Goal: Task Accomplishment & Management: Manage account settings

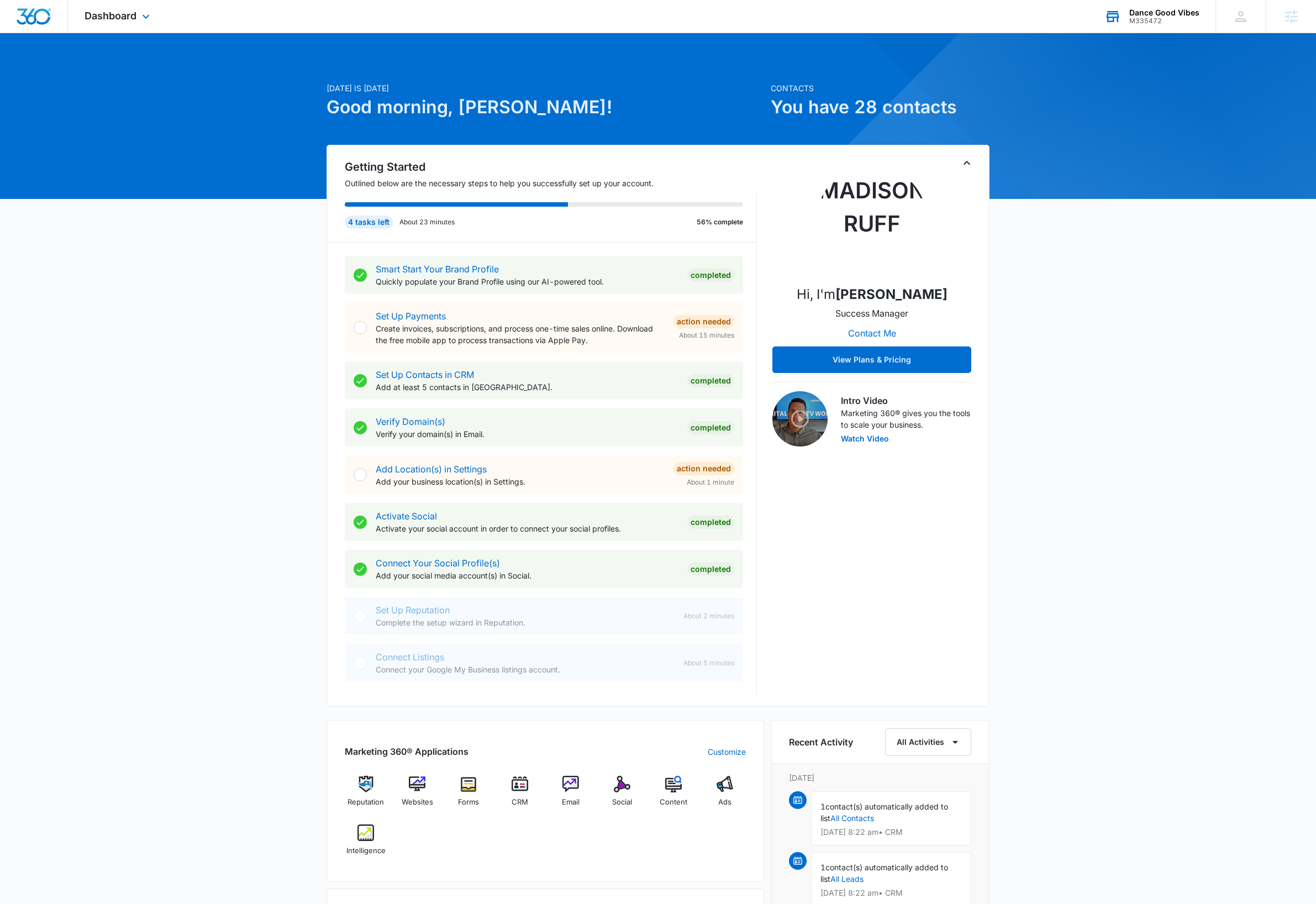
click at [1180, 13] on div "Dance Good Vibes" at bounding box center [1164, 13] width 70 height 9
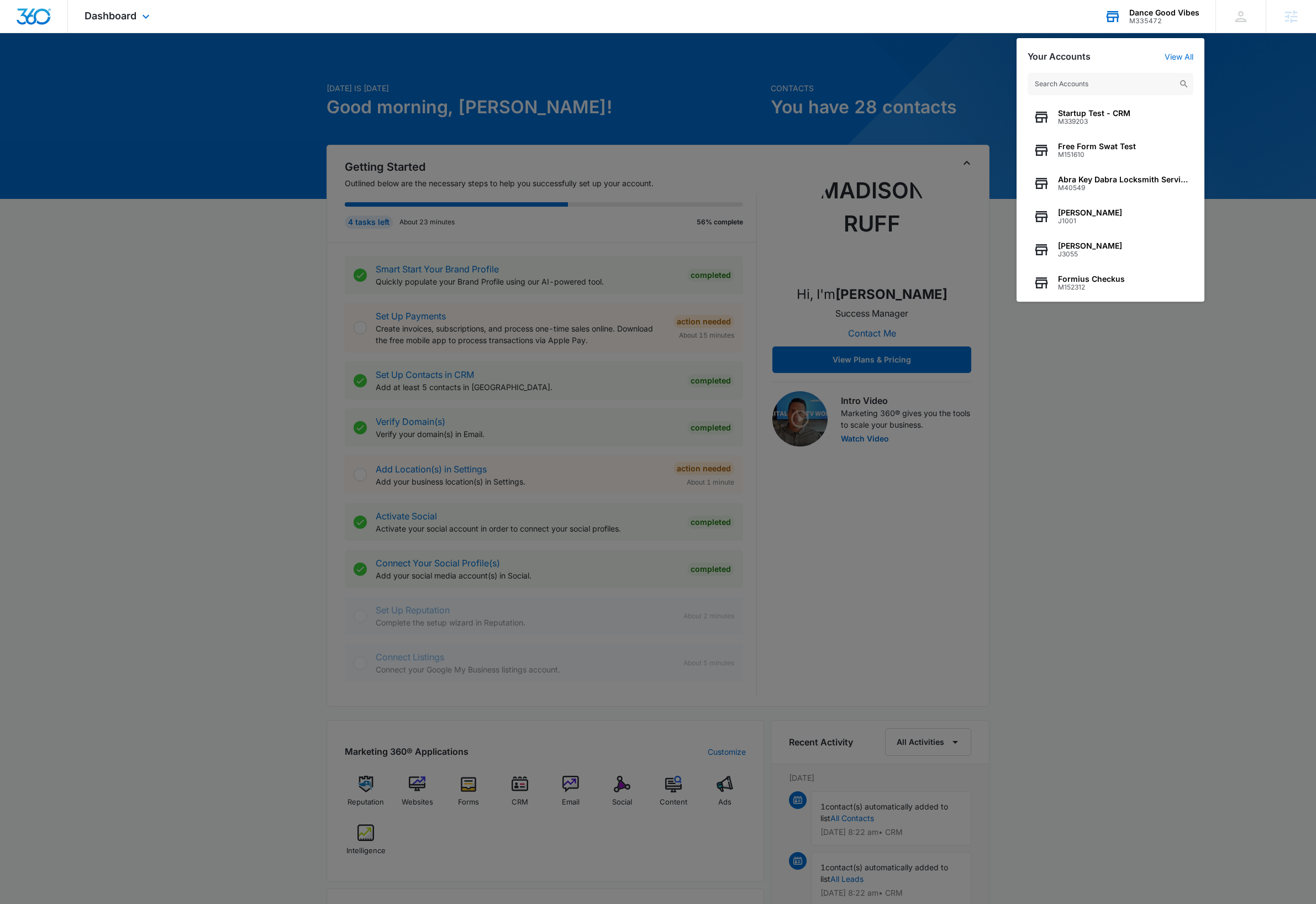
click at [1097, 85] on input "text" at bounding box center [1110, 84] width 165 height 22
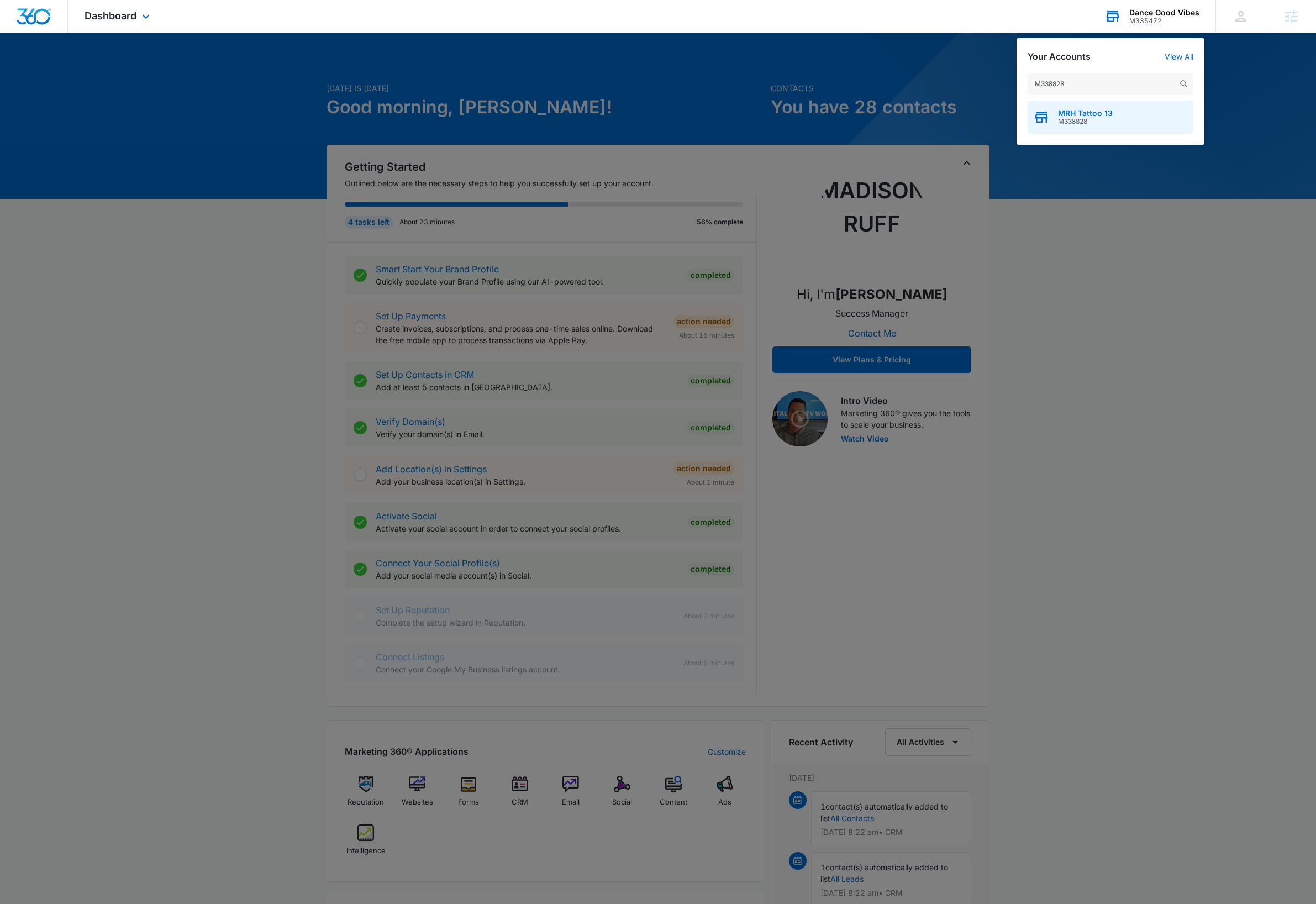
type input "M338828"
click at [1135, 122] on div "MRH Tattoo 13 M338828" at bounding box center [1110, 117] width 165 height 33
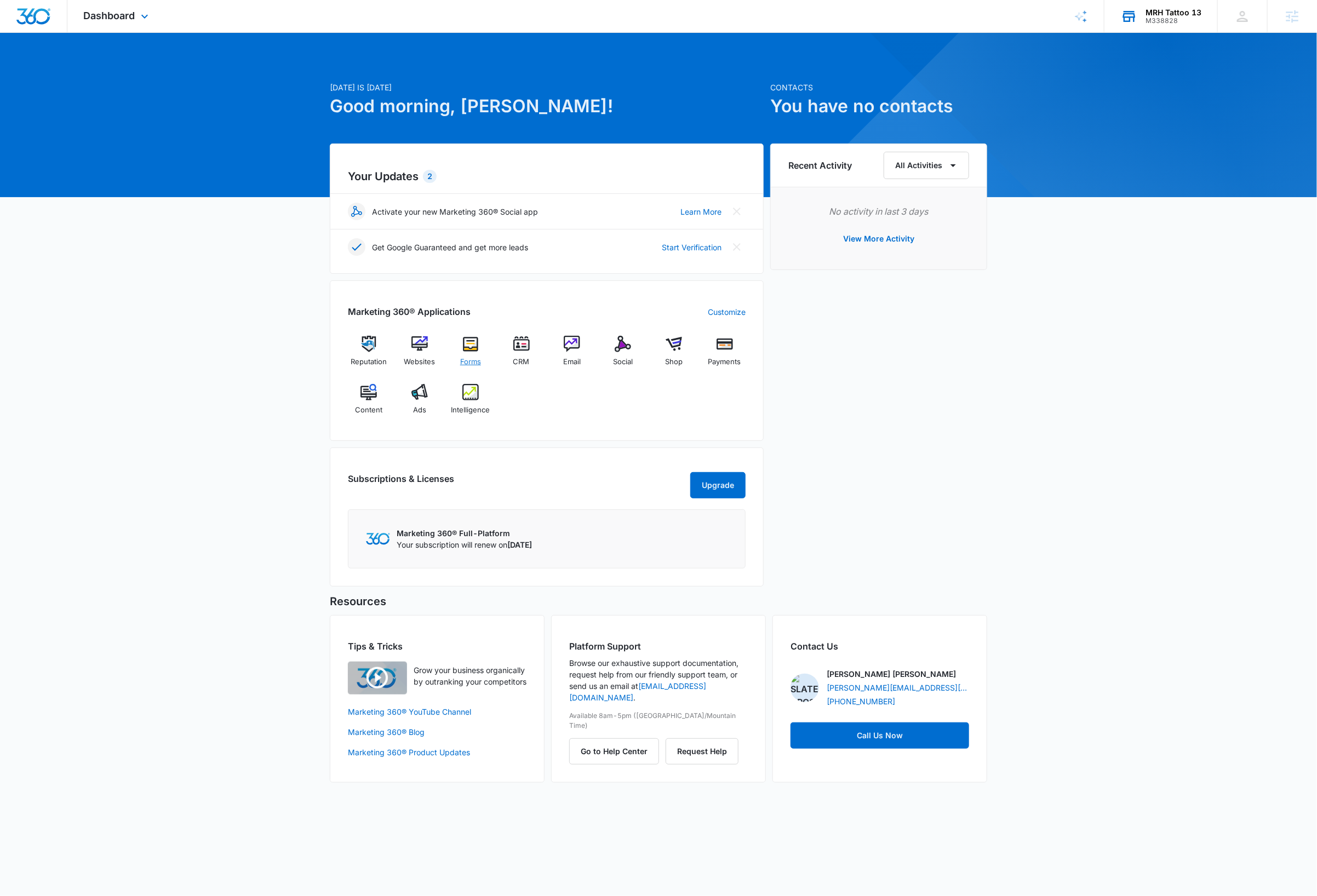
click at [474, 351] on img at bounding box center [470, 344] width 16 height 16
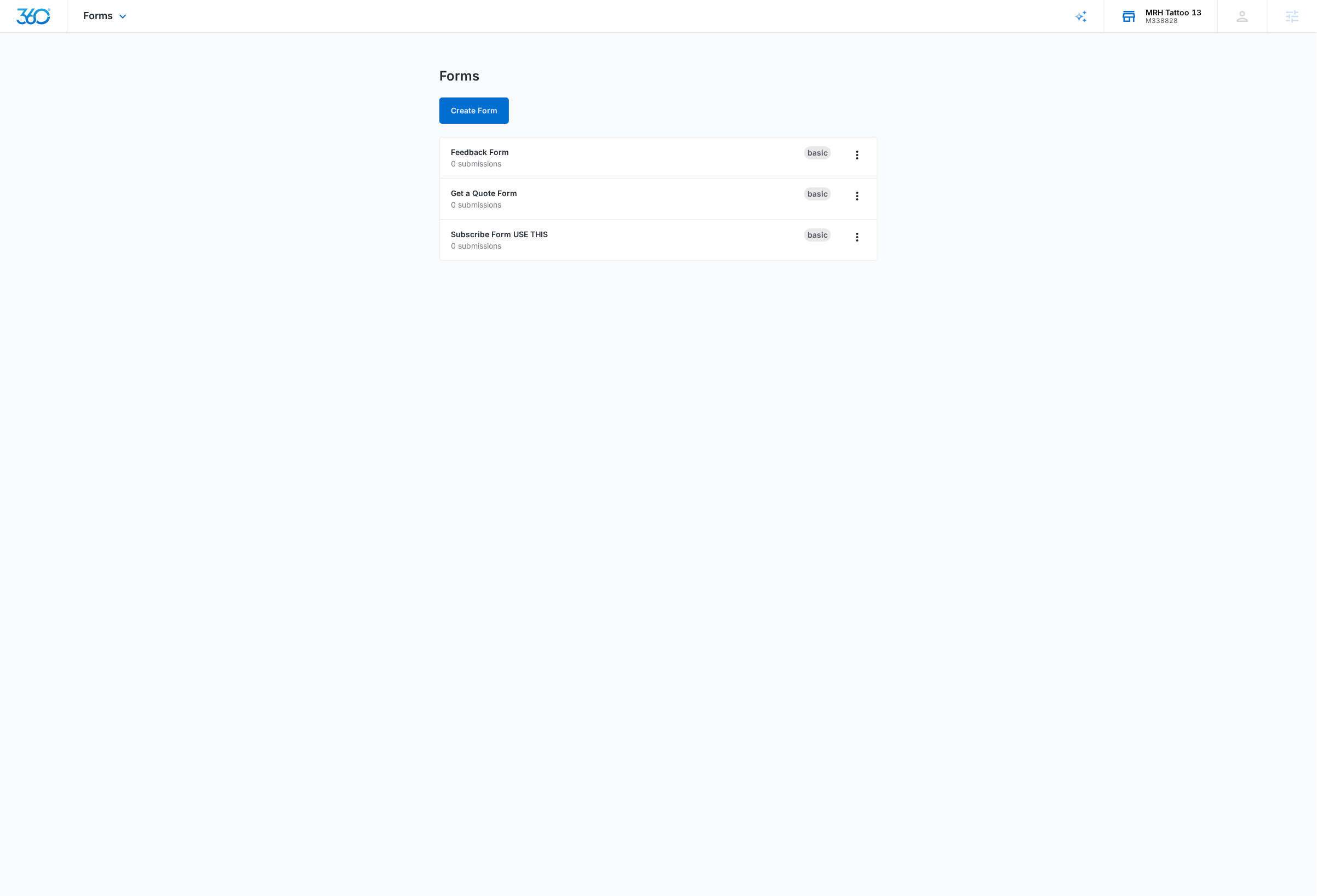
click at [516, 337] on body "Forms Apps Reputation Websites Forms CRM Email Social Shop Payments Content Ads…" at bounding box center [658, 448] width 1317 height 896
click at [534, 234] on link "Subscribe Form USE THIS" at bounding box center [499, 234] width 97 height 9
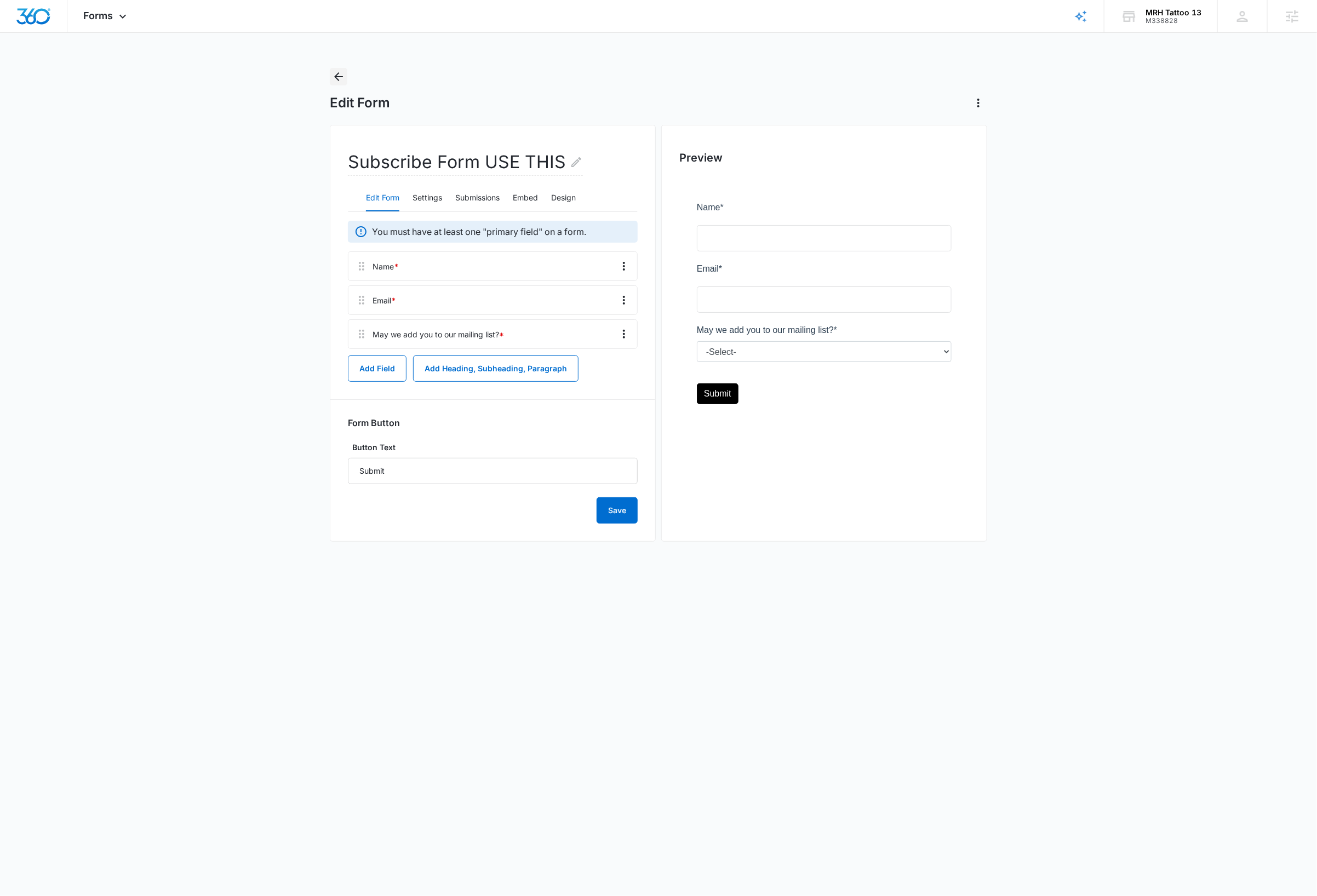
click at [337, 79] on icon "Back" at bounding box center [338, 76] width 9 height 9
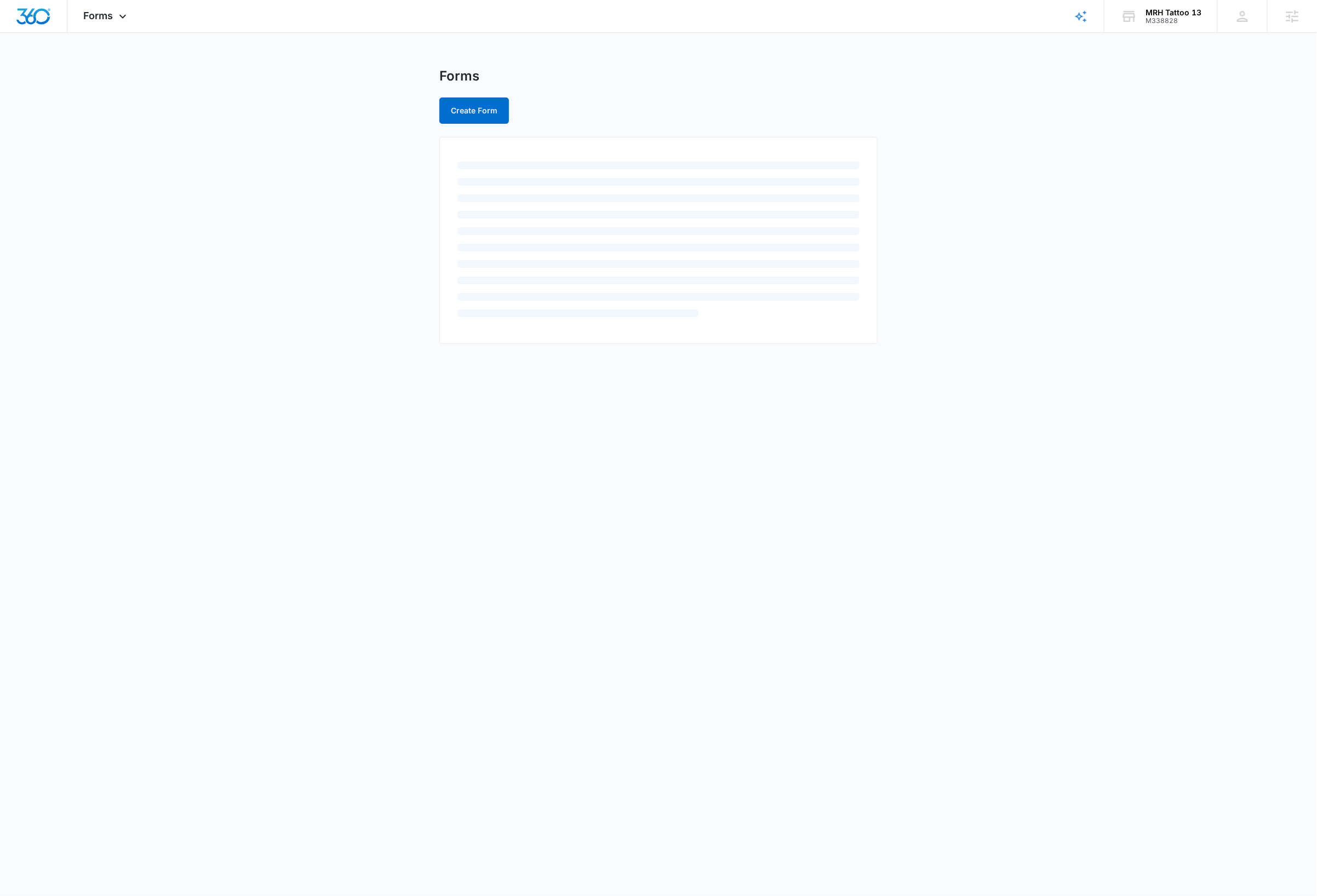
click at [197, 327] on main "Forms Create Form" at bounding box center [658, 212] width 1317 height 289
click at [476, 108] on button "Create Form" at bounding box center [474, 111] width 70 height 26
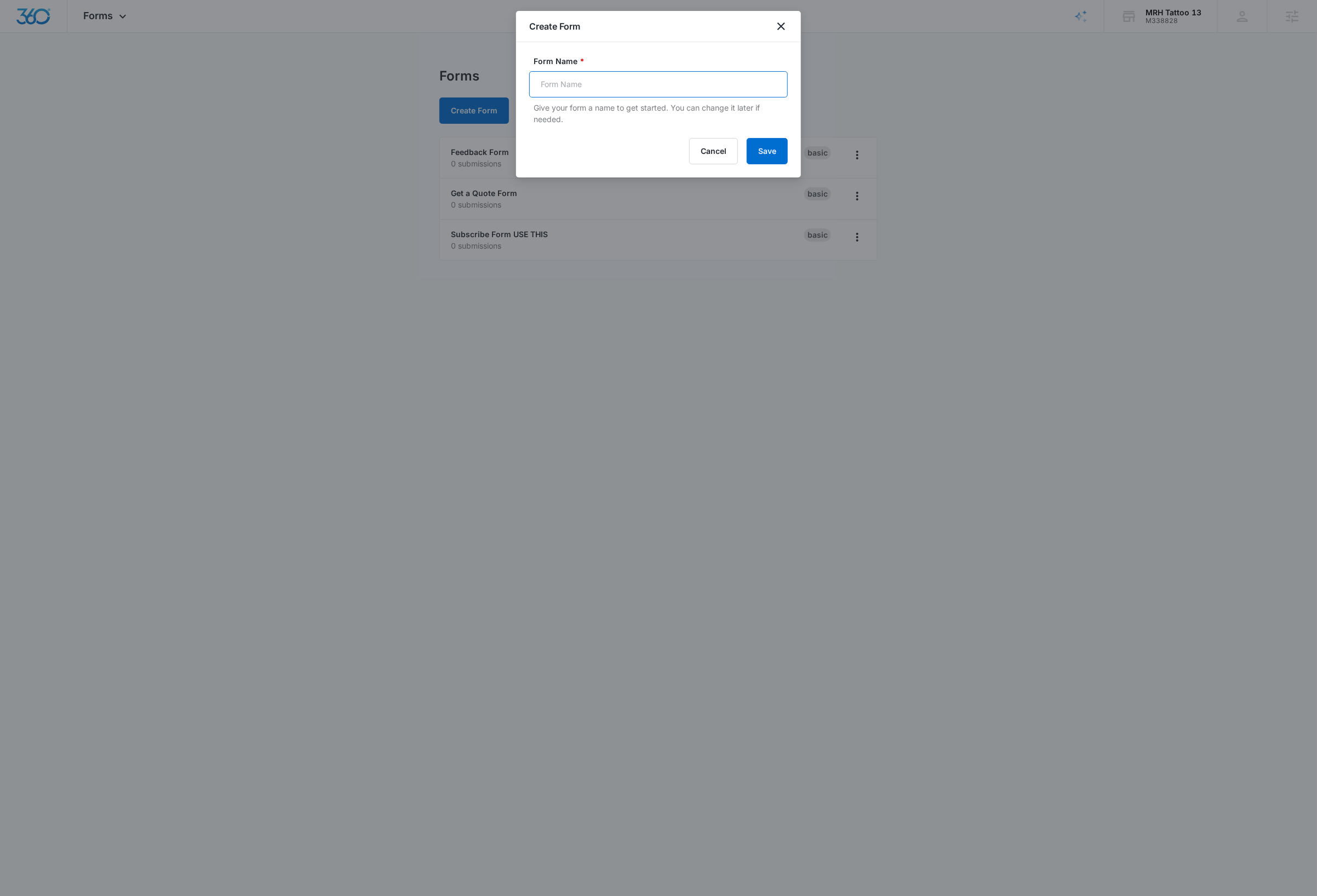
click at [647, 84] on input "Form Name *" at bounding box center [658, 84] width 258 height 26
type input "Subscribe"
click at [768, 146] on button "Save" at bounding box center [767, 151] width 41 height 26
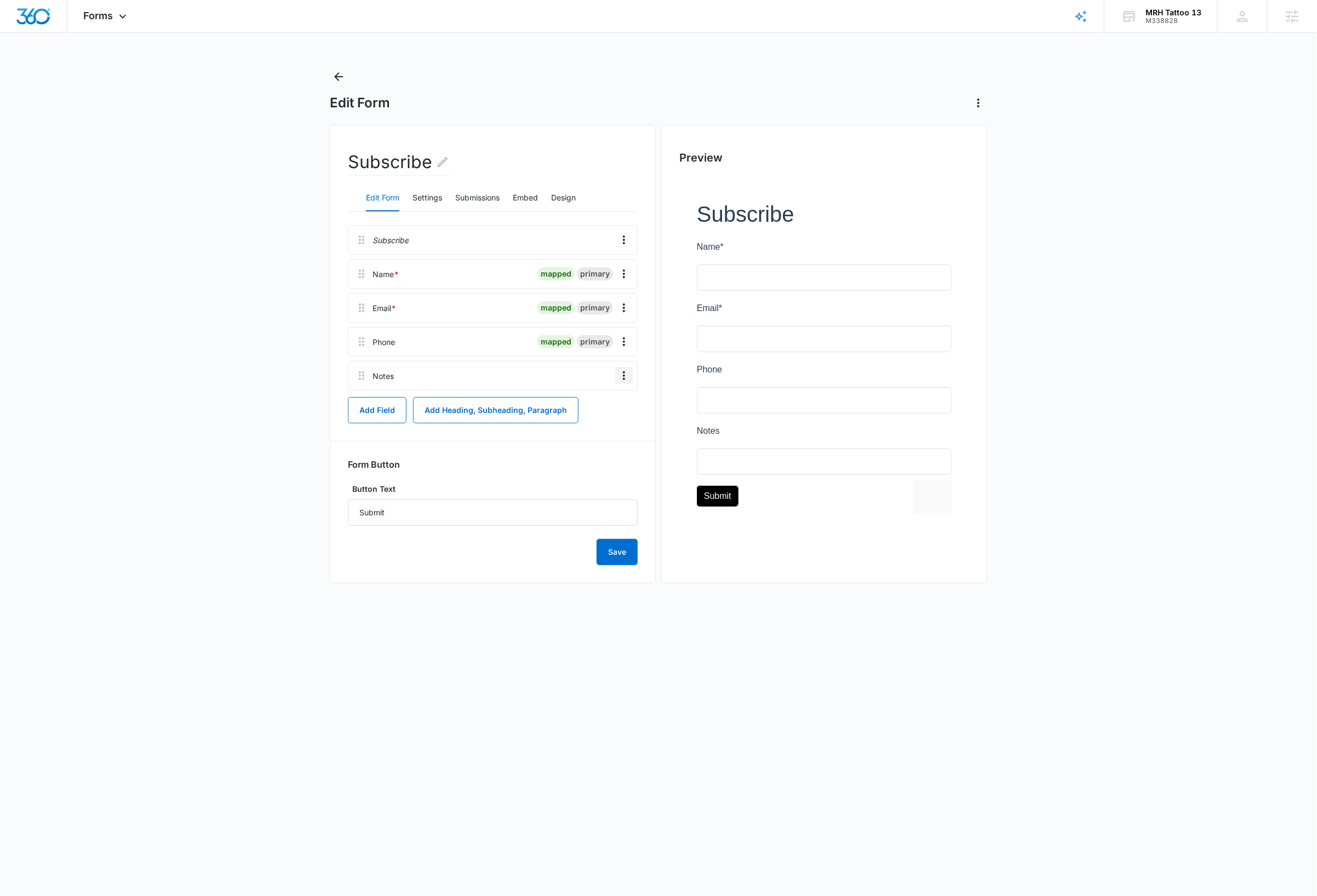
click at [626, 380] on icon "Overflow Menu" at bounding box center [624, 376] width 13 height 13
click at [601, 422] on div "Delete" at bounding box center [594, 423] width 23 height 8
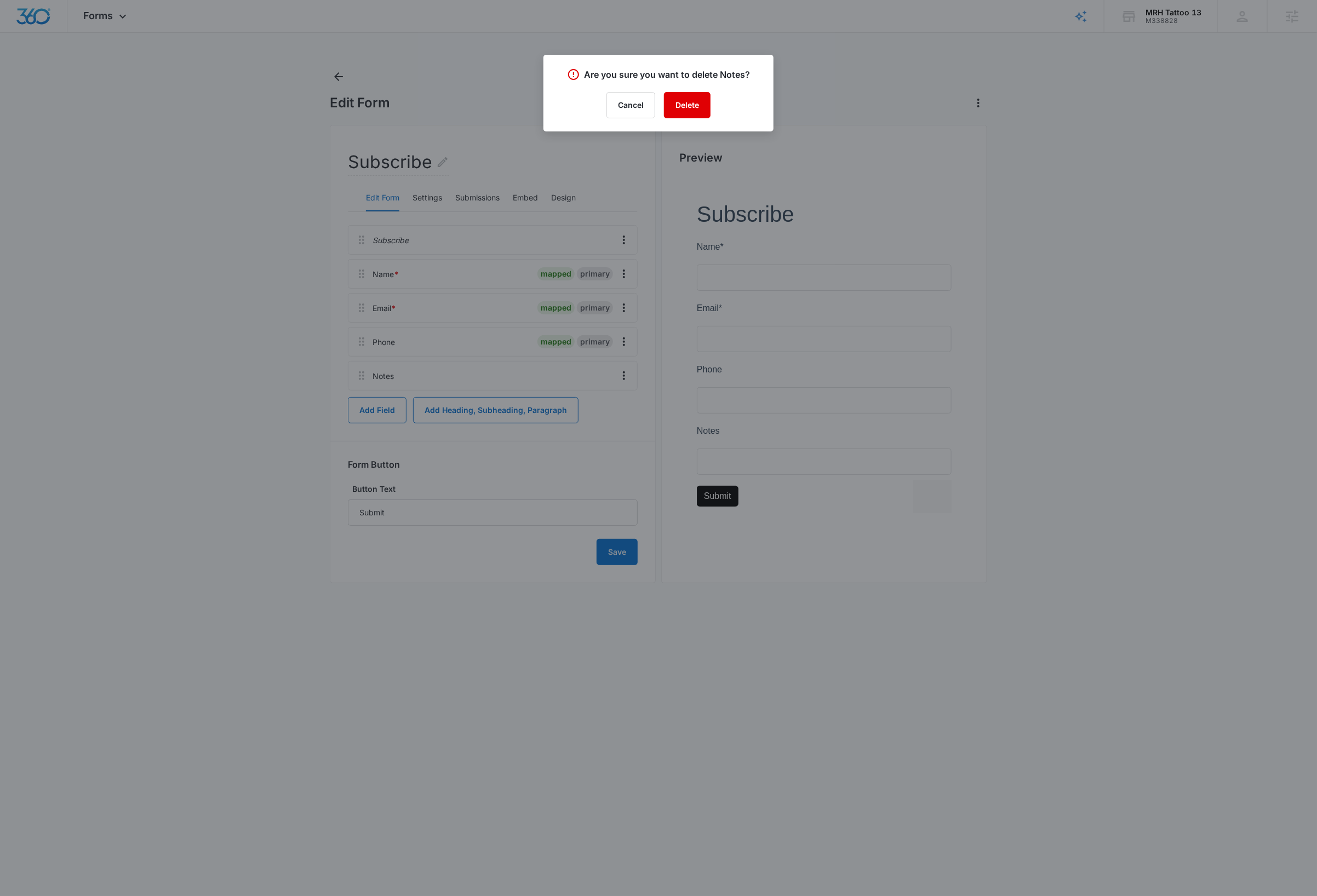
click at [702, 96] on button "Delete" at bounding box center [687, 105] width 46 height 26
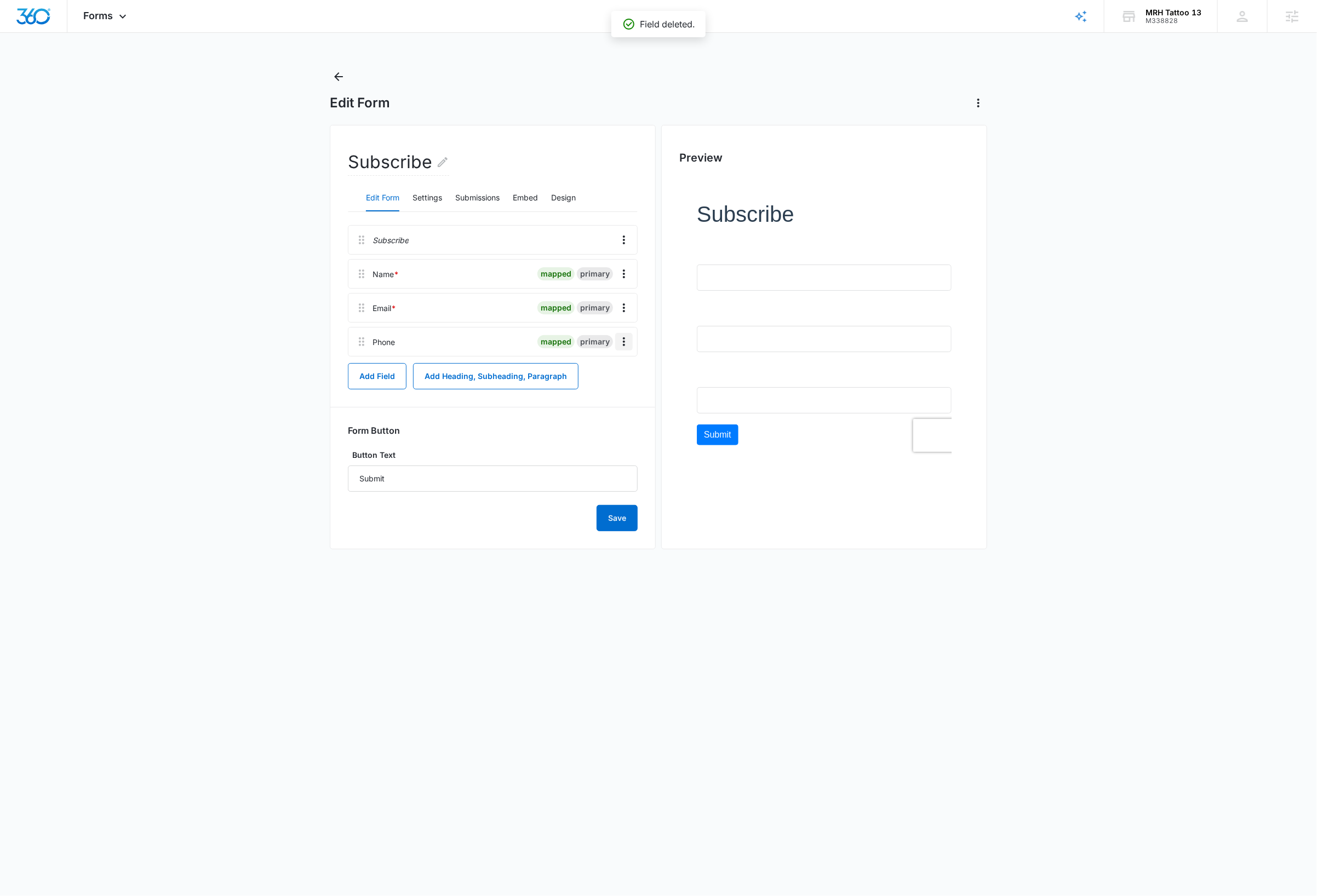
click at [626, 345] on icon "Overflow Menu" at bounding box center [624, 342] width 13 height 13
click at [611, 391] on button "Delete" at bounding box center [601, 389] width 63 height 16
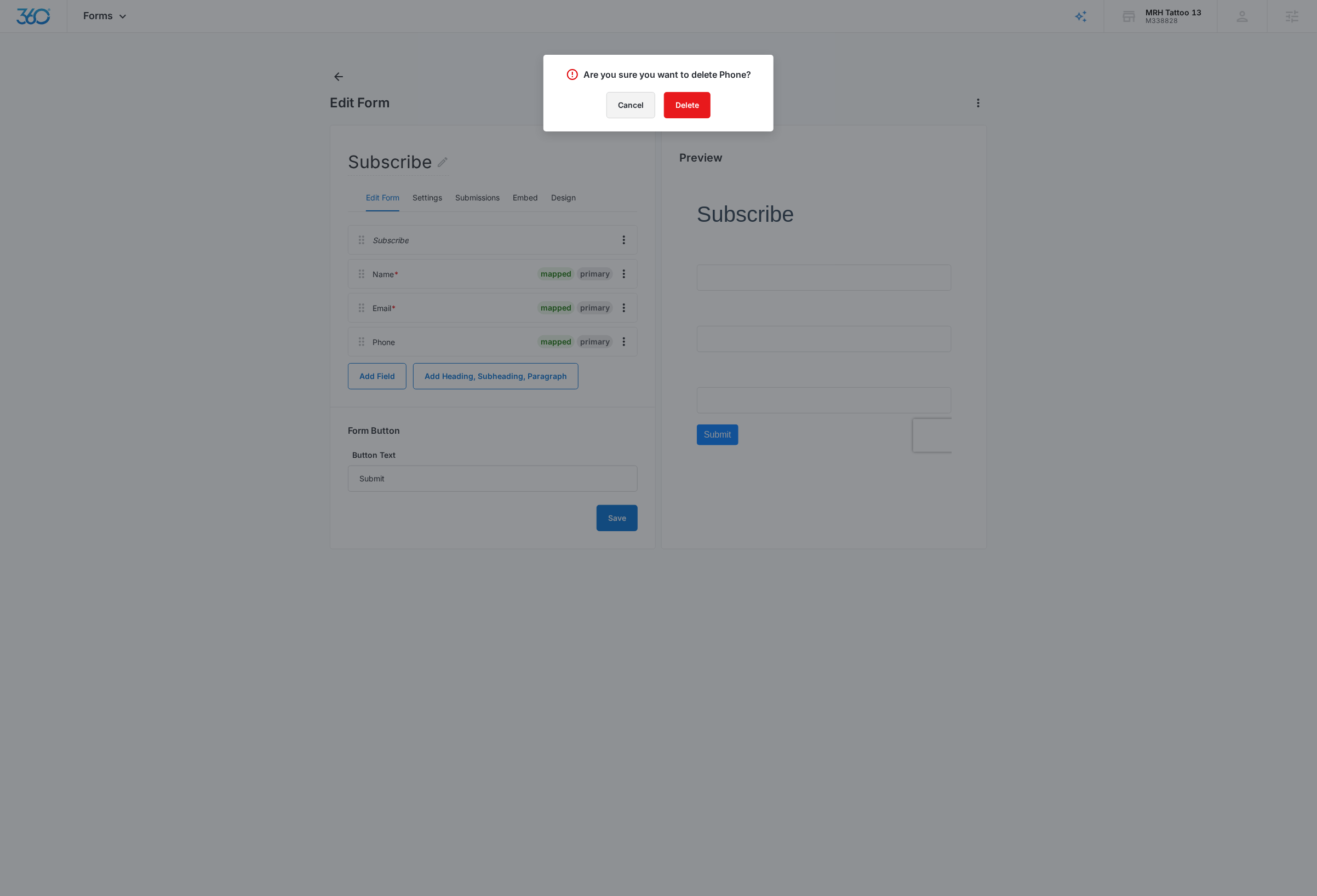
click at [621, 92] on button "Cancel" at bounding box center [631, 105] width 49 height 26
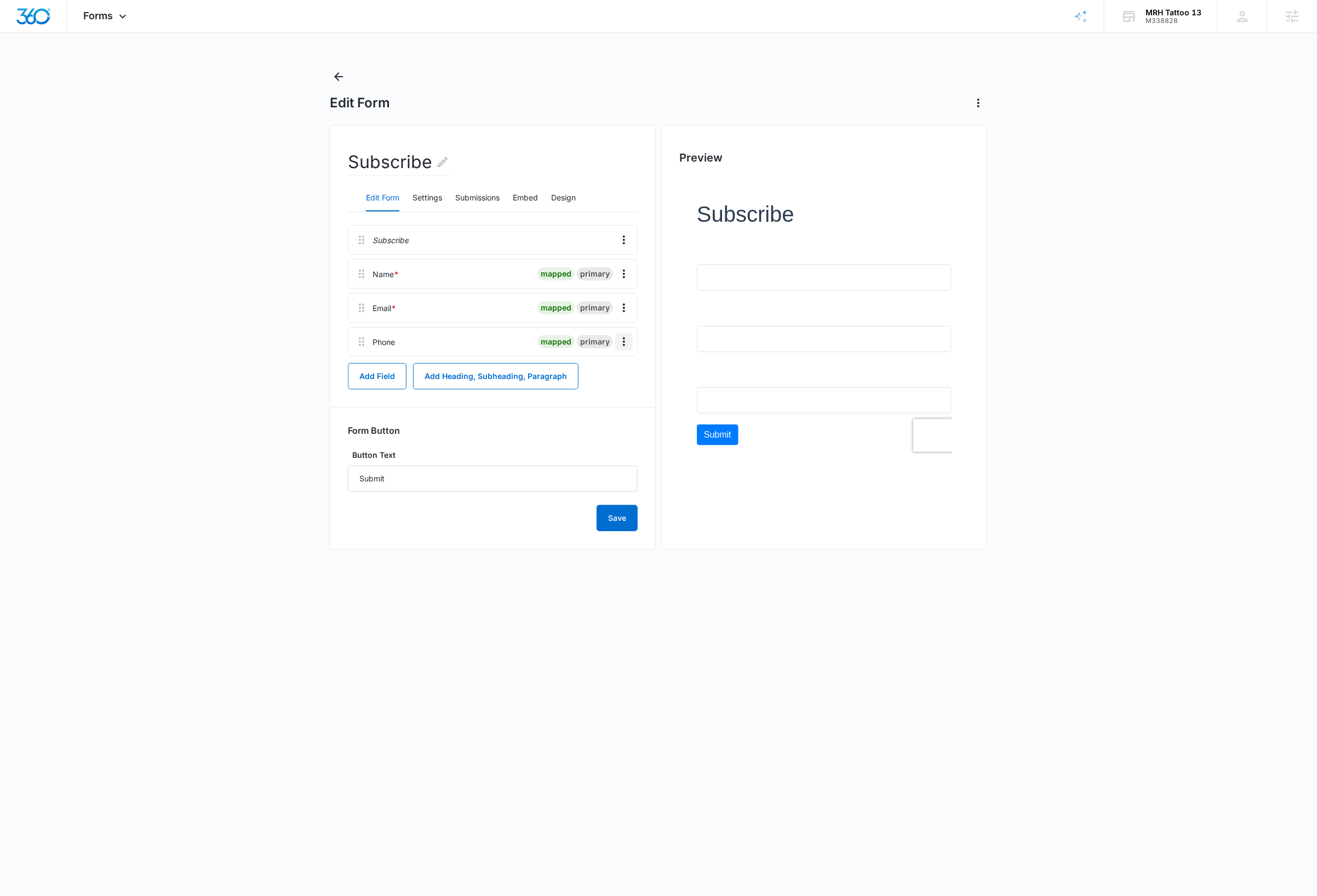
click at [623, 349] on button "Overflow Menu" at bounding box center [623, 341] width 17 height 17
click at [602, 390] on div "Delete" at bounding box center [594, 389] width 23 height 8
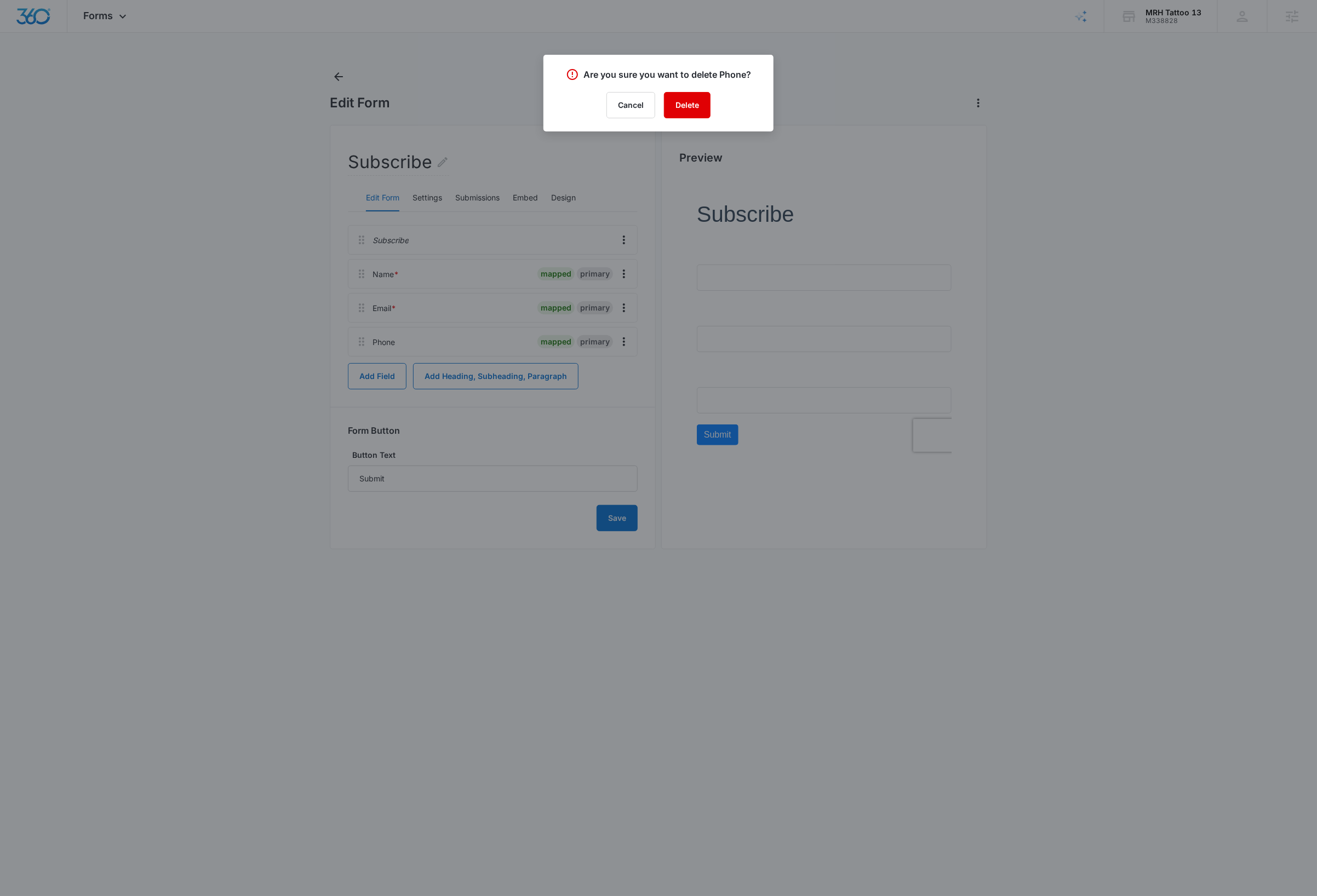
click at [701, 102] on button "Delete" at bounding box center [687, 105] width 46 height 26
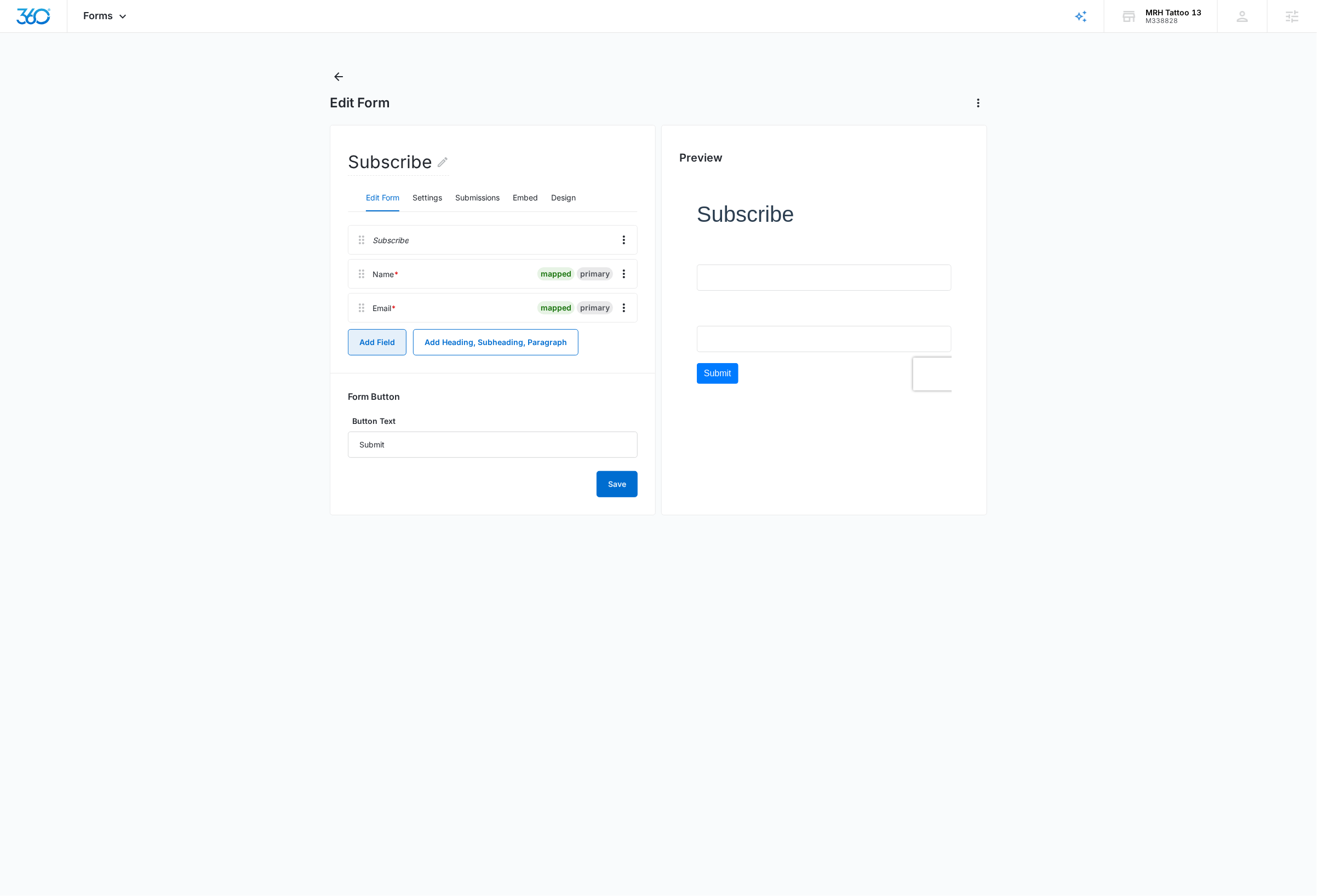
click at [371, 345] on button "Add Field" at bounding box center [377, 343] width 59 height 26
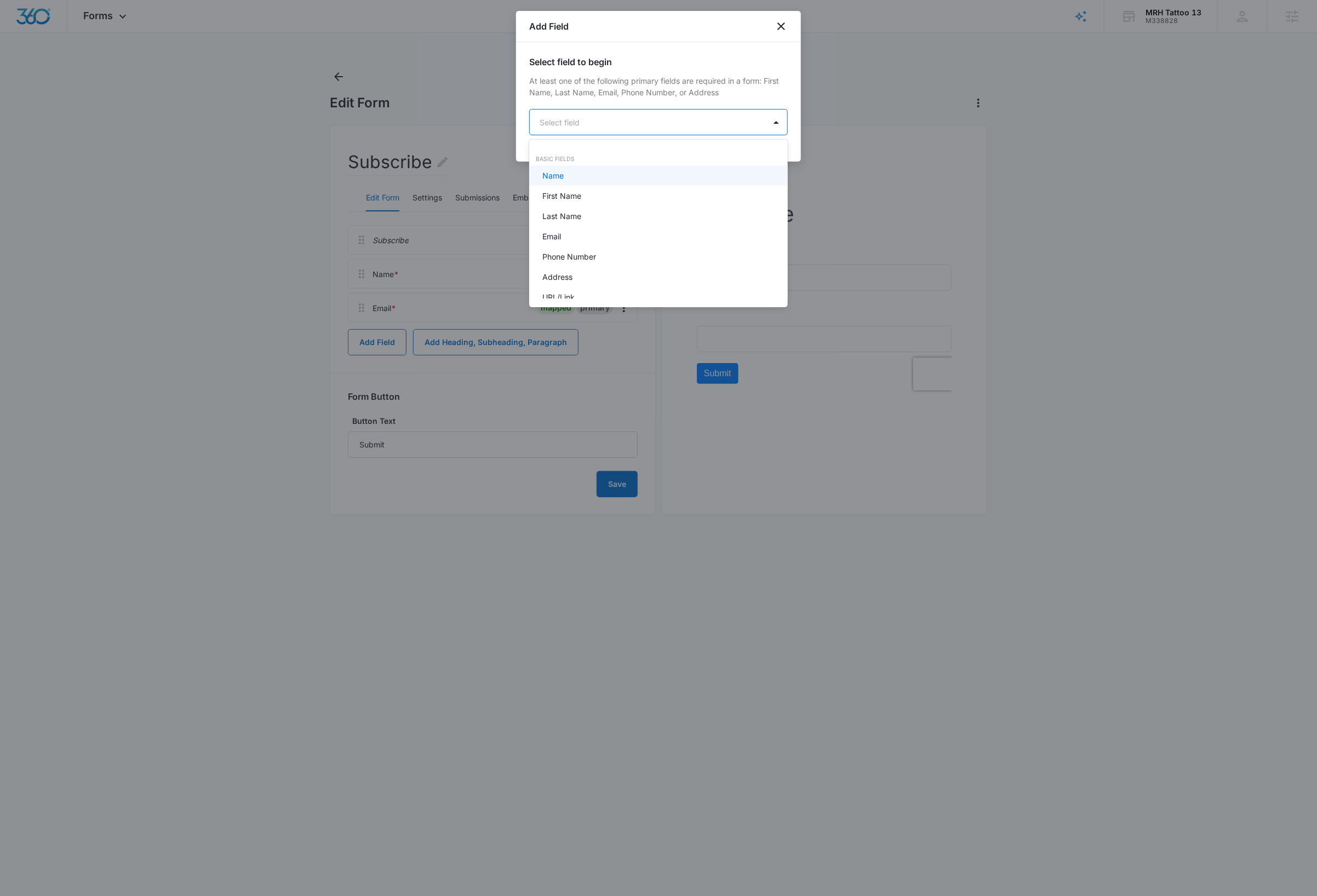
click at [587, 119] on body "Forms Apps Reputation Websites Forms CRM Email Social Shop Payments Content Ads…" at bounding box center [658, 448] width 1317 height 896
click at [584, 172] on div "Dropdown" at bounding box center [657, 169] width 230 height 11
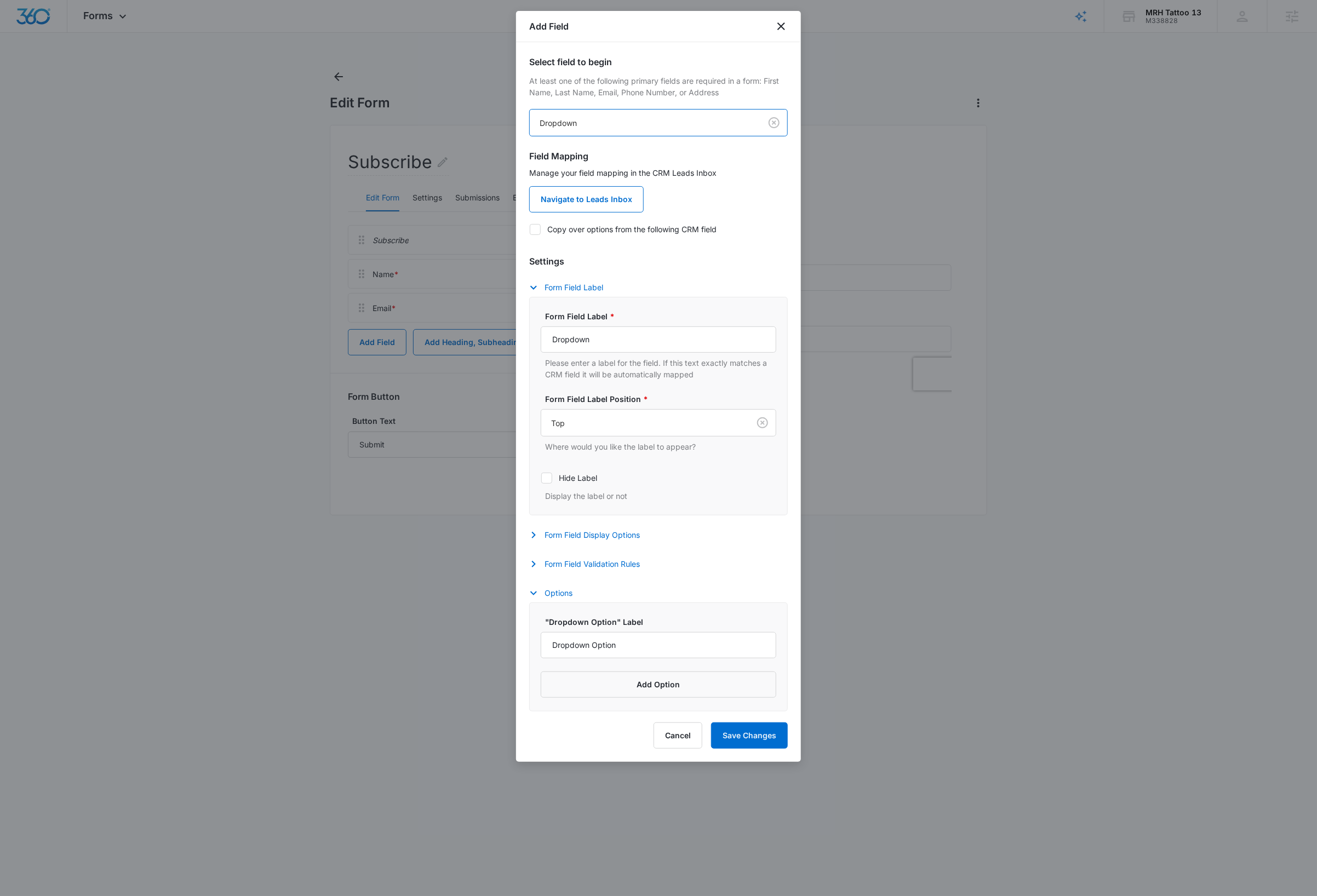
click at [536, 231] on icon at bounding box center [535, 230] width 10 height 10
click at [530, 230] on input "Copy over options from the following CRM field" at bounding box center [529, 229] width 1 height 1
checkbox input "true"
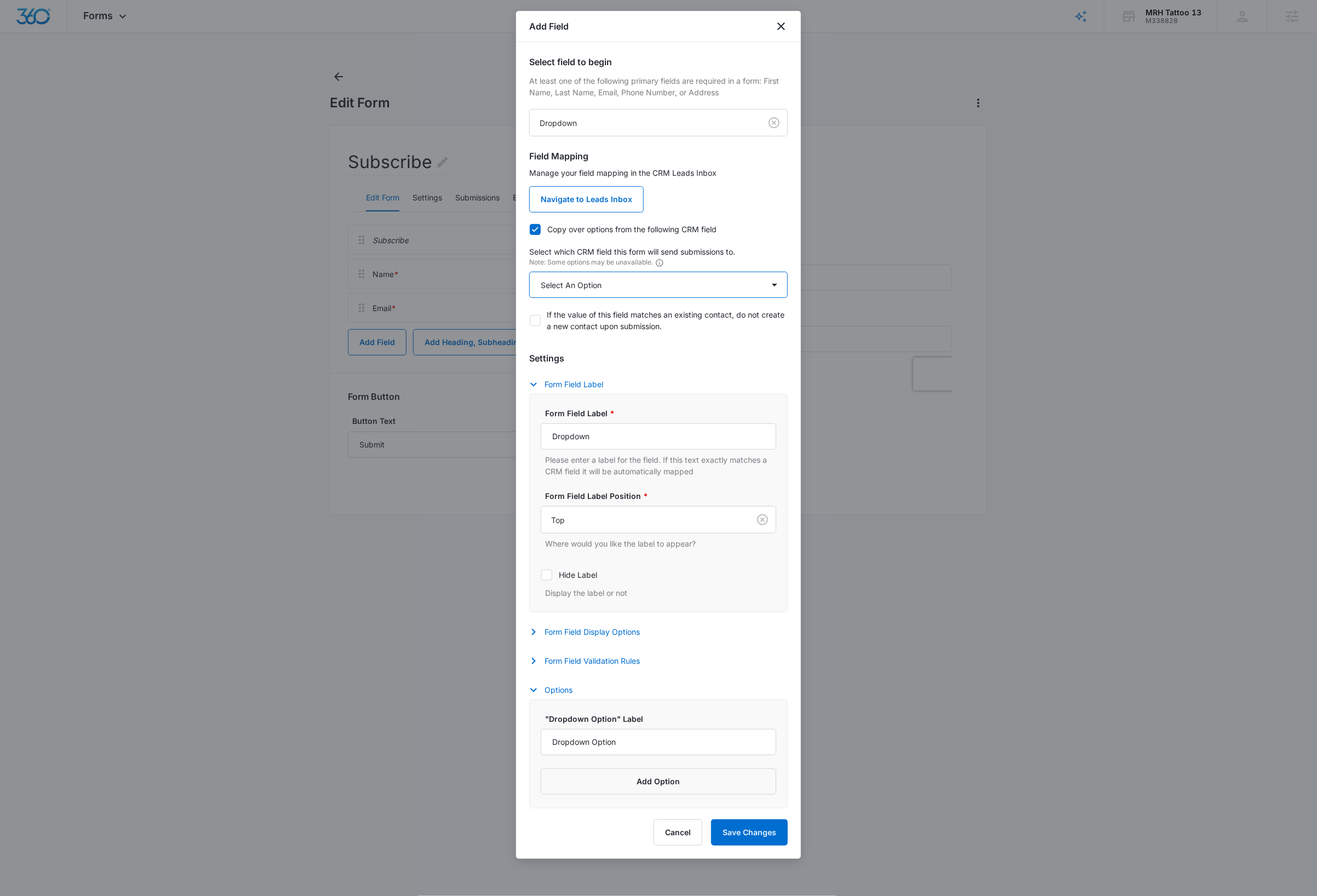
click at [639, 287] on select "Select An Option Select An Option Agree to Subscribe Best Way To Contact Qualif…" at bounding box center [658, 285] width 258 height 26
select select "333"
click at [529, 272] on select "Select An Option Select An Option Agree to Subscribe Best Way To Contact Qualif…" at bounding box center [658, 285] width 258 height 26
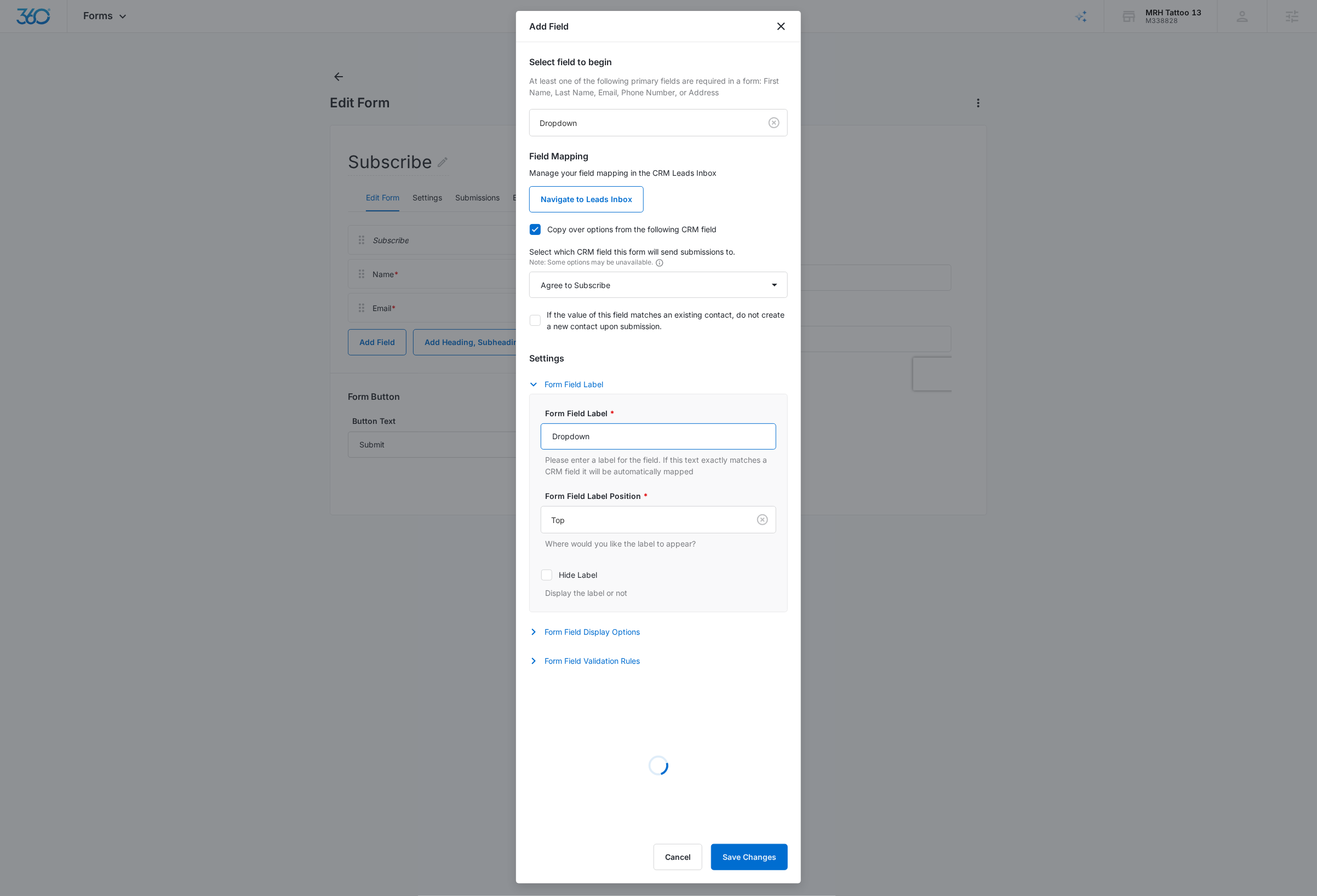
click at [623, 441] on input "Dropdown" at bounding box center [658, 436] width 236 height 26
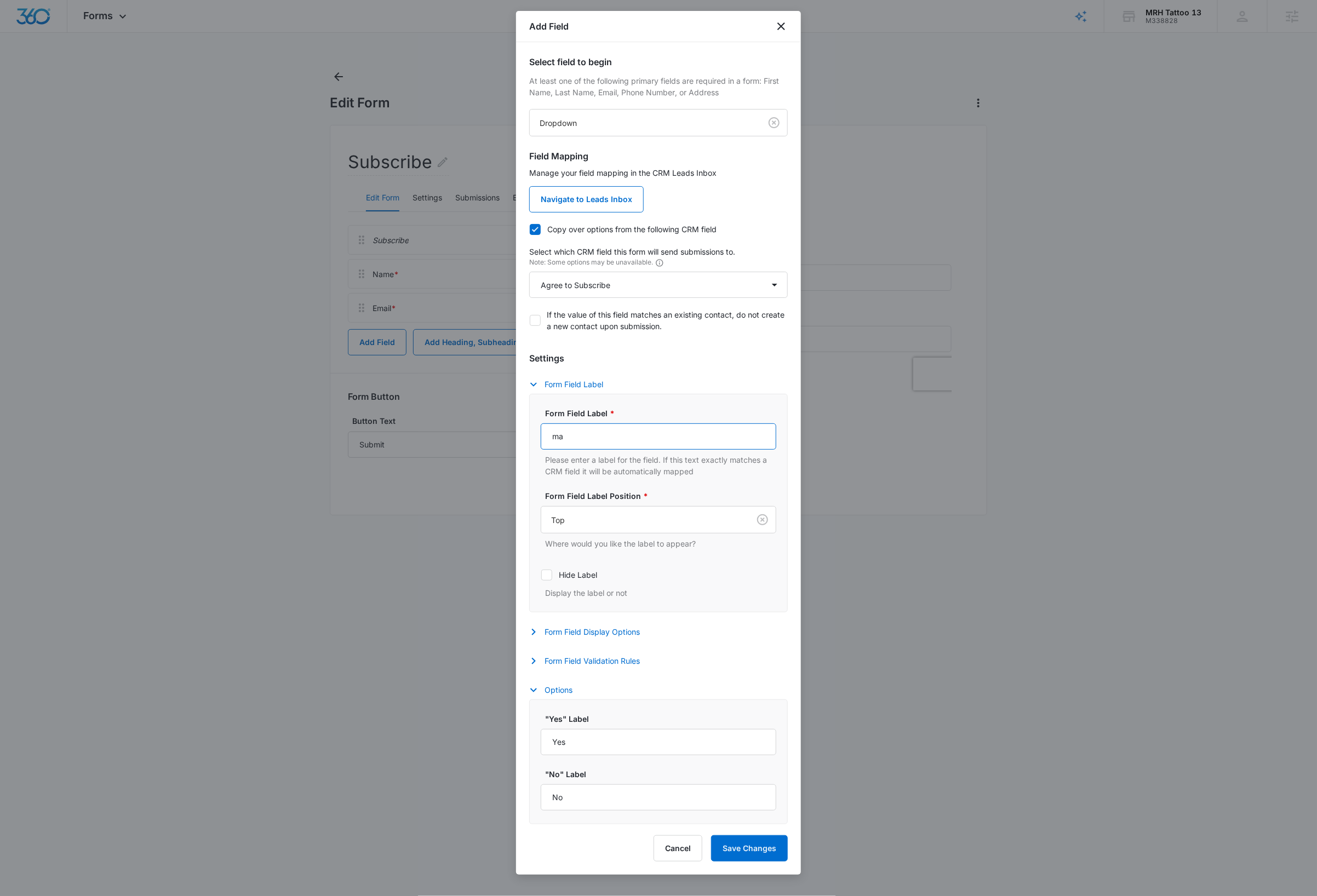
type input "May we add you to our mailing list?"
click at [639, 665] on button "Form Field Validation Rules" at bounding box center [590, 661] width 121 height 13
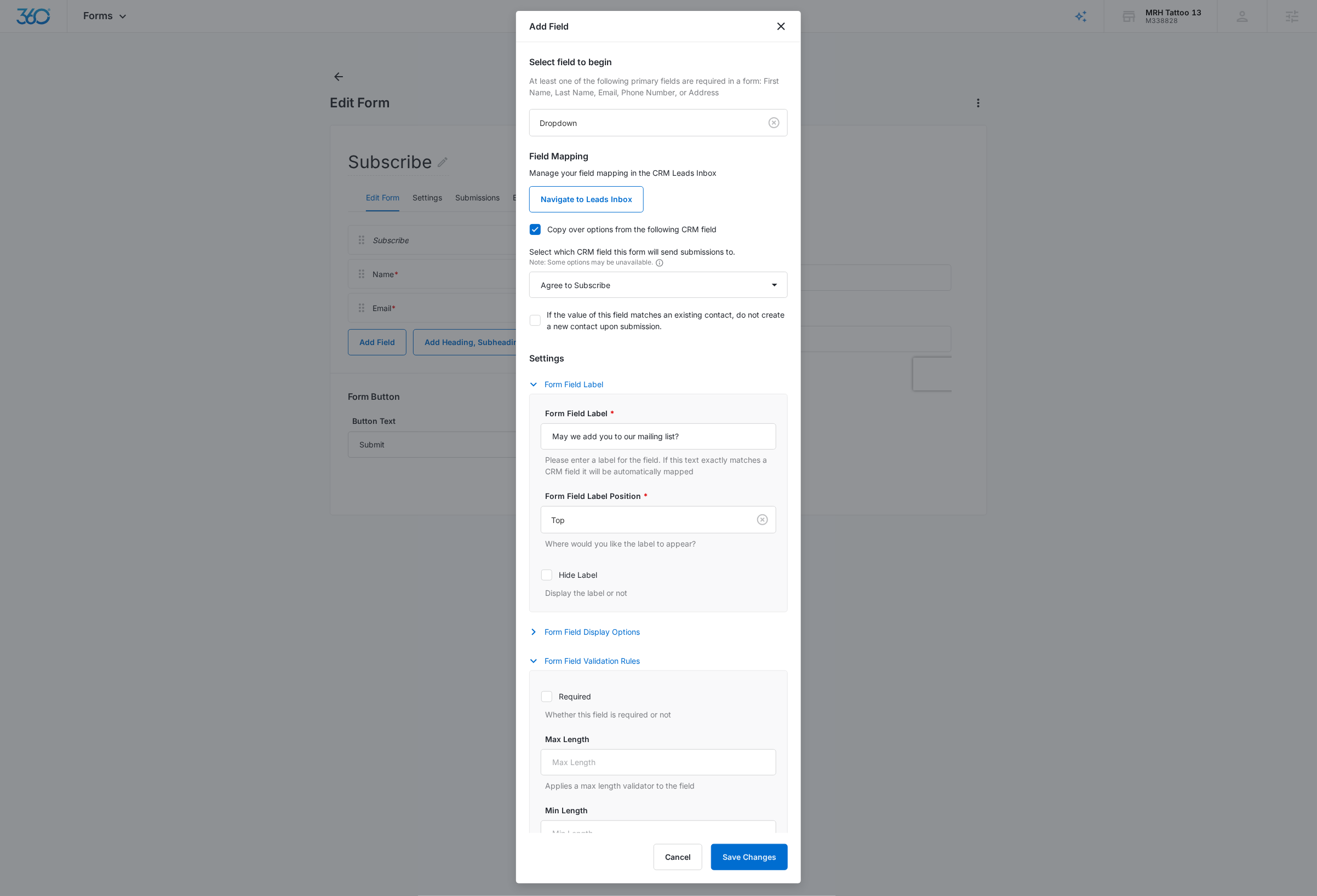
click at [548, 699] on icon at bounding box center [546, 696] width 7 height 5
click at [541, 696] on input "Required" at bounding box center [540, 696] width 1 height 1
checkbox input "true"
click at [759, 858] on button "Save Changes" at bounding box center [750, 857] width 77 height 26
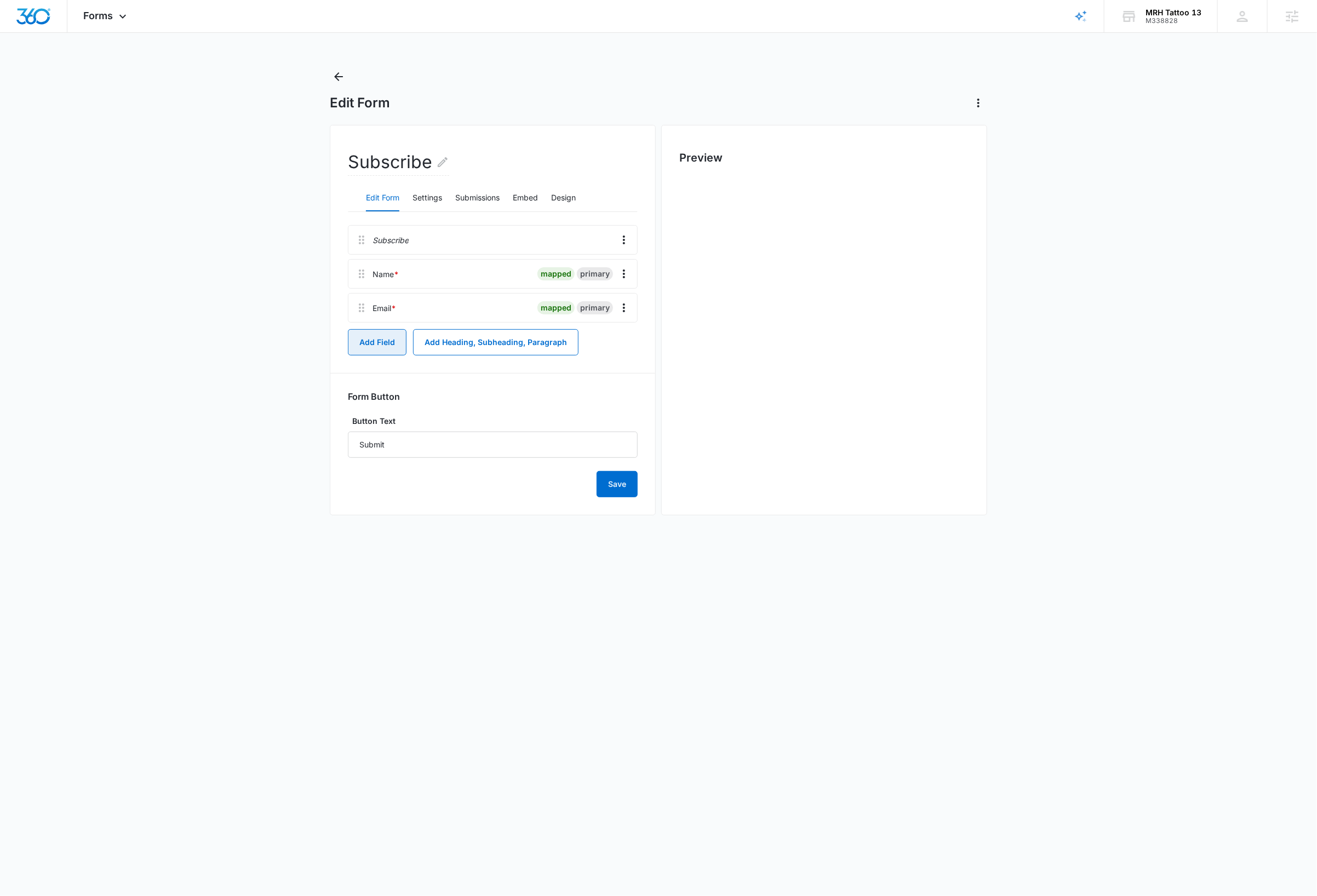
scroll to position [0, 0]
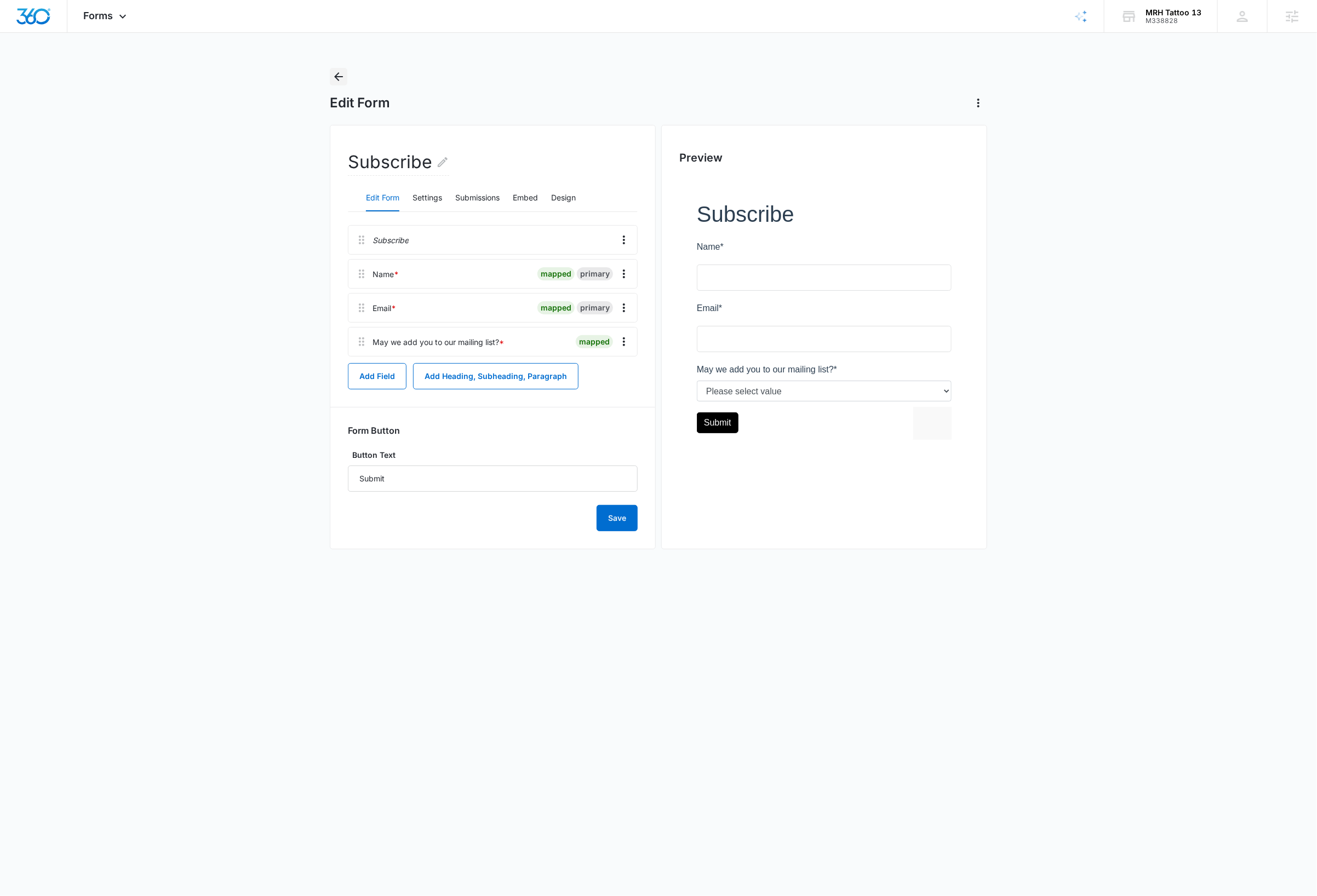
click at [339, 80] on icon "Back" at bounding box center [338, 77] width 13 height 13
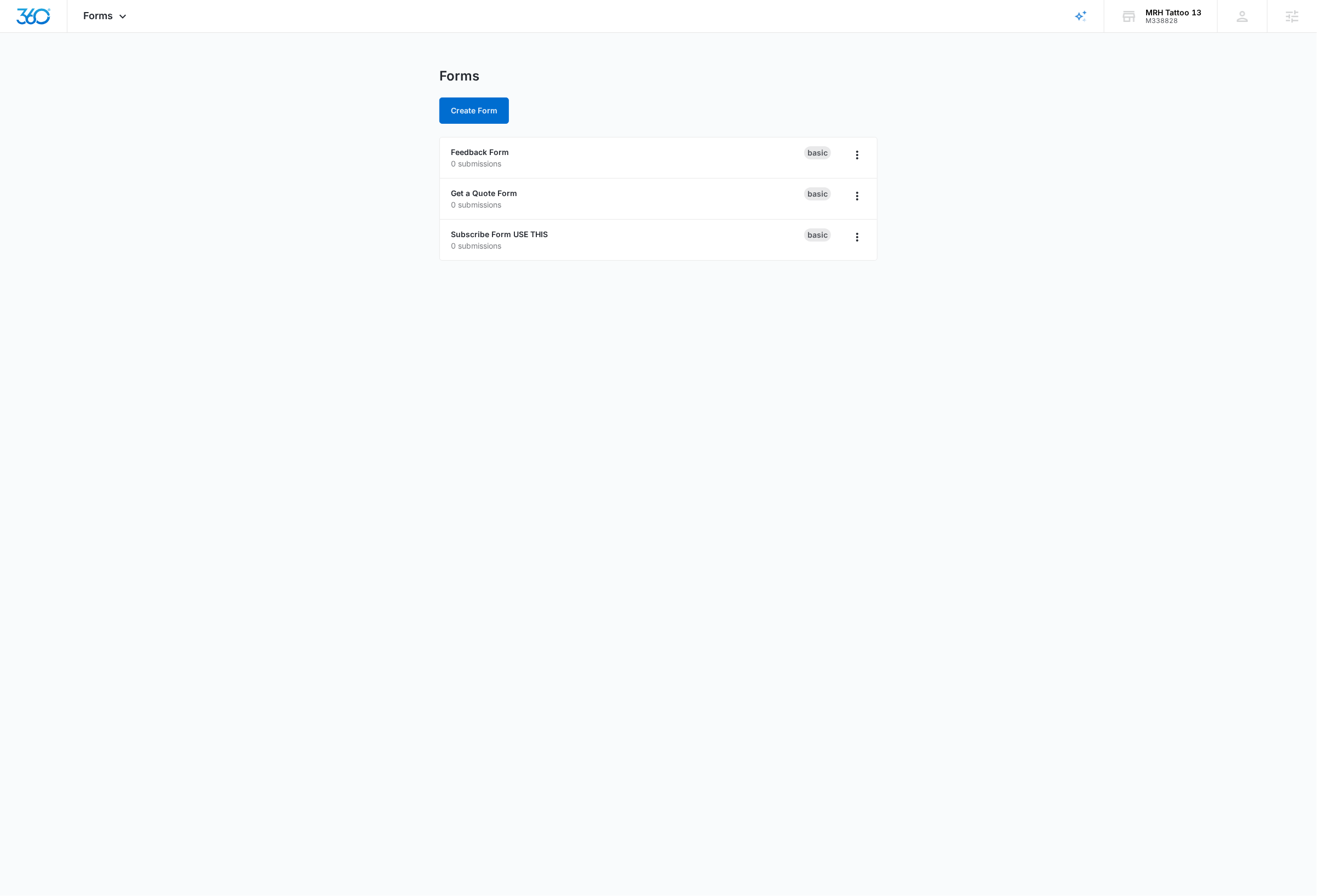
click at [249, 335] on body "Forms Apps Reputation Websites Forms CRM Email Social Shop Payments Content Ads…" at bounding box center [658, 448] width 1317 height 896
click at [544, 276] on link "Subscribe Form USE THIS" at bounding box center [499, 275] width 97 height 9
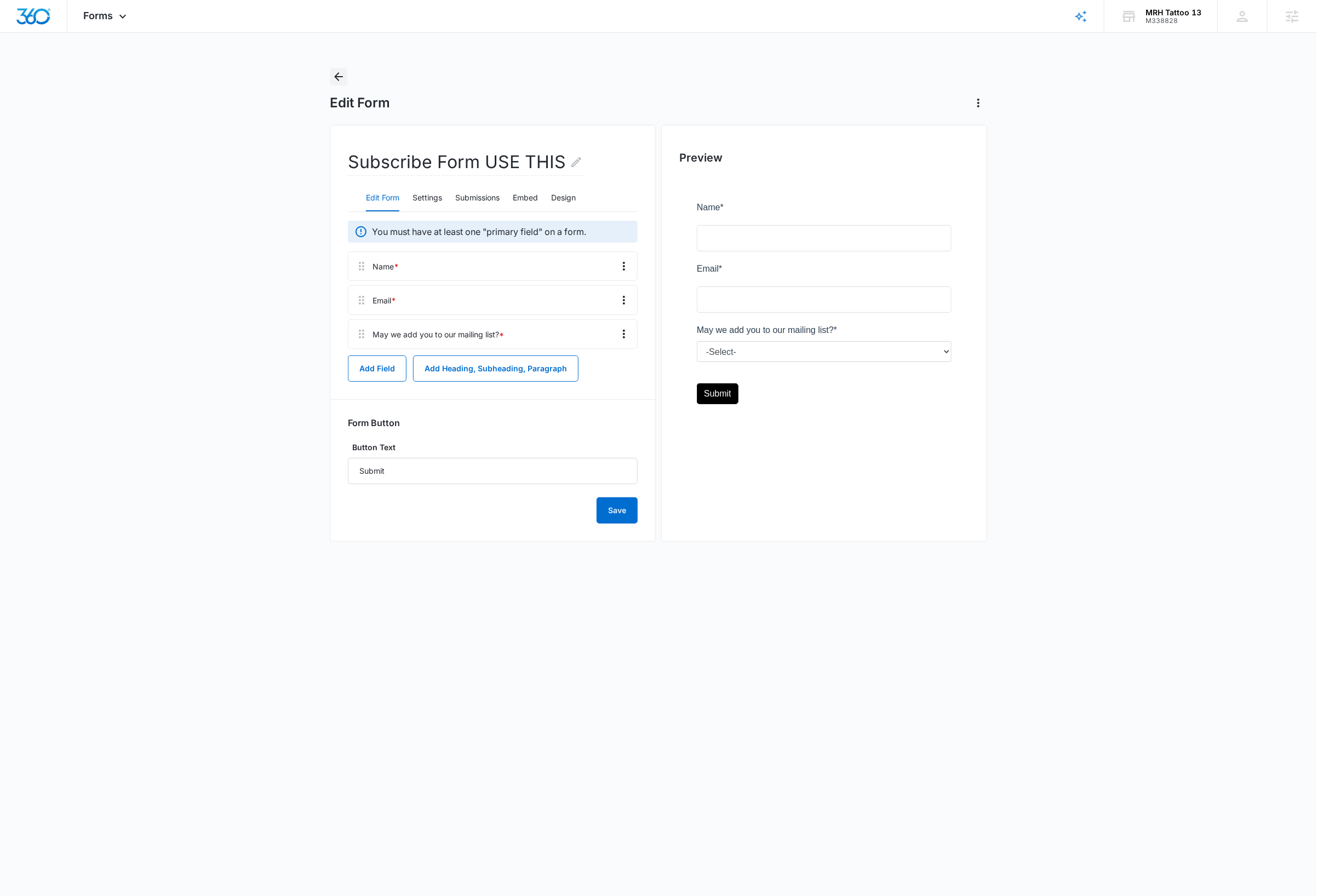
click at [340, 77] on icon "Back" at bounding box center [338, 77] width 13 height 13
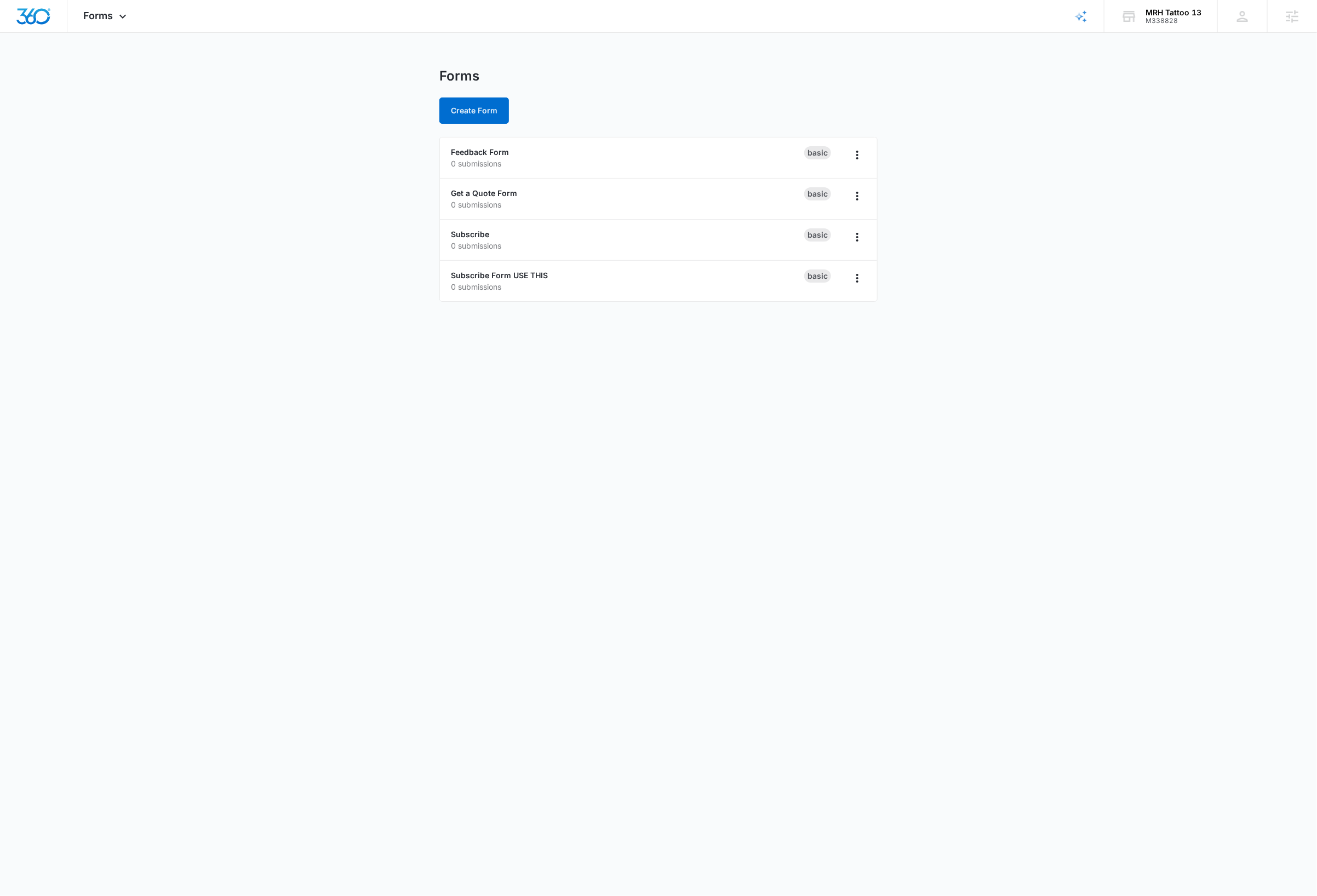
click at [332, 403] on body "Forms Apps Reputation Websites Forms CRM Email Social Shop Payments Content Ads…" at bounding box center [658, 448] width 1317 height 896
click at [480, 235] on link "Subscribe" at bounding box center [470, 234] width 38 height 9
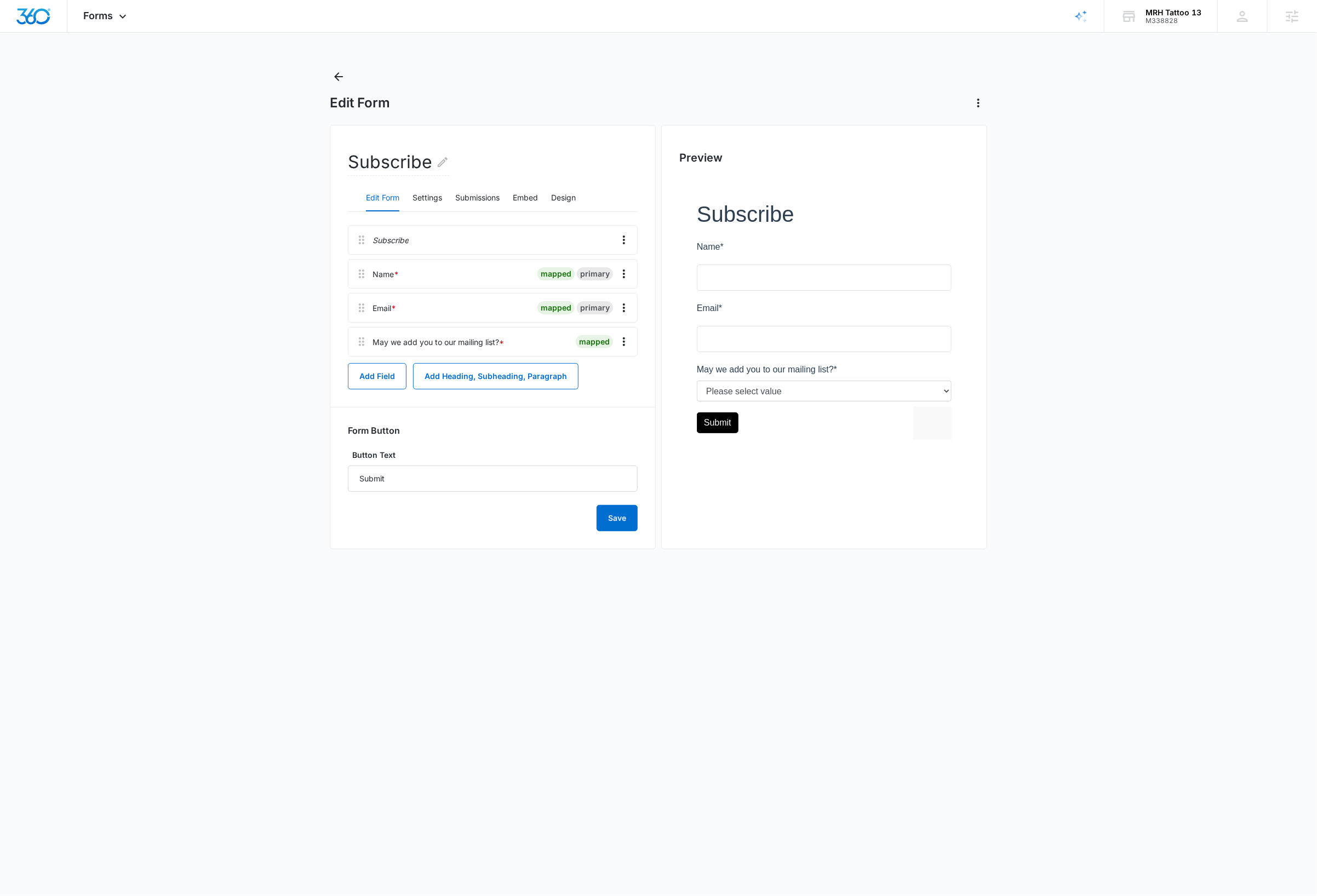
drag, startPoint x: 237, startPoint y: 613, endPoint x: 153, endPoint y: 528, distance: 119.5
click at [237, 612] on body "Forms Apps Reputation Websites Forms CRM Email Social Shop Payments Content Ads…" at bounding box center [658, 448] width 1317 height 896
click at [120, 17] on icon at bounding box center [123, 19] width 7 height 4
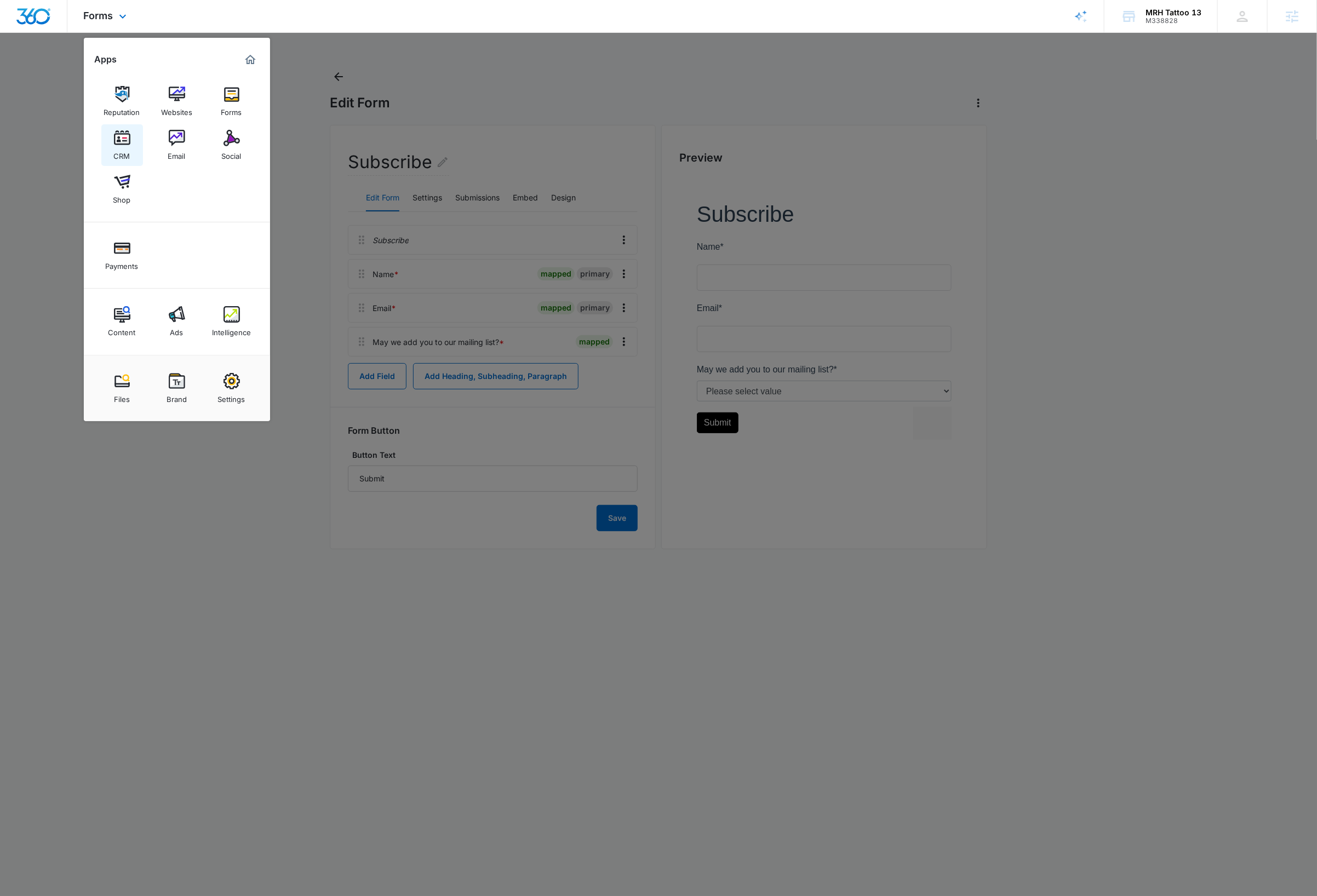
click at [131, 150] on link "CRM" at bounding box center [122, 145] width 41 height 41
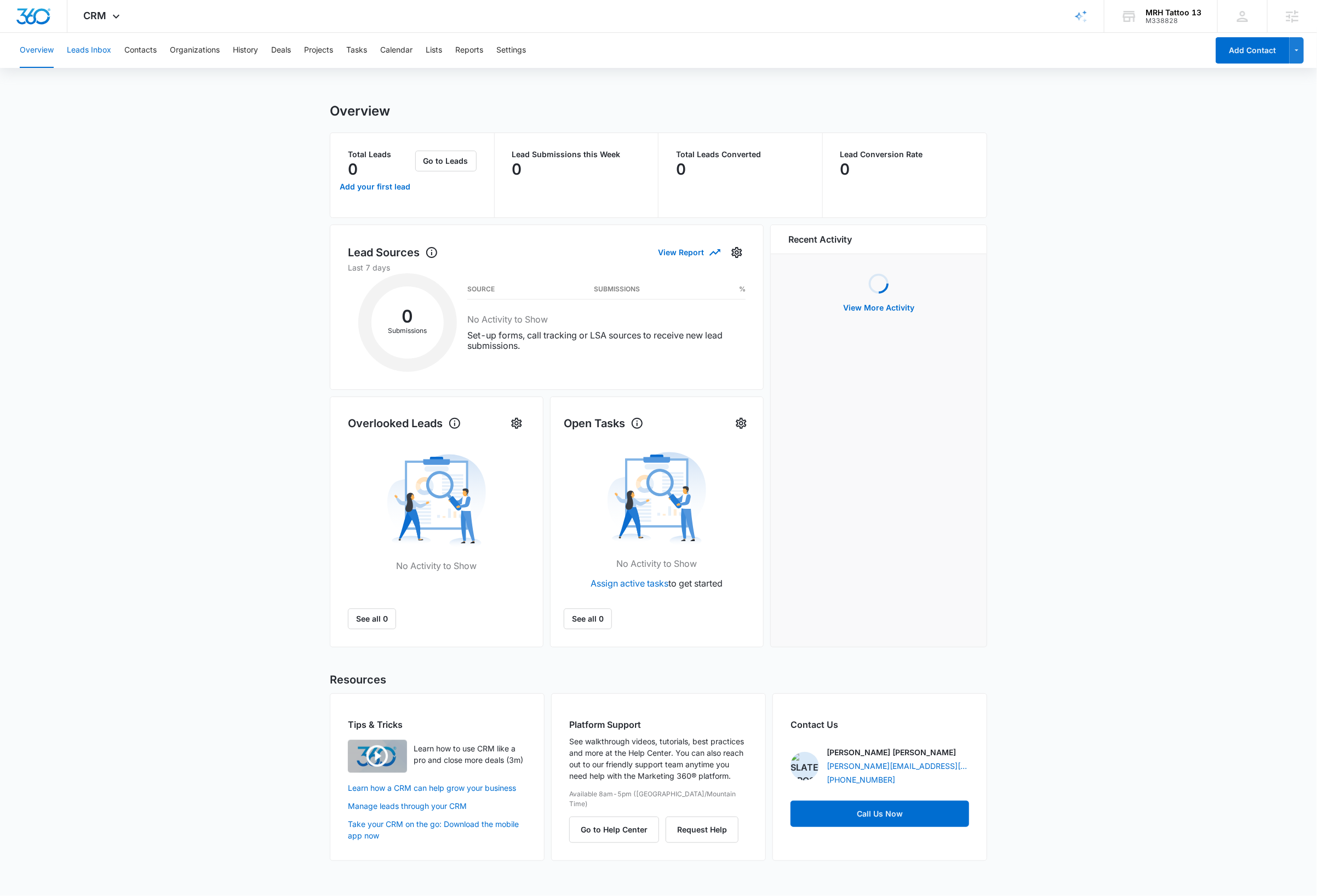
click at [98, 47] on button "Leads Inbox" at bounding box center [89, 50] width 44 height 35
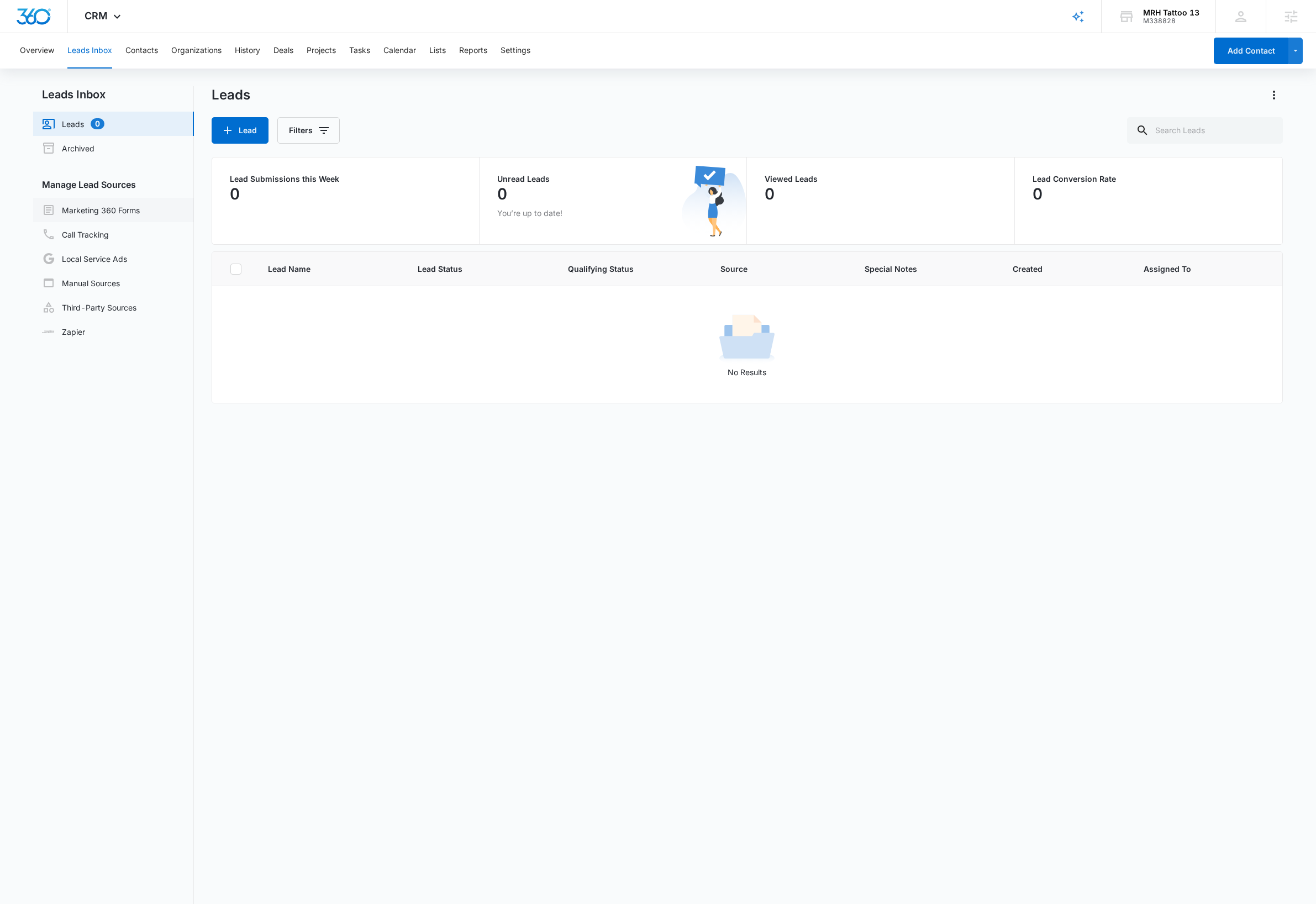
click at [128, 209] on link "Marketing 360 Forms" at bounding box center [90, 210] width 98 height 13
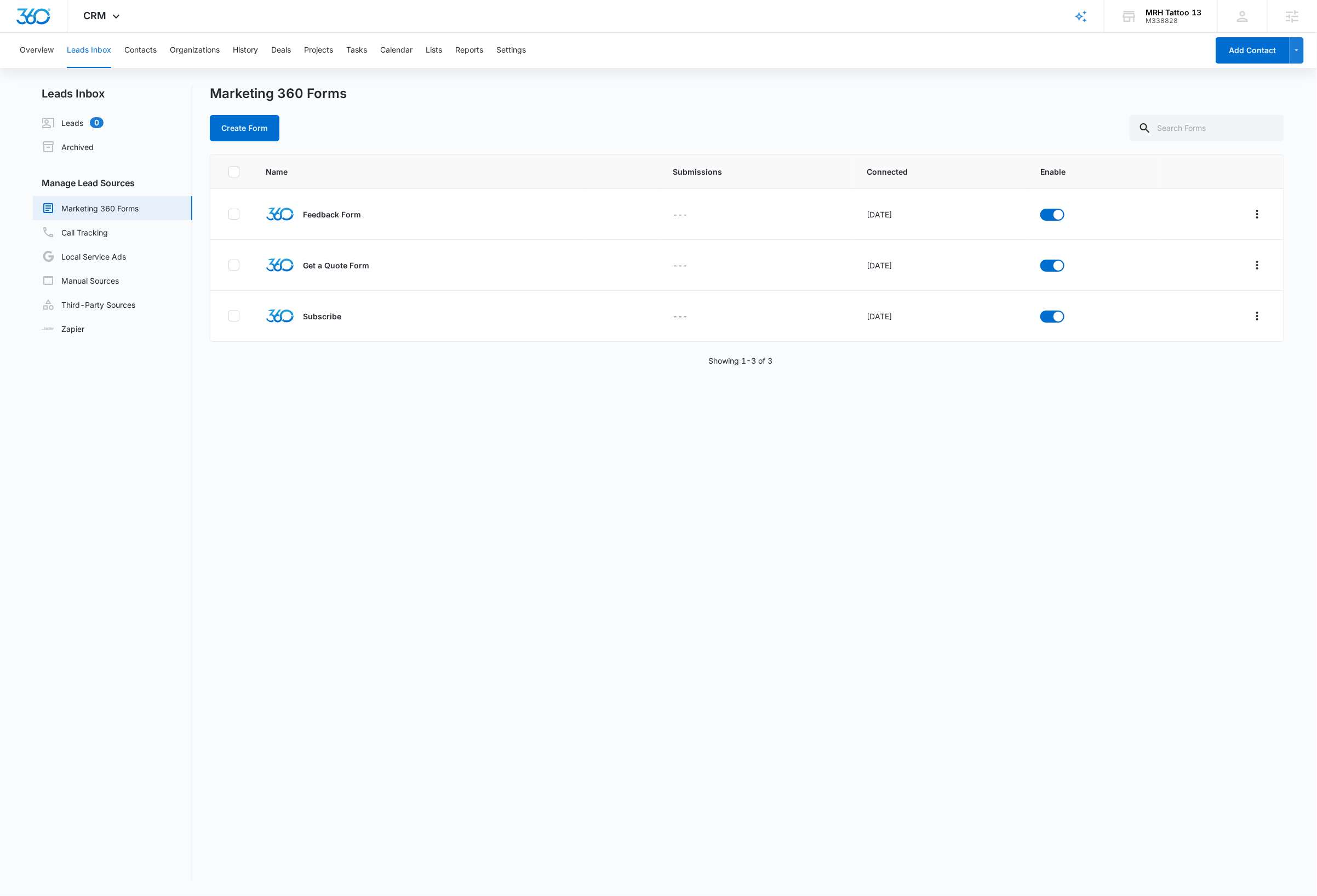
click at [421, 469] on div "Name Submissions Connected Enable Feedback Form --- Oct 12, 2022 Get a Quote Fo…" at bounding box center [747, 517] width 1074 height 726
click at [1251, 318] on icon "Overflow Menu" at bounding box center [1257, 316] width 13 height 13
click at [1200, 378] on div "Field Mapping" at bounding box center [1196, 380] width 62 height 8
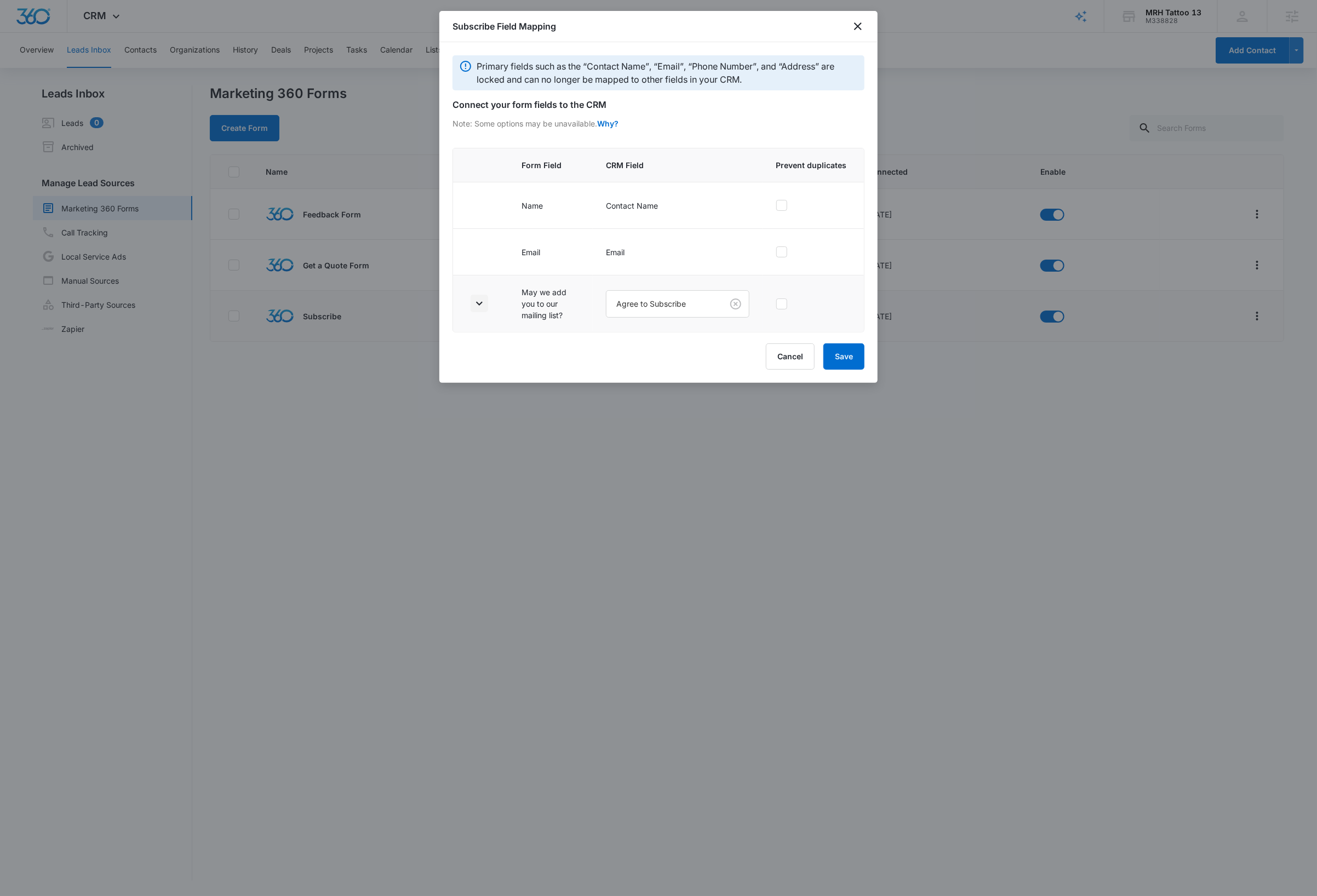
click at [478, 305] on icon "button" at bounding box center [479, 303] width 7 height 4
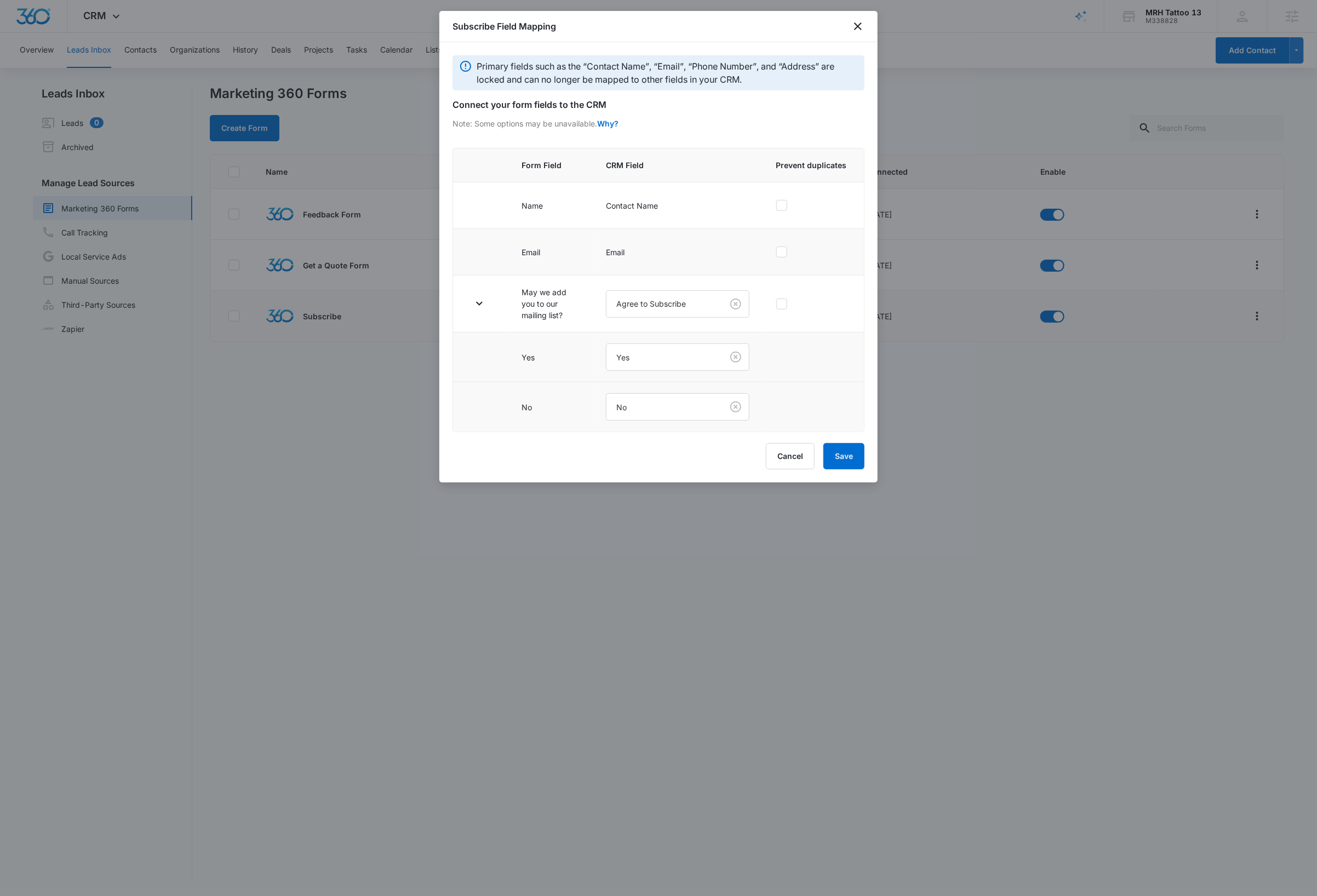
click at [787, 255] on icon at bounding box center [781, 252] width 10 height 10
click at [776, 252] on input "checkbox" at bounding box center [775, 252] width 1 height 1
checkbox input "true"
click at [843, 459] on button "Save" at bounding box center [844, 456] width 41 height 26
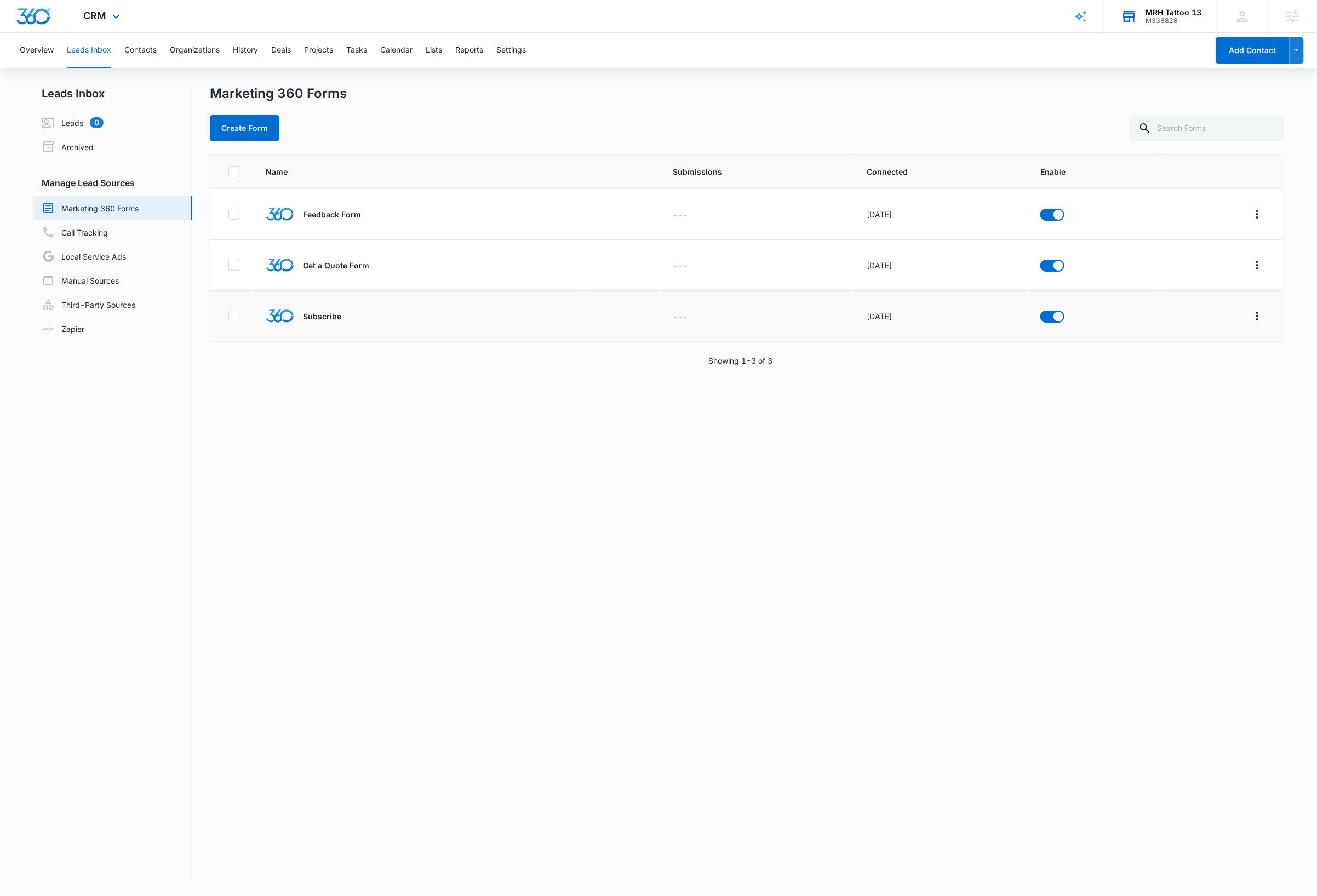
click at [1173, 13] on div "MRH Tattoo 13" at bounding box center [1173, 13] width 56 height 9
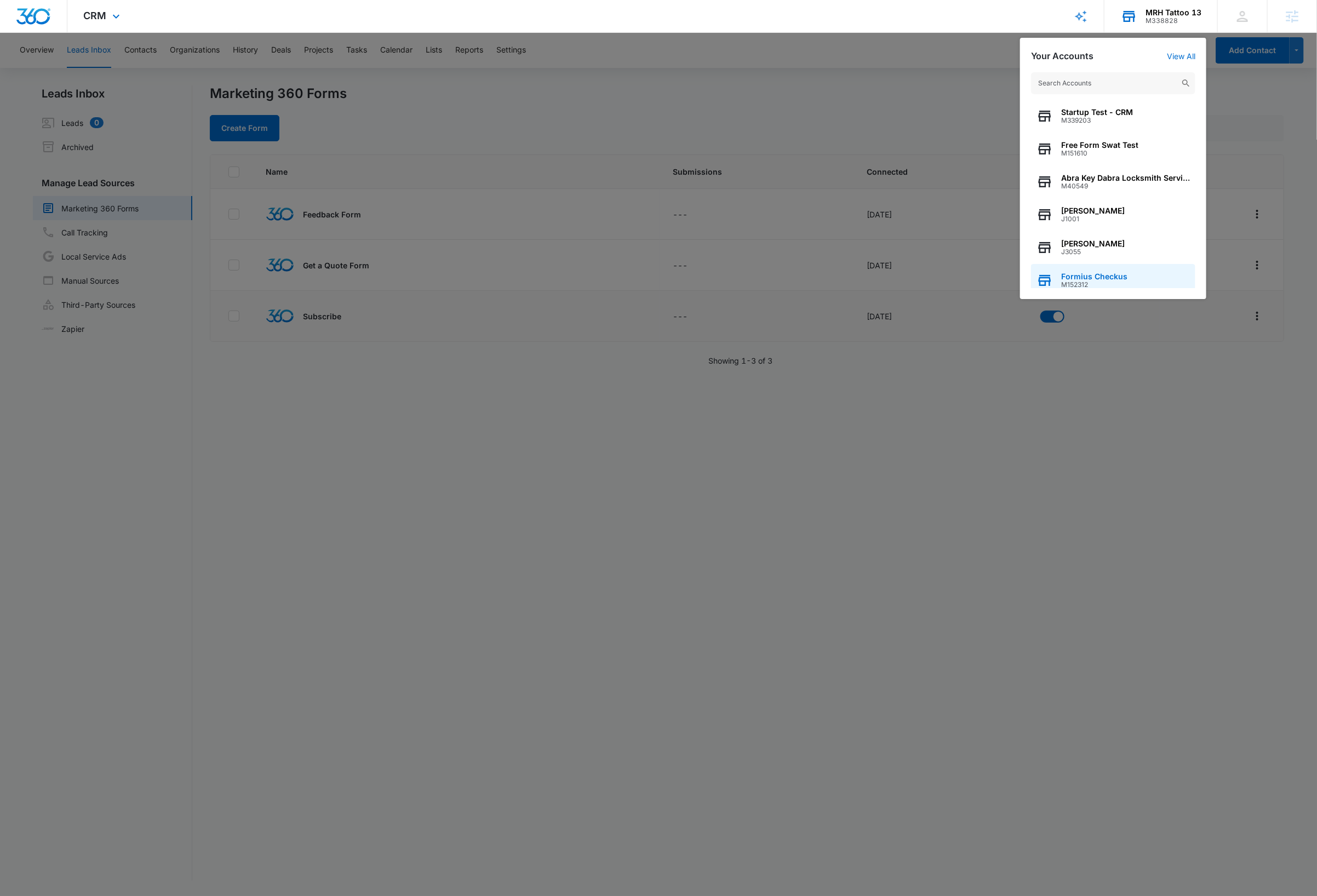
click at [1113, 286] on span "M152312" at bounding box center [1094, 285] width 66 height 8
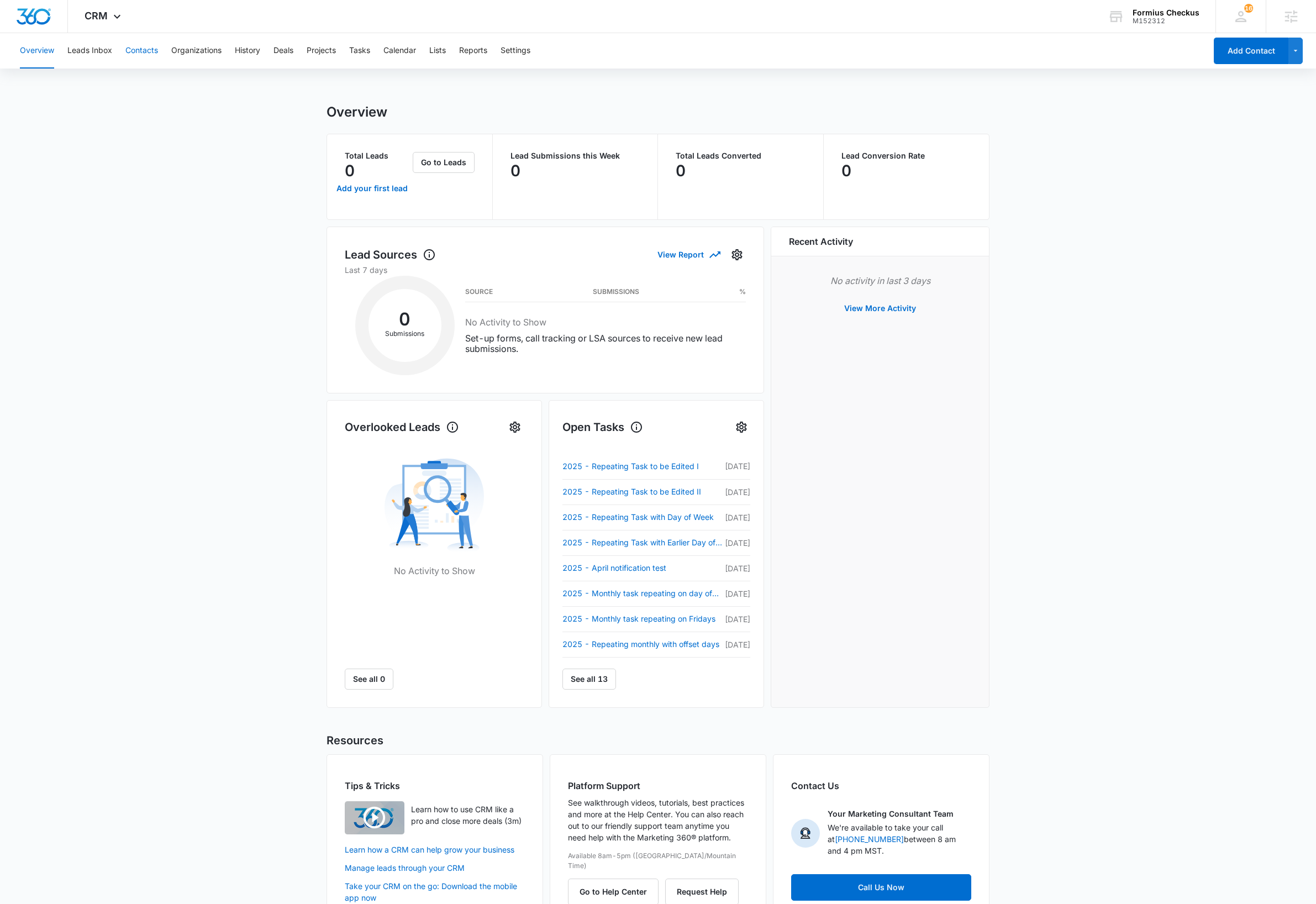
click at [153, 52] on button "Contacts" at bounding box center [142, 51] width 33 height 35
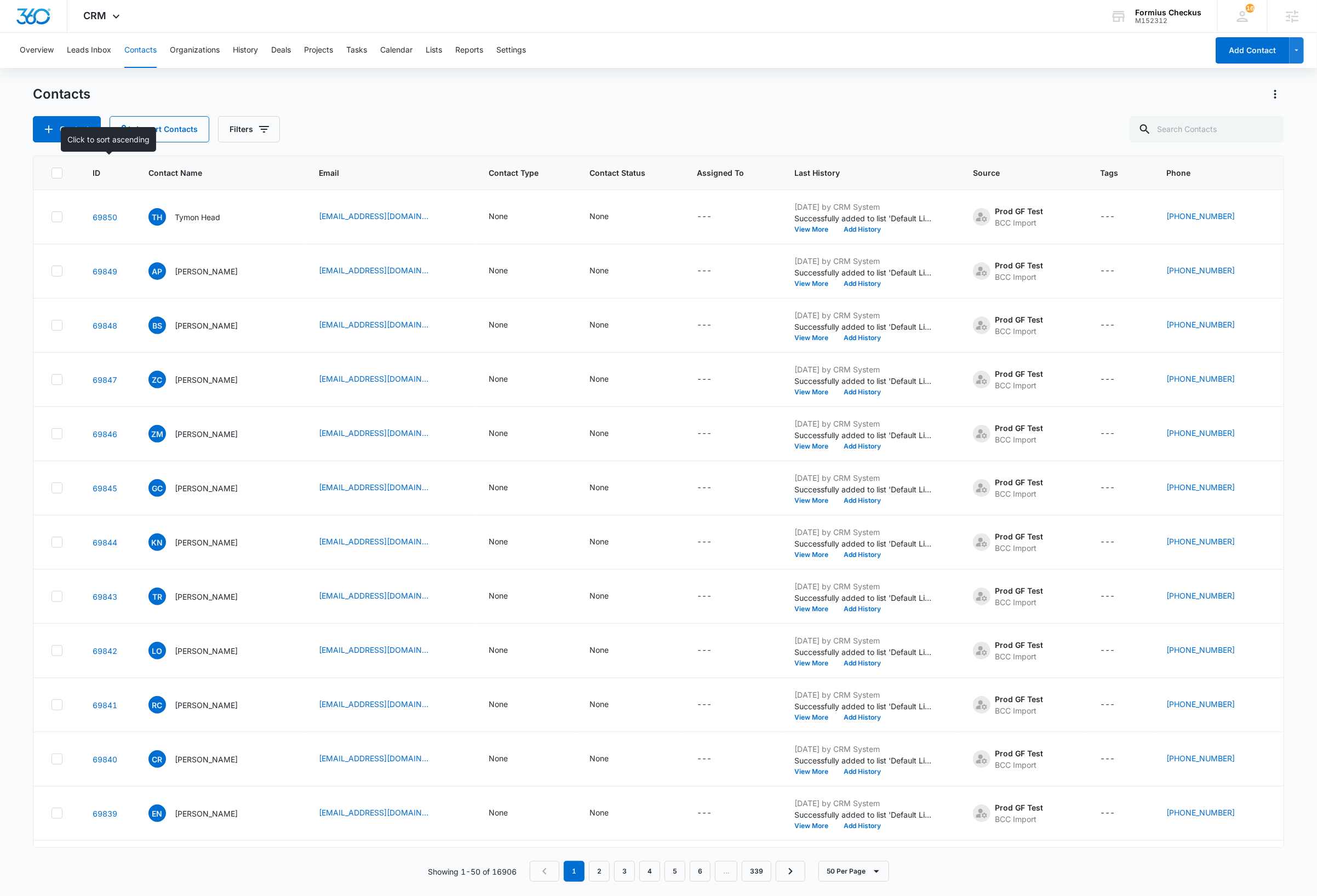
click at [126, 172] on th "ID" at bounding box center [107, 173] width 56 height 34
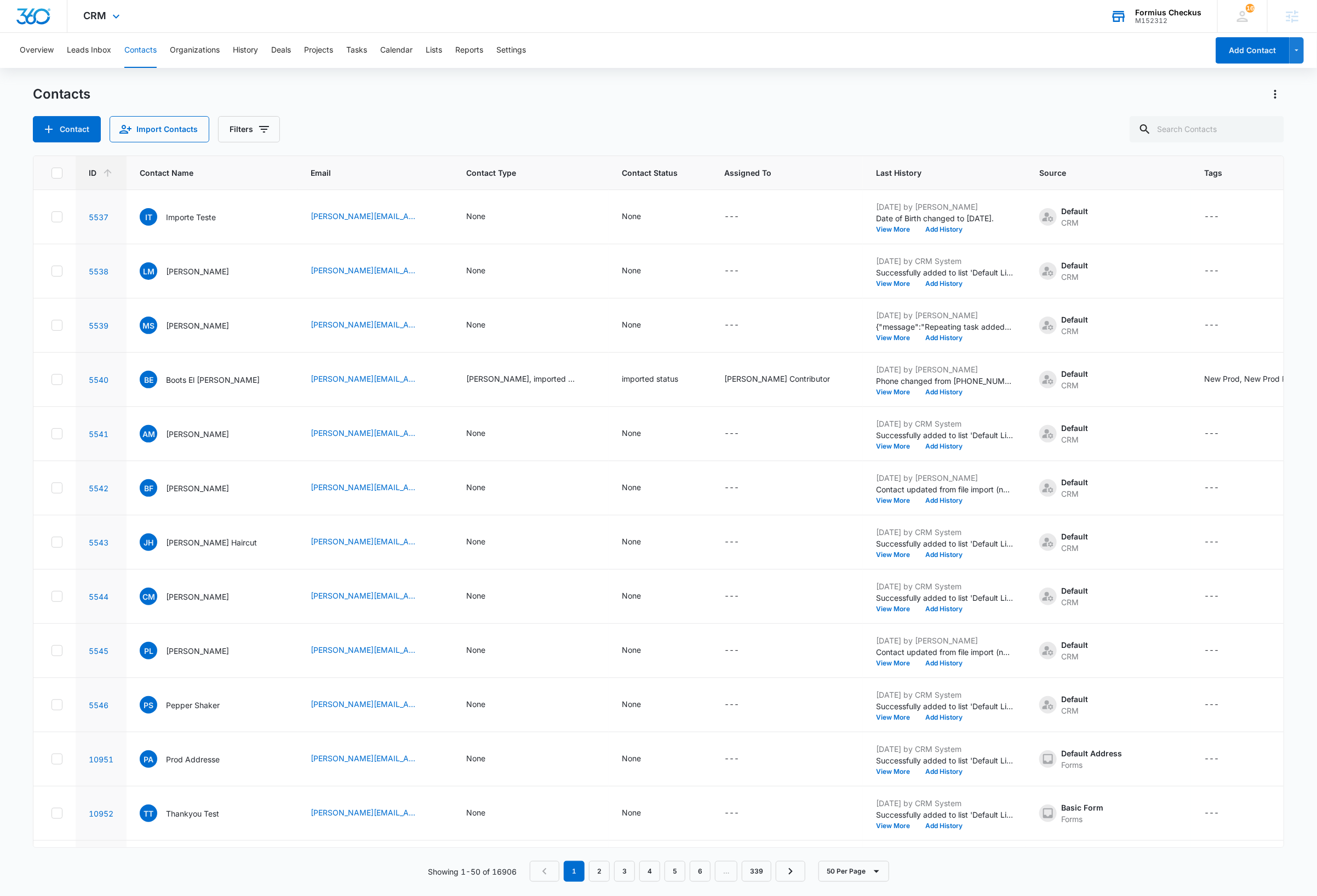
click at [1183, 15] on div "Formius Checkus" at bounding box center [1168, 13] width 66 height 9
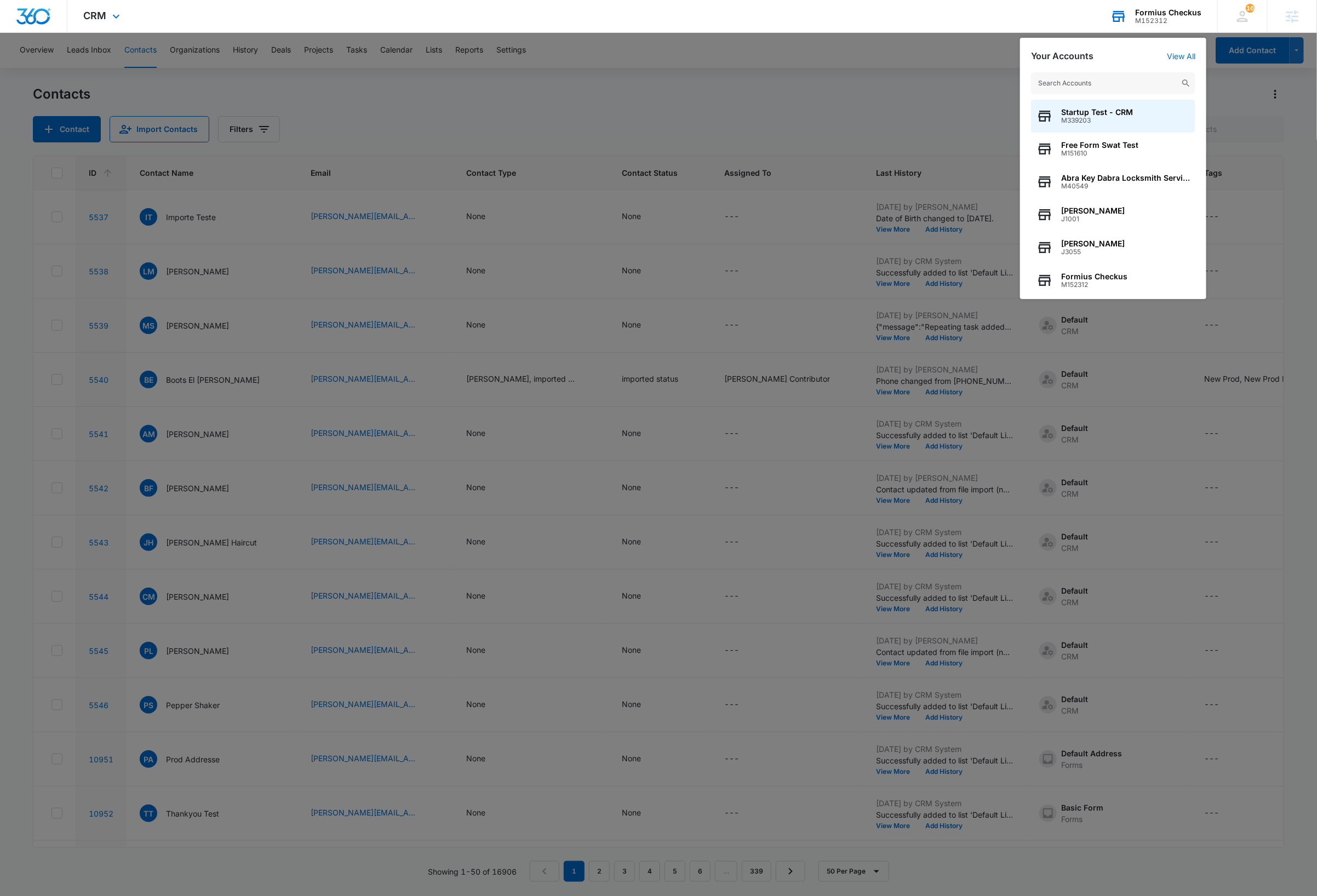
click at [1111, 84] on input "text" at bounding box center [1113, 83] width 164 height 22
type input "M2645"
click at [1116, 111] on span "The Skin & Body Spa" at bounding box center [1099, 112] width 78 height 9
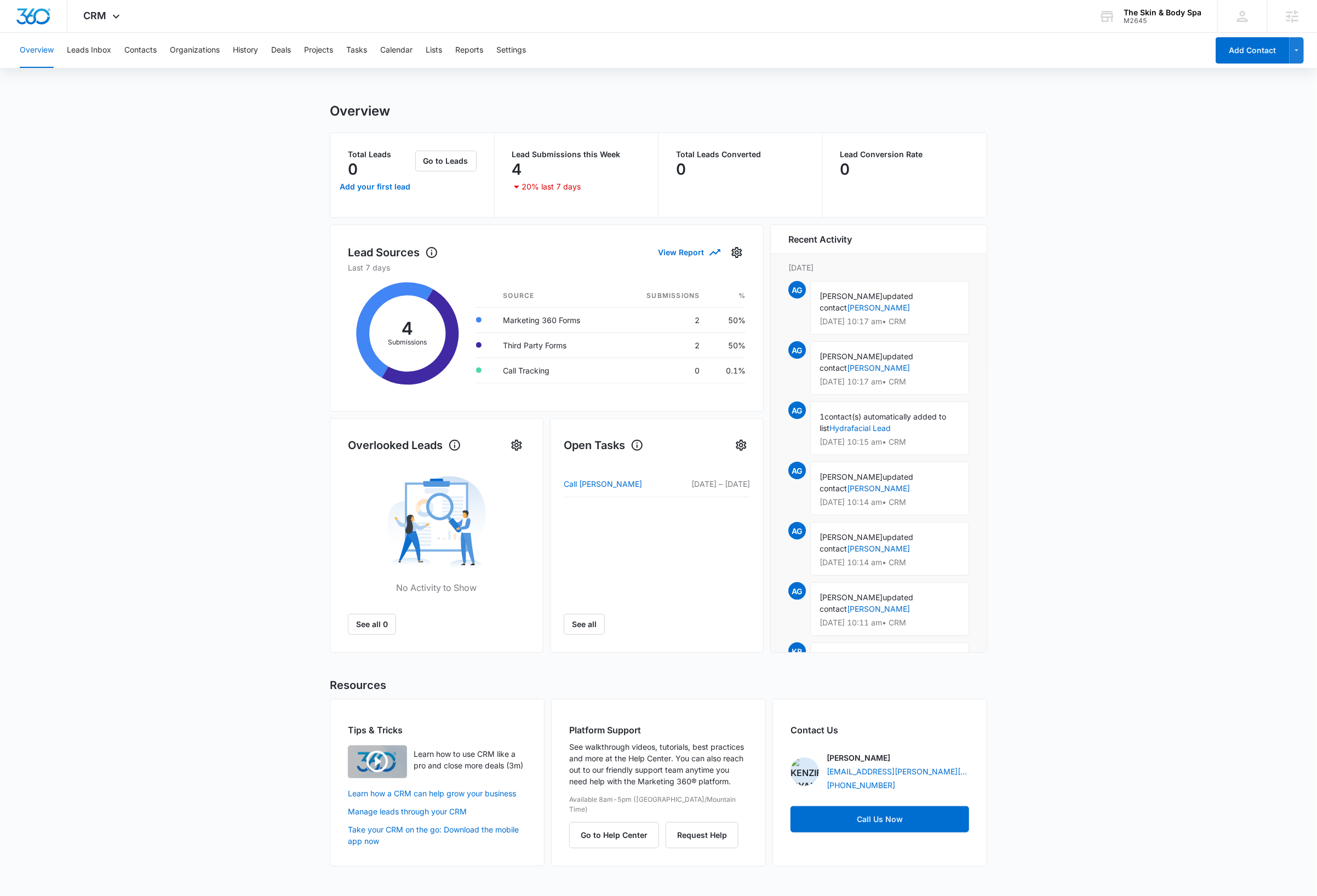
click at [1152, 147] on main "Overview Total Leads 0 Add your first lead Go to Leads Lead Submissions this We…" at bounding box center [658, 491] width 1317 height 776
click at [112, 16] on icon at bounding box center [116, 19] width 13 height 13
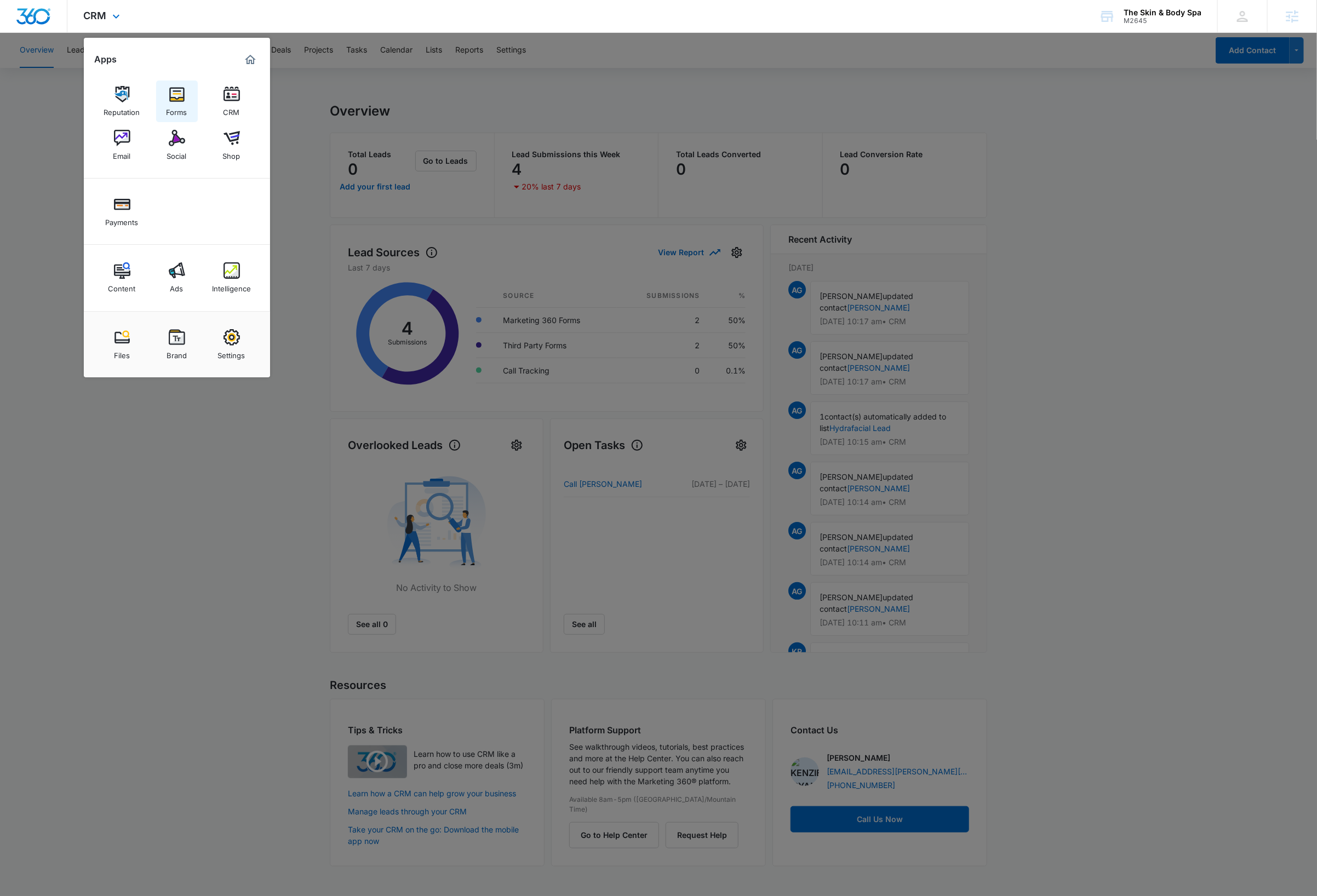
click at [176, 99] on img at bounding box center [177, 94] width 16 height 16
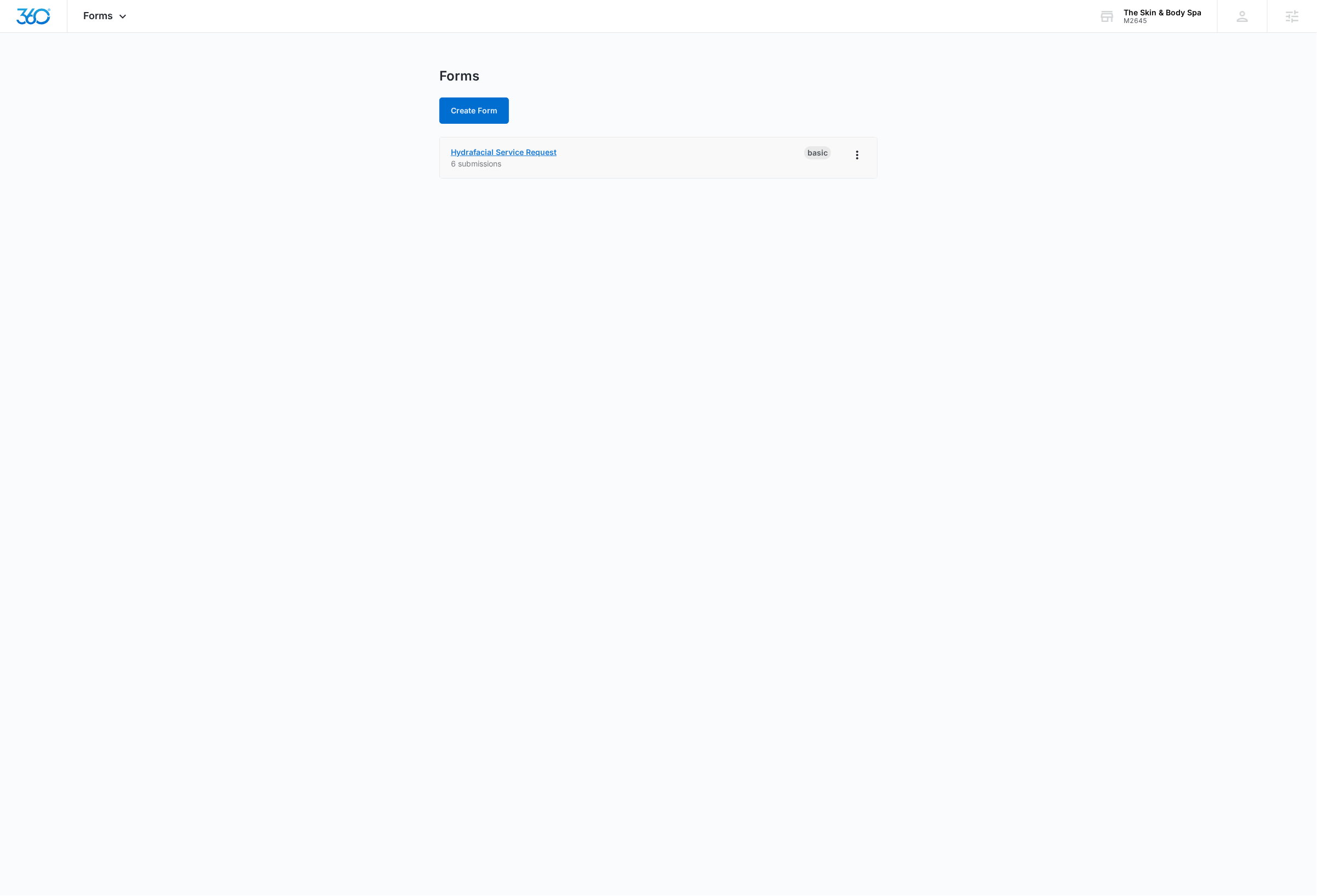
click at [539, 151] on link "Hydrafacial Service Request" at bounding box center [504, 151] width 106 height 9
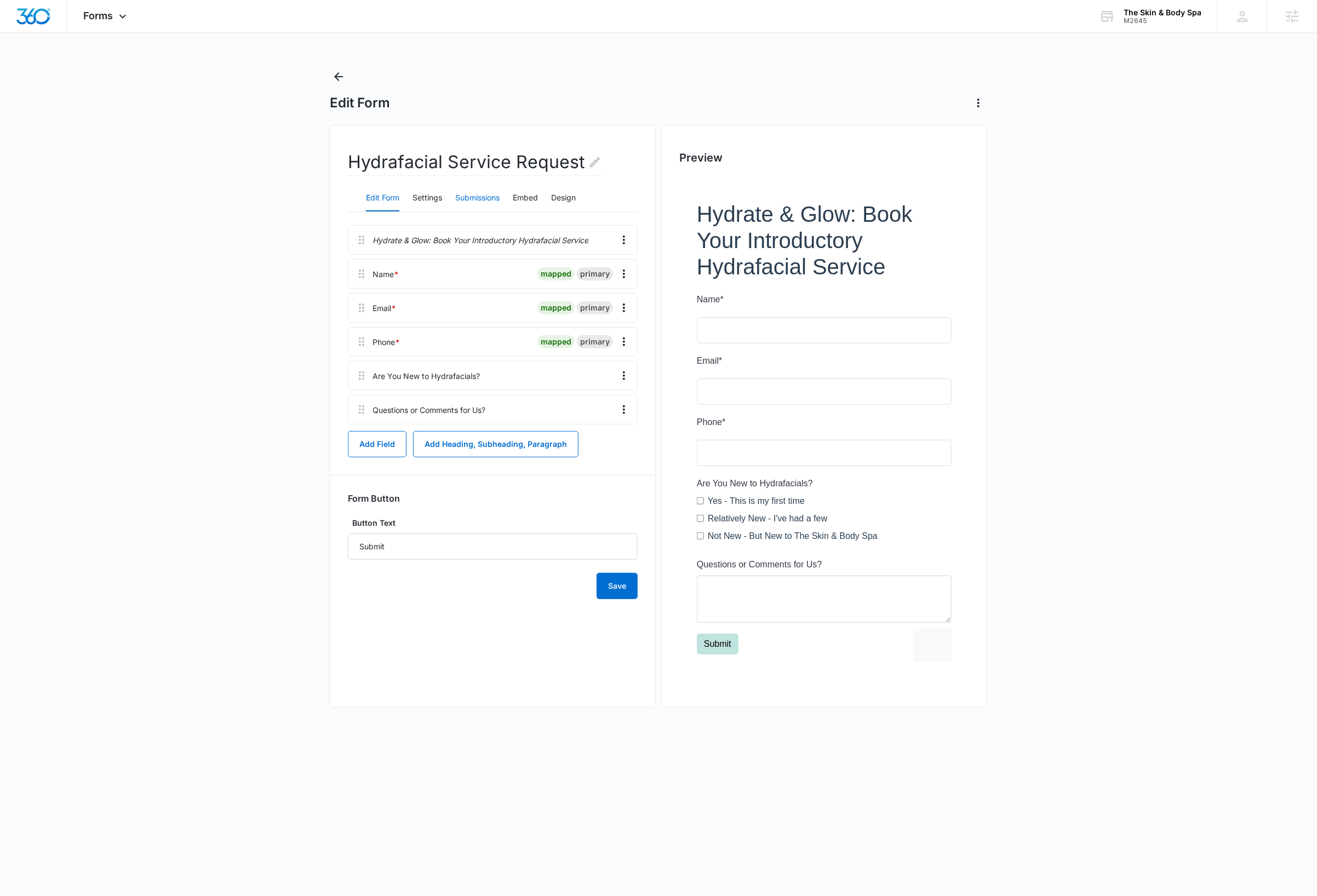
click at [490, 198] on button "Submissions" at bounding box center [477, 198] width 44 height 26
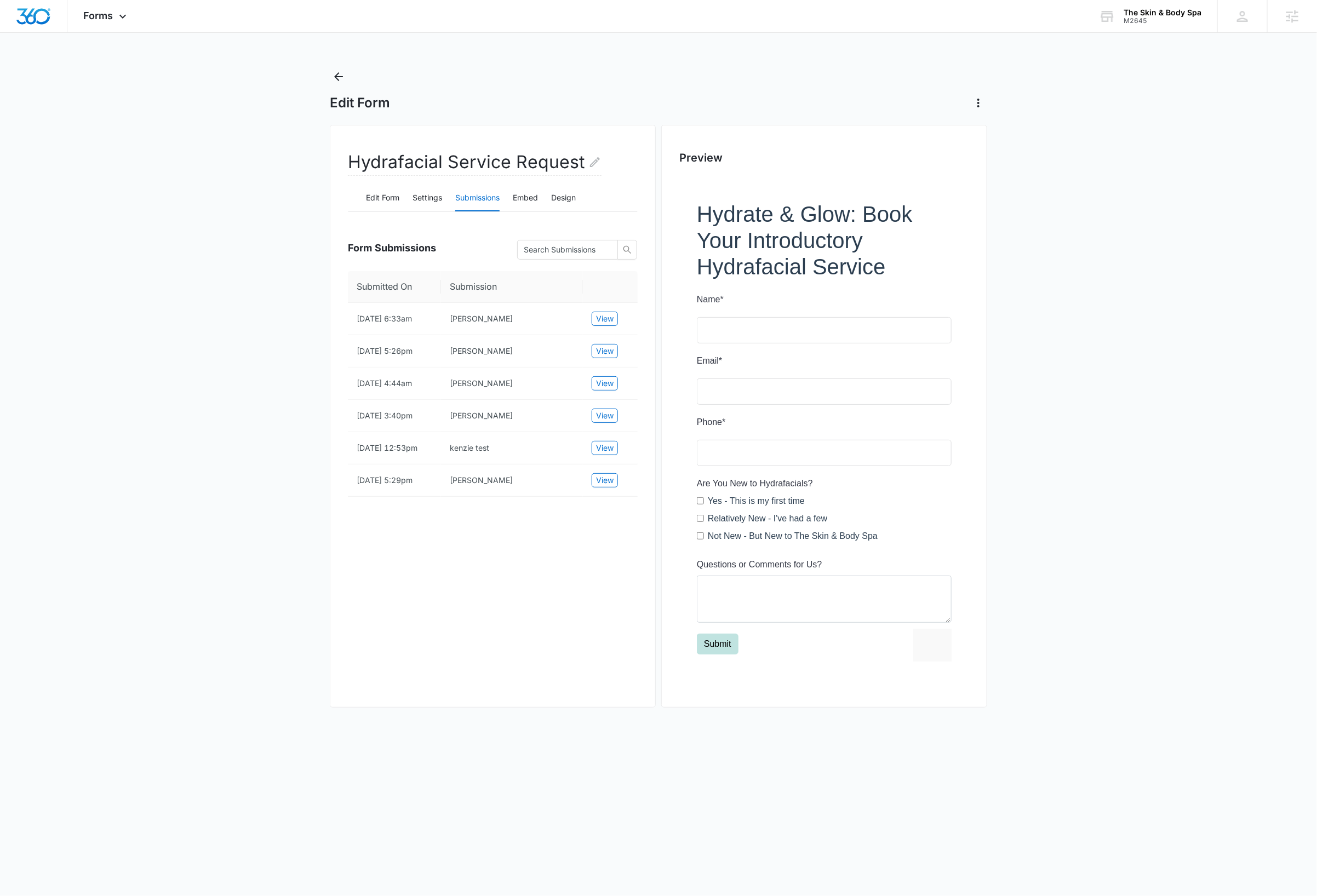
click at [1084, 398] on main "Edit Form Hydrafacial Service Request Edit Form Settings Submissions Embed Desi…" at bounding box center [658, 398] width 1317 height 662
click at [610, 321] on span "View" at bounding box center [605, 318] width 17 height 12
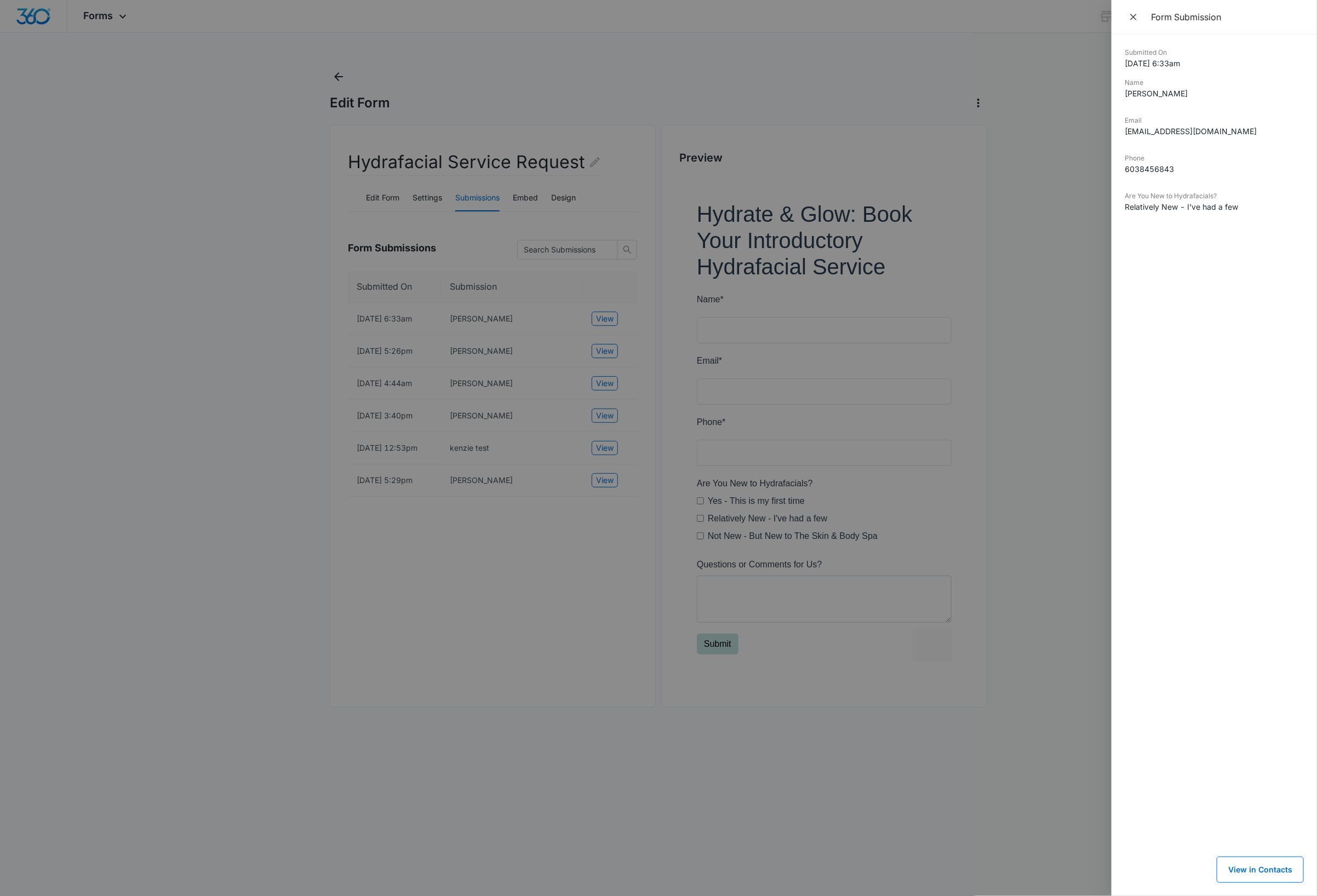
click at [605, 355] on div at bounding box center [658, 448] width 1317 height 896
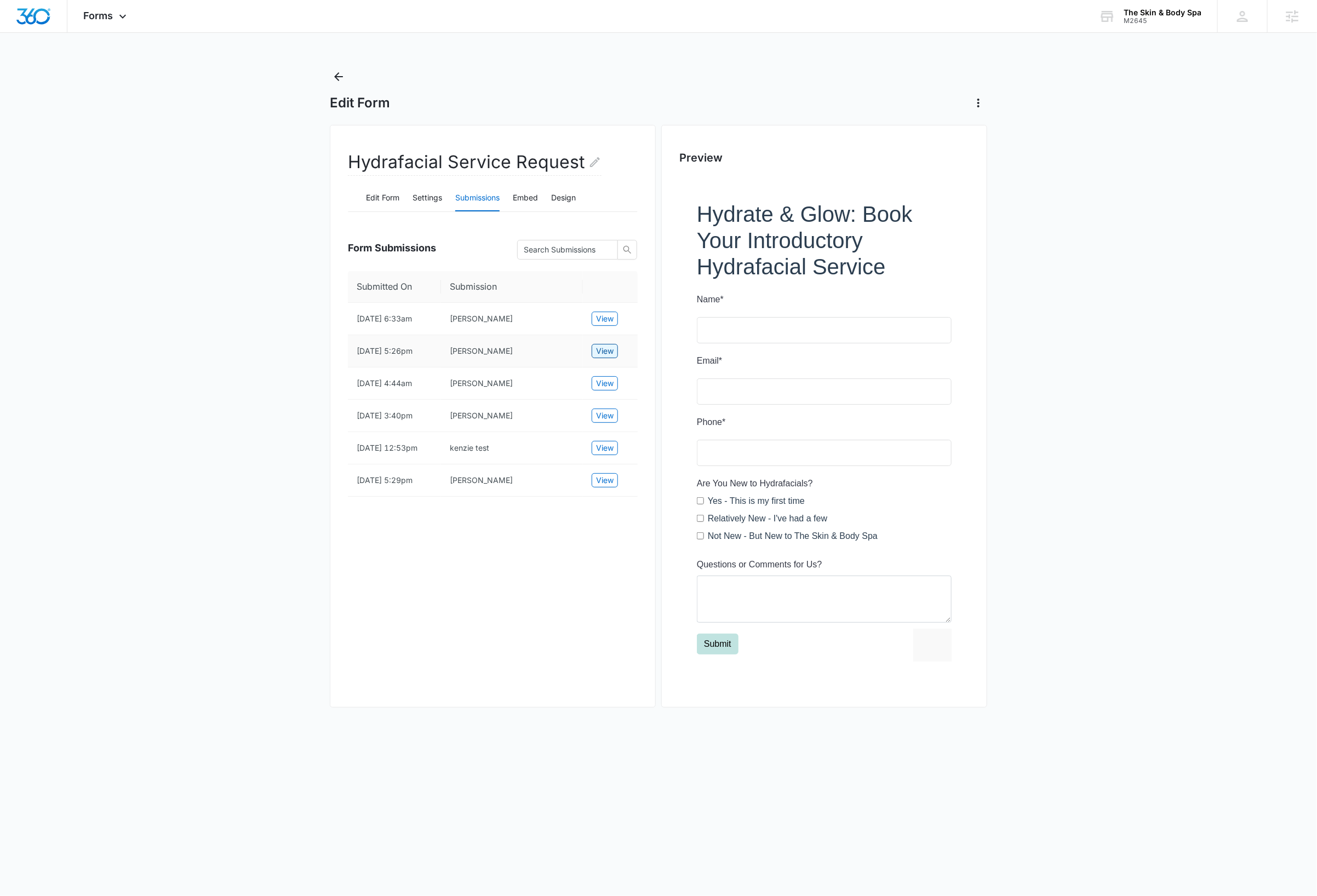
click at [606, 356] on span "View" at bounding box center [605, 351] width 17 height 12
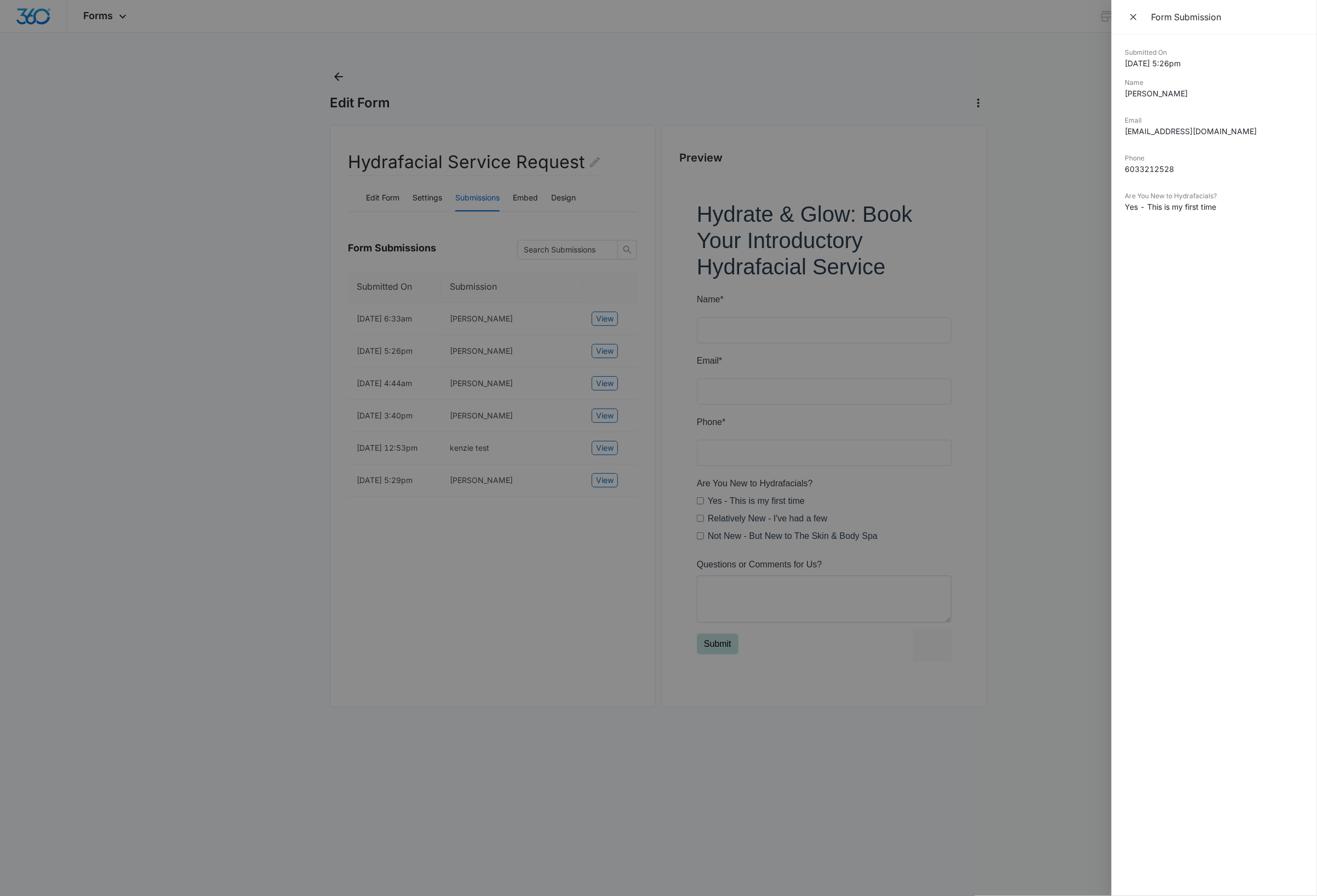
click at [602, 397] on div at bounding box center [658, 448] width 1317 height 896
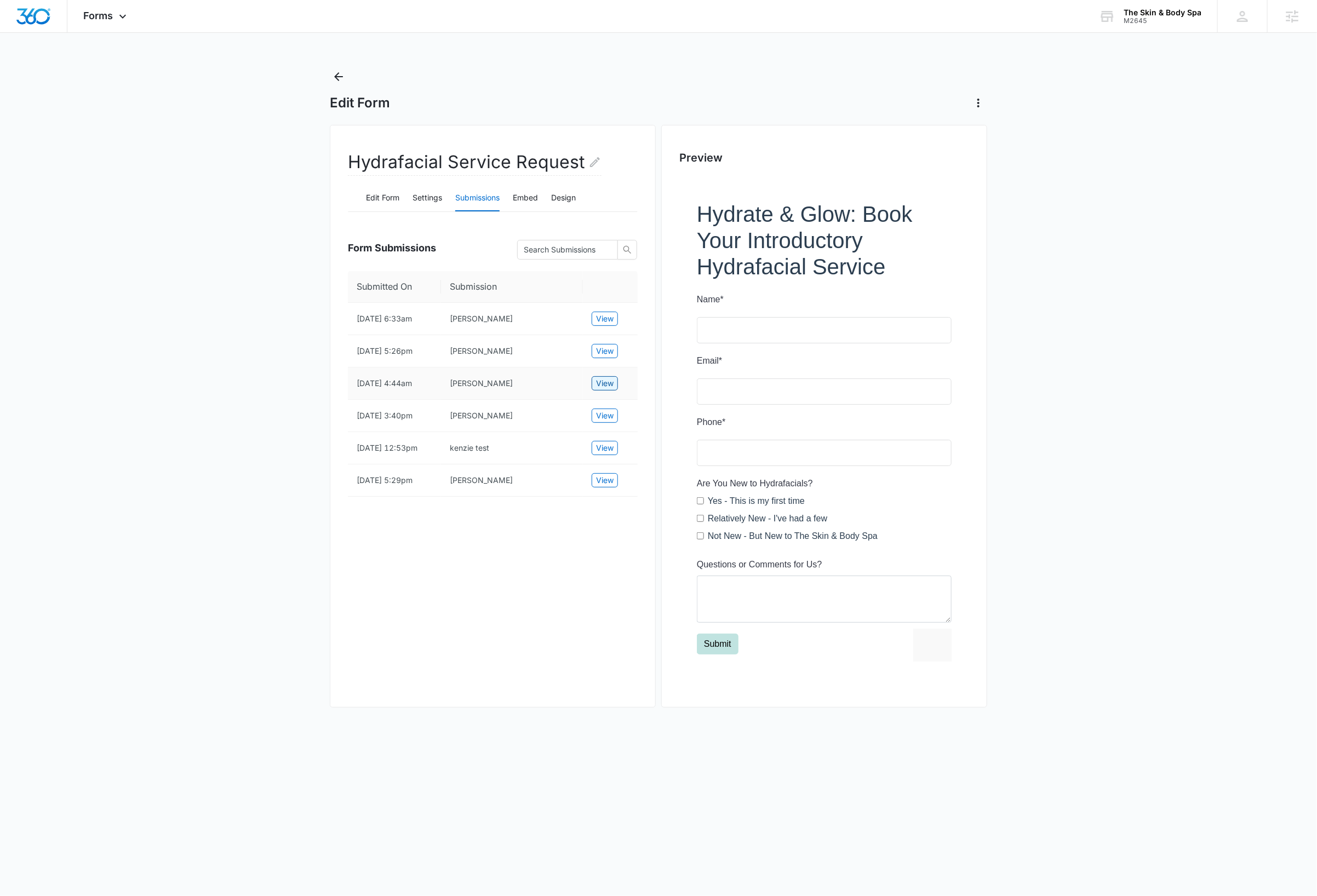
click at [602, 389] on span "View" at bounding box center [605, 383] width 17 height 12
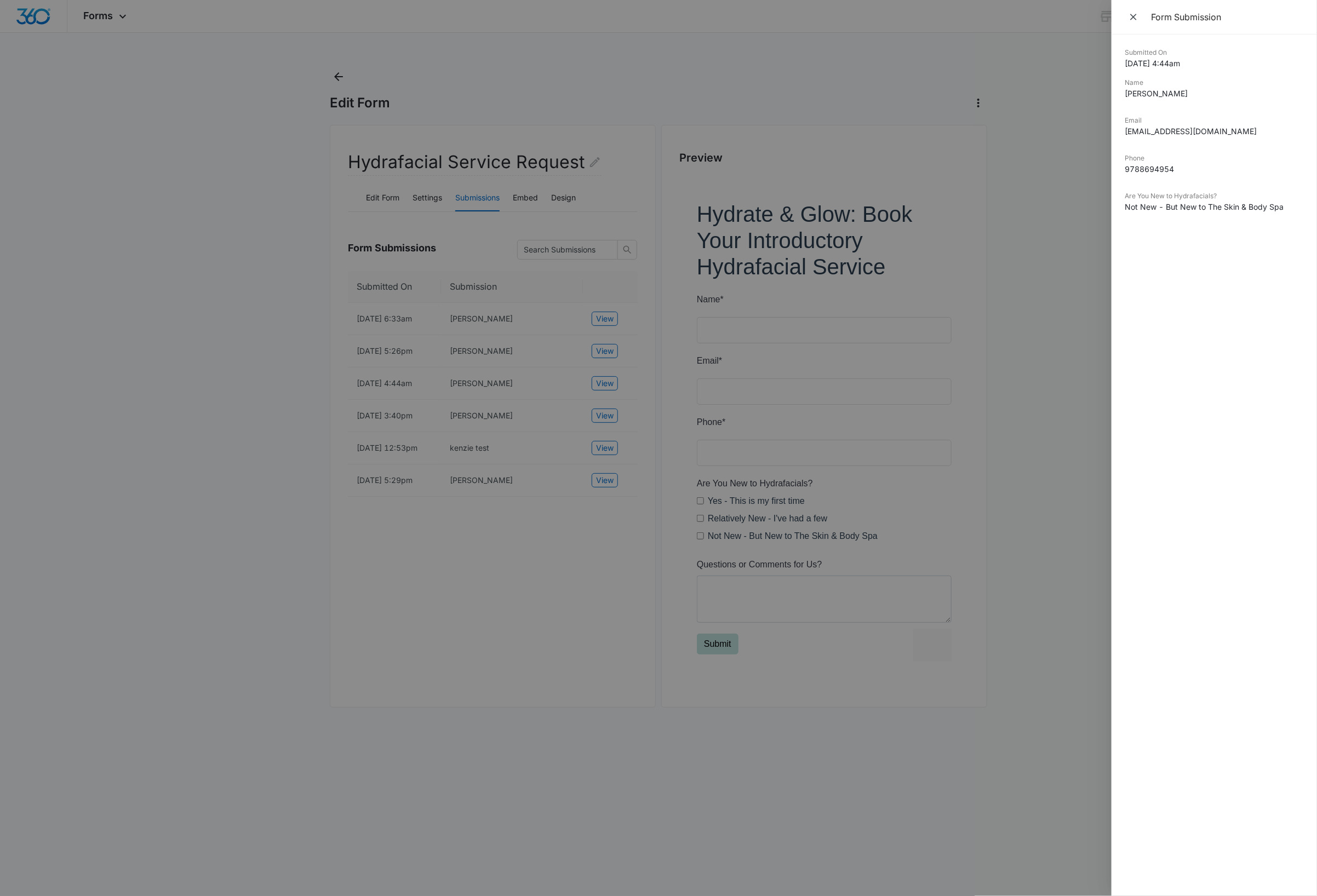
click at [605, 430] on div at bounding box center [658, 448] width 1317 height 896
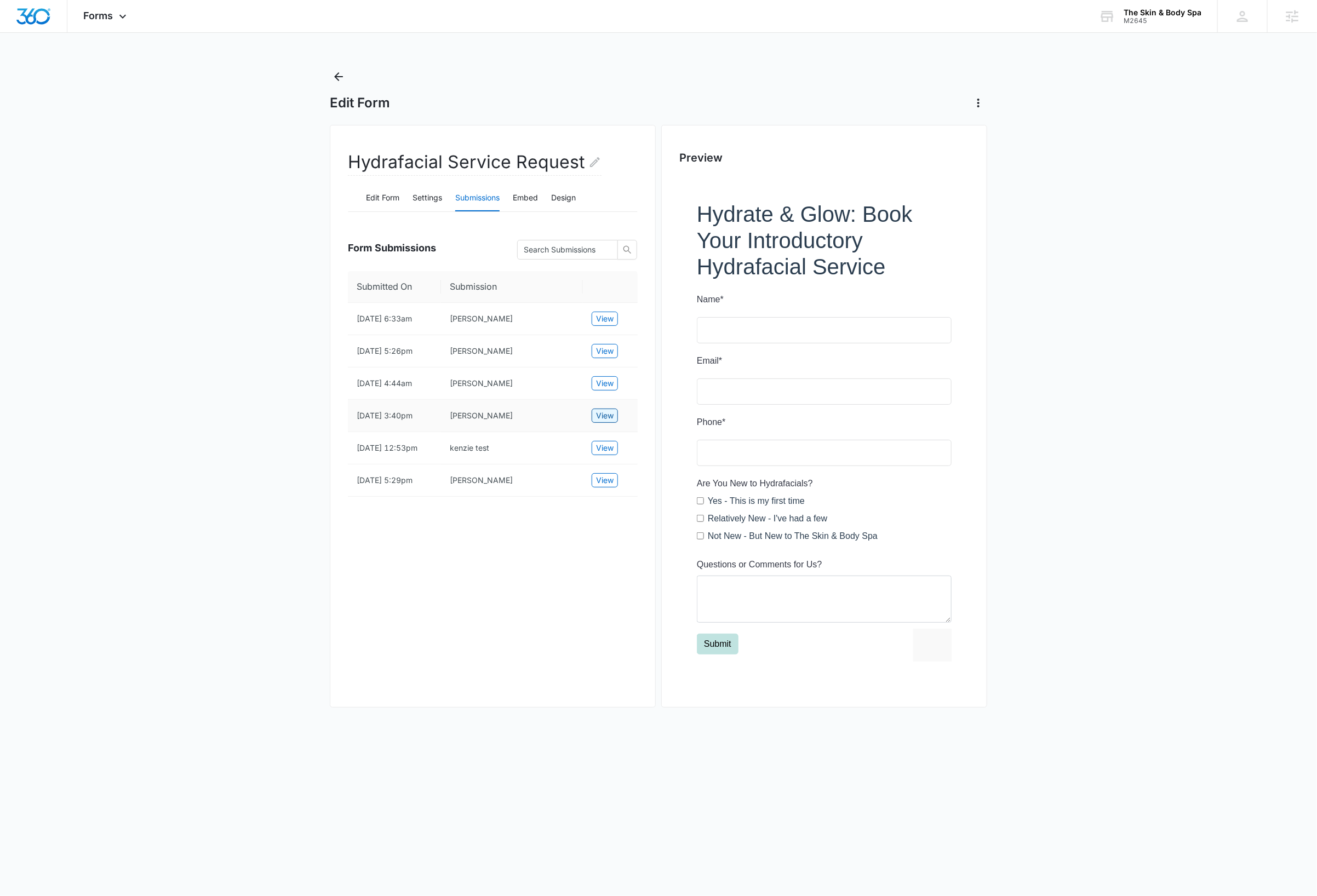
click at [606, 422] on span "View" at bounding box center [605, 416] width 17 height 12
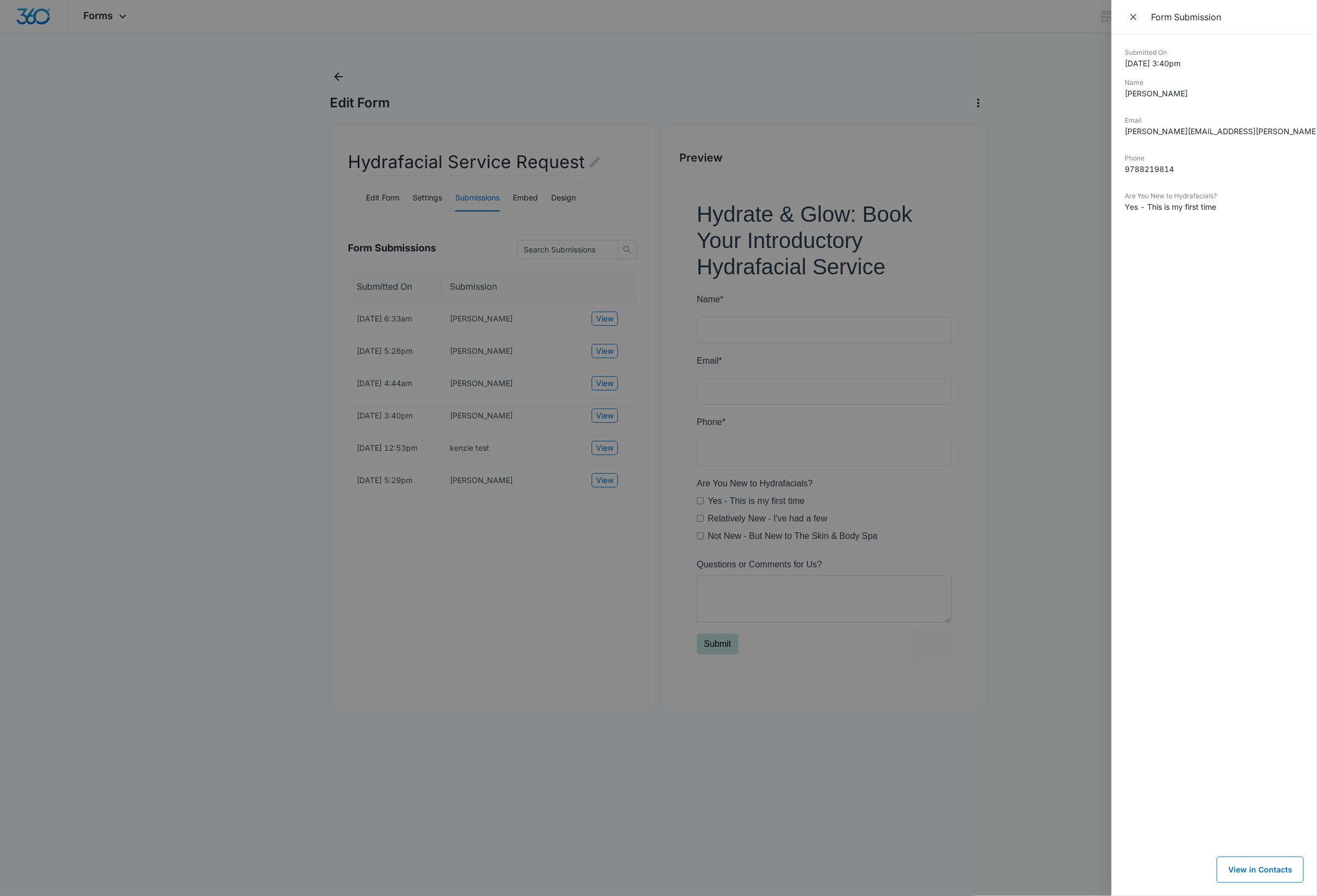
click at [605, 472] on div at bounding box center [658, 448] width 1317 height 896
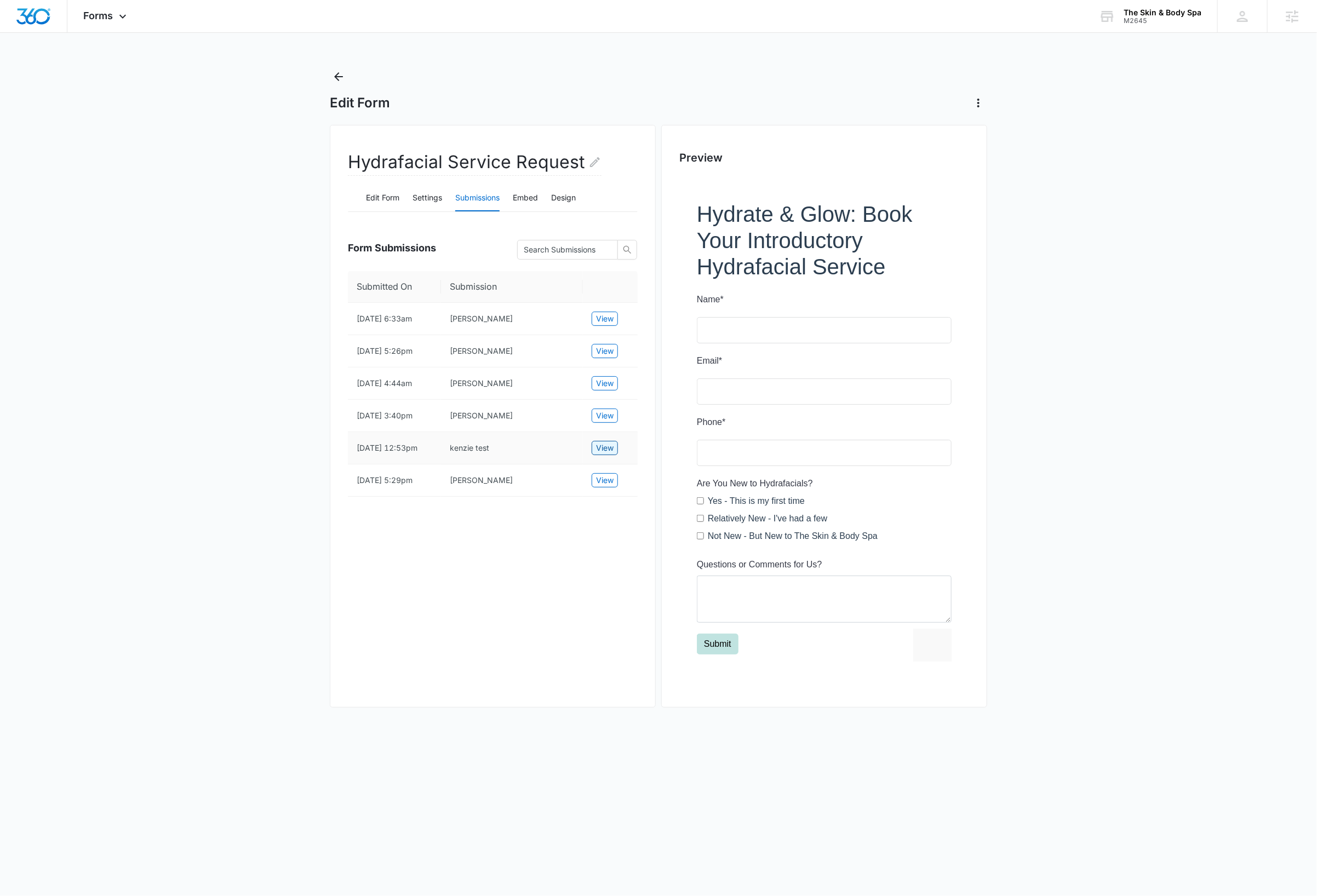
click at [604, 454] on span "View" at bounding box center [605, 448] width 17 height 12
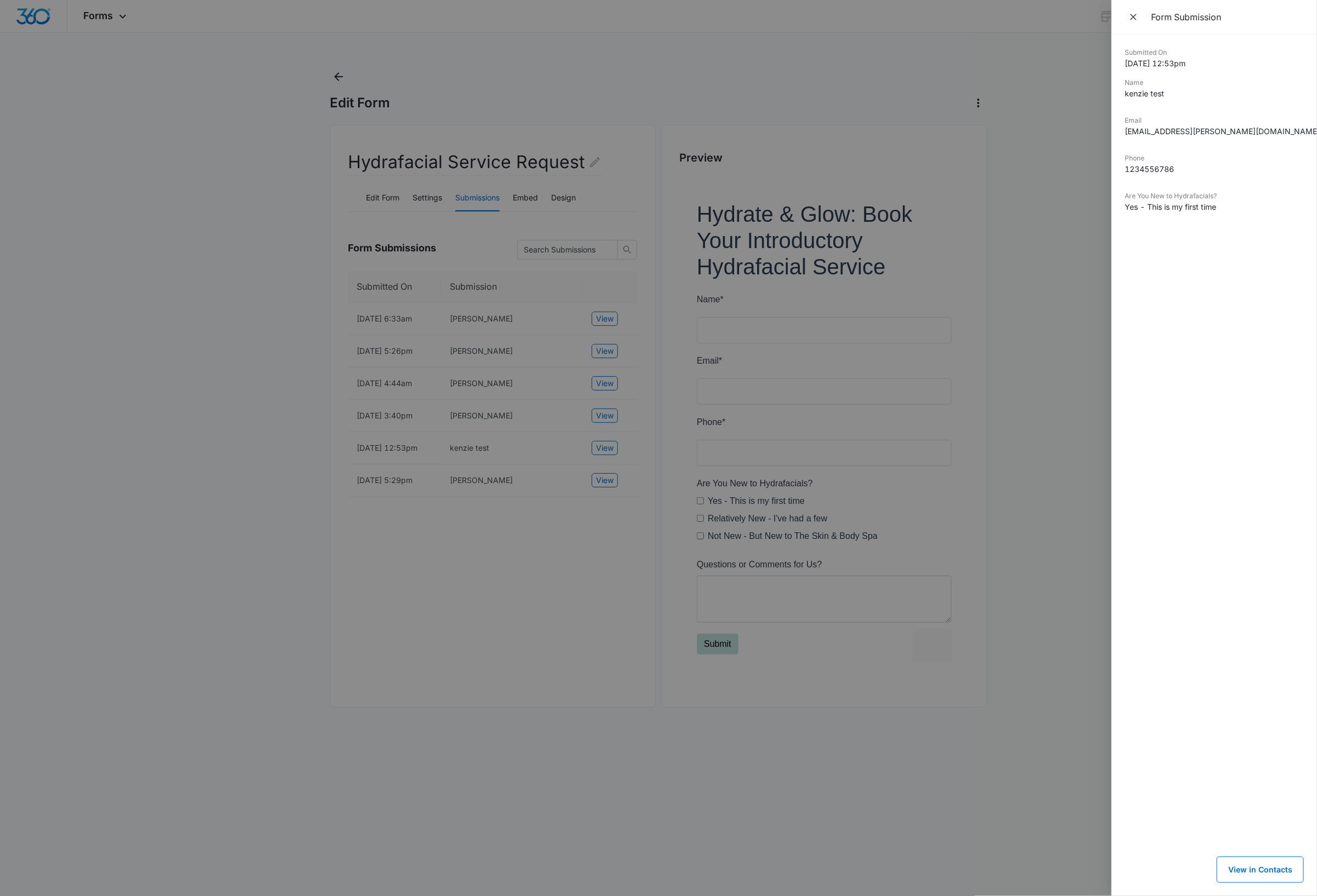
click at [607, 511] on div at bounding box center [658, 448] width 1317 height 896
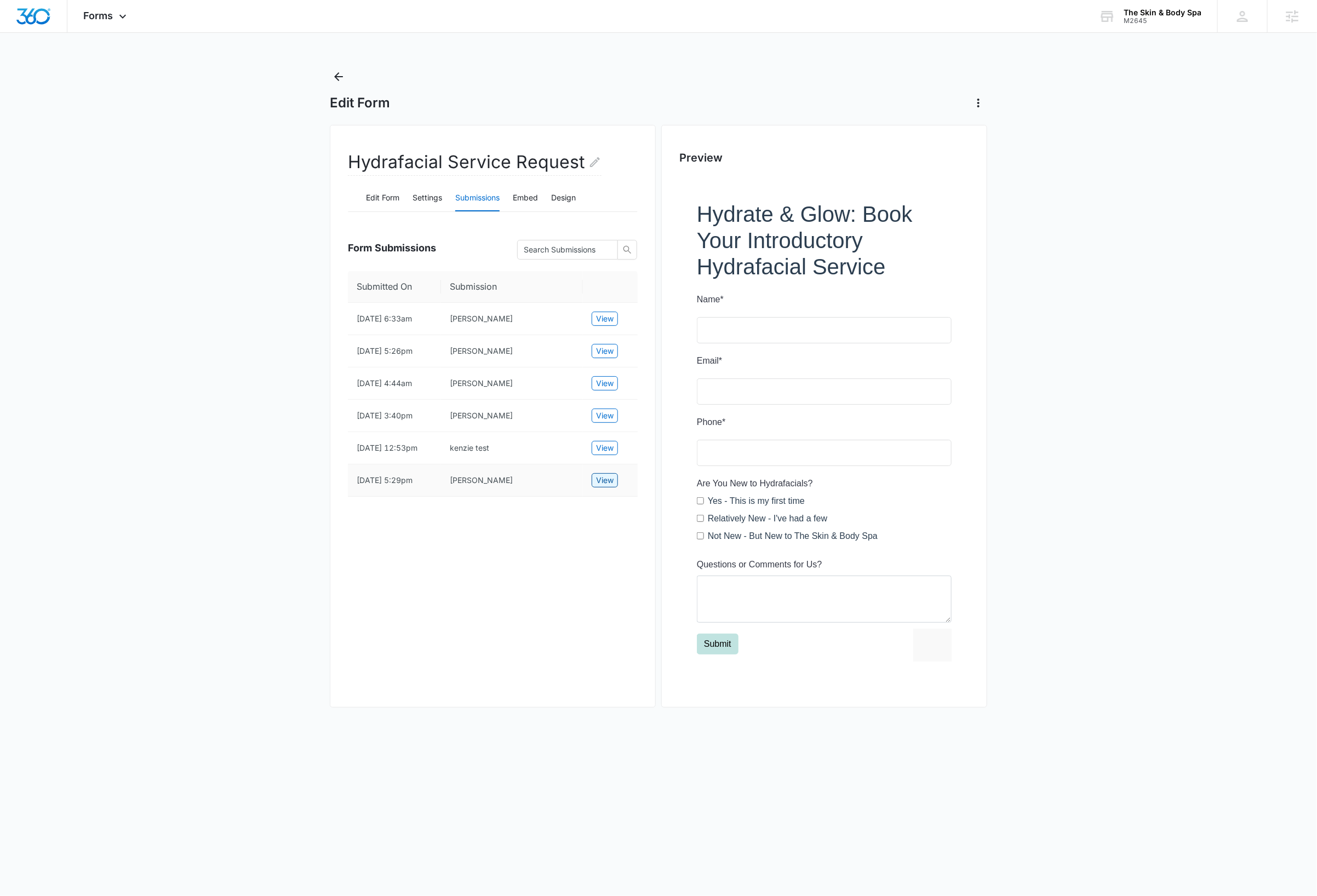
click at [607, 486] on span "View" at bounding box center [605, 480] width 17 height 12
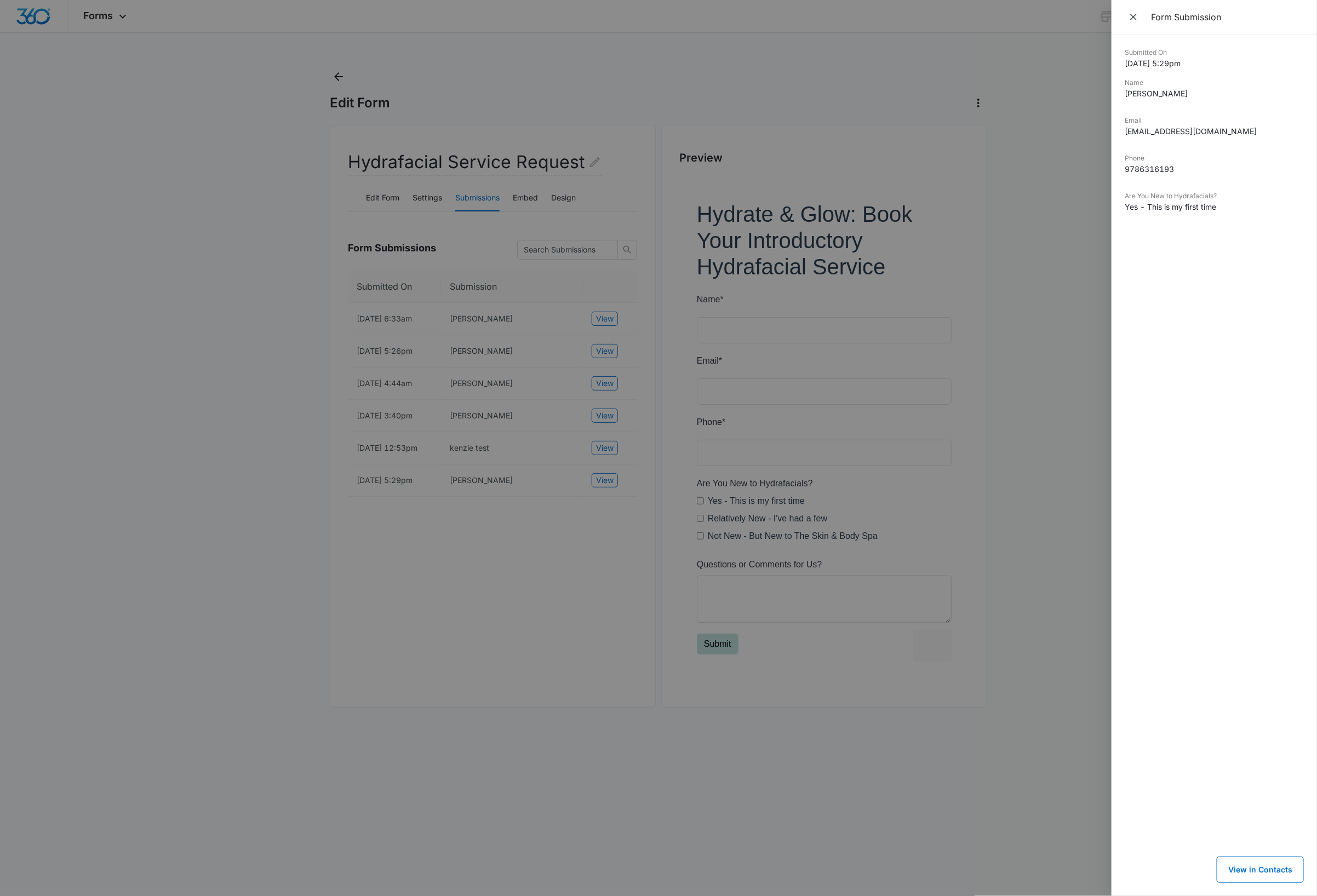
click at [607, 512] on div at bounding box center [658, 448] width 1317 height 896
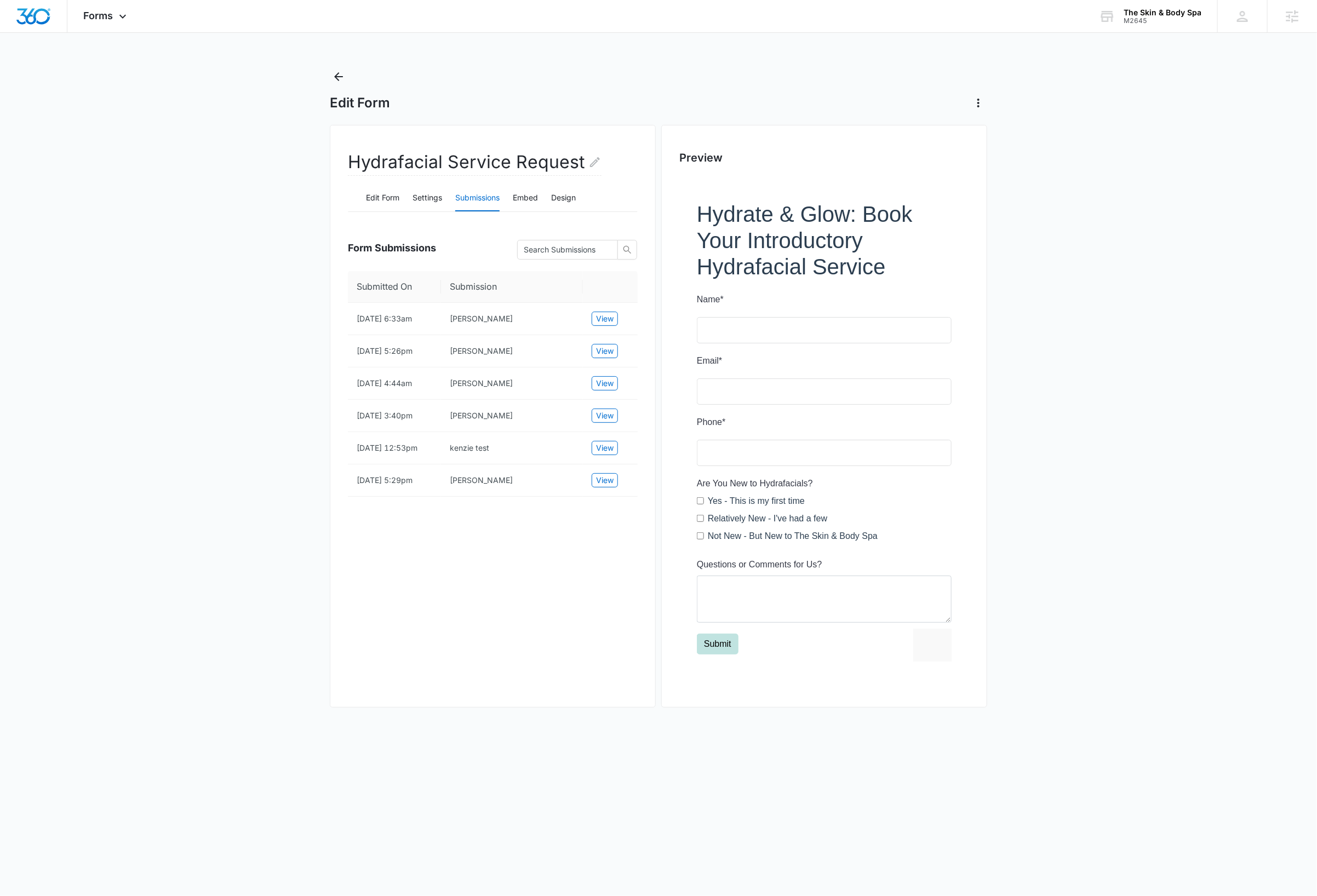
click at [243, 106] on main "Edit Form Hydrafacial Service Request Edit Form Settings Submissions Embed Desi…" at bounding box center [658, 398] width 1317 height 662
click at [127, 17] on icon at bounding box center [123, 19] width 13 height 13
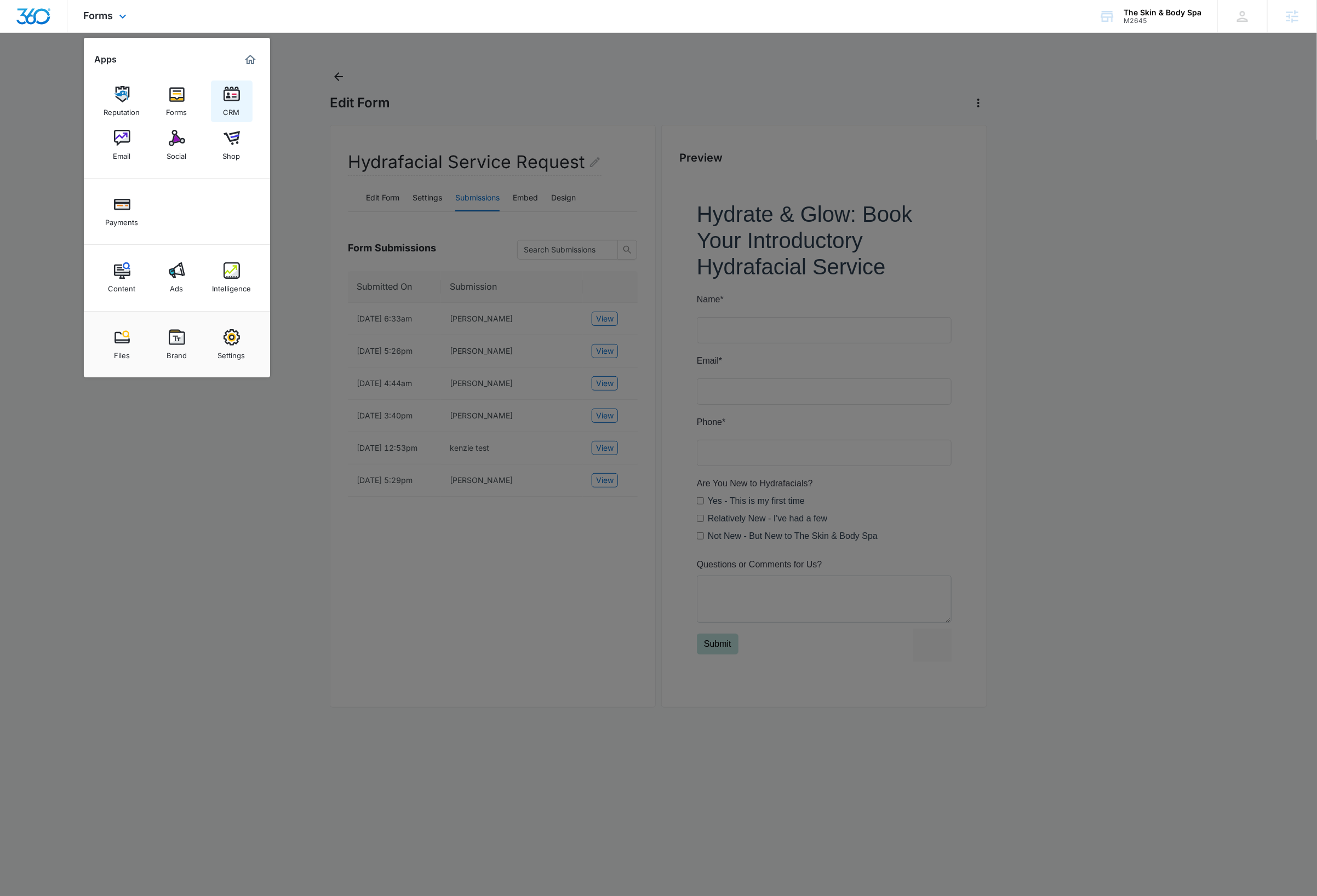
click at [230, 100] on img at bounding box center [231, 94] width 16 height 16
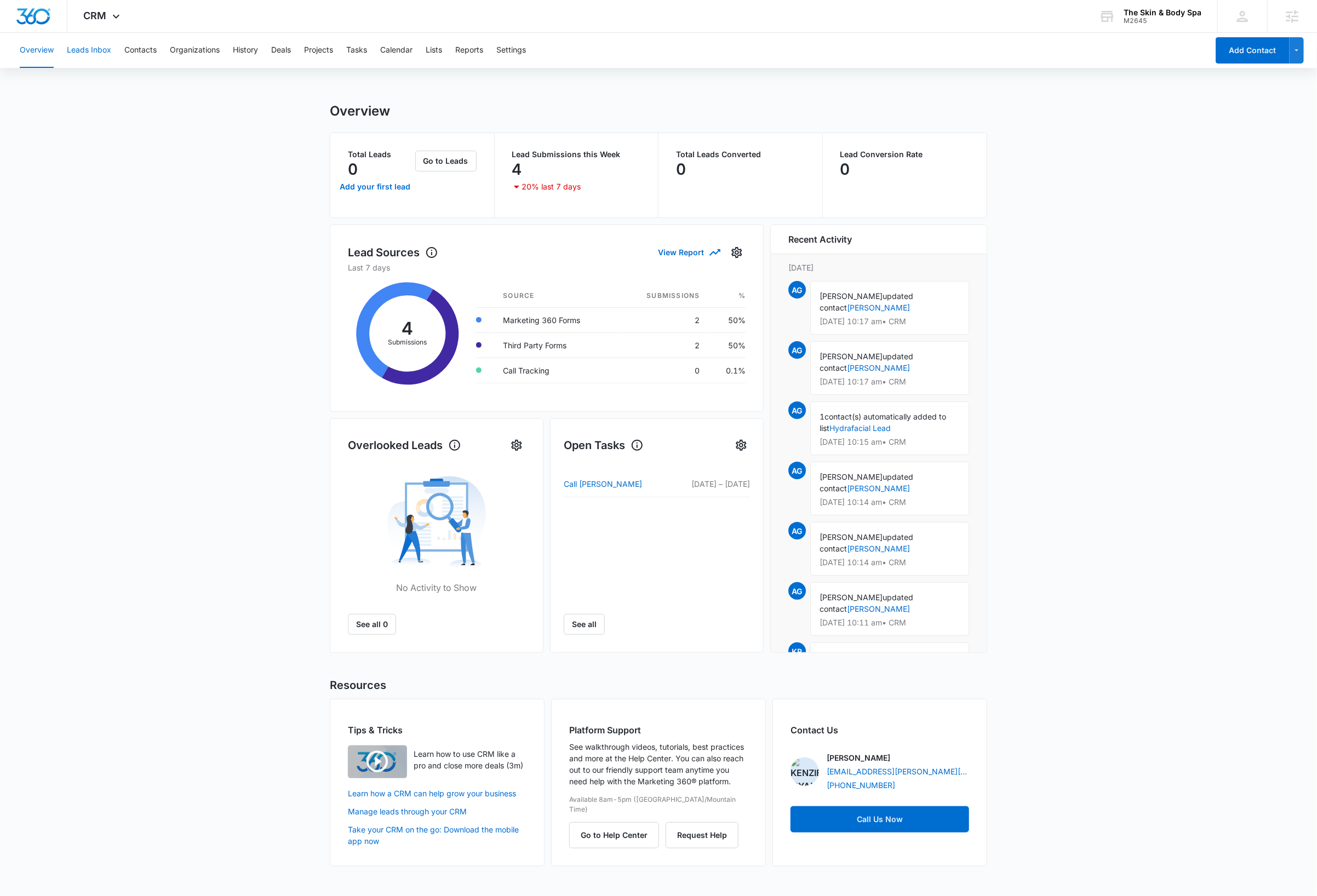
click at [94, 53] on button "Leads Inbox" at bounding box center [89, 50] width 44 height 35
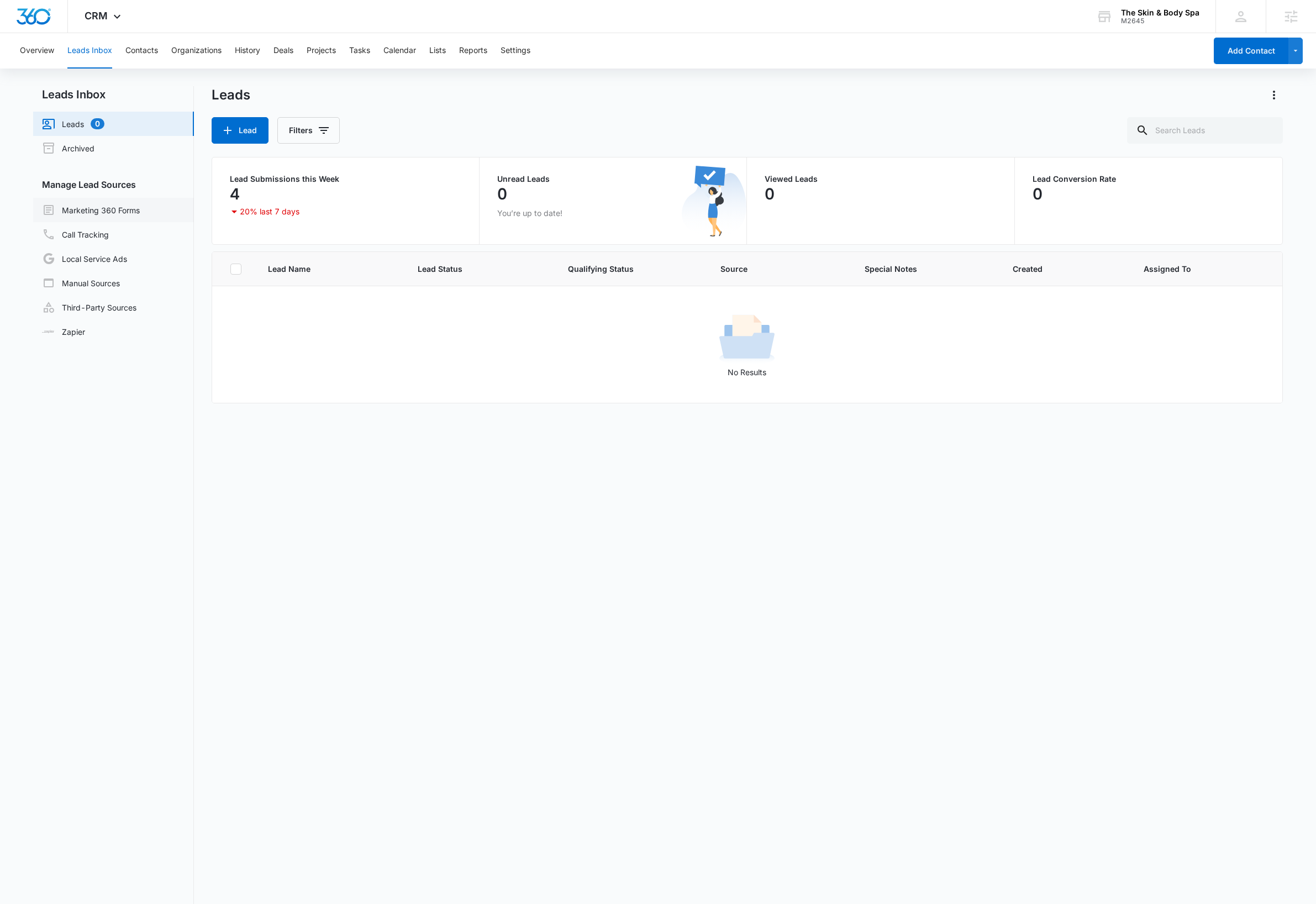
click at [122, 207] on link "Marketing 360 Forms" at bounding box center [90, 210] width 98 height 13
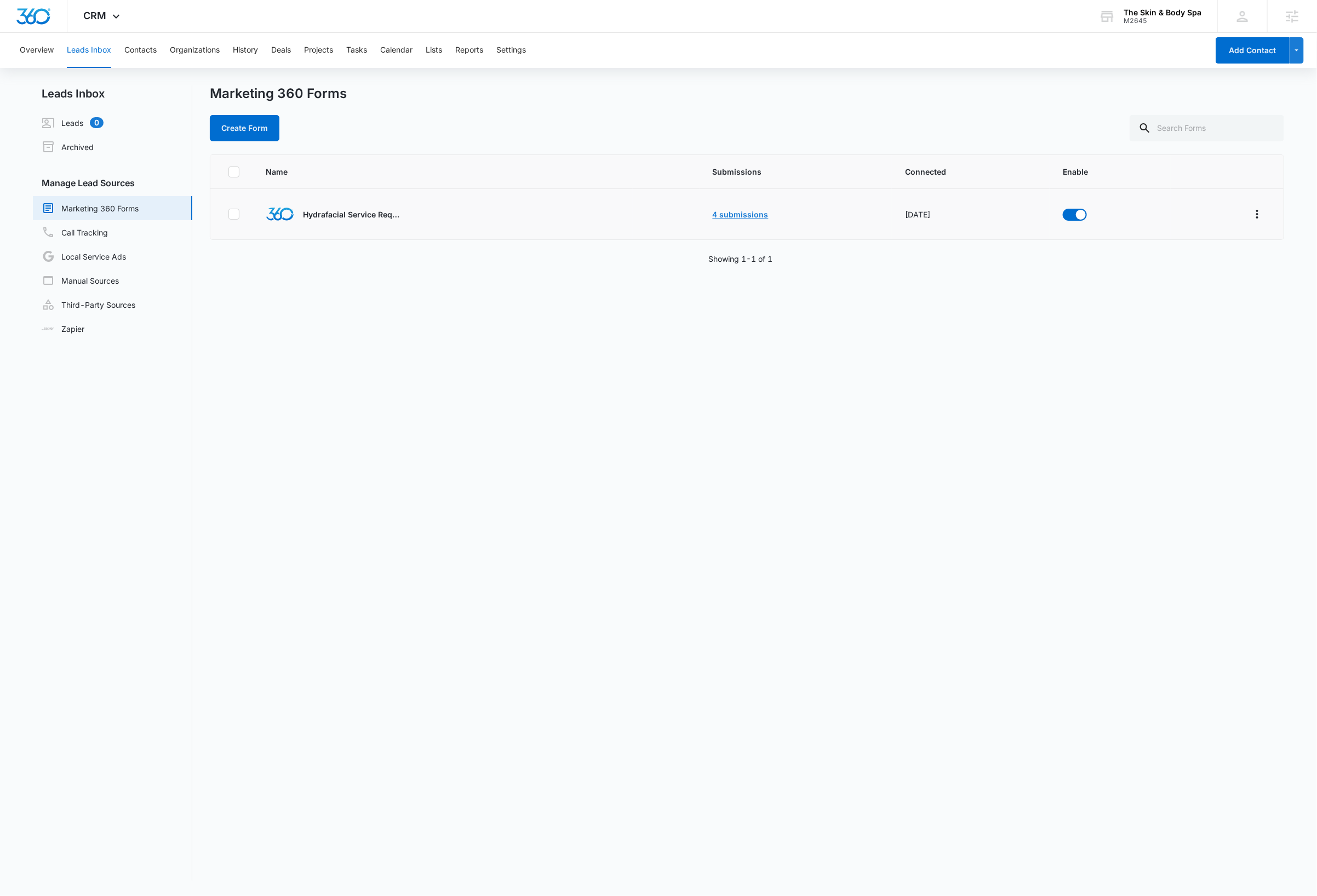
click at [744, 213] on link "4 submissions" at bounding box center [741, 214] width 56 height 9
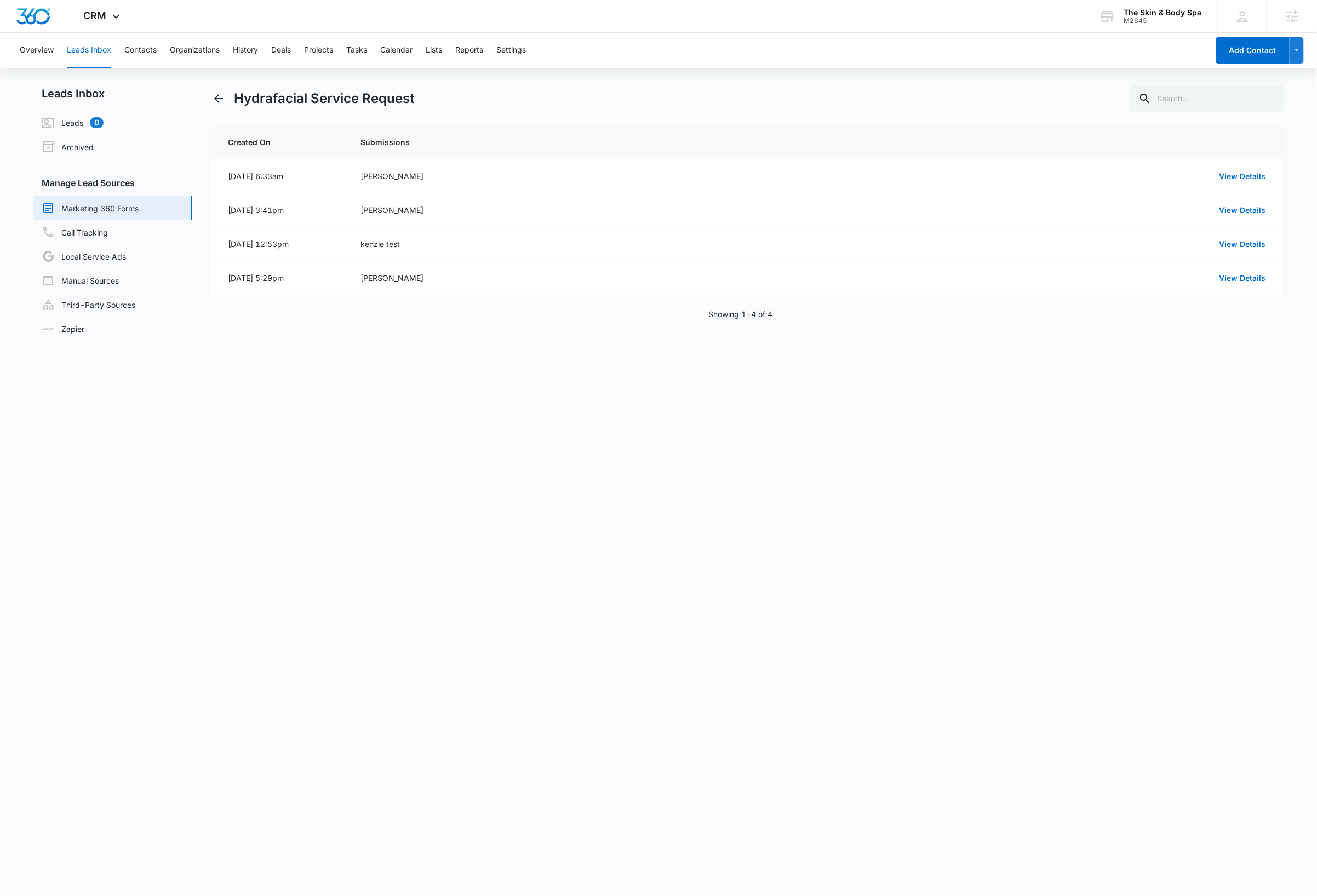
click at [441, 485] on div "Hydrafacial Service Request Created On Submissions Oct 13, 2025 at 6:33am Court…" at bounding box center [747, 376] width 1074 height 582
click at [608, 94] on div "Hydrafacial Service Request" at bounding box center [747, 99] width 1074 height 26
click at [219, 95] on icon "Back" at bounding box center [219, 99] width 13 height 13
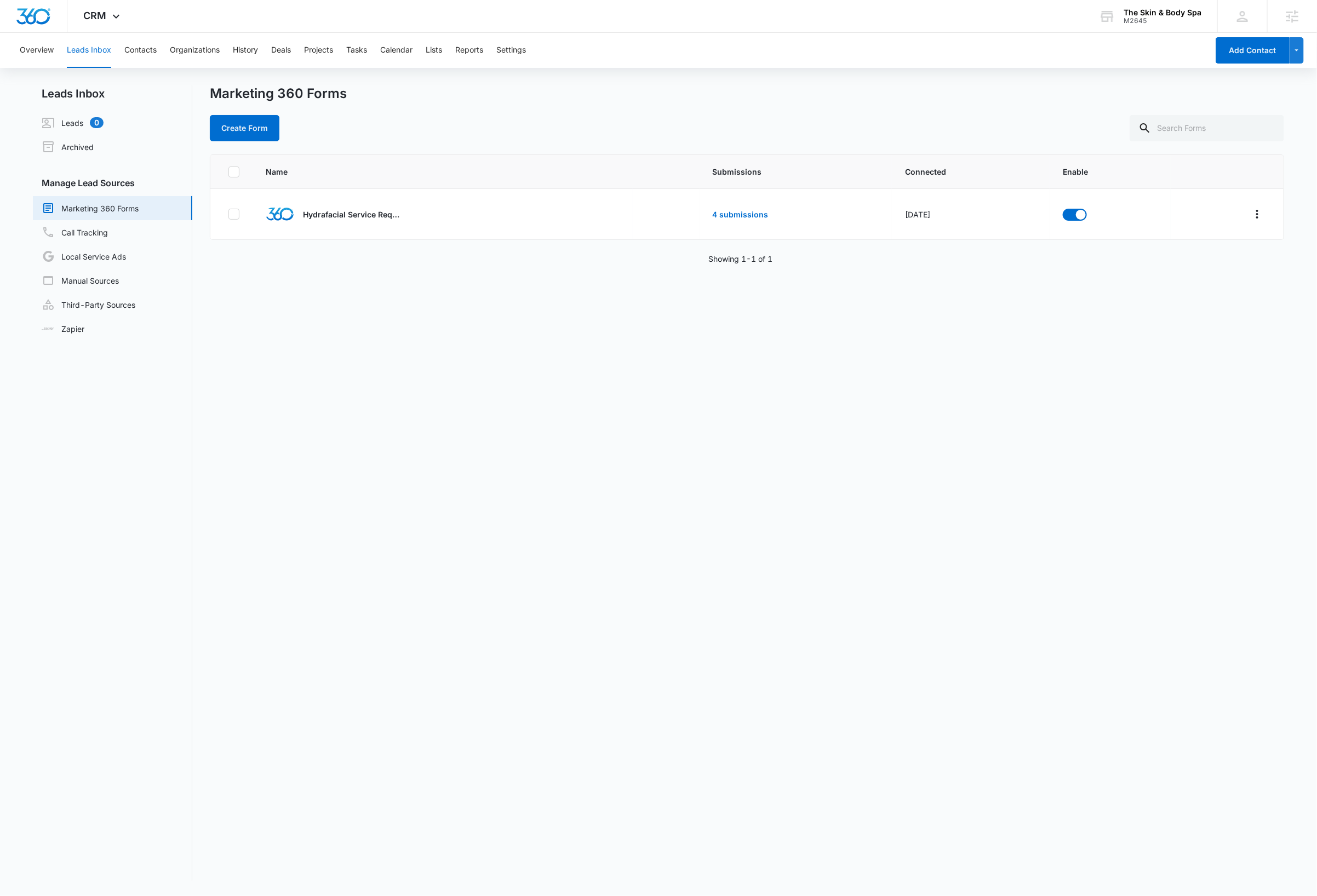
click at [347, 478] on div "Name Submissions Connected Enable Hydrafacial Service Request 4 submissions Jul…" at bounding box center [747, 517] width 1074 height 726
click at [730, 215] on link "4 submissions" at bounding box center [741, 214] width 56 height 9
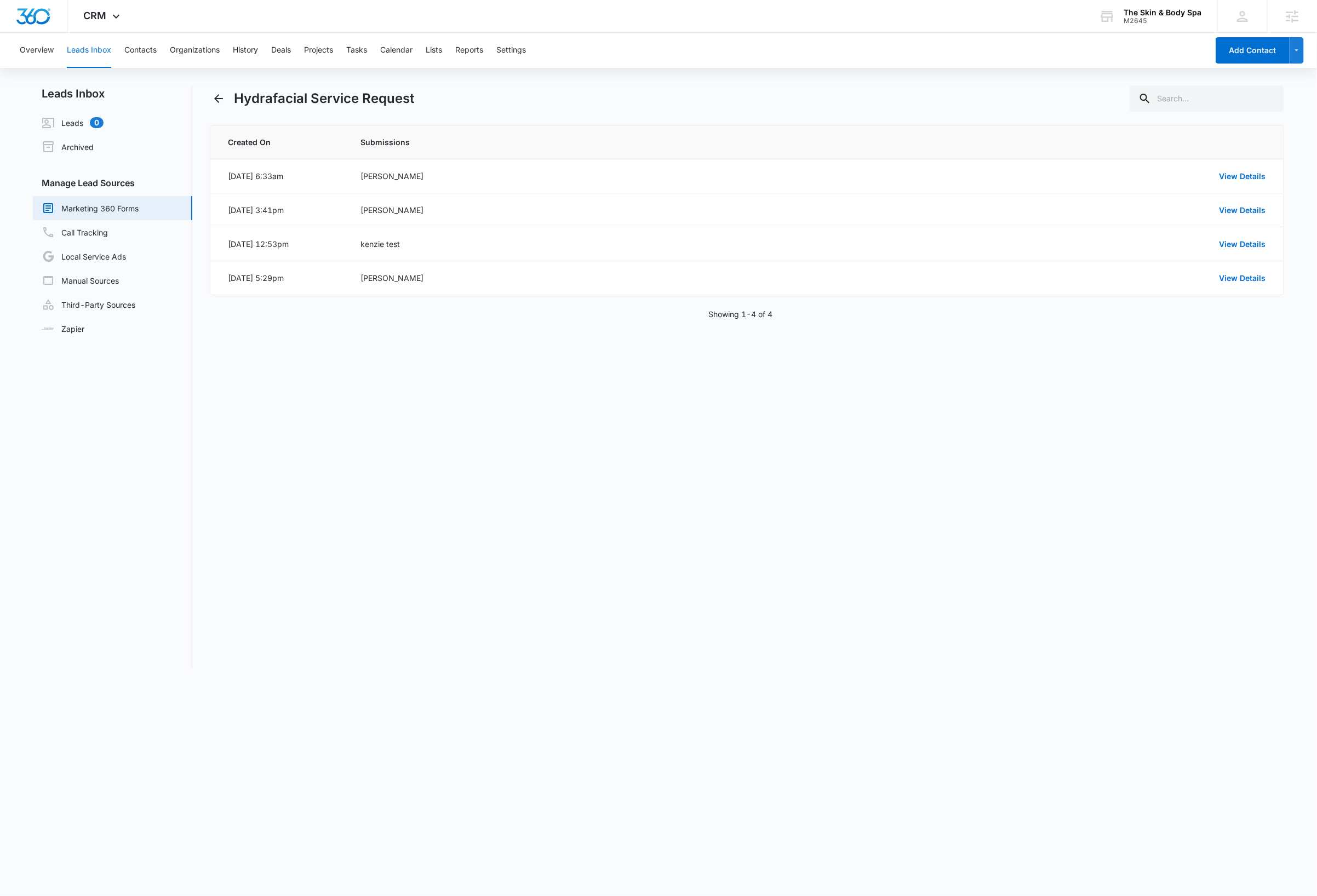
click at [495, 519] on div "Hydrafacial Service Request Created On Submissions Oct 13, 2025 at 6:33am Court…" at bounding box center [747, 376] width 1074 height 582
click at [102, 207] on link "Marketing 360 Forms" at bounding box center [90, 208] width 97 height 13
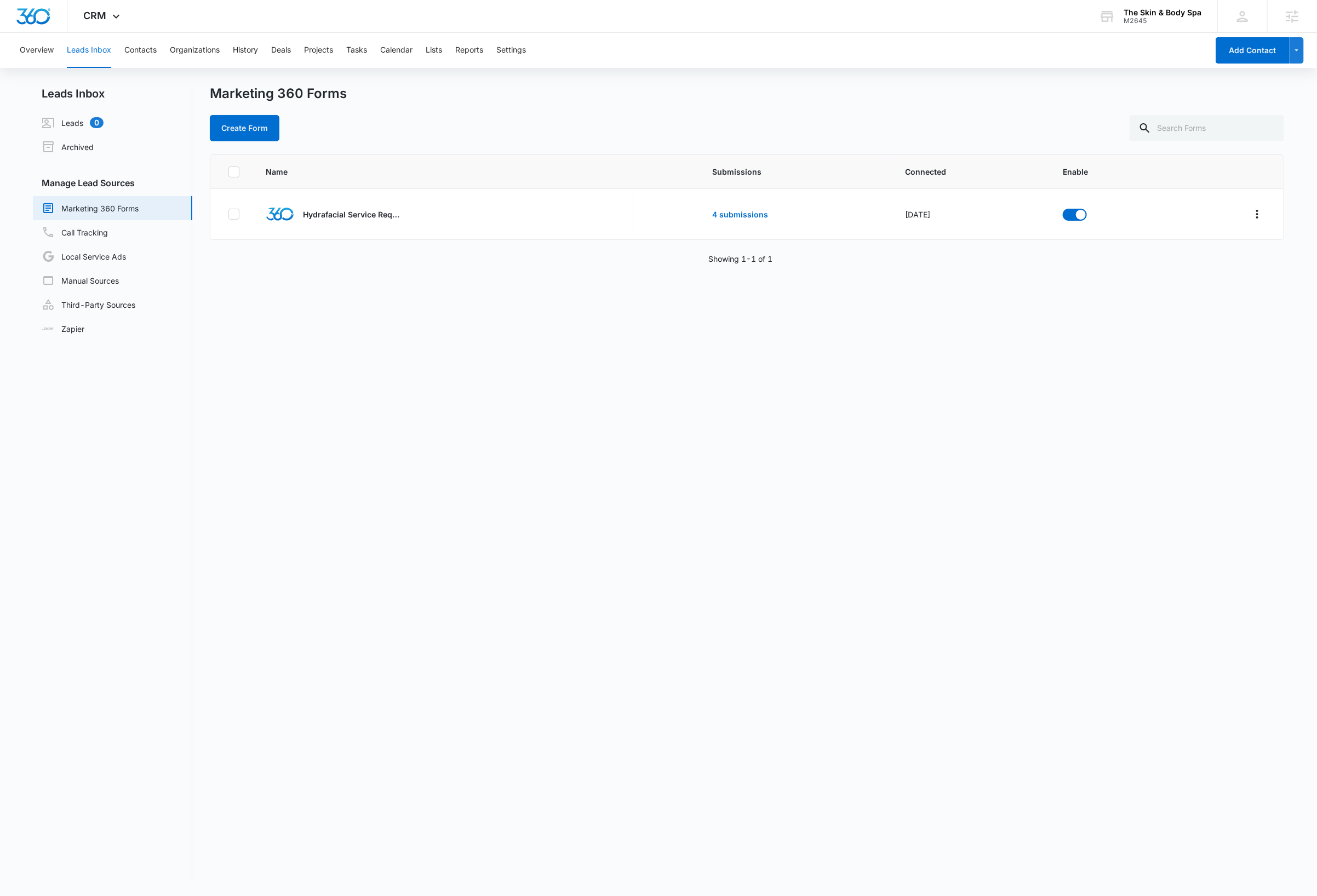
click at [646, 532] on div "Name Submissions Connected Enable Hydrafacial Service Request 4 submissions Jul…" at bounding box center [747, 517] width 1074 height 726
click at [1251, 215] on icon "Overflow Menu" at bounding box center [1257, 214] width 13 height 13
click at [1202, 276] on div "Field Mapping" at bounding box center [1196, 278] width 62 height 8
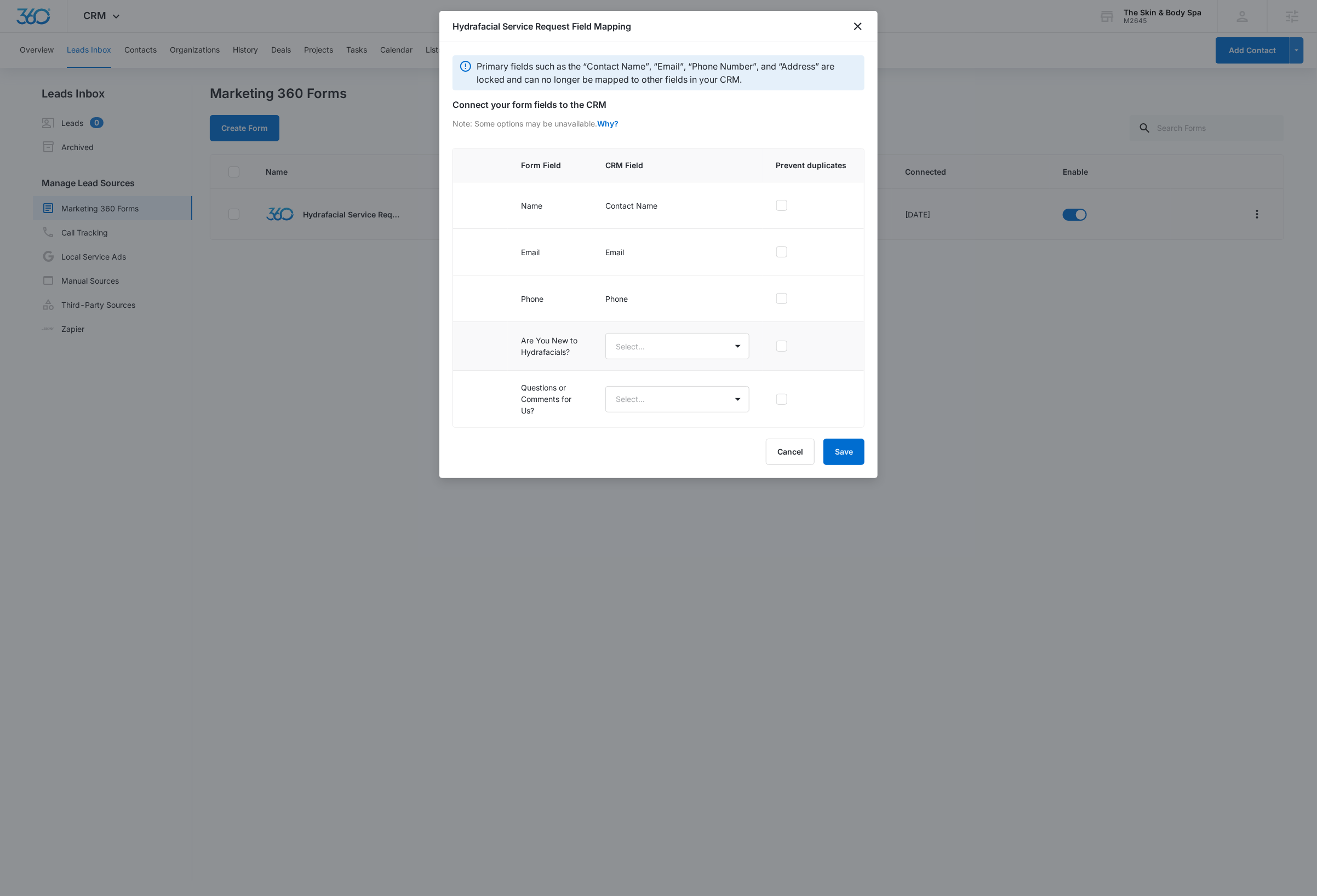
click at [492, 349] on td at bounding box center [480, 346] width 55 height 49
click at [715, 349] on body "CRM Apps Reputation Forms CRM Email Social Shop Payments Content Ads Intelligen…" at bounding box center [658, 448] width 1317 height 896
click at [715, 349] on div at bounding box center [658, 448] width 1317 height 896
click at [849, 357] on td at bounding box center [813, 346] width 102 height 49
click at [726, 351] on body "CRM Apps Reputation Forms CRM Email Social Shop Payments Content Ads Intelligen…" at bounding box center [658, 448] width 1317 height 896
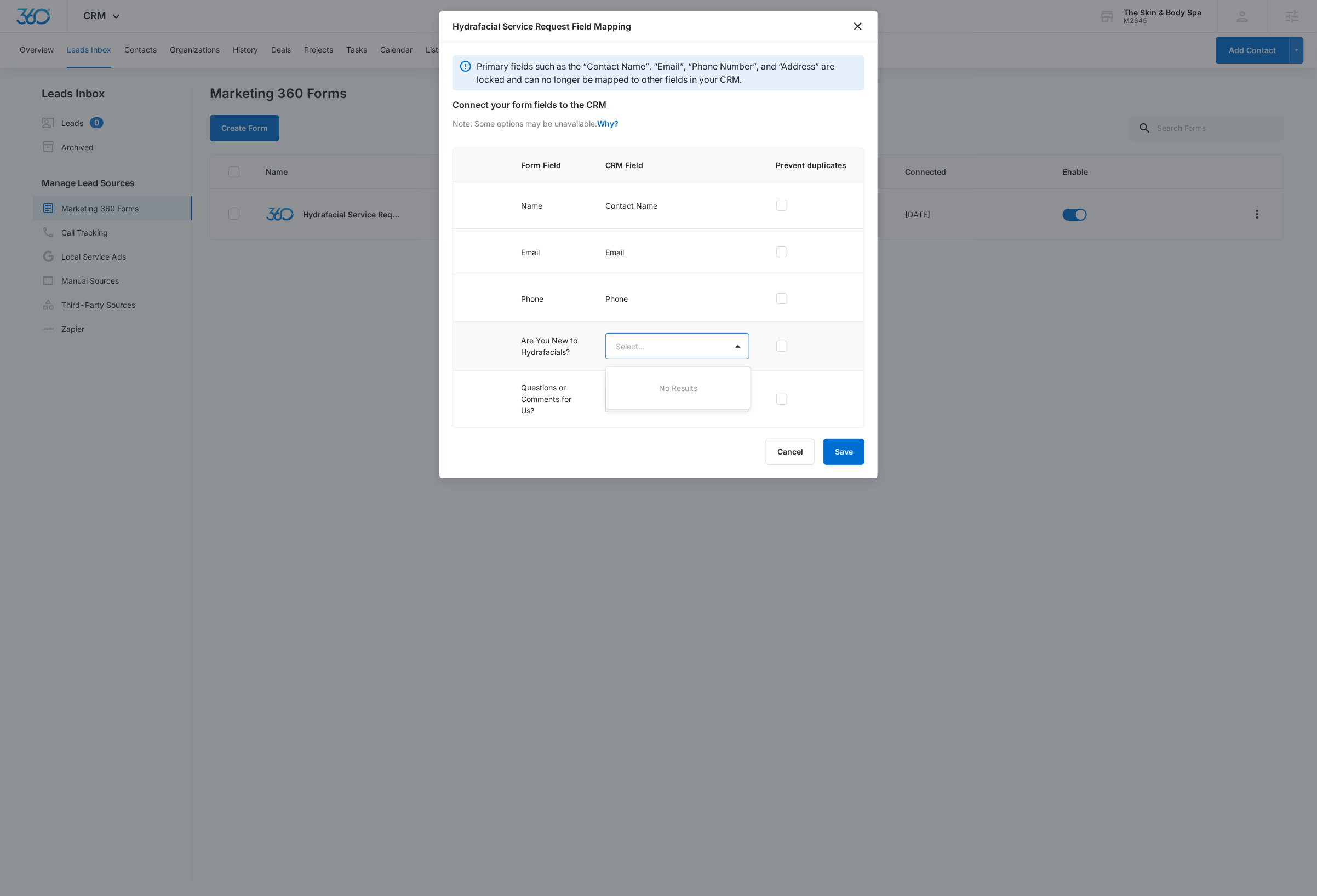
click at [838, 343] on div at bounding box center [658, 448] width 1317 height 896
click at [676, 410] on body "CRM Apps Reputation Forms CRM Email Social Shop Payments Content Ads Intelligen…" at bounding box center [658, 448] width 1317 height 896
click at [855, 392] on div at bounding box center [658, 448] width 1317 height 896
click at [701, 347] on body "CRM Apps Reputation Forms CRM Email Social Shop Payments Content Ads Intelligen…" at bounding box center [658, 448] width 1317 height 896
click at [701, 347] on div at bounding box center [658, 448] width 1317 height 896
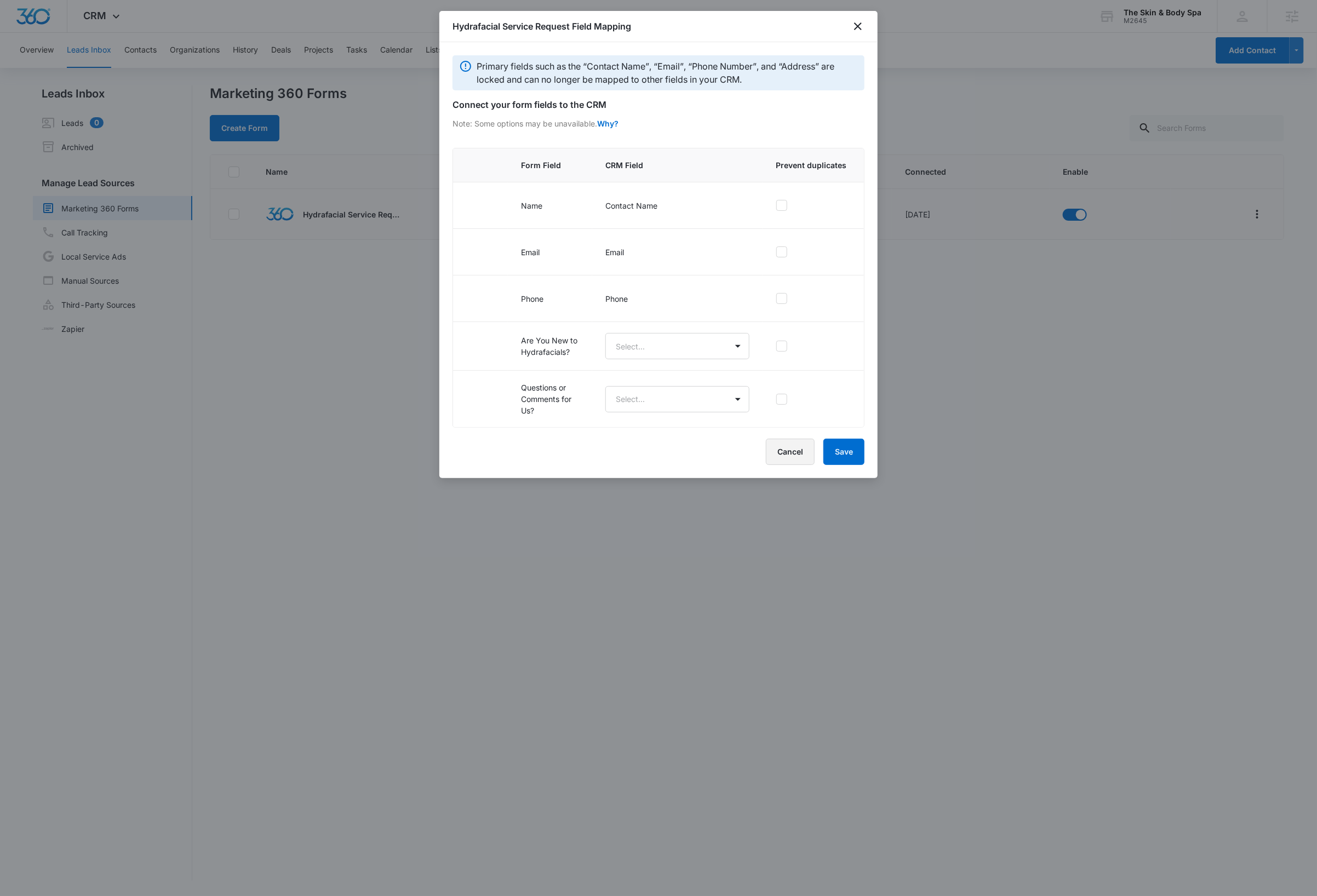
click at [780, 460] on button "Cancel" at bounding box center [790, 452] width 49 height 26
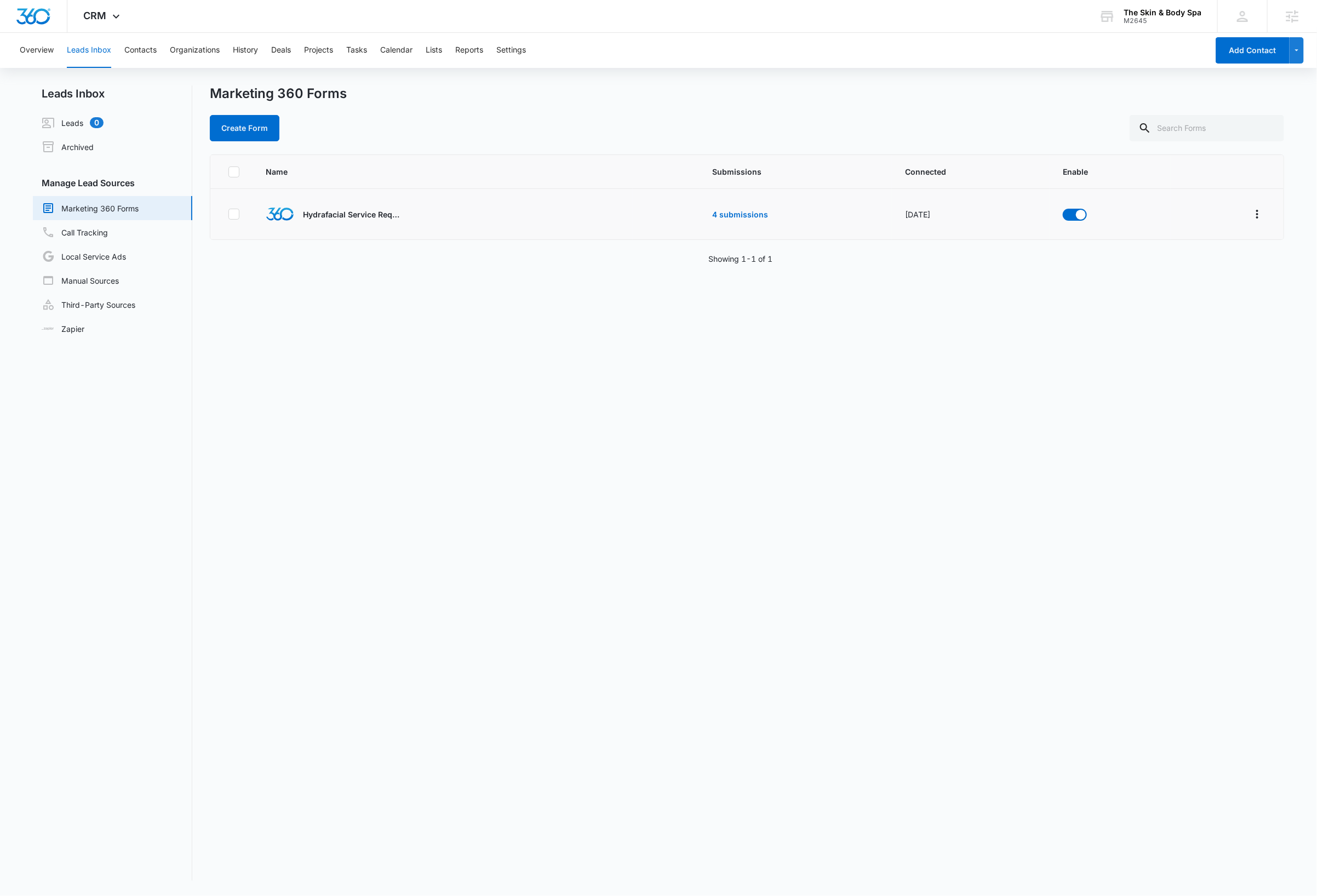
click at [1037, 529] on div "Name Submissions Connected Enable Hydrafacial Service Request 4 submissions Jul…" at bounding box center [747, 517] width 1074 height 726
click at [1251, 213] on icon "Overflow Menu" at bounding box center [1257, 214] width 13 height 13
click at [1229, 297] on button "Submission Rules" at bounding box center [1203, 294] width 102 height 16
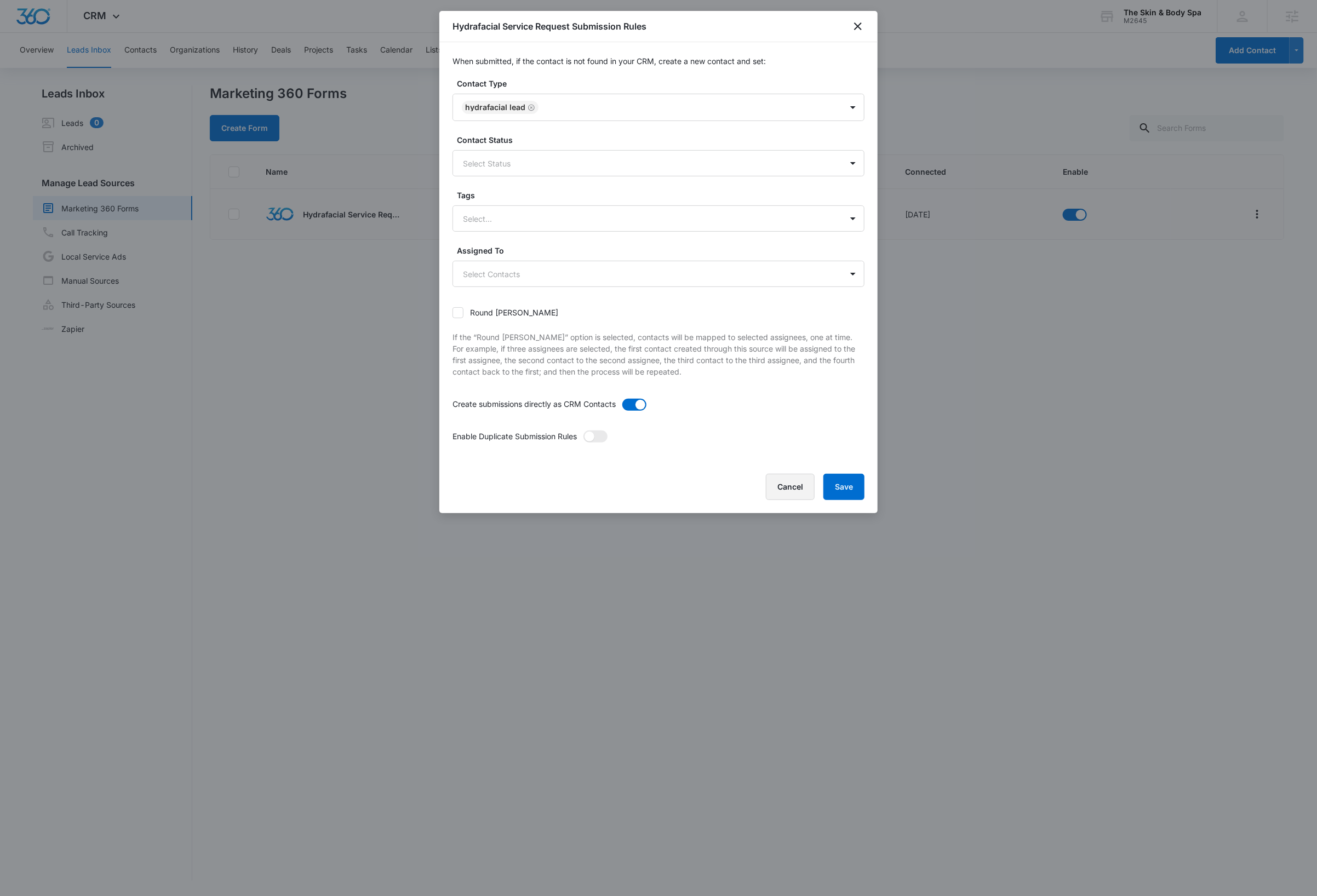
click at [783, 493] on button "Cancel" at bounding box center [790, 487] width 49 height 26
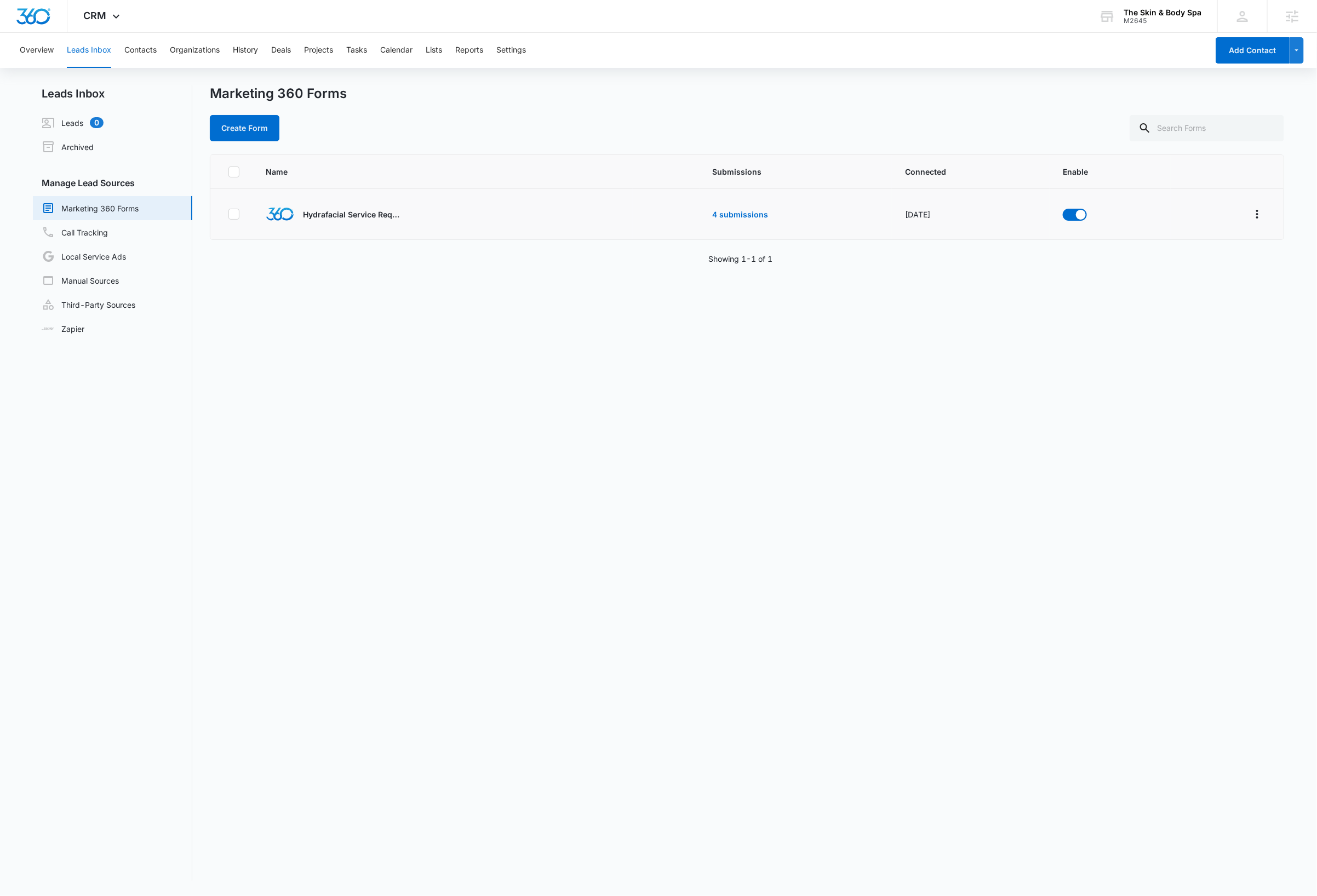
click at [794, 689] on div "Name Submissions Connected Enable Hydrafacial Service Request 4 submissions Jul…" at bounding box center [747, 517] width 1074 height 726
click at [593, 133] on div "Create Form" at bounding box center [747, 128] width 1074 height 26
click at [114, 17] on icon at bounding box center [116, 19] width 13 height 13
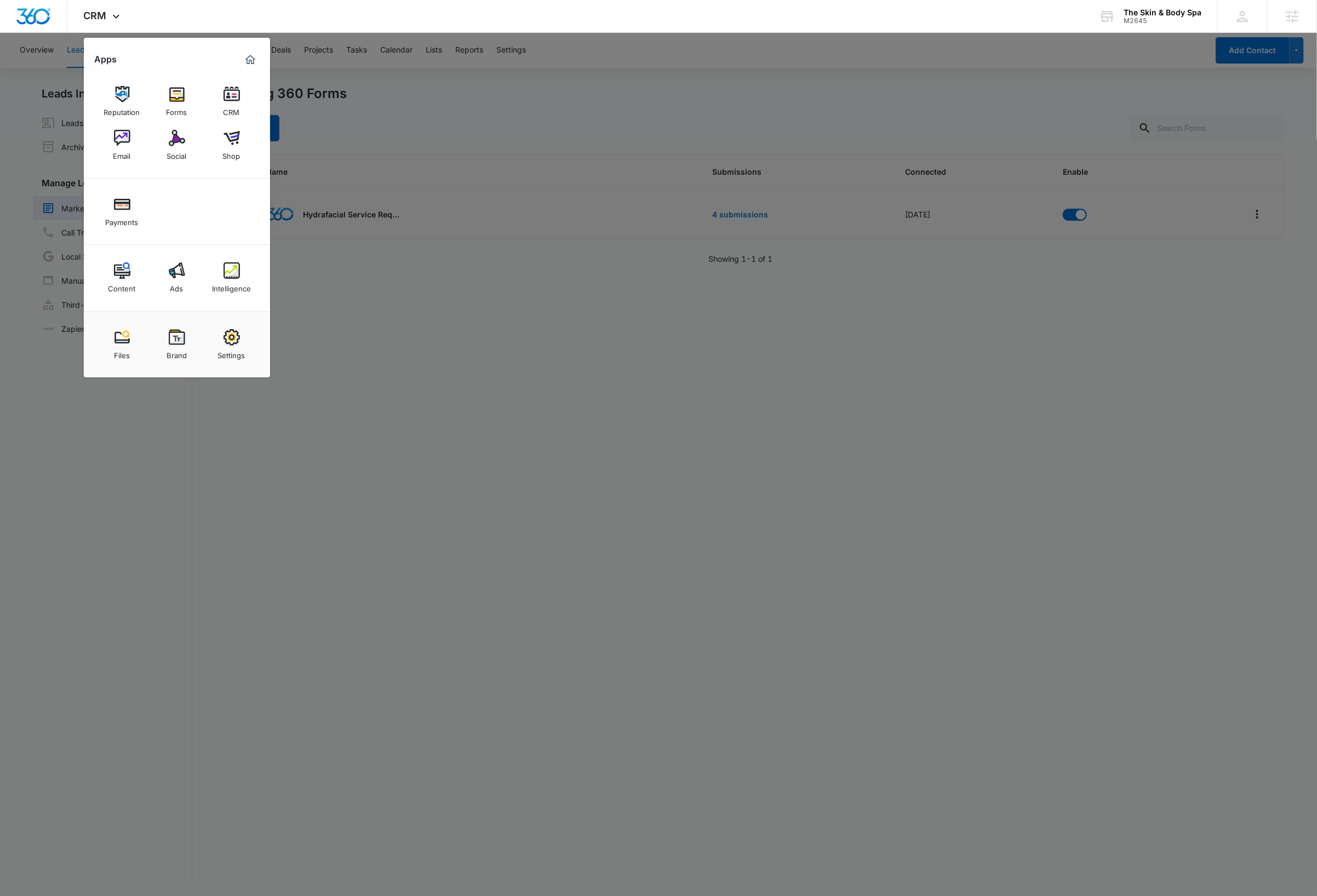
click at [234, 342] on img at bounding box center [231, 337] width 16 height 16
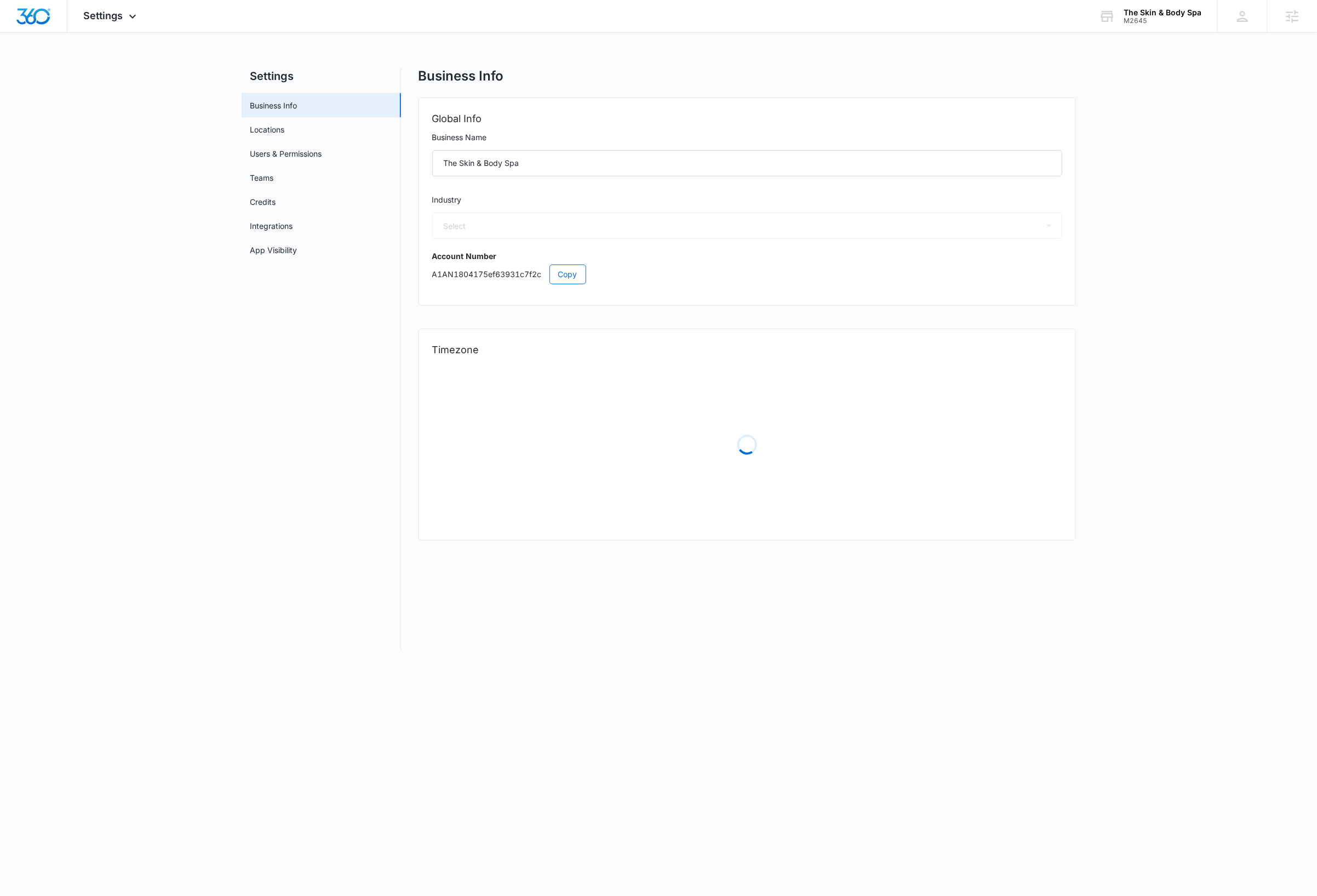
select select "33"
select select "US"
select select "America/New_York"
click at [569, 272] on span "Copy" at bounding box center [568, 275] width 19 height 12
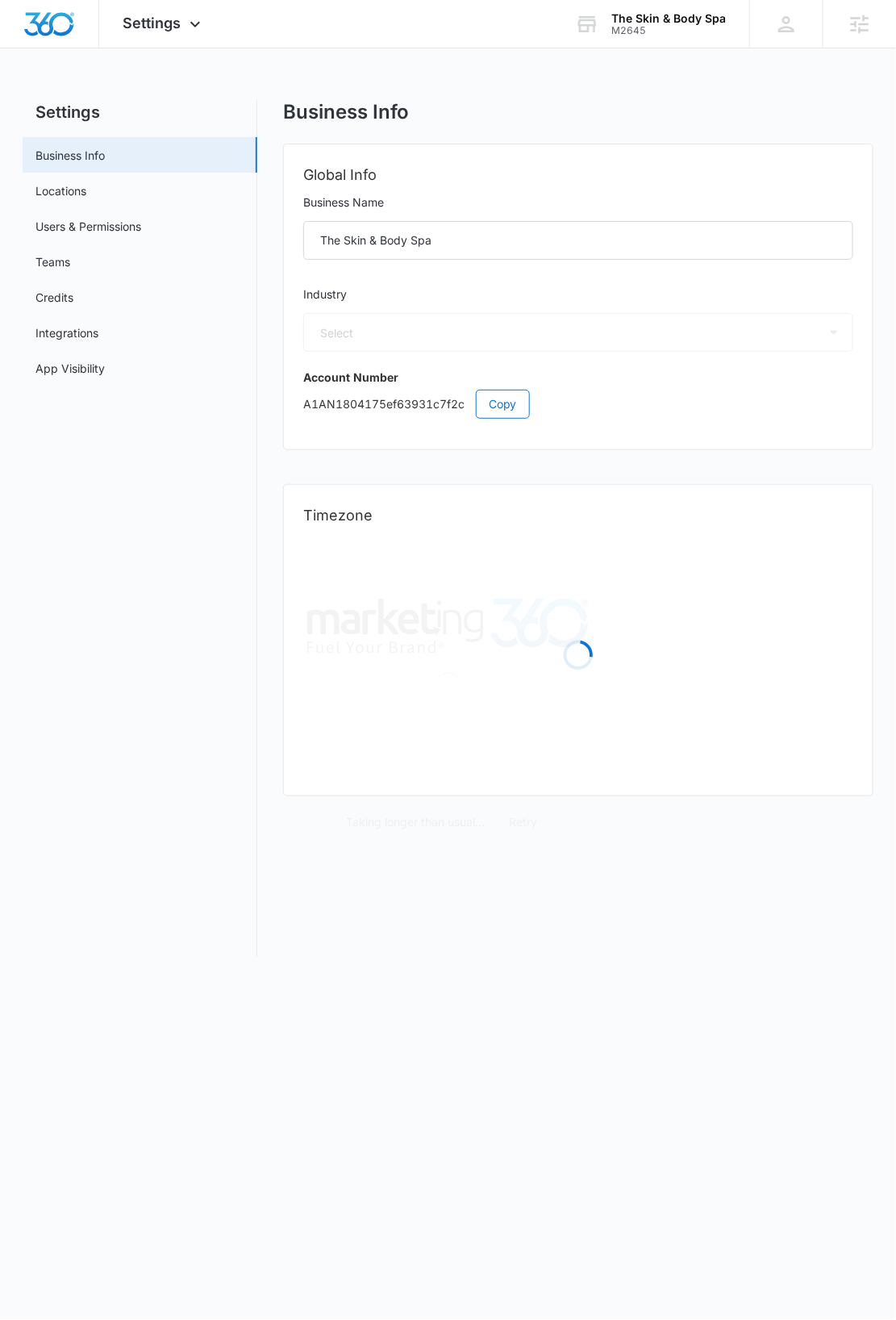
select select "US"
select select "America/New_York"
select select "33"
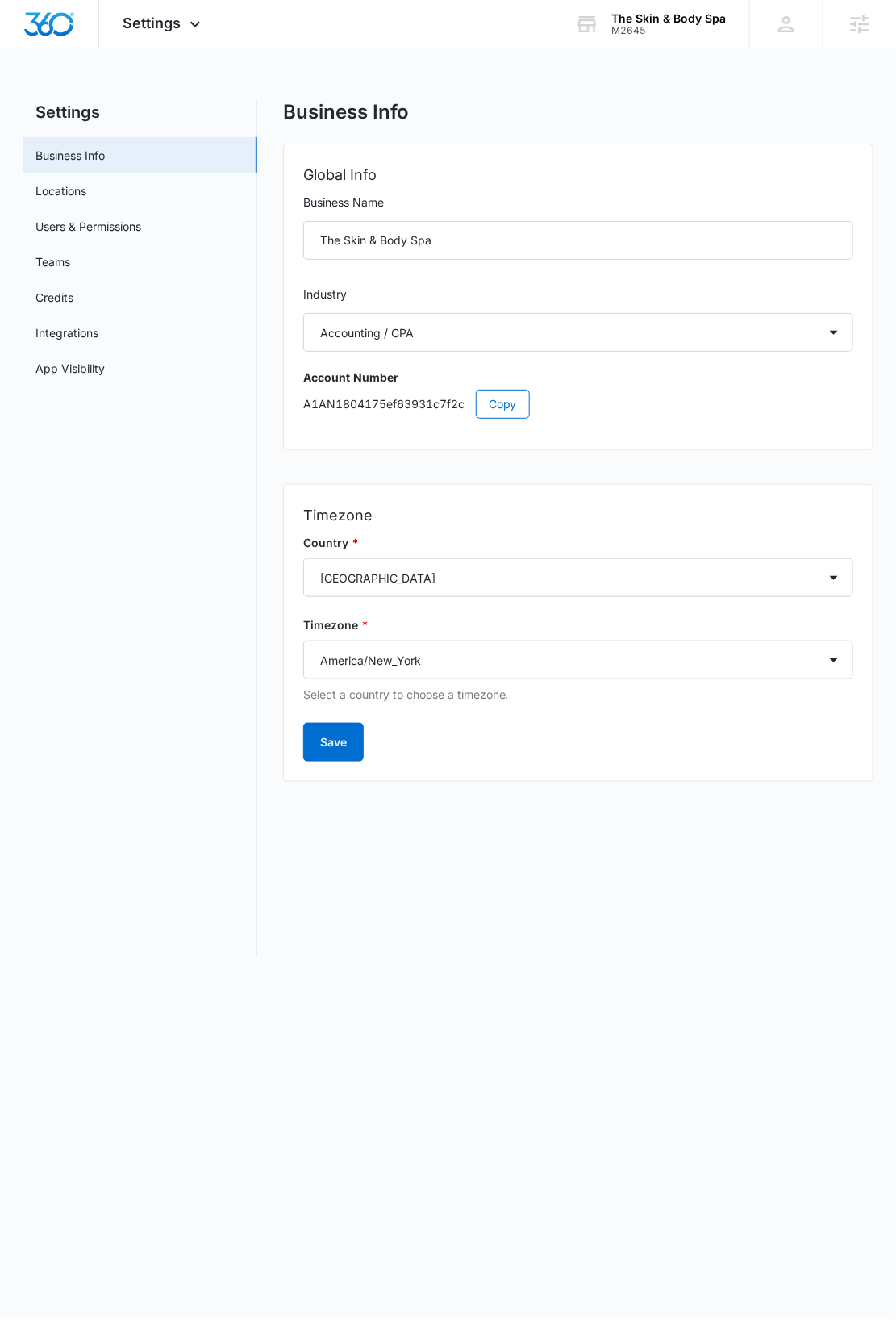
click at [529, 1059] on body "Settings Apps Reputation Forms CRM Email Social Shop Payments Content Ads Intel…" at bounding box center [448, 660] width 896 height 1320
click at [166, 23] on span "Settings" at bounding box center [152, 22] width 58 height 17
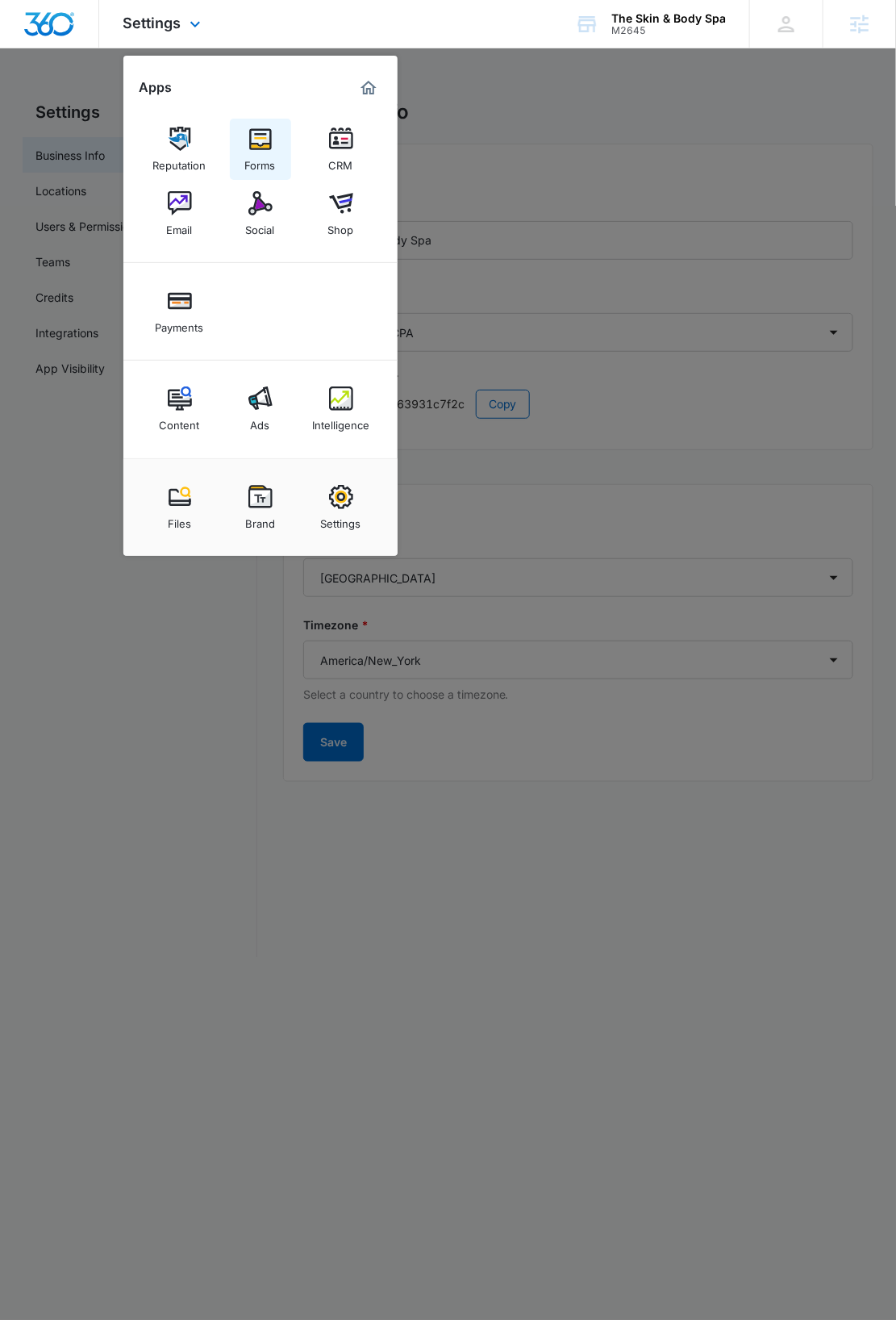
click at [266, 151] on div "Forms" at bounding box center [260, 161] width 31 height 21
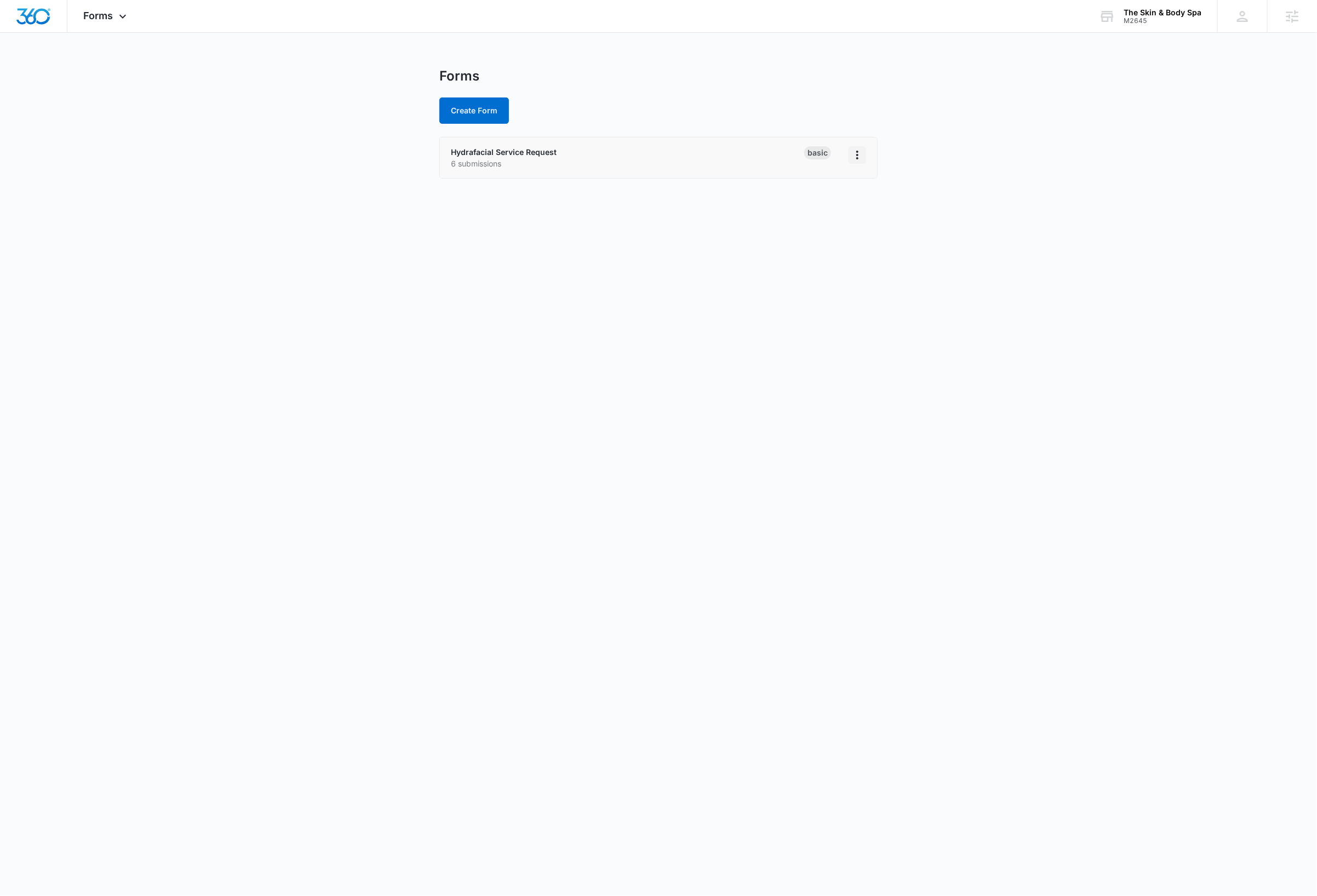
click at [608, 154] on button "Overflow Menu" at bounding box center [857, 154] width 17 height 17
drag, startPoint x: 510, startPoint y: 293, endPoint x: 509, endPoint y: 210, distance: 83.0
click at [510, 291] on body "Forms Apps Reputation Forms CRM Email Social Shop Payments Content Ads Intellig…" at bounding box center [658, 448] width 1317 height 896
click at [523, 148] on link "Hydrafacial Service Request" at bounding box center [504, 151] width 106 height 9
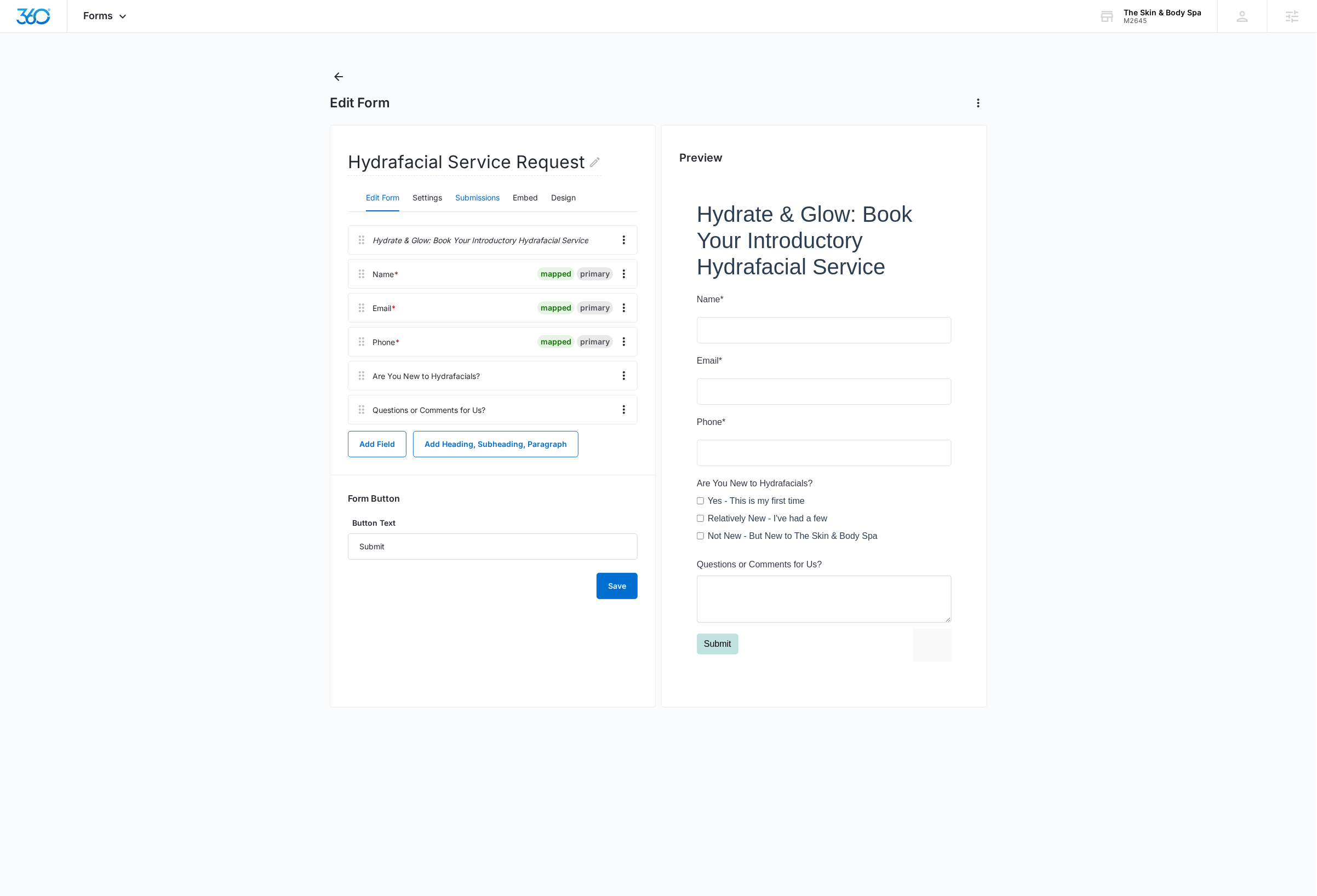
click at [495, 200] on button "Submissions" at bounding box center [477, 198] width 44 height 26
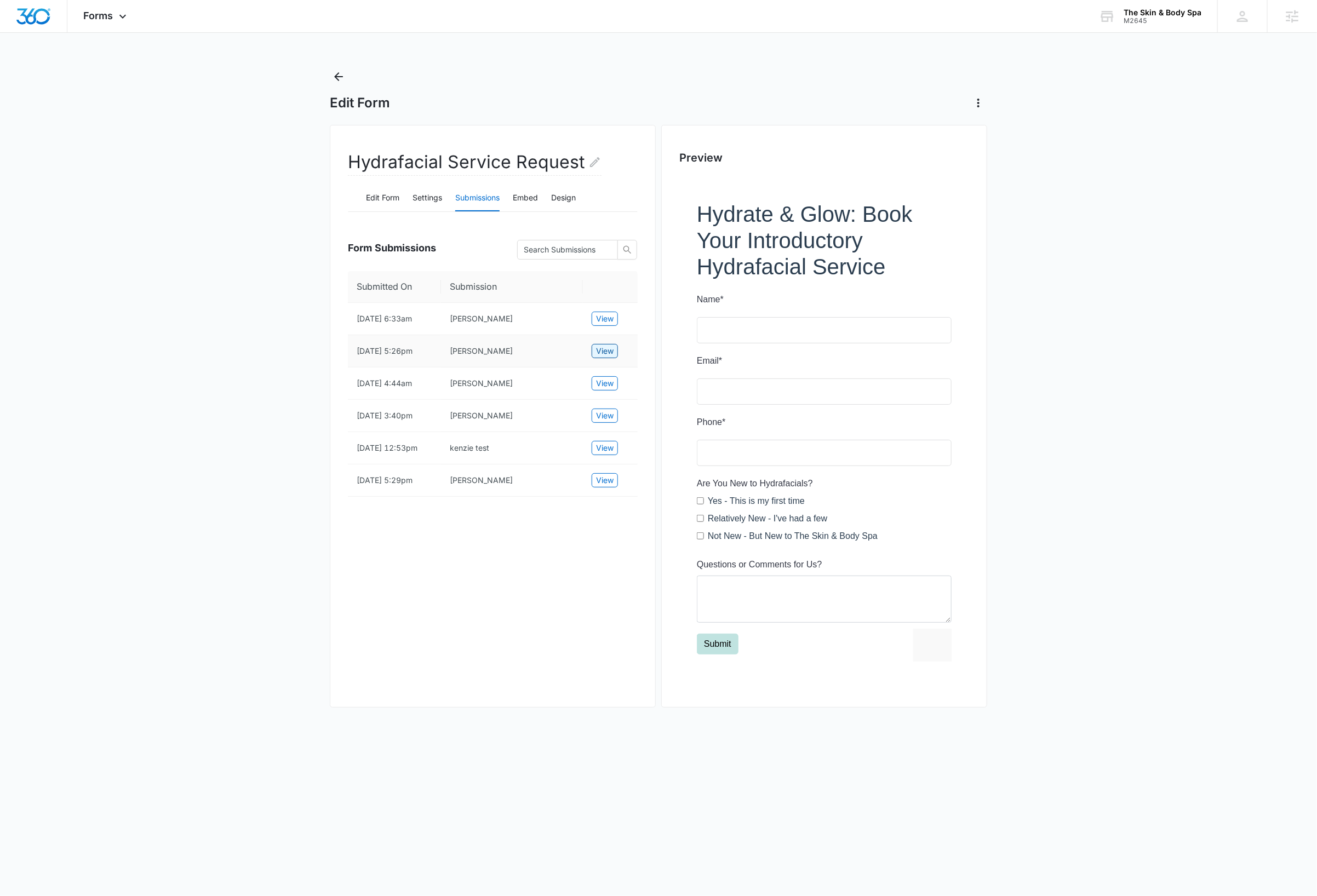
click at [598, 357] on span "View" at bounding box center [605, 351] width 17 height 12
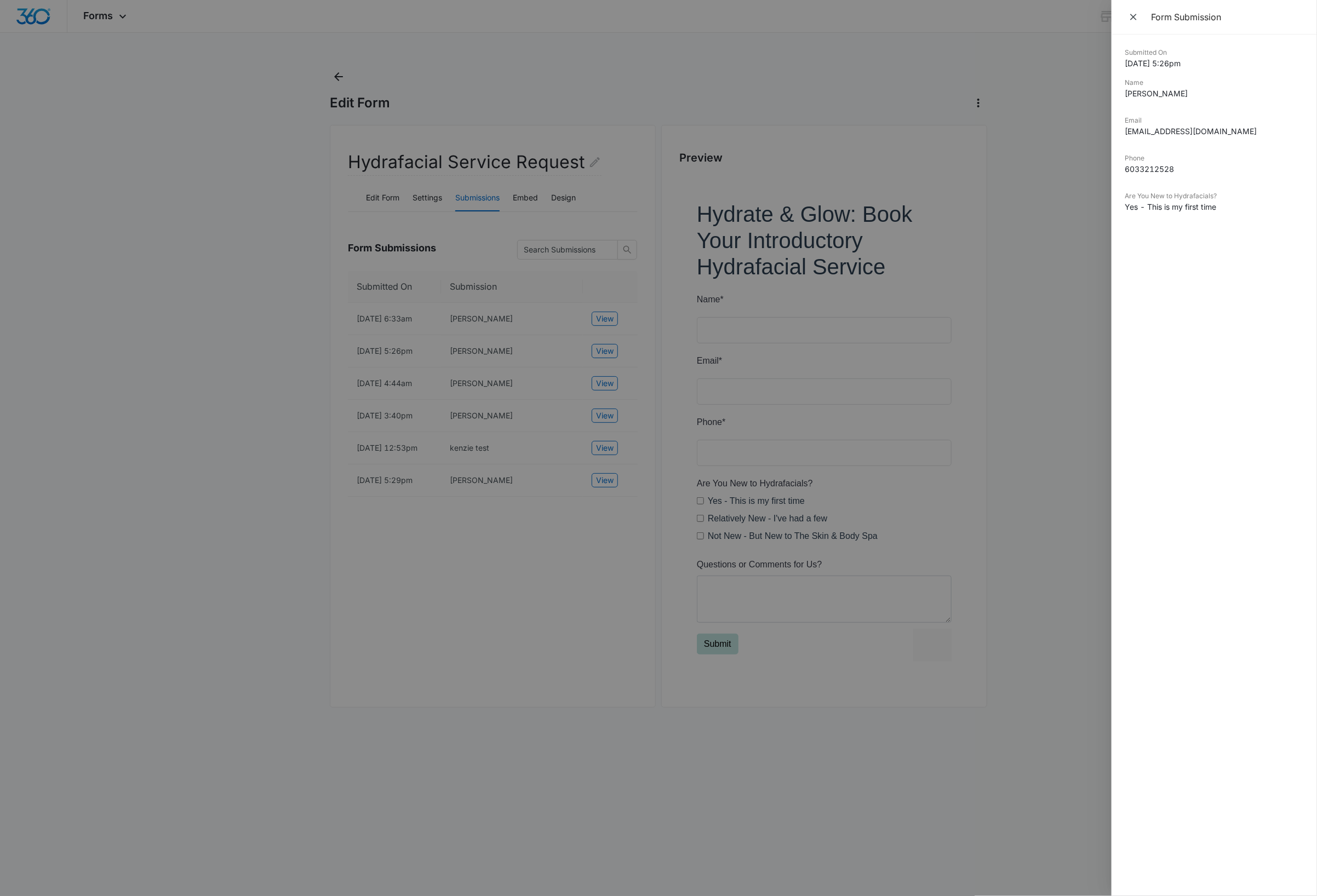
click at [217, 127] on div at bounding box center [658, 448] width 1317 height 896
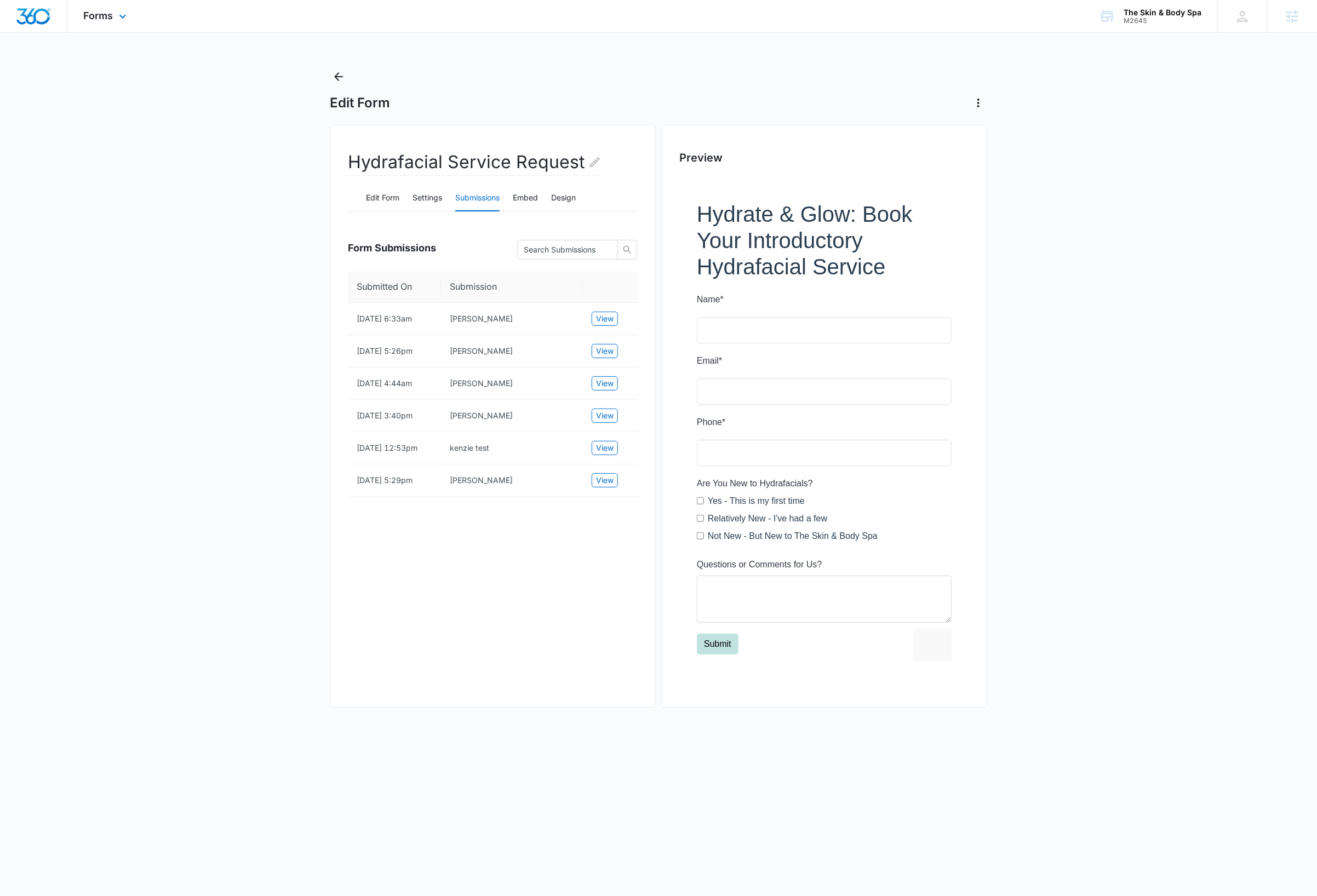
click at [129, 11] on div "Forms Apps Reputation Forms CRM Email Social Shop Payments Content Ads Intellig…" at bounding box center [106, 16] width 78 height 32
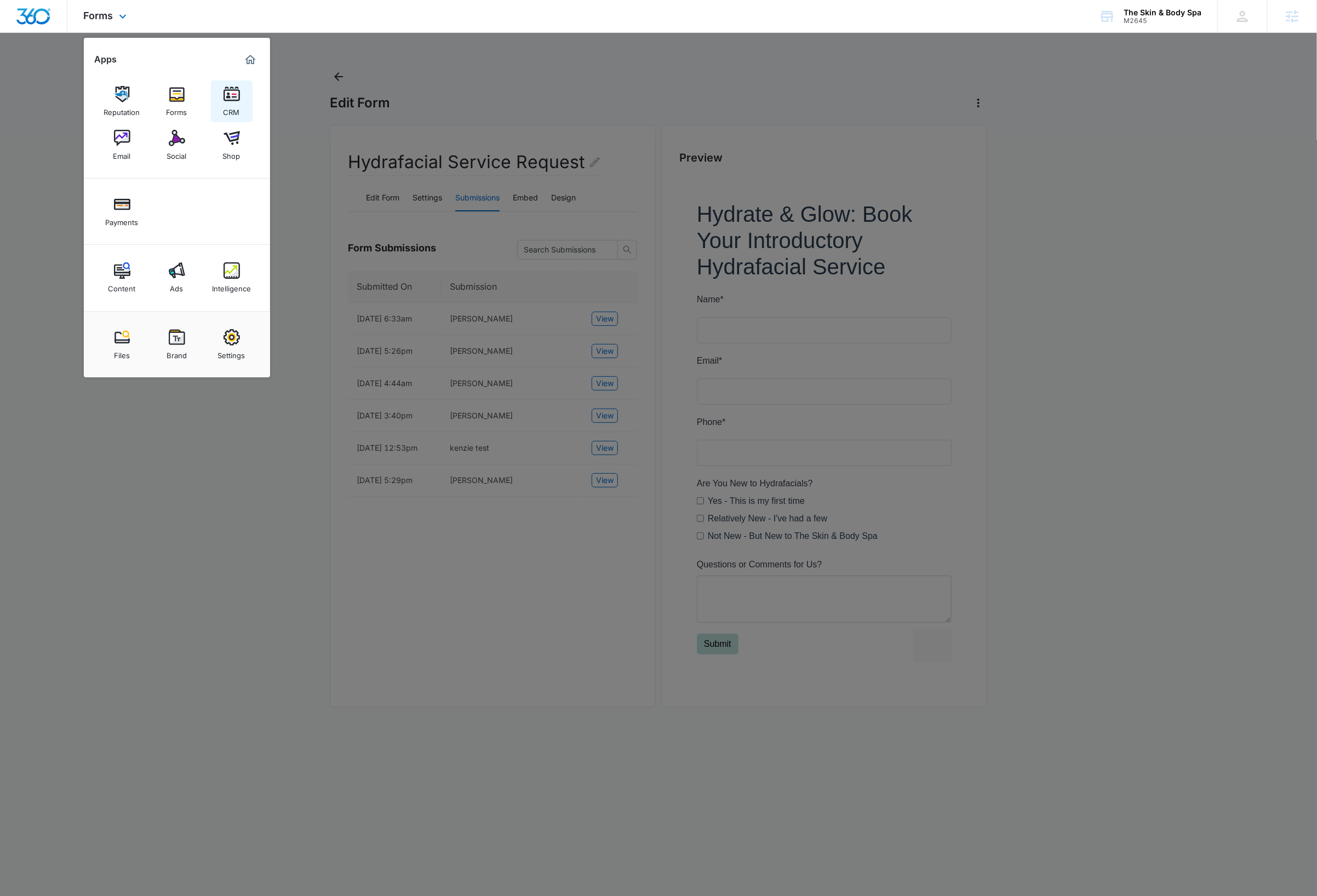
click at [241, 97] on link "CRM" at bounding box center [231, 101] width 41 height 41
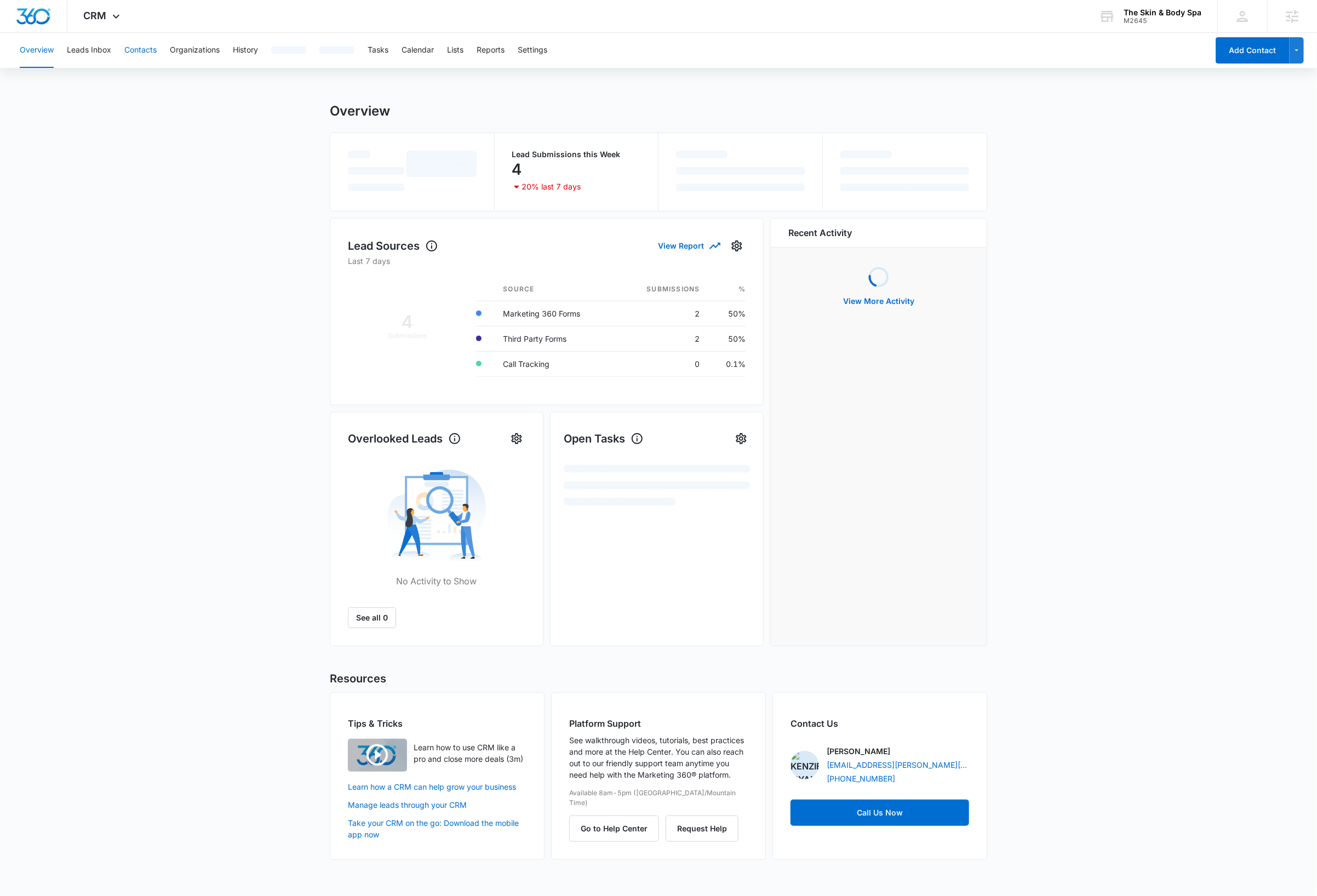
click at [149, 50] on button "Contacts" at bounding box center [141, 50] width 32 height 35
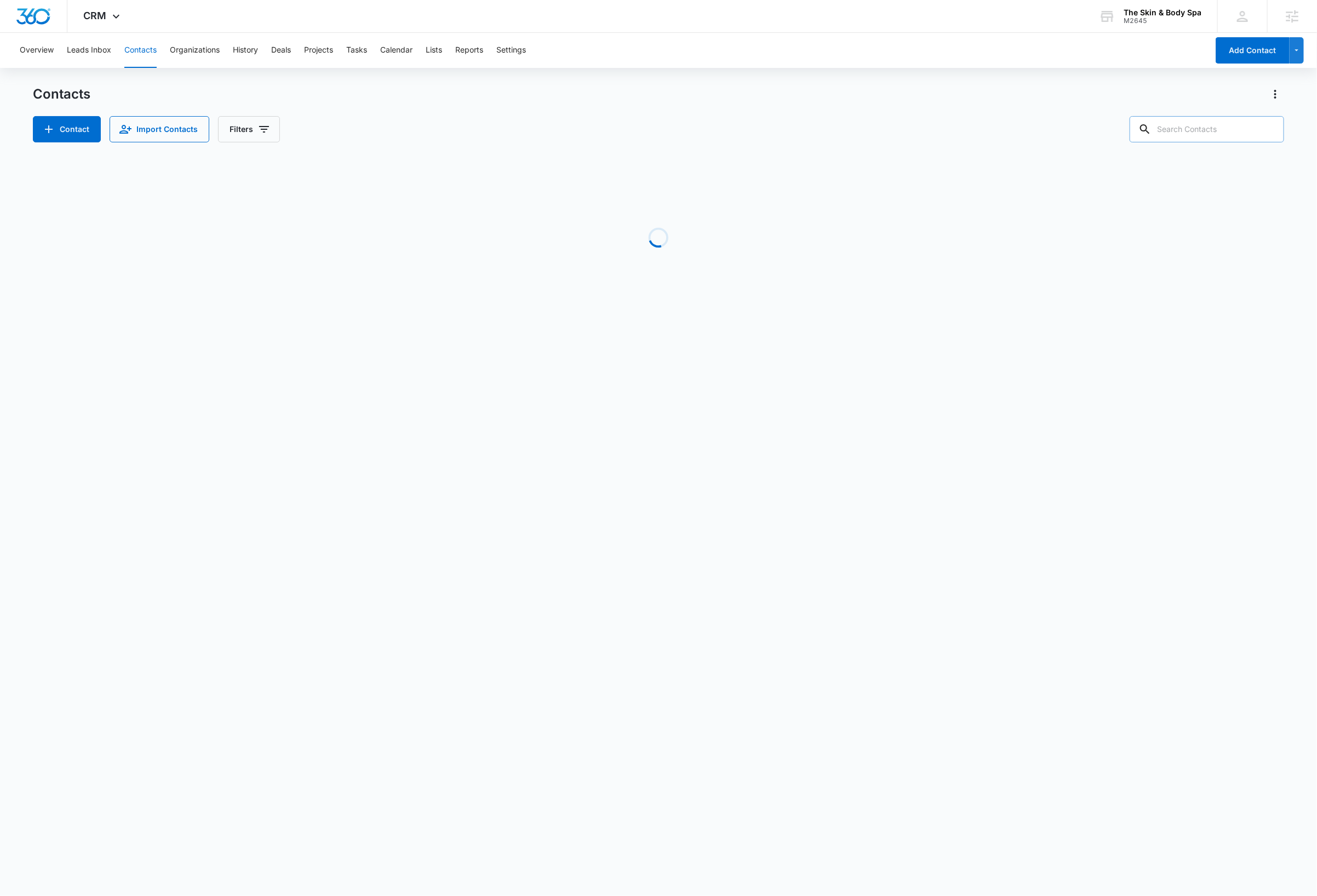
click at [608, 127] on input "text" at bounding box center [1206, 129] width 154 height 26
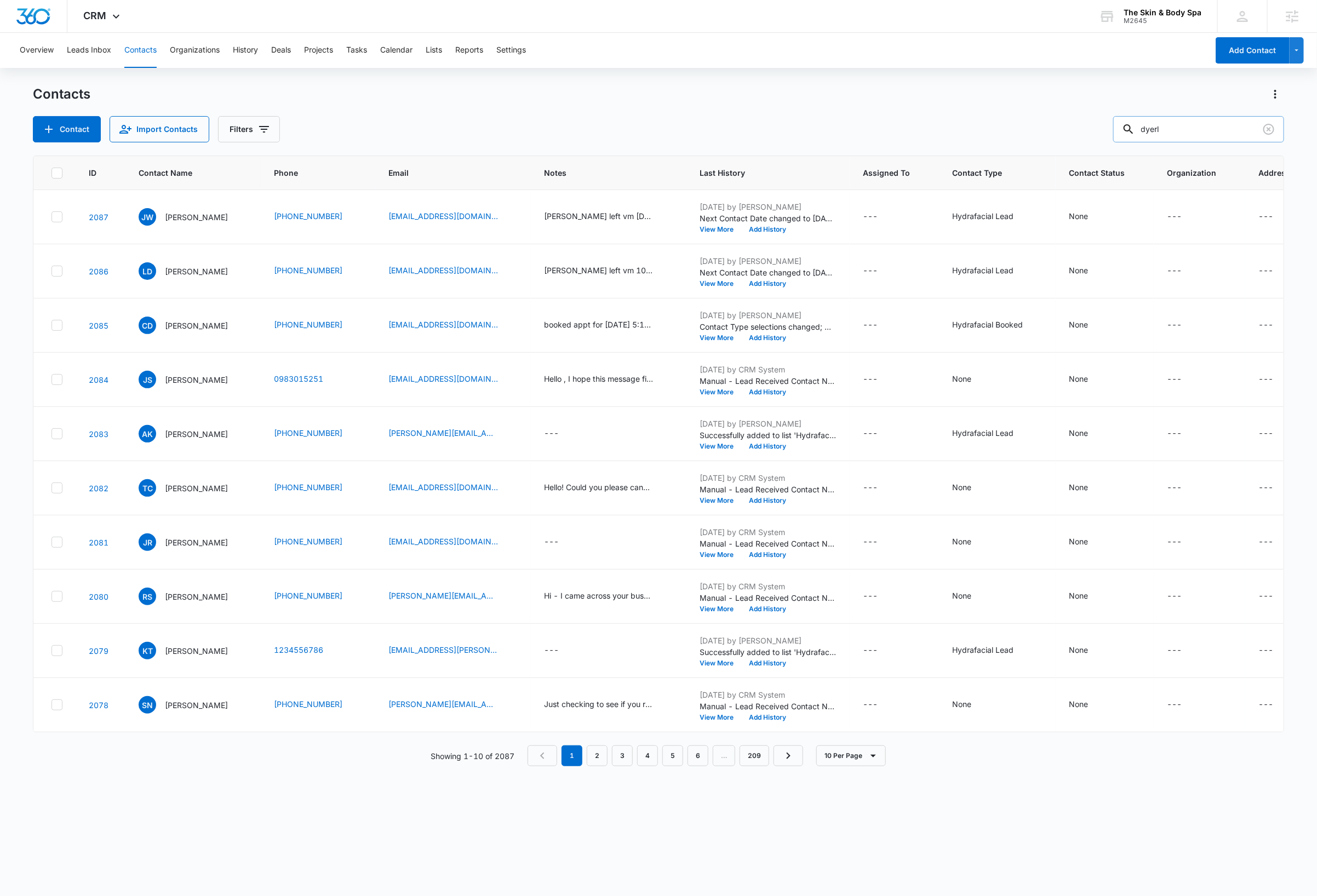
type input "dyerl"
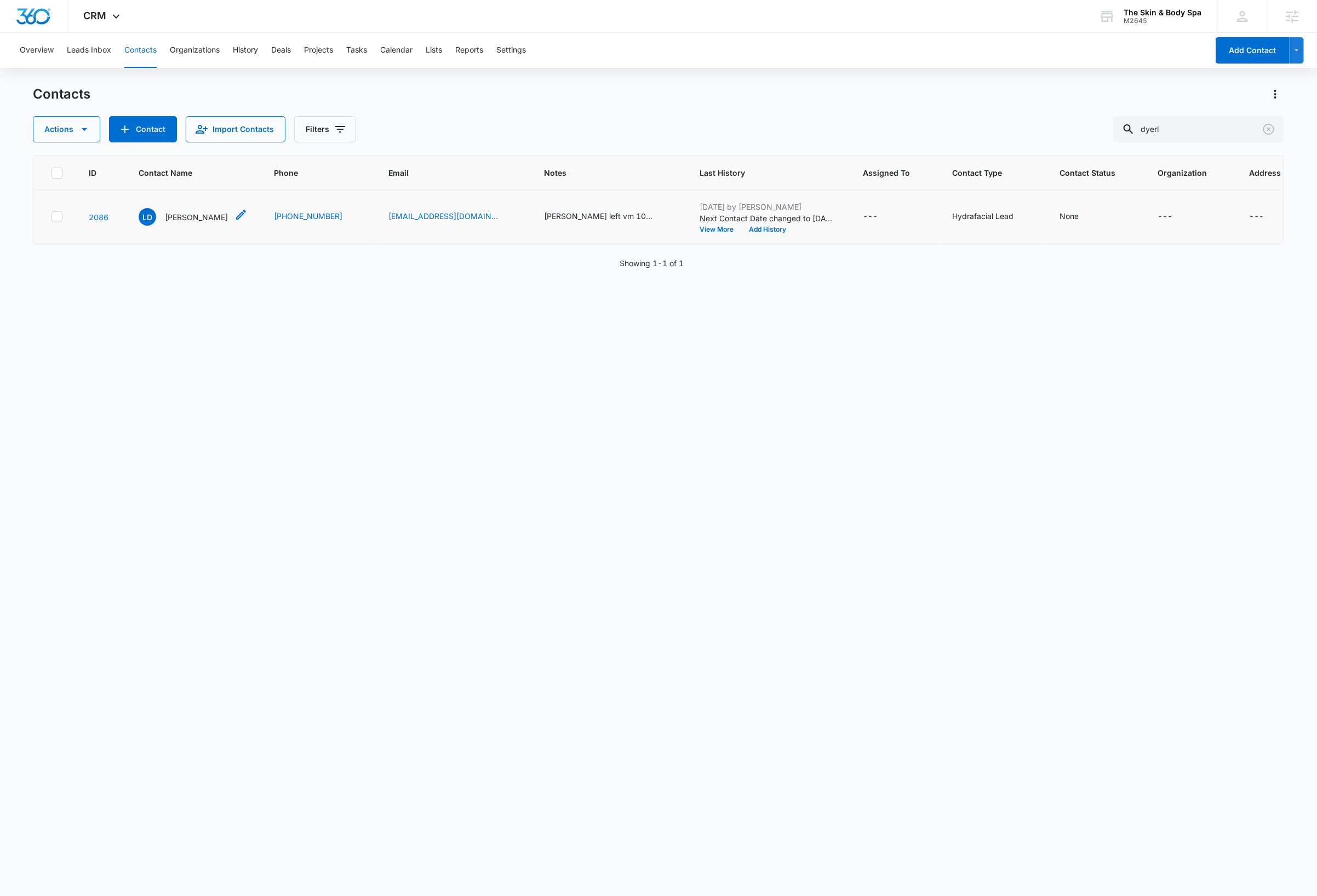
click at [201, 221] on p "[PERSON_NAME]" at bounding box center [196, 217] width 63 height 11
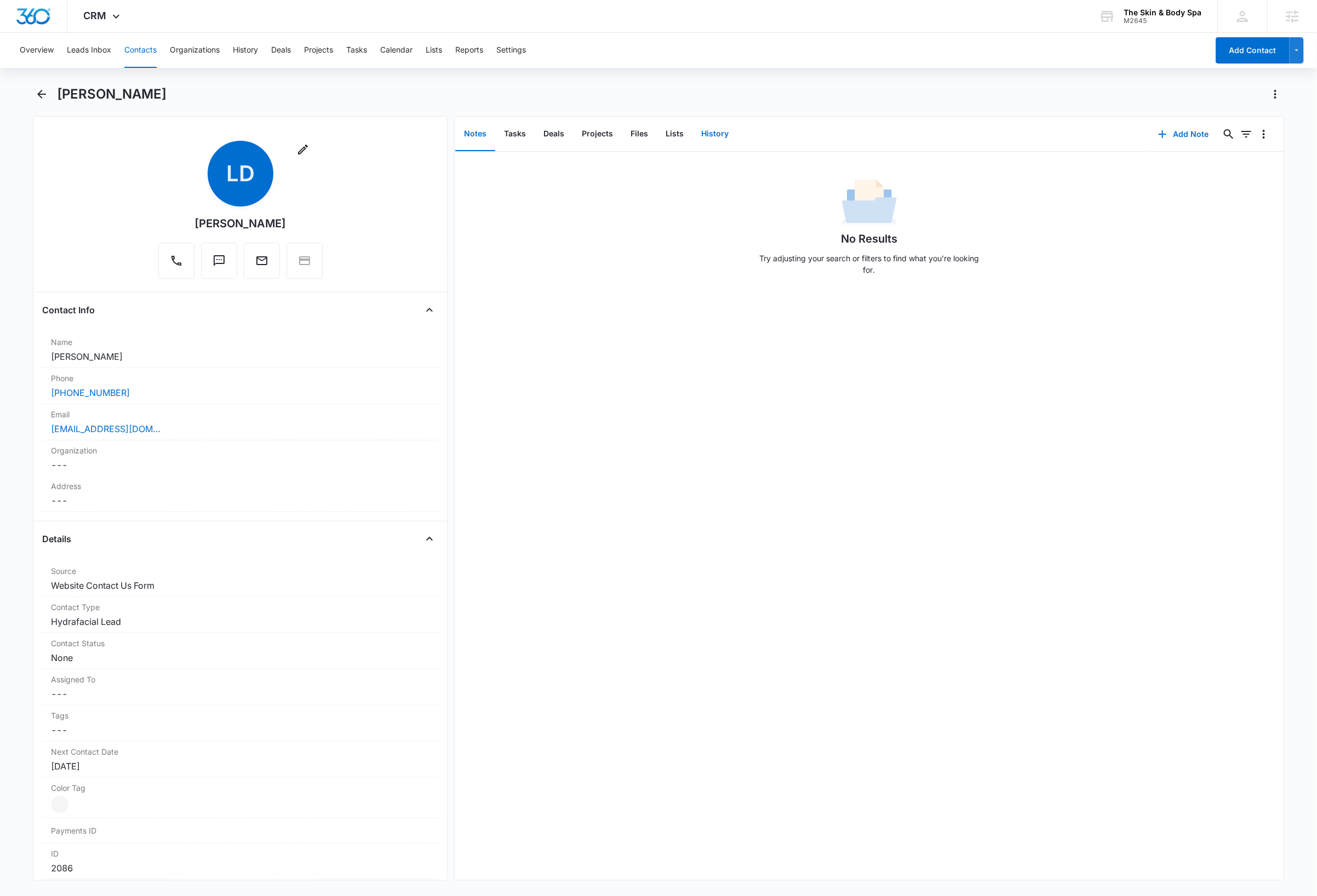
click at [608, 133] on button "History" at bounding box center [715, 134] width 45 height 34
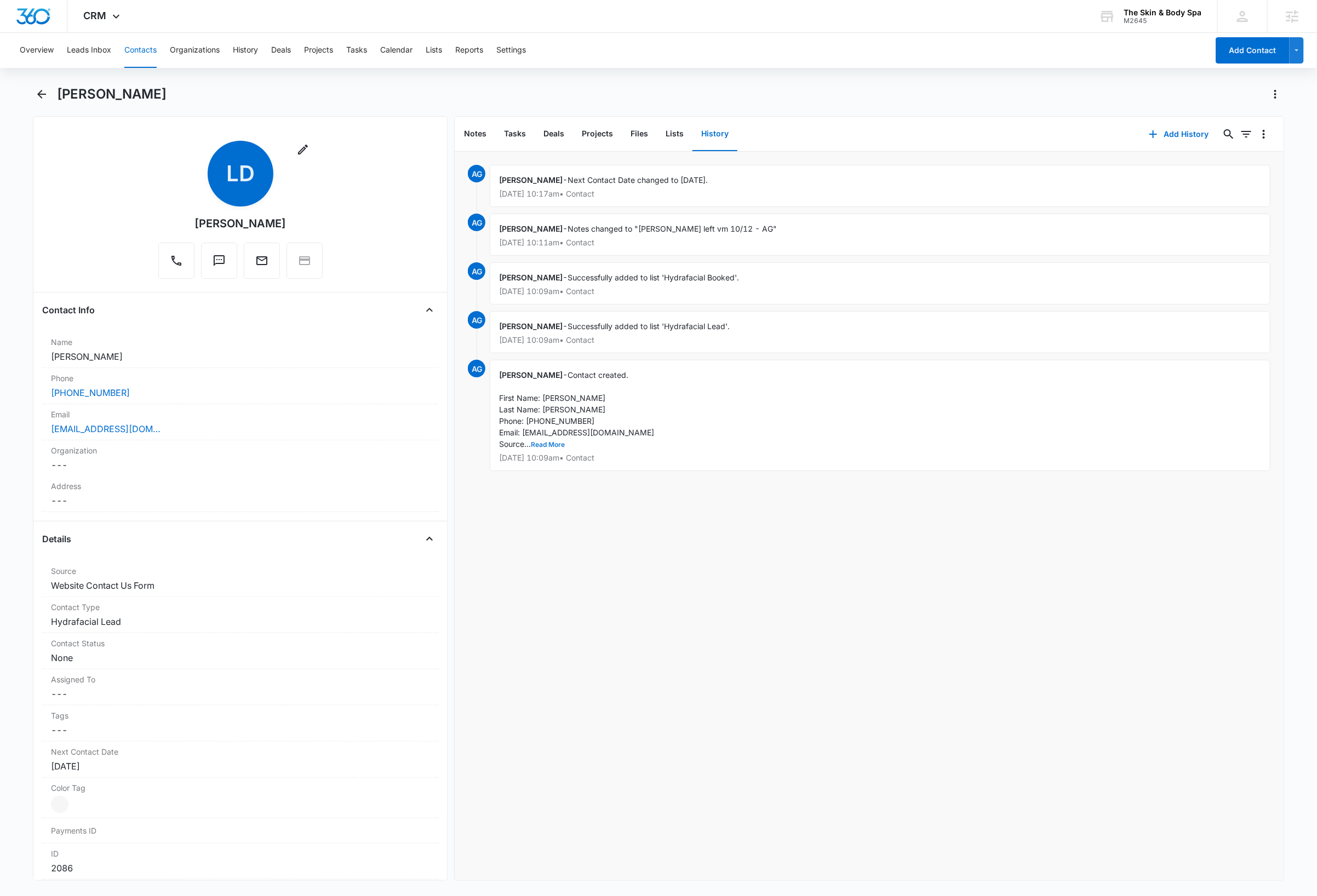
click at [553, 446] on button "Read More" at bounding box center [548, 445] width 34 height 7
click at [441, 92] on div "[PERSON_NAME]" at bounding box center [670, 94] width 1227 height 17
click at [144, 50] on button "Contacts" at bounding box center [141, 50] width 32 height 35
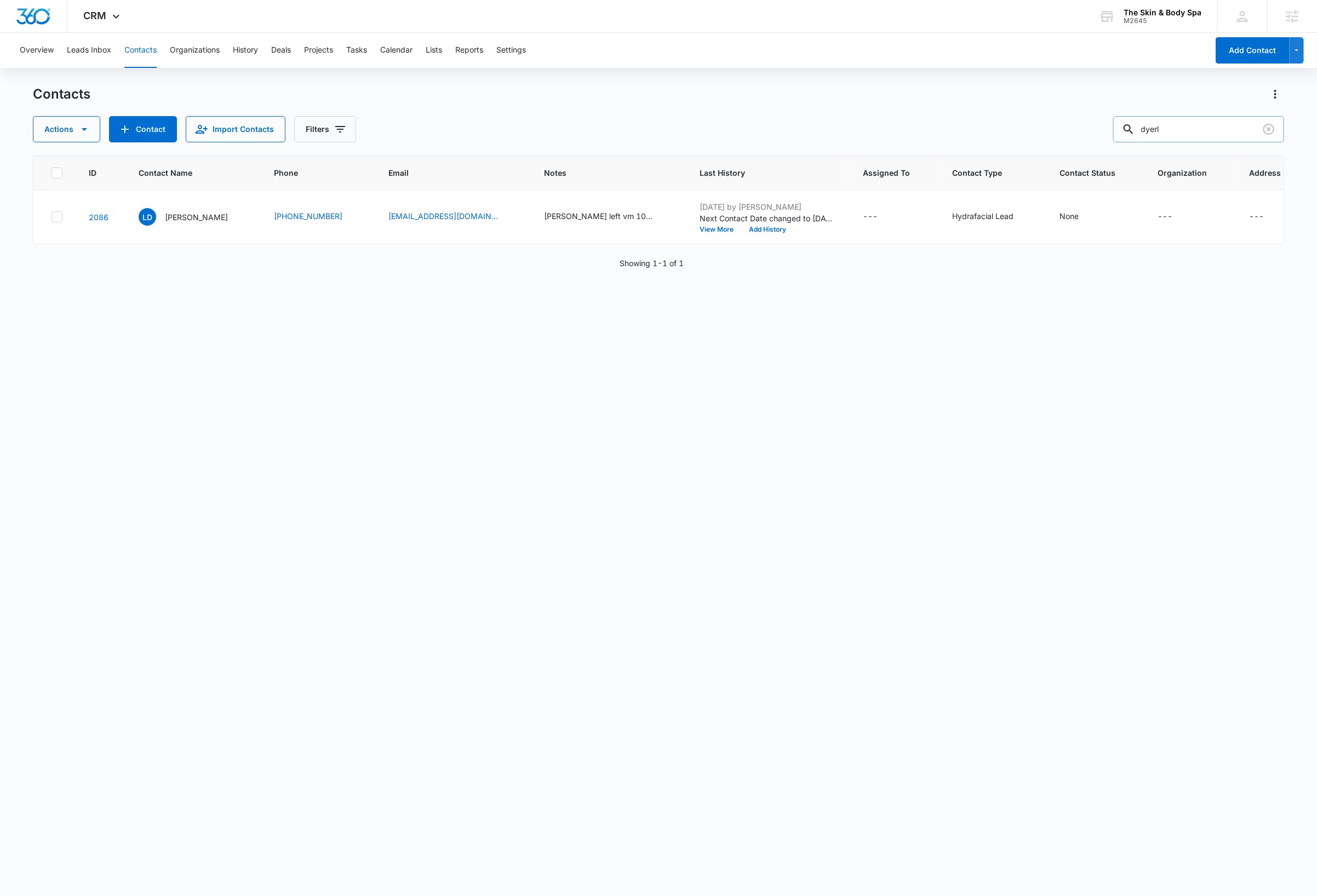
click at [608, 130] on input "dyerl" at bounding box center [1199, 129] width 171 height 26
type input "[PERSON_NAME]"
click at [207, 216] on p "[PERSON_NAME]" at bounding box center [196, 217] width 63 height 11
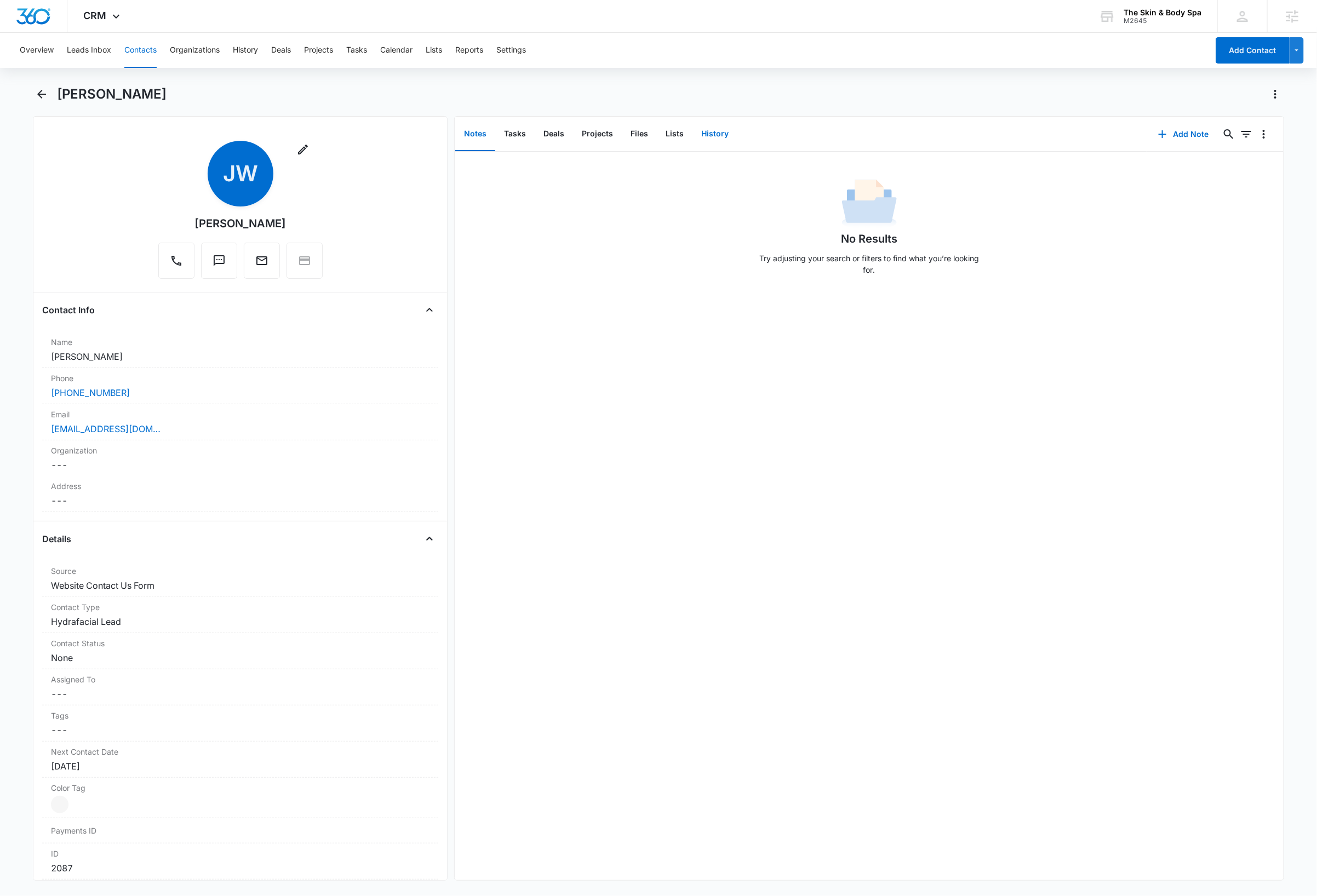
click at [608, 130] on button "History" at bounding box center [715, 134] width 45 height 34
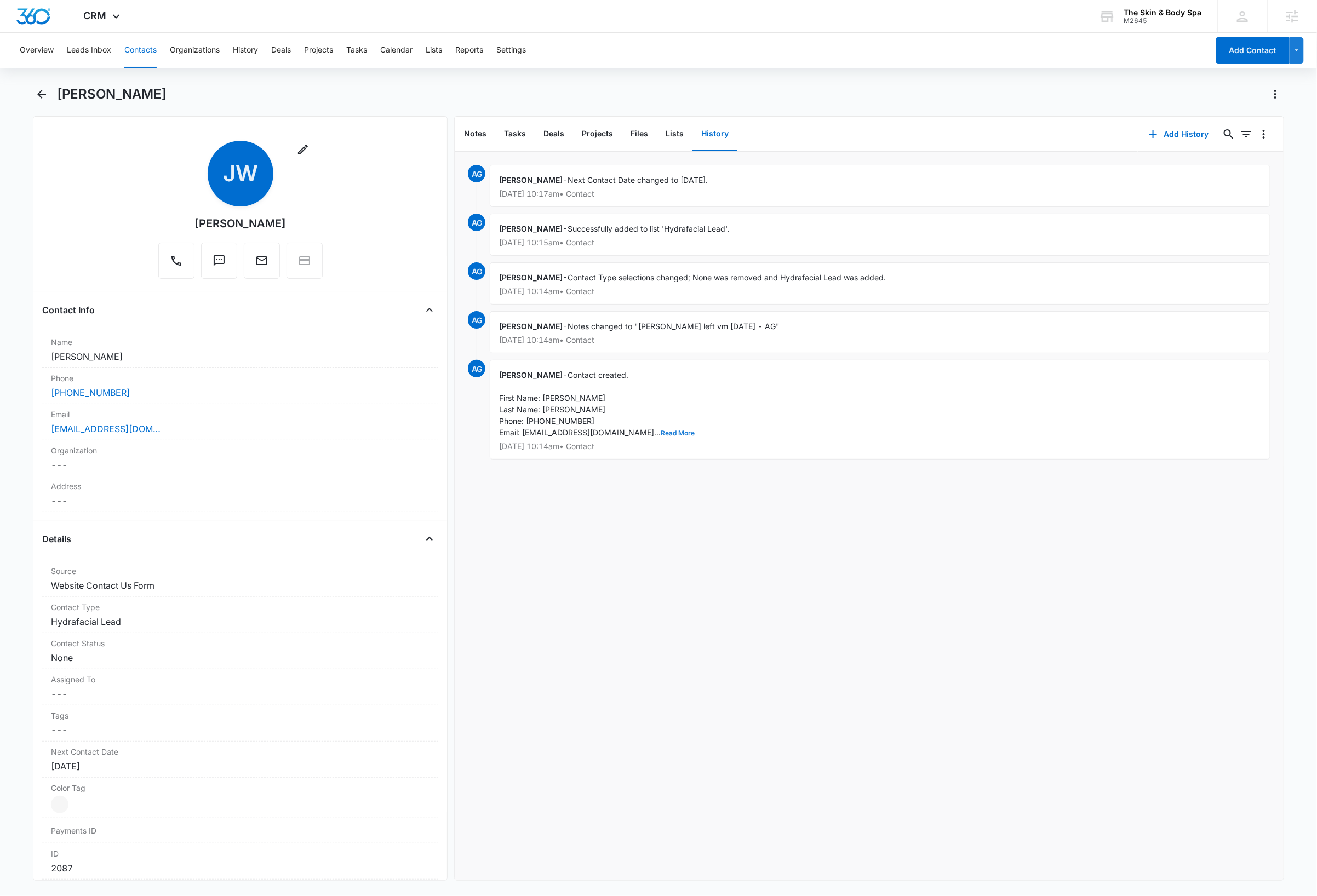
click at [608, 435] on button "Read More" at bounding box center [677, 433] width 34 height 7
click at [456, 88] on div "[PERSON_NAME]" at bounding box center [670, 94] width 1227 height 17
click at [114, 16] on icon at bounding box center [116, 19] width 13 height 13
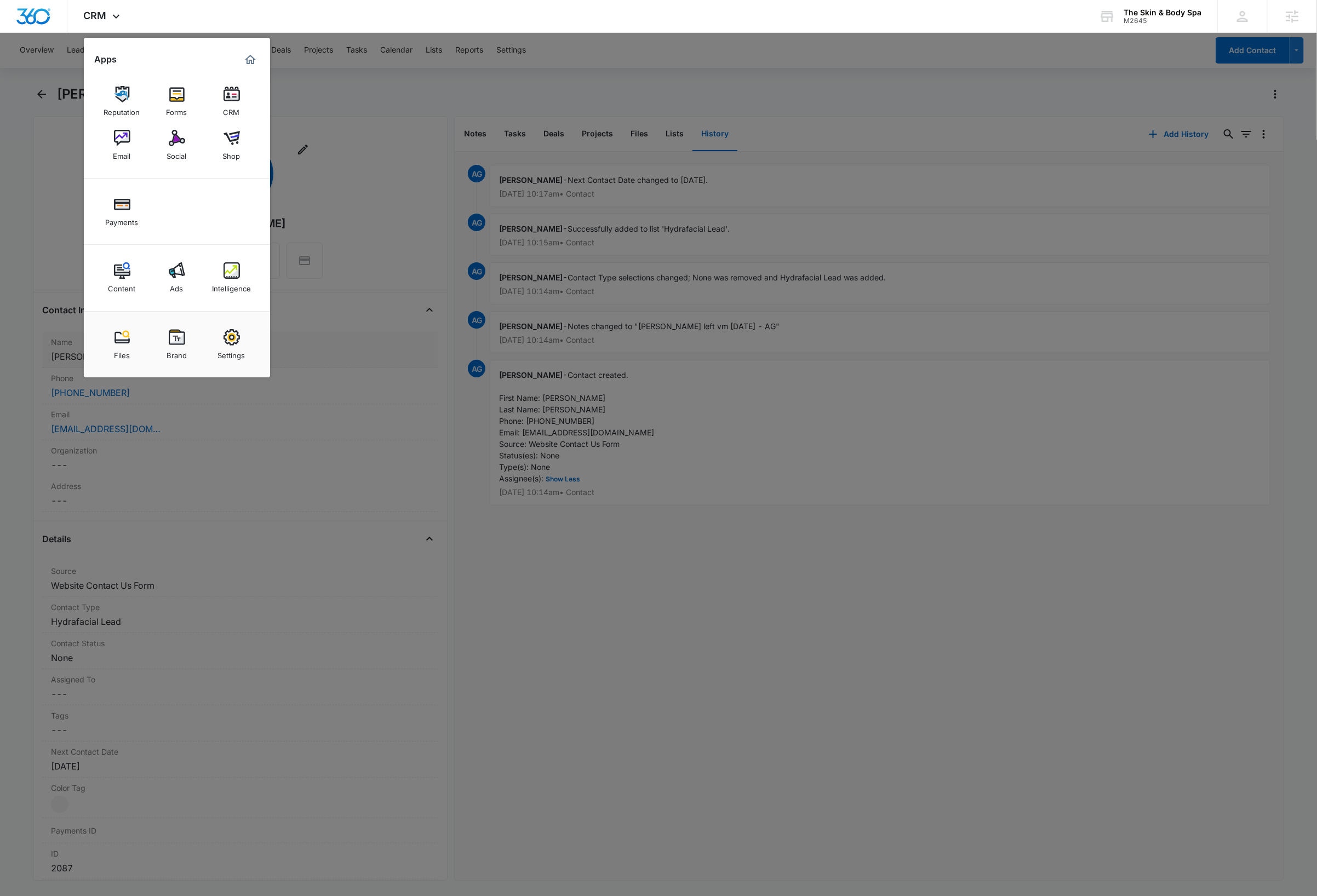
click at [238, 344] on img at bounding box center [231, 337] width 16 height 16
select select "33"
select select "US"
select select "America/New_York"
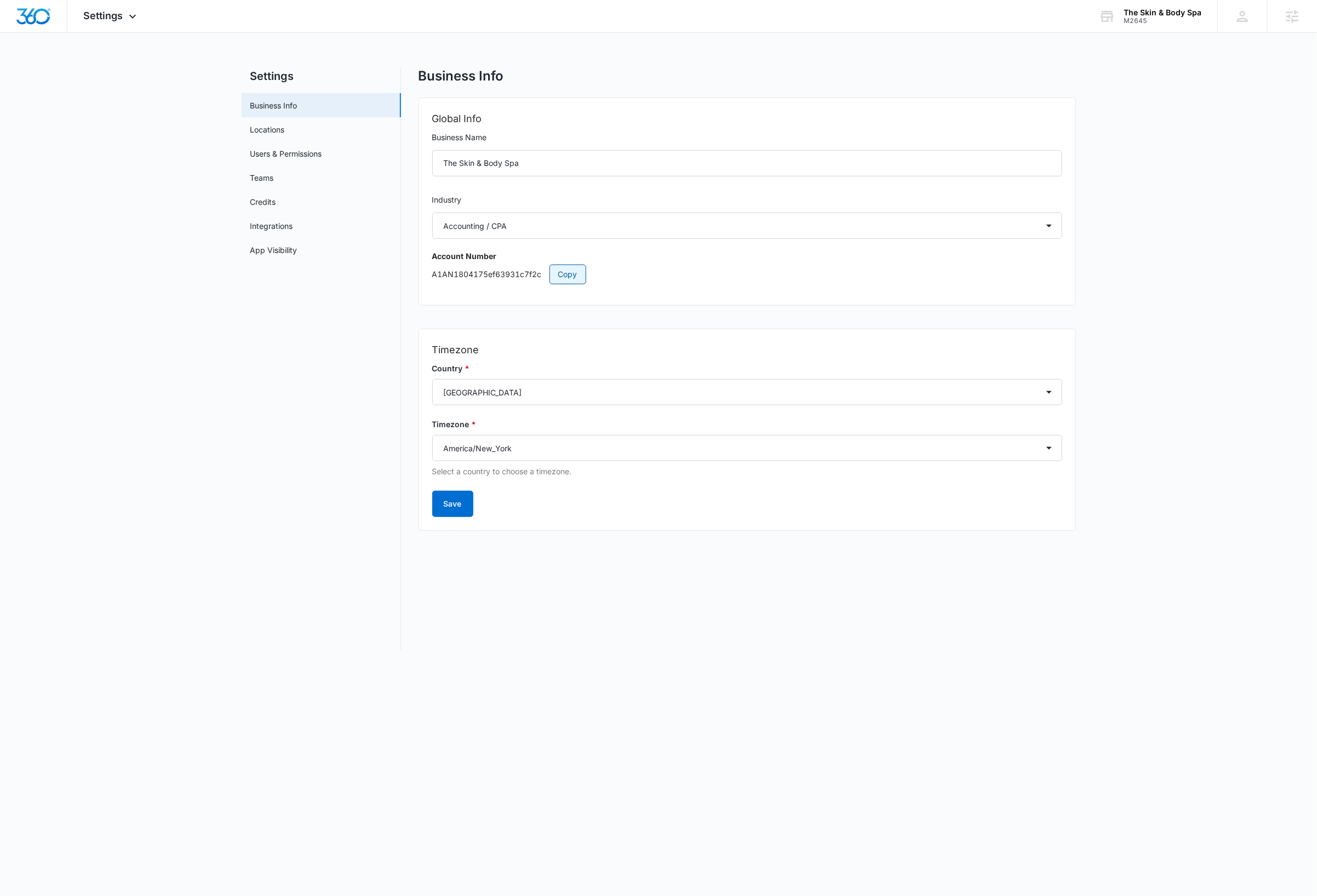
click at [575, 275] on span "Copy" at bounding box center [568, 275] width 19 height 12
click at [39, 21] on img "Dashboard" at bounding box center [33, 16] width 35 height 16
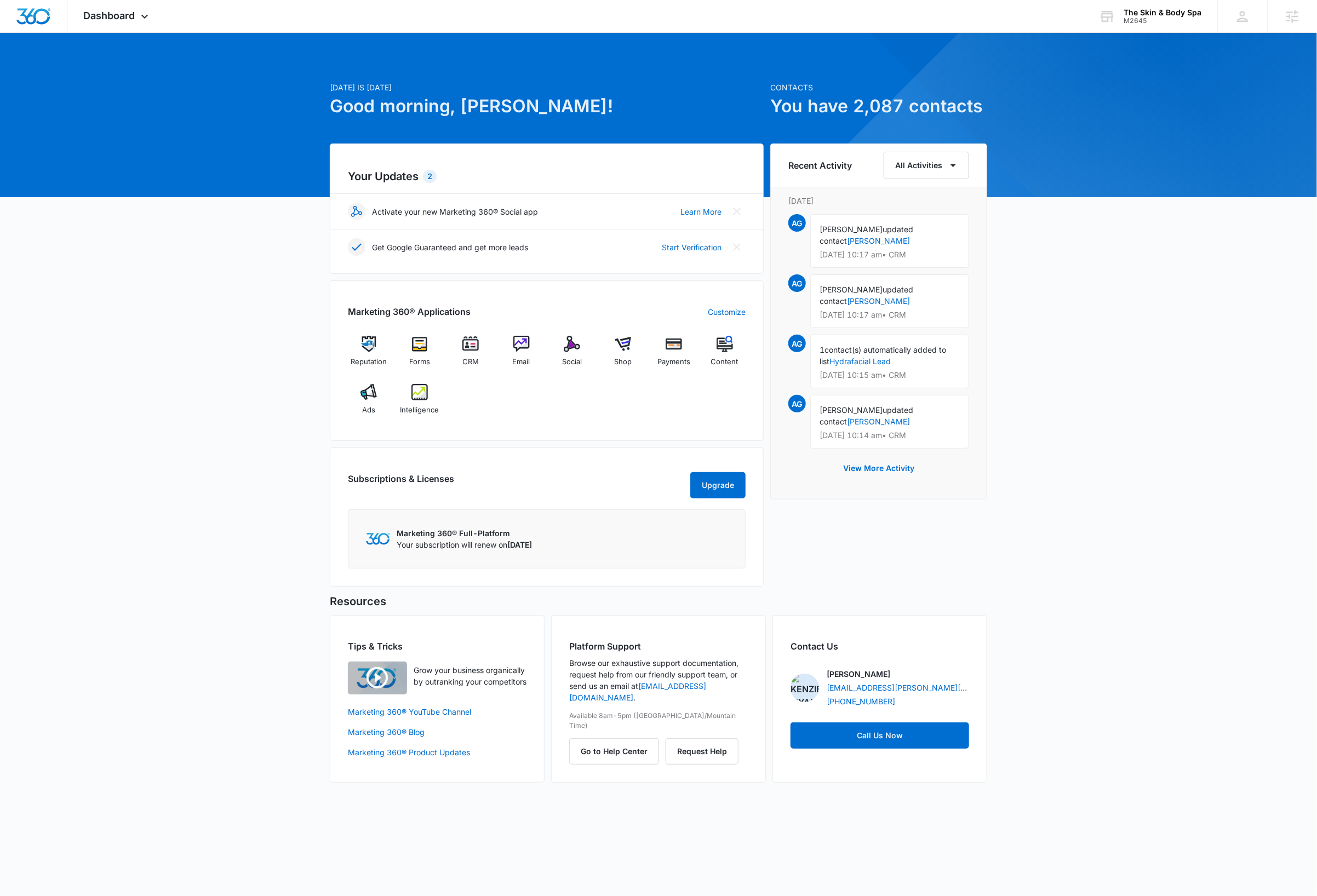
click at [608, 307] on div "Today is Monday, October 13th Good morning, Dave! Contacts You have 2,087 conta…" at bounding box center [658, 421] width 1317 height 749
click at [608, 406] on div "Today is Monday, October 13th Good morning, Dave! Contacts You have 2,087 conta…" at bounding box center [658, 421] width 1317 height 749
click at [470, 349] on img at bounding box center [470, 344] width 16 height 16
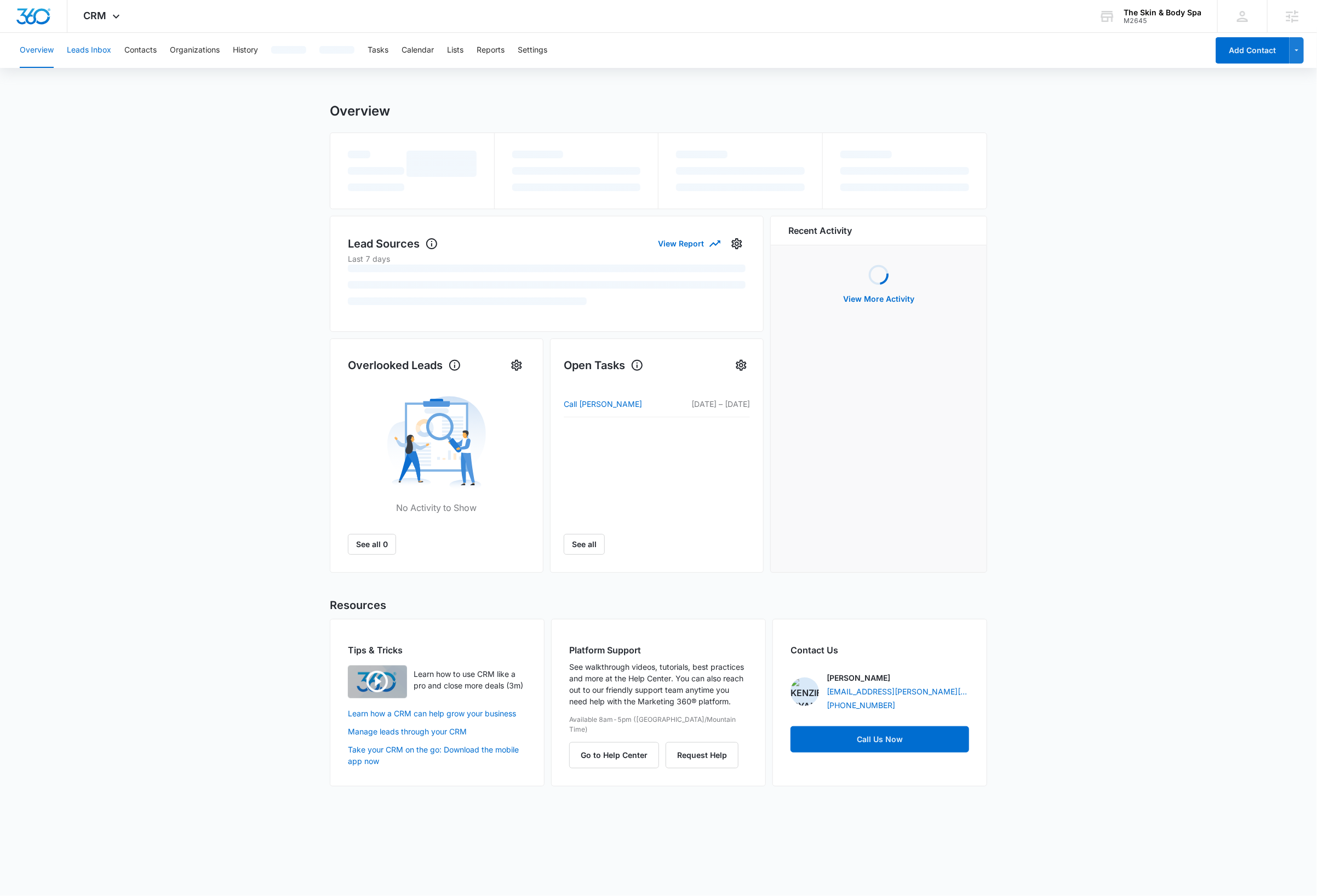
click at [99, 48] on button "Leads Inbox" at bounding box center [89, 50] width 44 height 35
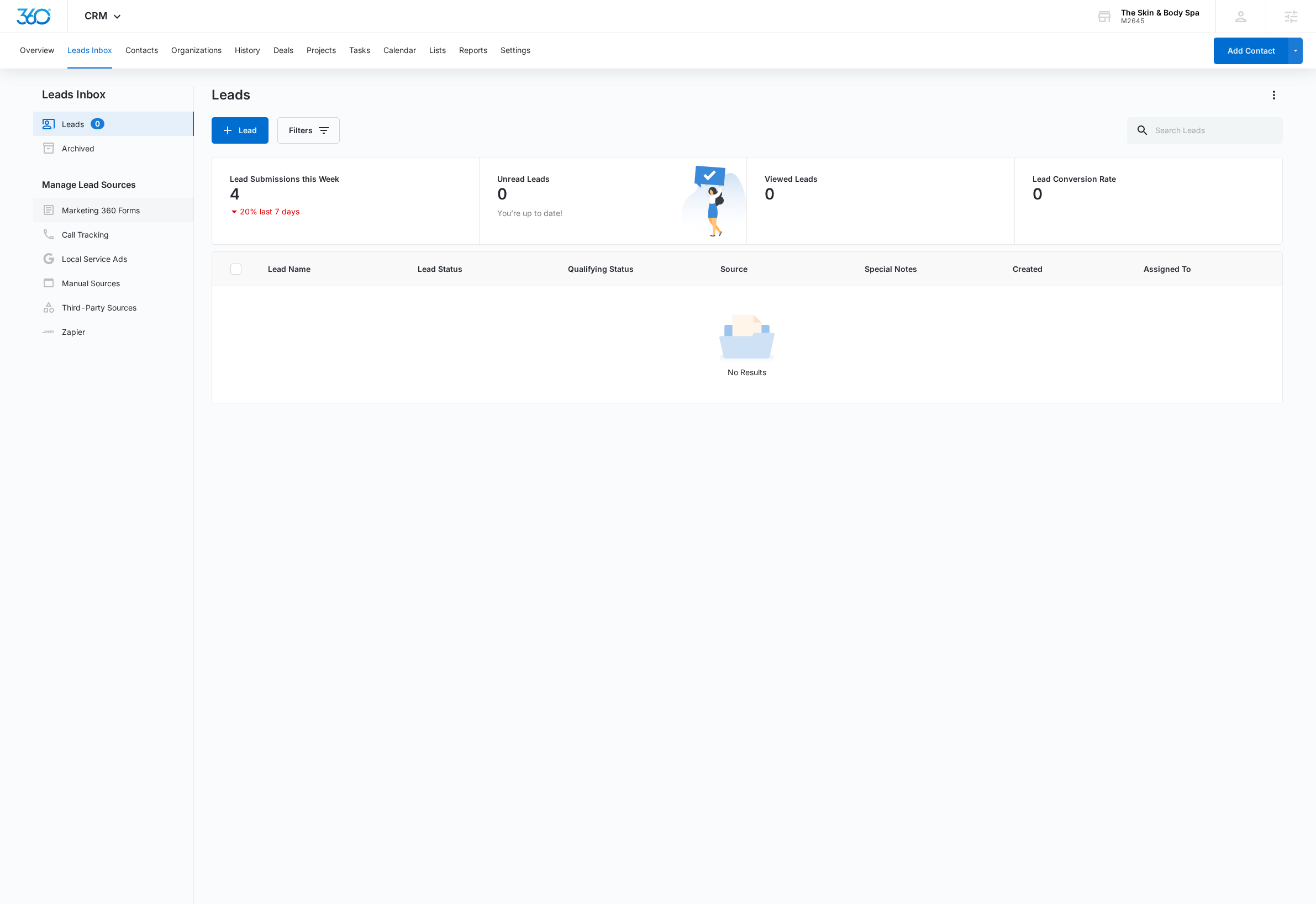
click at [106, 206] on link "Marketing 360 Forms" at bounding box center [90, 210] width 98 height 13
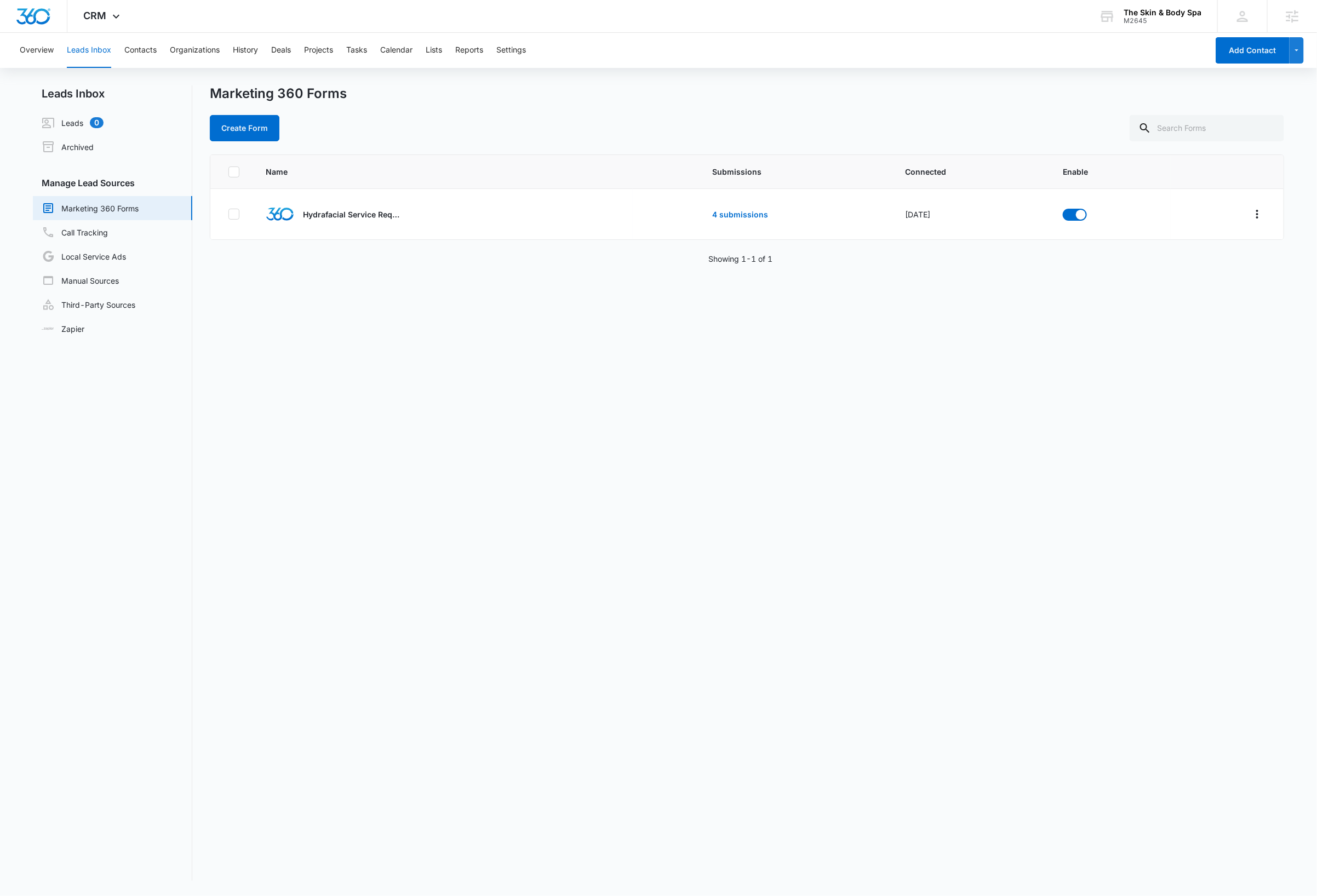
click at [512, 587] on div "Name Submissions Connected Enable Hydrafacial Service Request 4 submissions [DA…" at bounding box center [747, 517] width 1074 height 726
click at [548, 578] on div "Name Submissions Connected Enable Hydrafacial Service Request 4 submissions [DA…" at bounding box center [747, 517] width 1074 height 726
click at [717, 213] on link "4 submissions" at bounding box center [741, 214] width 56 height 9
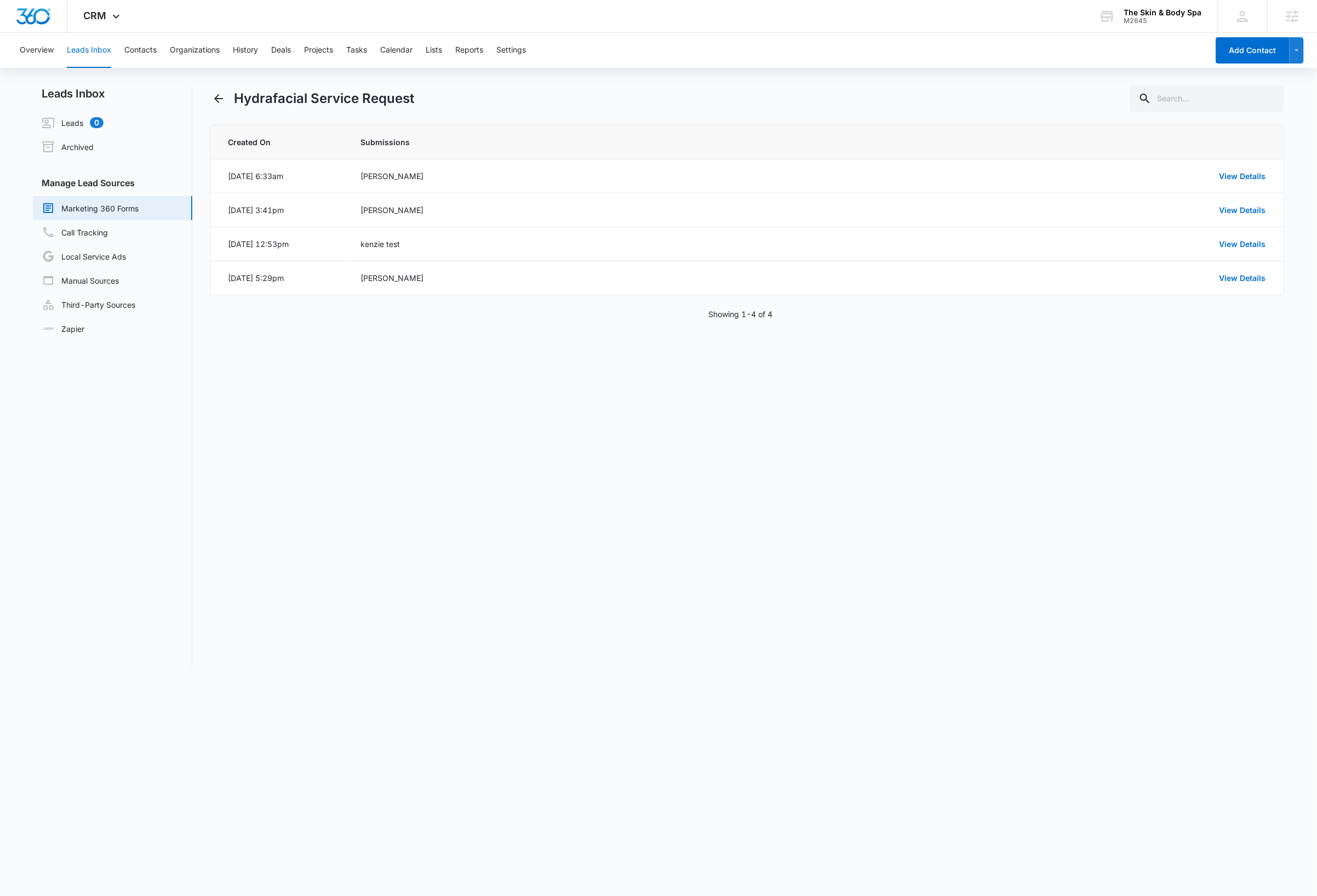
click at [737, 607] on div "Hydrafacial Service Request Created On Submissions [DATE] 6:33am [PERSON_NAME] …" at bounding box center [747, 376] width 1074 height 582
click at [143, 51] on button "Contacts" at bounding box center [141, 50] width 32 height 35
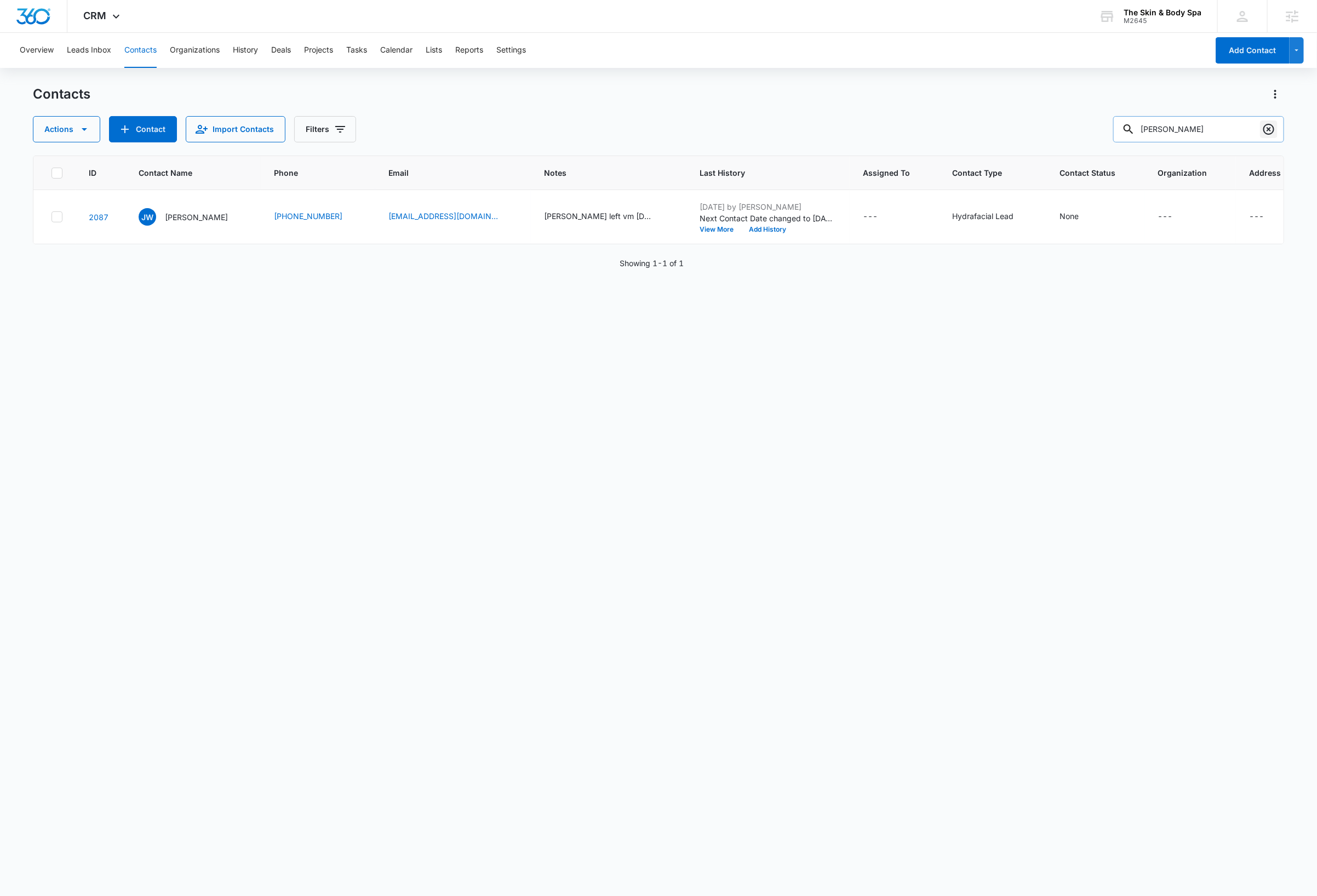
click at [1271, 129] on icon "Clear" at bounding box center [1269, 129] width 13 height 13
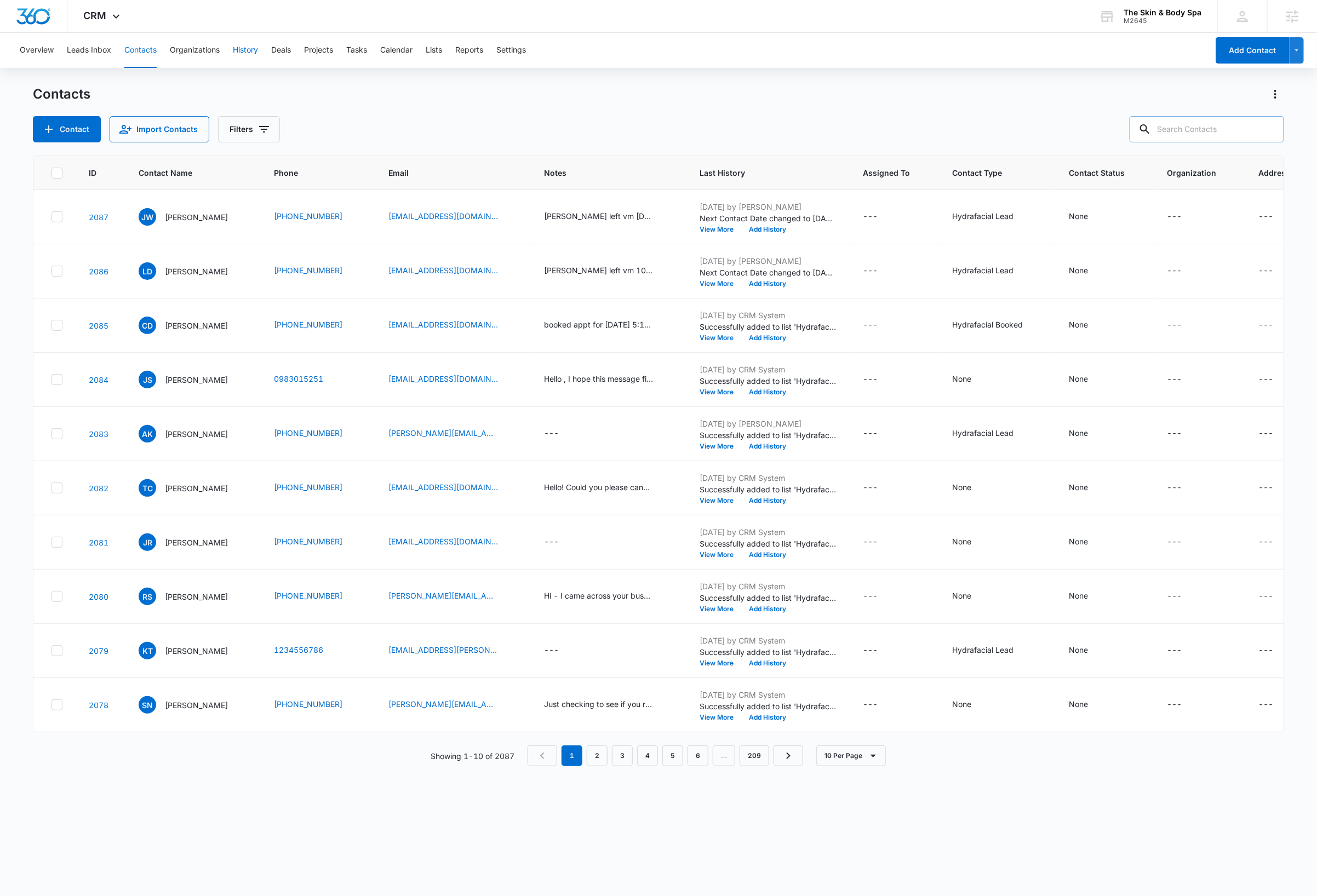
click at [253, 47] on button "History" at bounding box center [245, 50] width 25 height 35
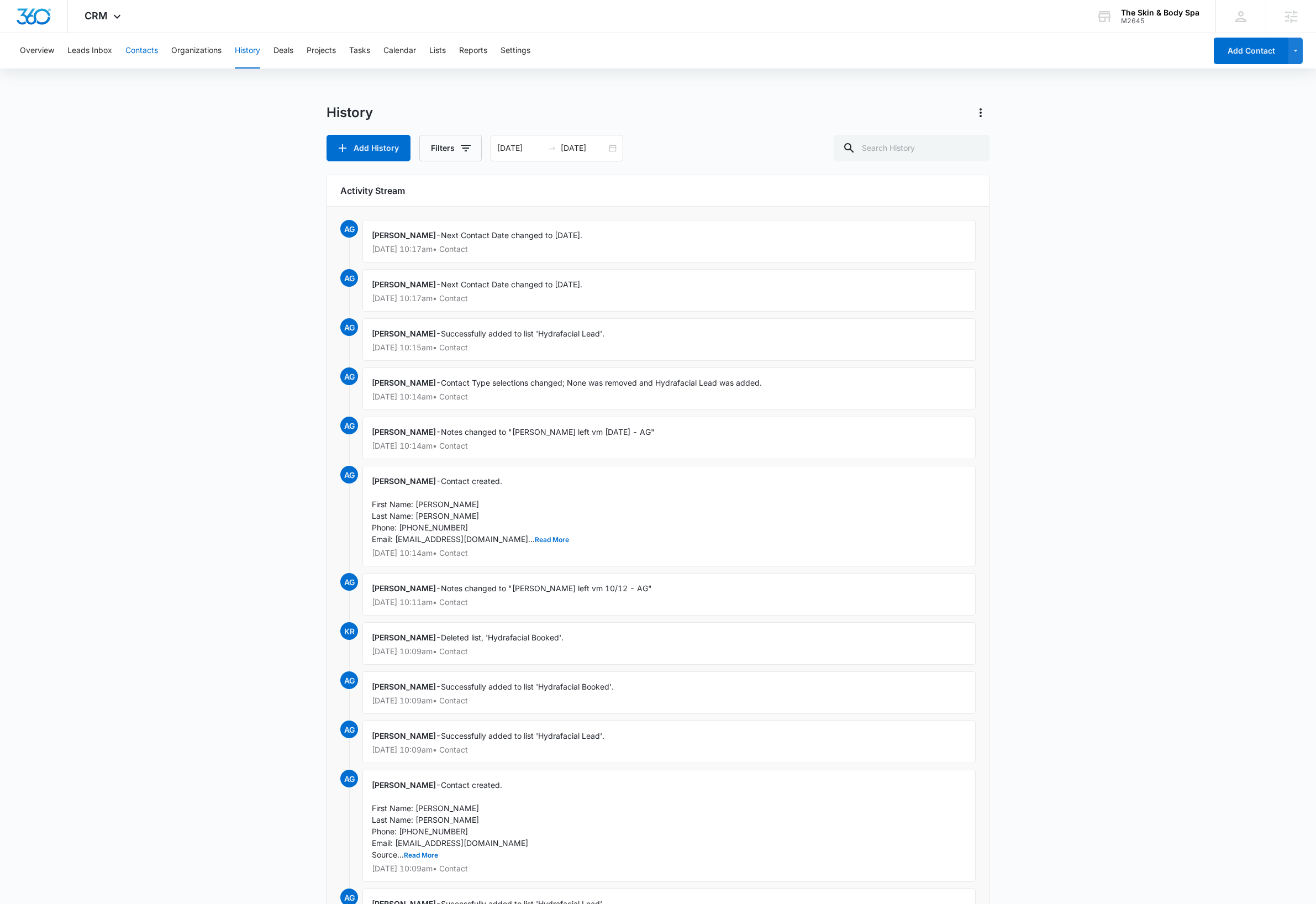
click at [133, 53] on button "Contacts" at bounding box center [142, 51] width 33 height 35
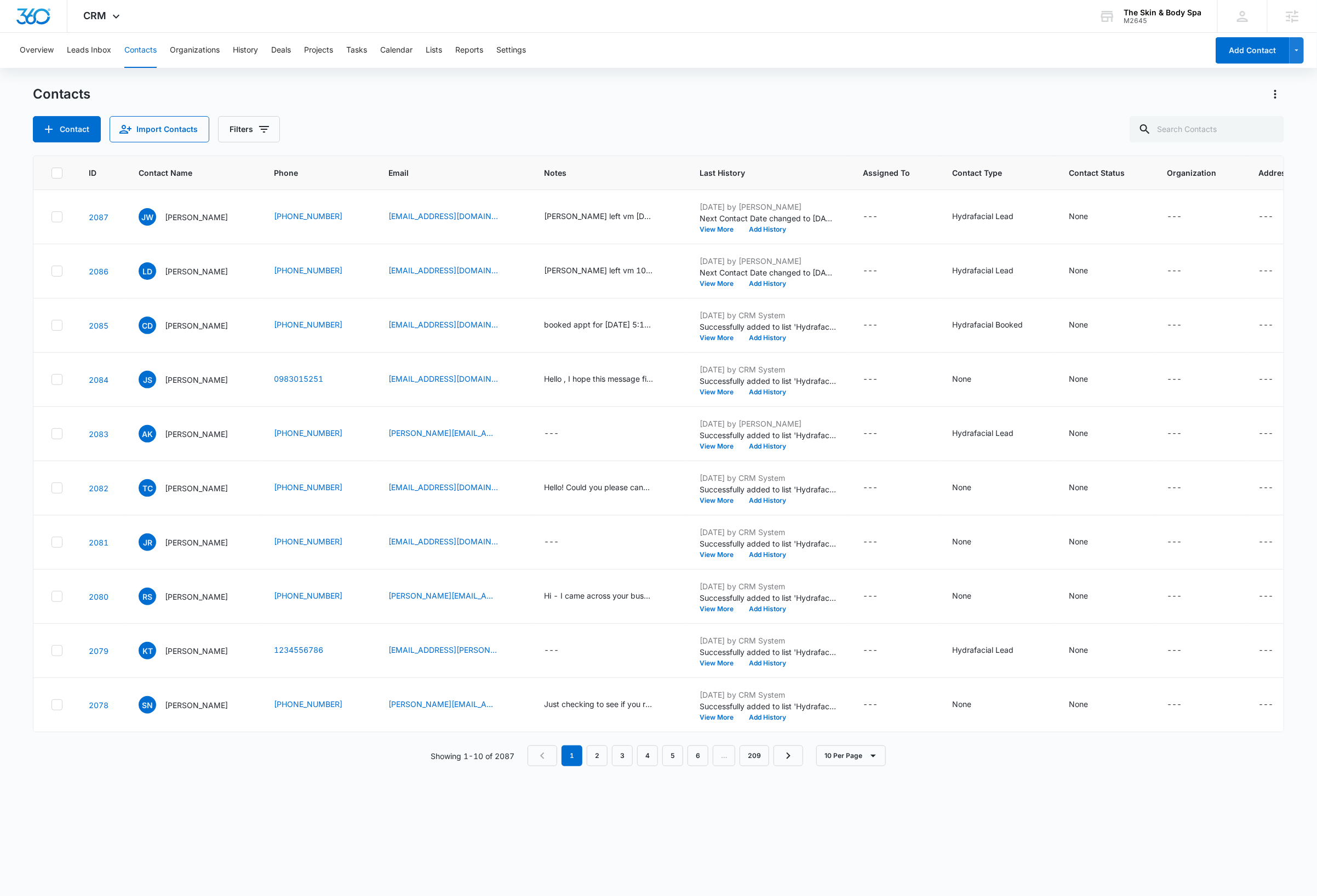
click at [483, 124] on div "Contact Import Contacts Filters" at bounding box center [658, 129] width 1251 height 26
click at [96, 49] on button "Leads Inbox" at bounding box center [89, 50] width 44 height 35
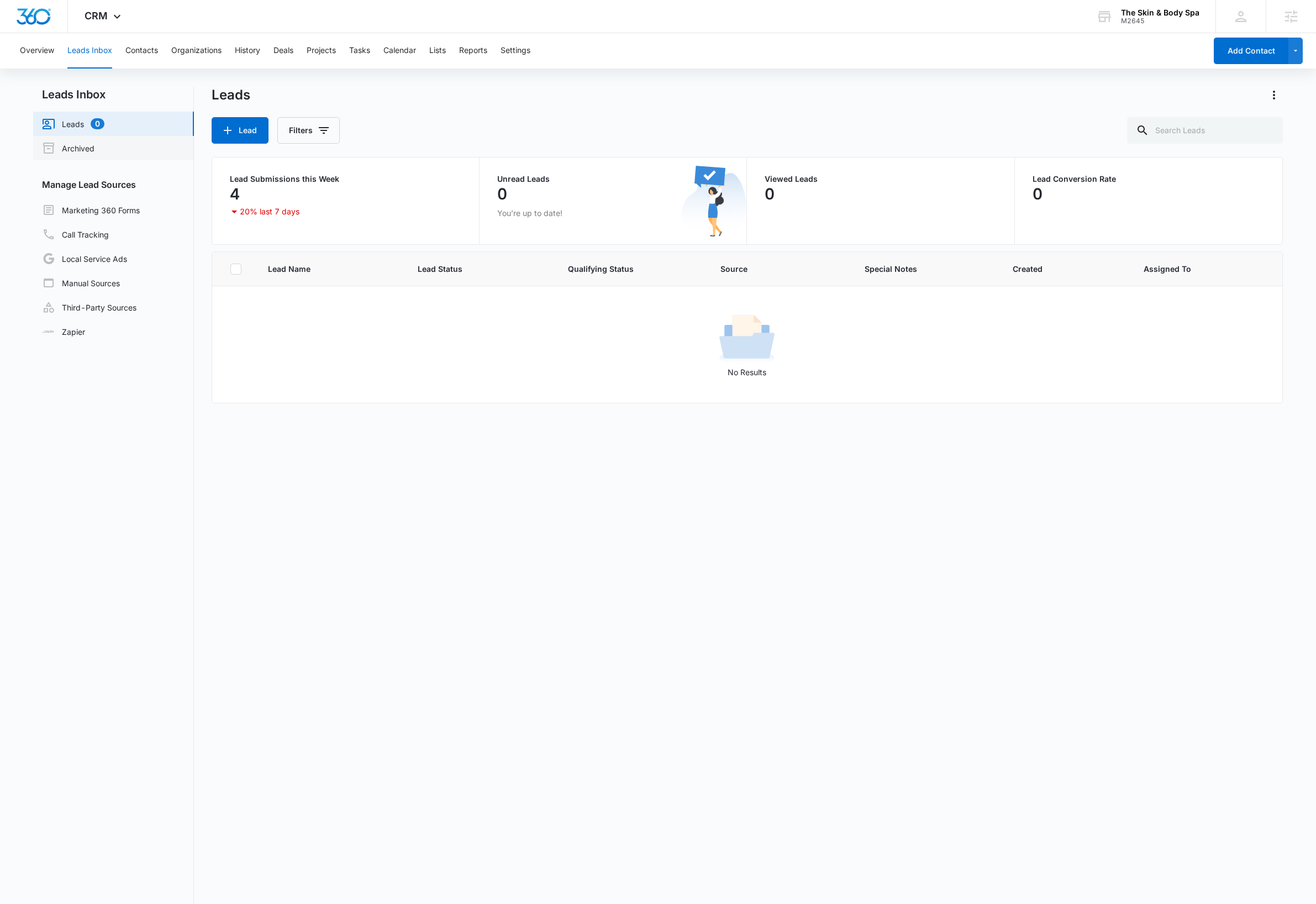
click at [87, 144] on link "Archived" at bounding box center [68, 148] width 53 height 13
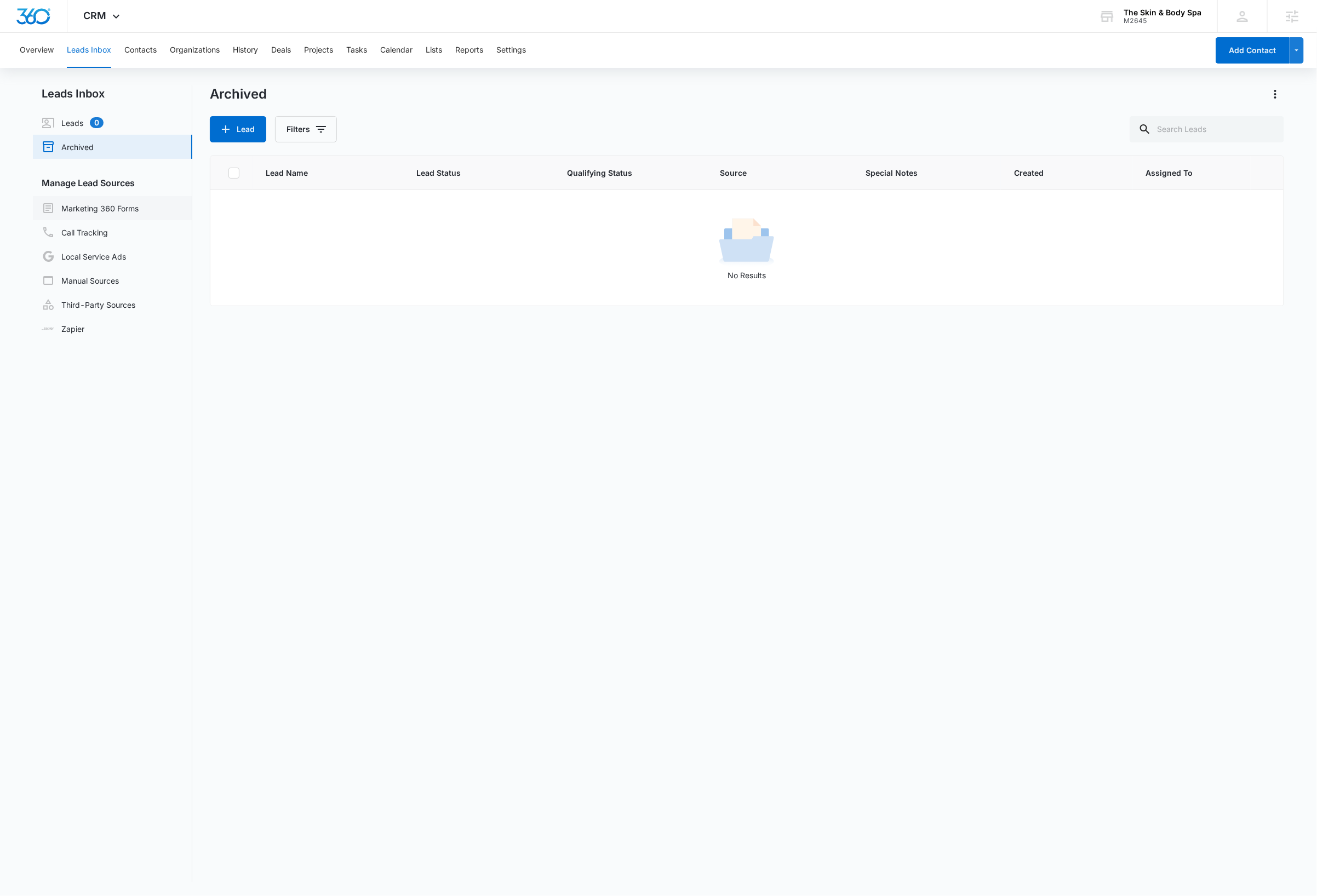
click at [99, 211] on link "Marketing 360 Forms" at bounding box center [90, 208] width 97 height 13
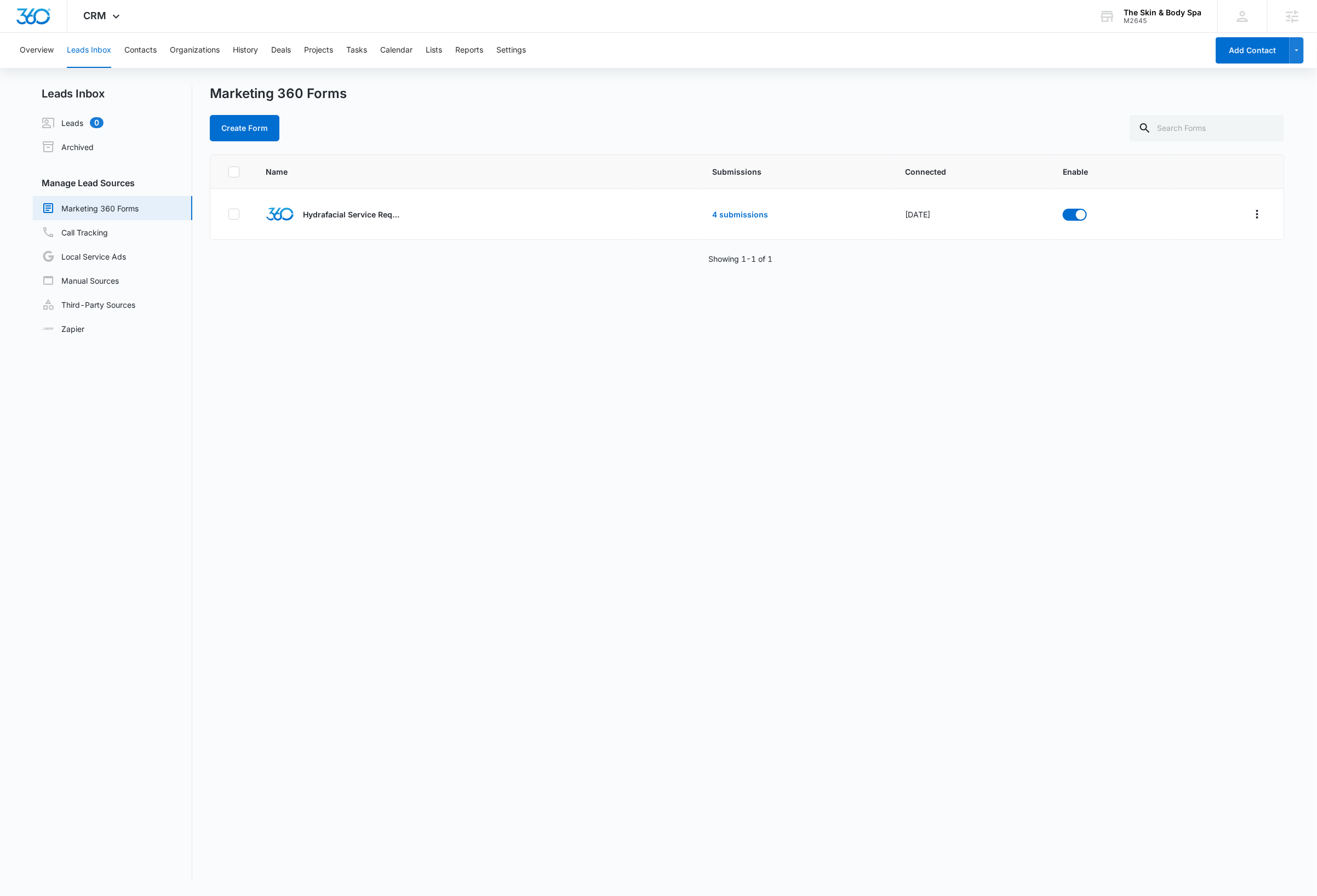
click at [558, 595] on div "Name Submissions Connected Enable Hydrafacial Service Request 4 submissions Jul…" at bounding box center [747, 517] width 1074 height 726
click at [443, 428] on div "Name Submissions Connected Enable Hydrafacial Service Request 4 submissions Jul…" at bounding box center [747, 517] width 1074 height 726
click at [114, 16] on icon at bounding box center [116, 19] width 13 height 13
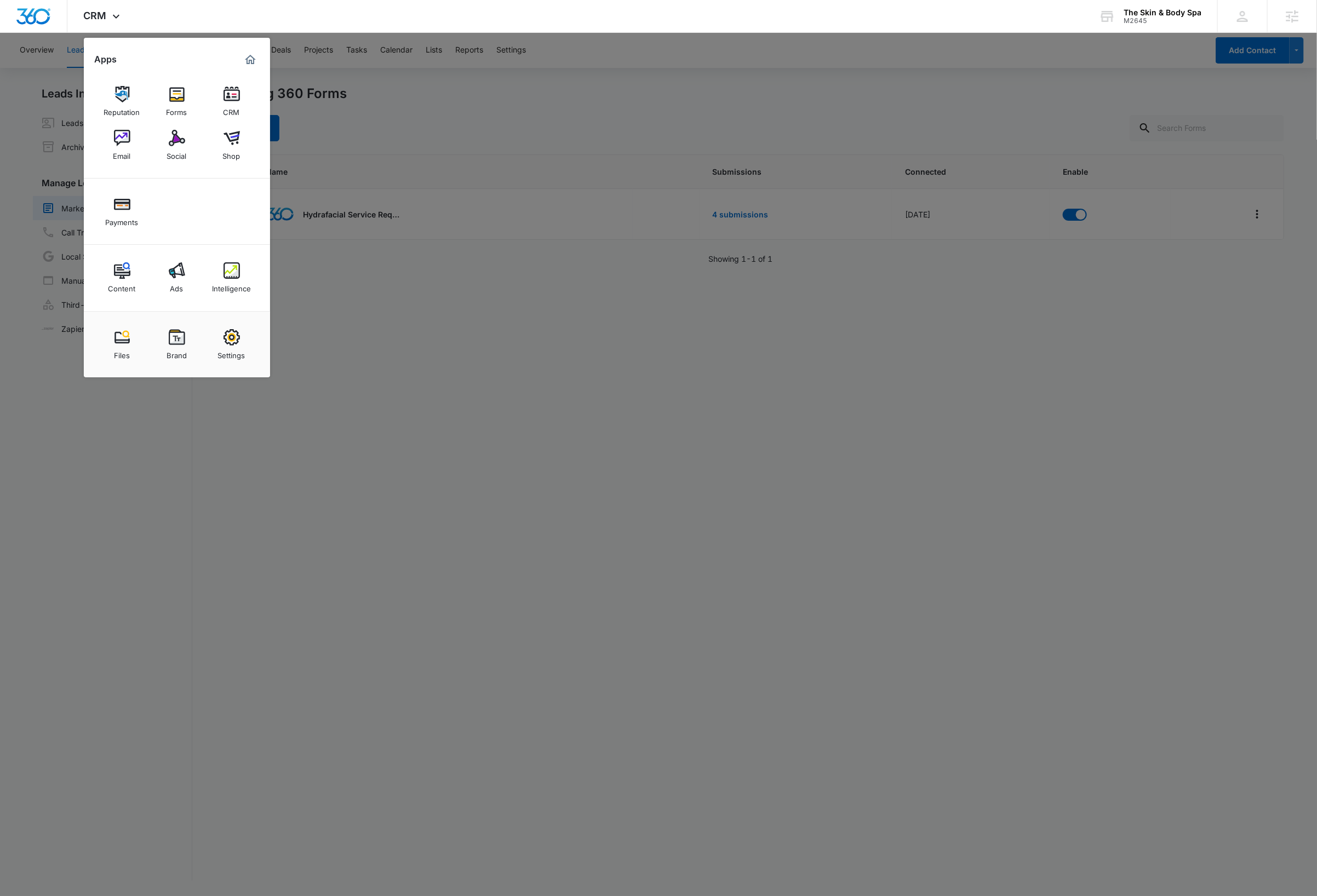
click at [176, 93] on img at bounding box center [177, 94] width 16 height 16
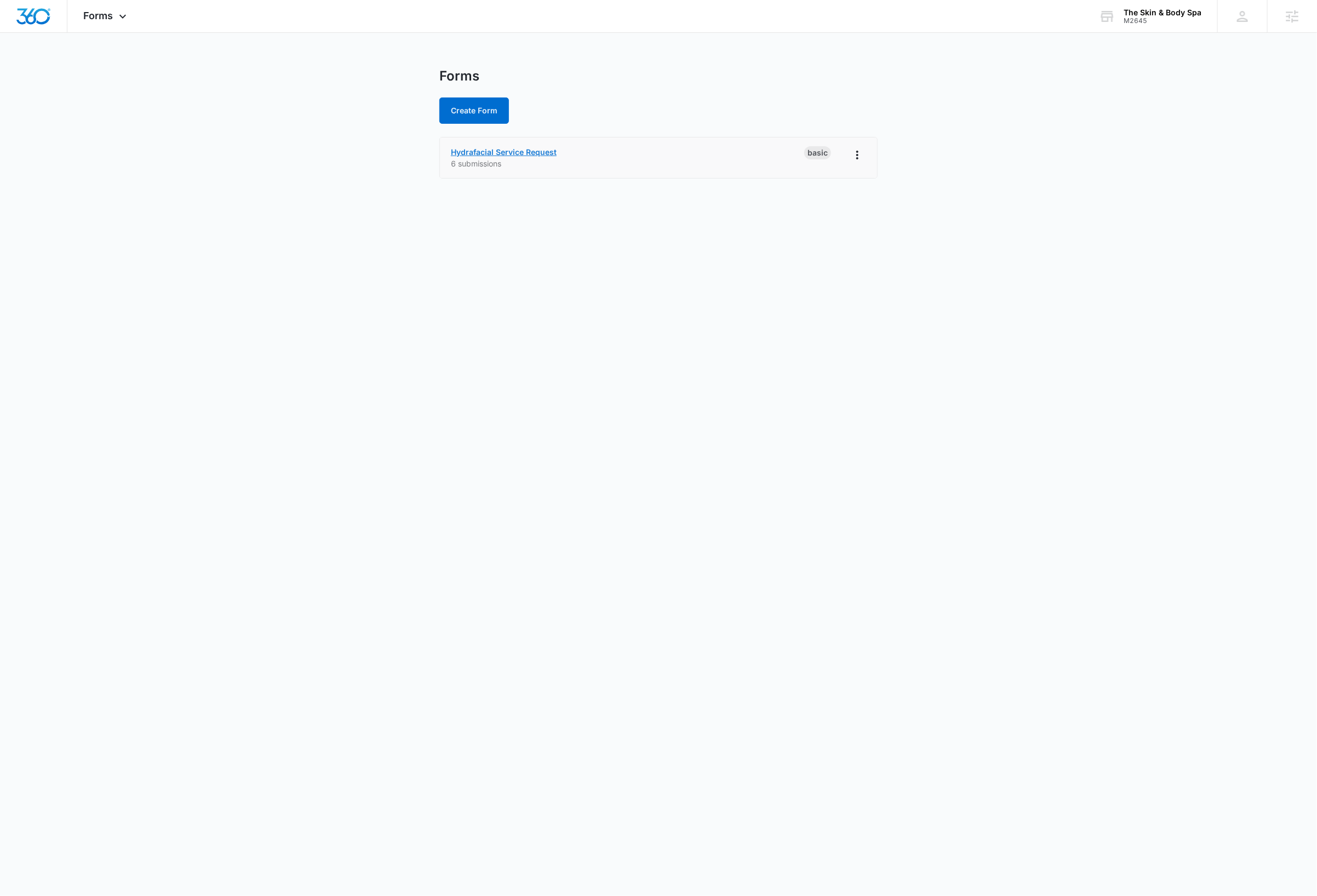
click at [543, 150] on link "Hydrafacial Service Request" at bounding box center [504, 151] width 106 height 9
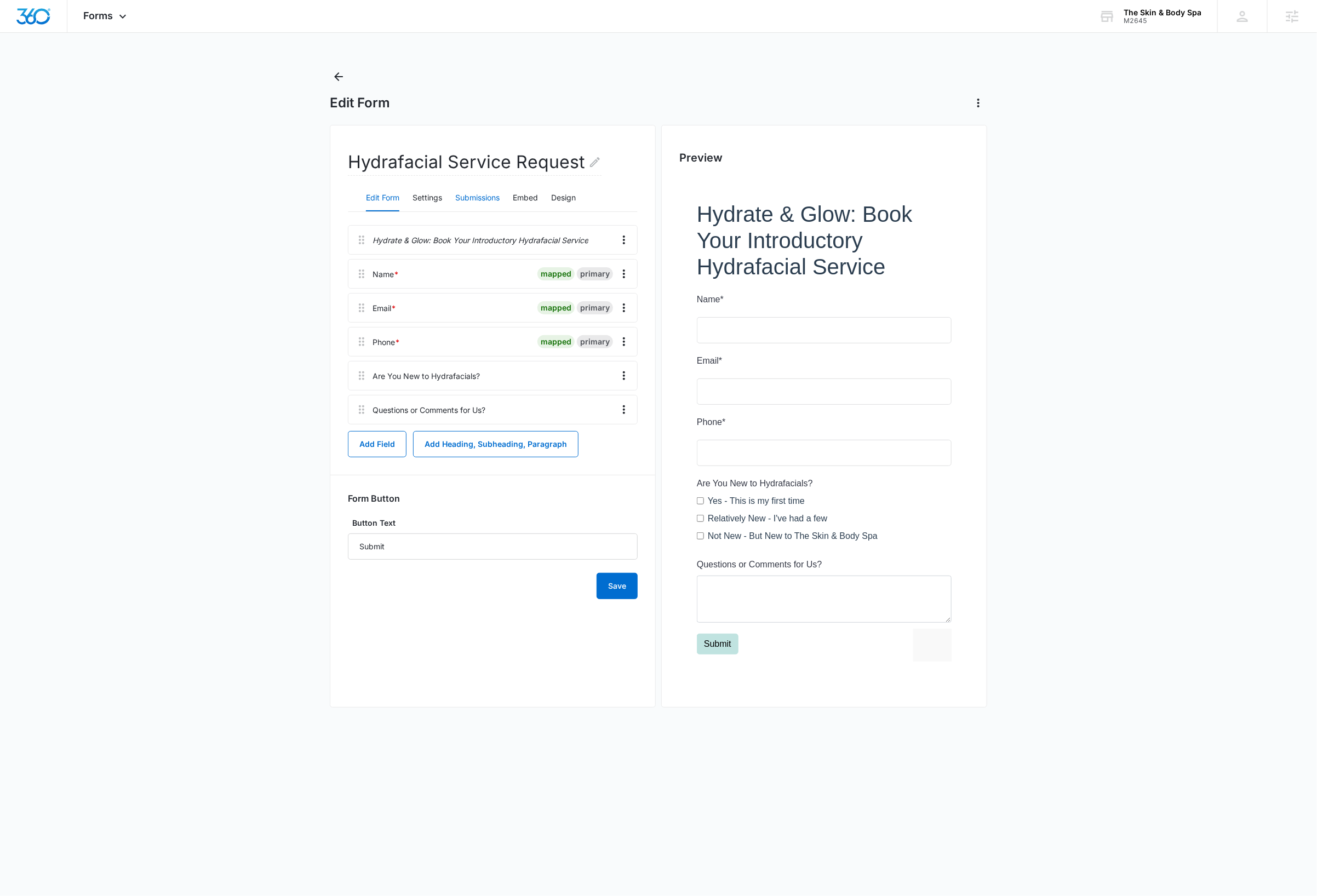
click at [471, 197] on button "Submissions" at bounding box center [477, 198] width 44 height 26
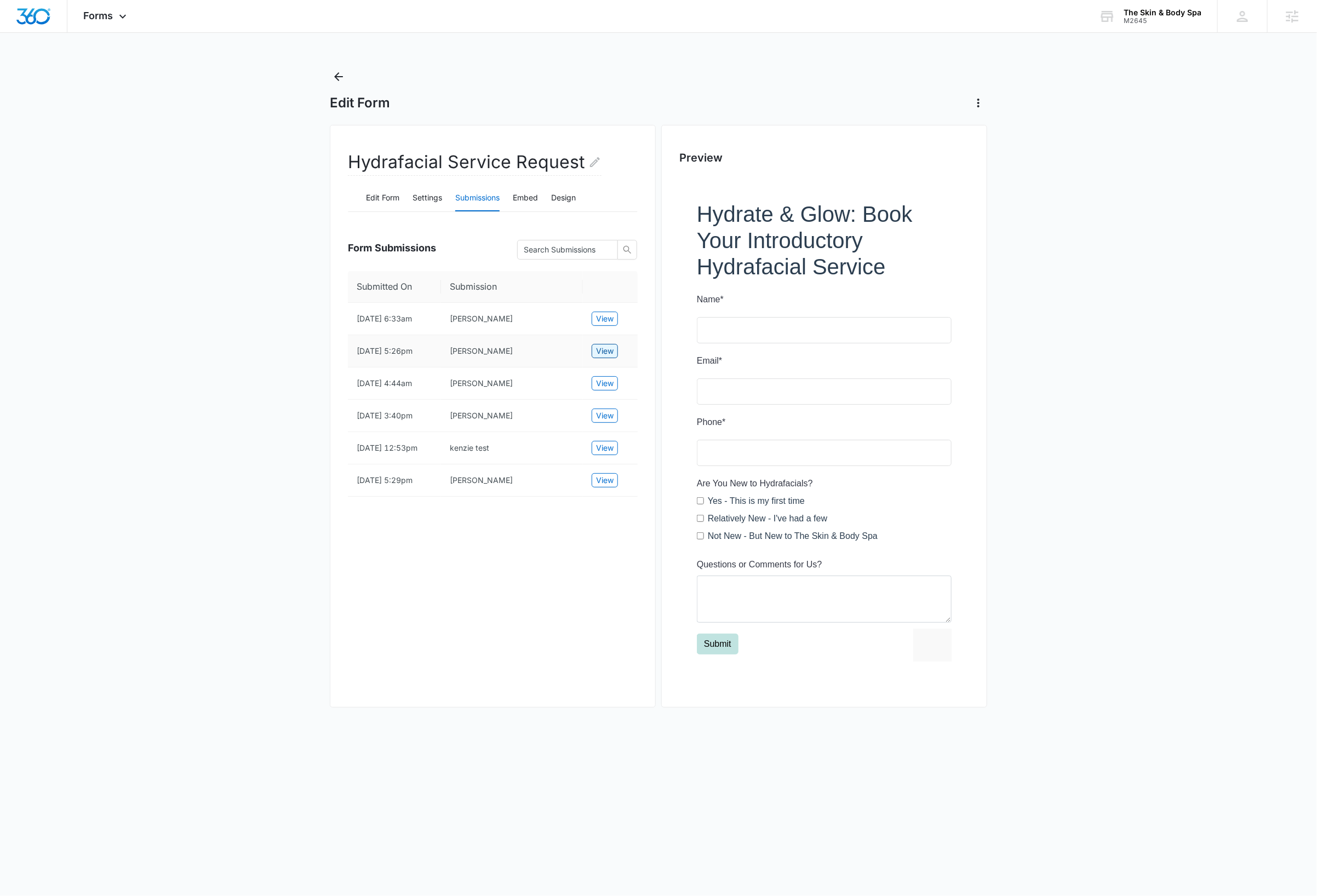
click at [608, 357] on span "View" at bounding box center [605, 351] width 17 height 12
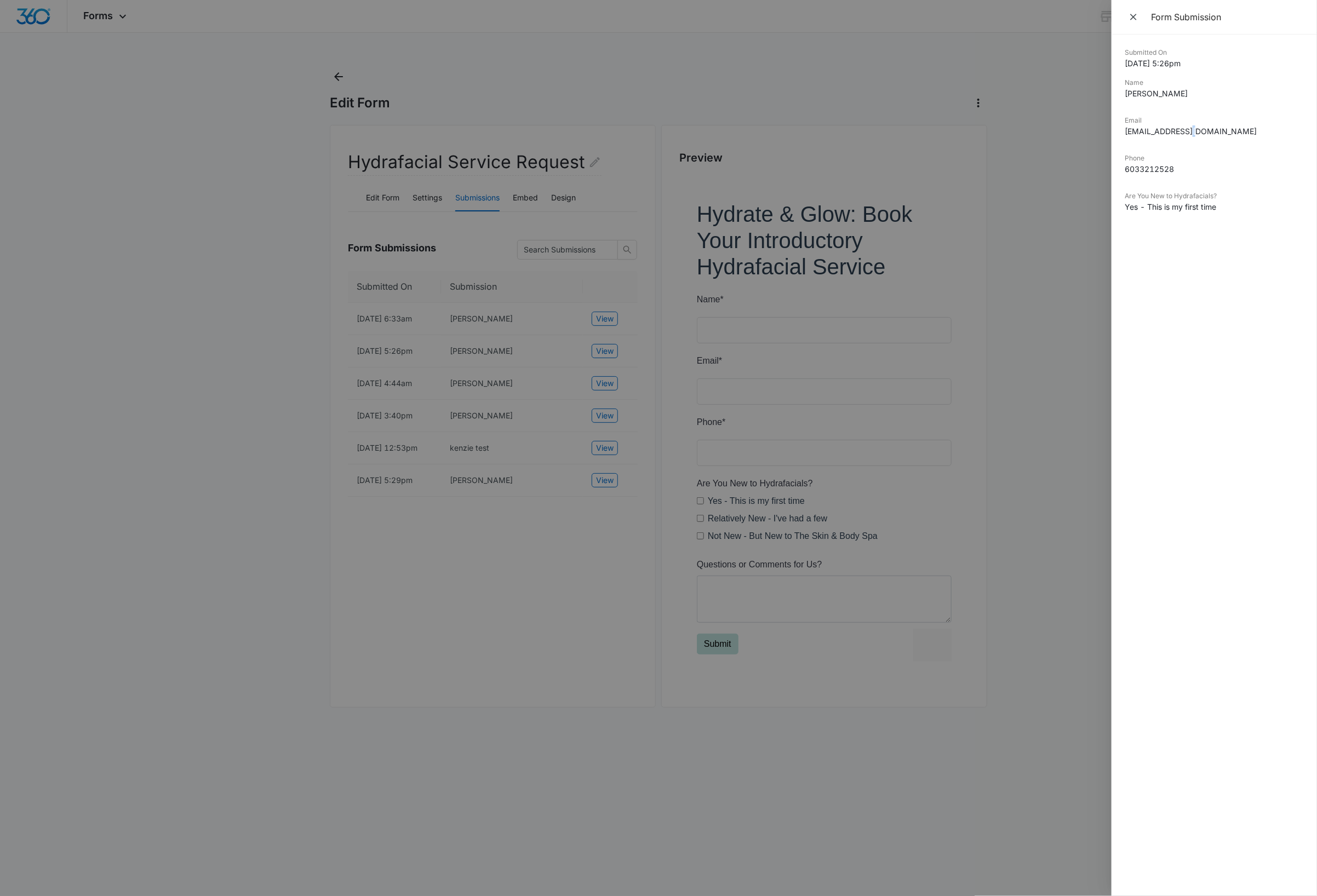
drag, startPoint x: 1194, startPoint y: 127, endPoint x: 1188, endPoint y: 129, distance: 6.3
click at [1188, 129] on dd "[EMAIL_ADDRESS][DOMAIN_NAME]" at bounding box center [1214, 131] width 179 height 11
drag, startPoint x: 1188, startPoint y: 129, endPoint x: 1191, endPoint y: 151, distance: 22.2
click at [1191, 151] on dl "Submitted On 10/11/2025 5:26pm Name Laura Dyer Email dyerl@nashua.edu Phone 603…" at bounding box center [1214, 138] width 179 height 181
drag, startPoint x: 1191, startPoint y: 151, endPoint x: 1128, endPoint y: 132, distance: 65.8
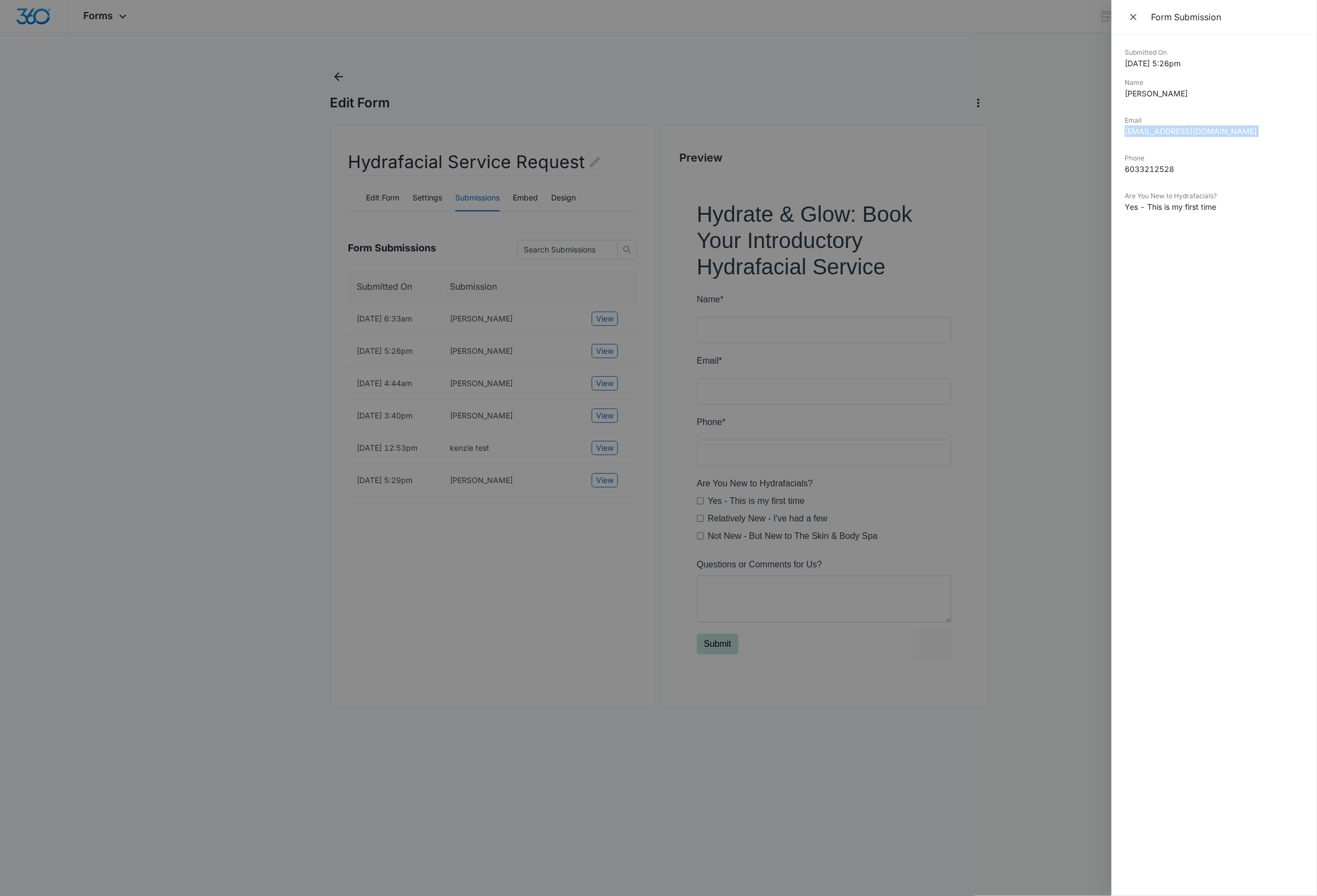
click at [1122, 133] on div "Submitted On 10/11/2025 5:26pm Name Laura Dyer Email dyerl@nashua.edu Phone 603…" at bounding box center [1214, 465] width 206 height 862
copy dd "[EMAIL_ADDRESS][DOMAIN_NAME]"
click at [249, 340] on div at bounding box center [658, 448] width 1317 height 896
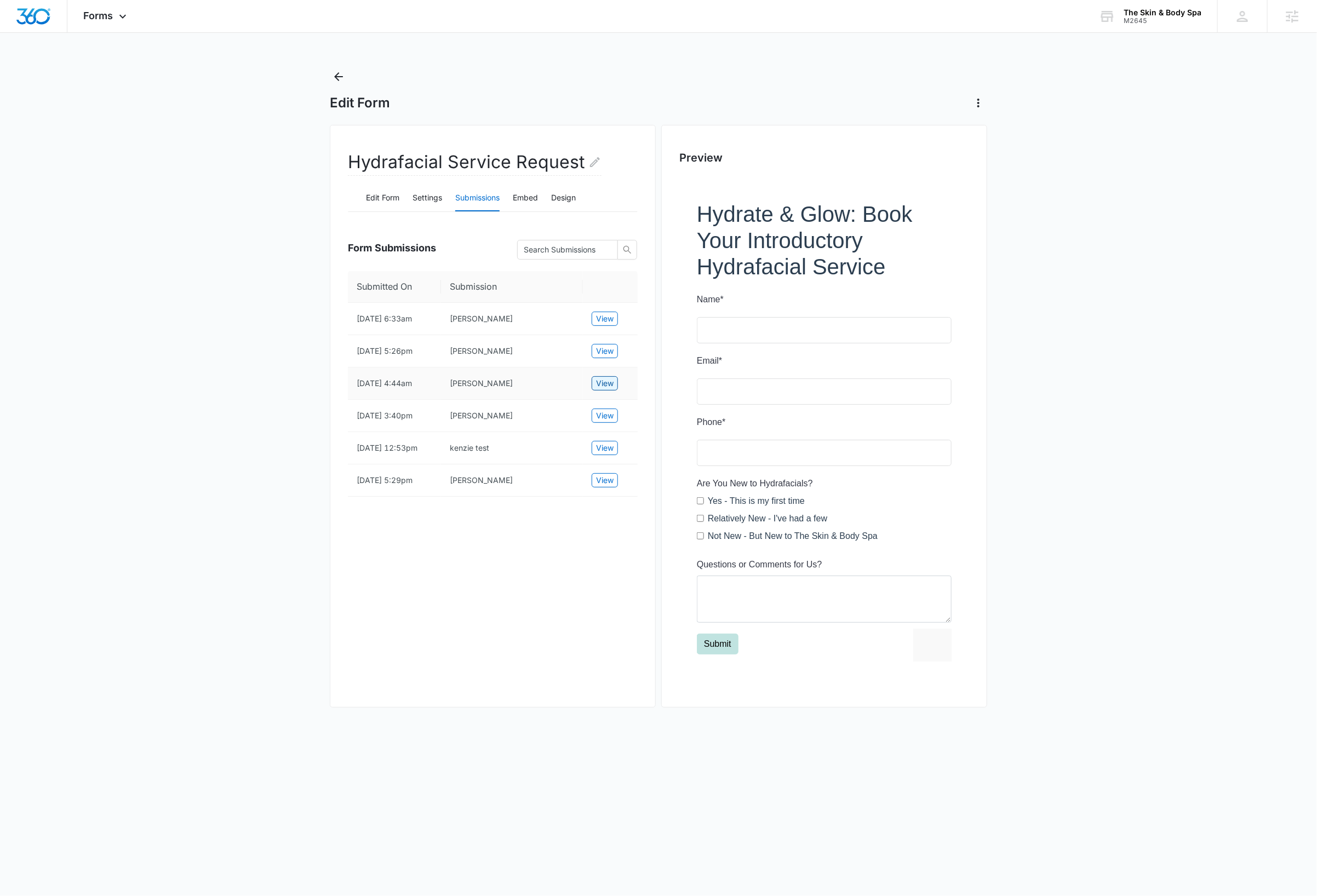
click at [610, 389] on span "View" at bounding box center [605, 383] width 17 height 12
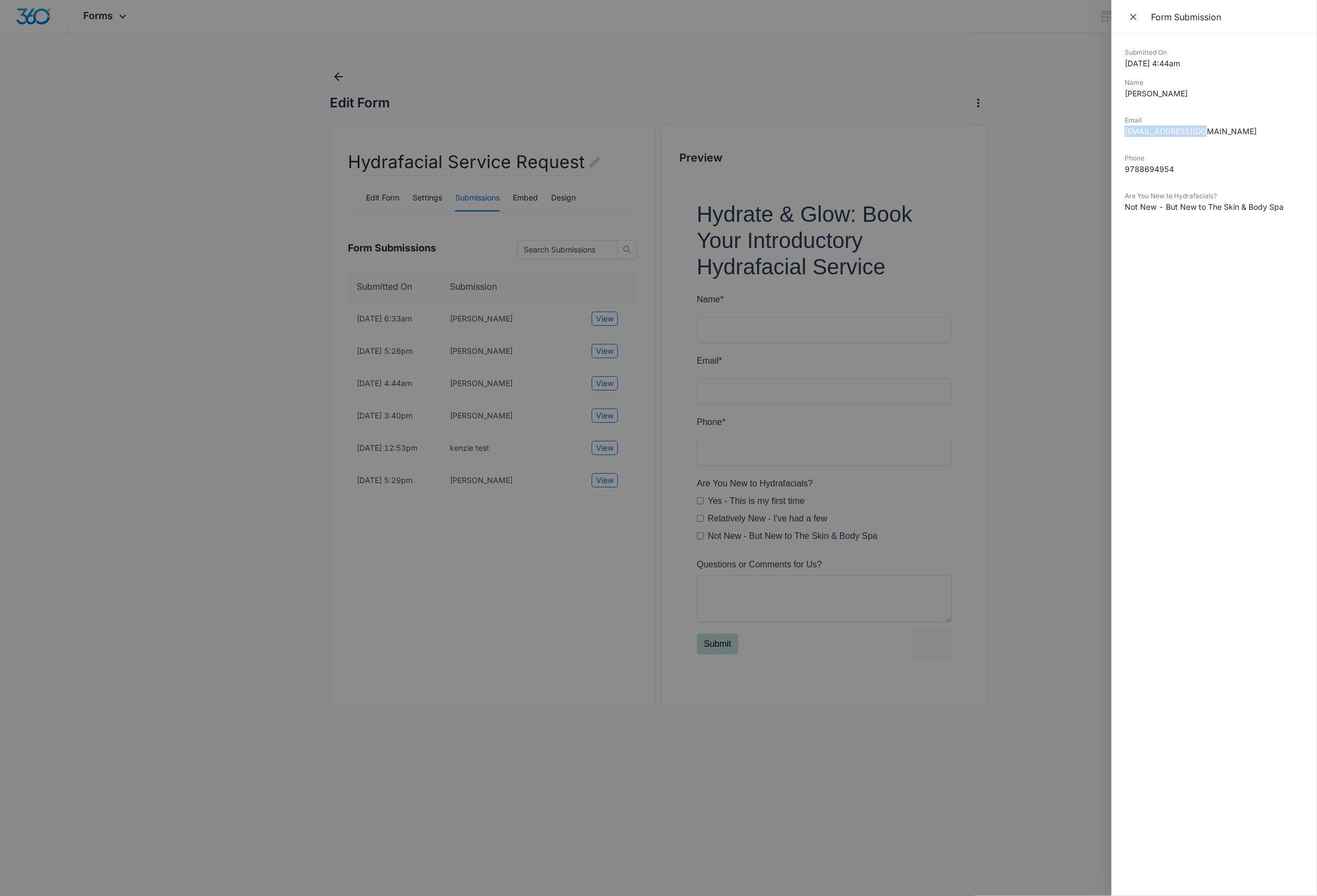
drag, startPoint x: 1215, startPoint y: 130, endPoint x: 1128, endPoint y: 133, distance: 87.1
click at [1123, 135] on div "Submitted On 10/11/2025 4:44am Name jodie Email hannahw807@aol.com Phone 978869…" at bounding box center [1214, 465] width 206 height 862
copy dd "[EMAIL_ADDRESS][DOMAIN_NAME]"
click at [1062, 326] on div at bounding box center [658, 448] width 1317 height 896
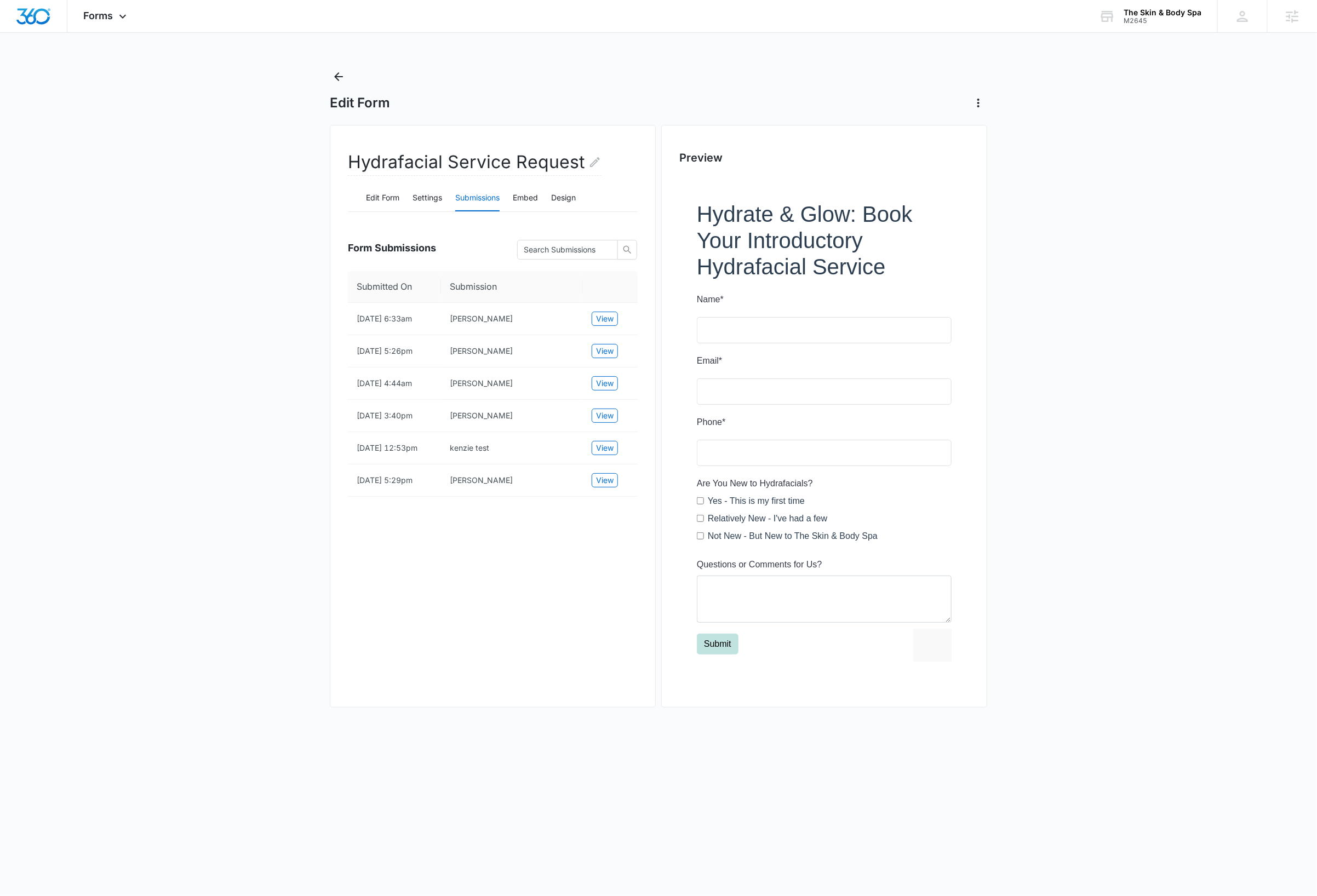
click at [1069, 291] on main "Edit Form Hydrafacial Service Request Edit Form Settings Submissions Embed Desi…" at bounding box center [658, 398] width 1317 height 662
click at [121, 13] on icon at bounding box center [123, 19] width 13 height 13
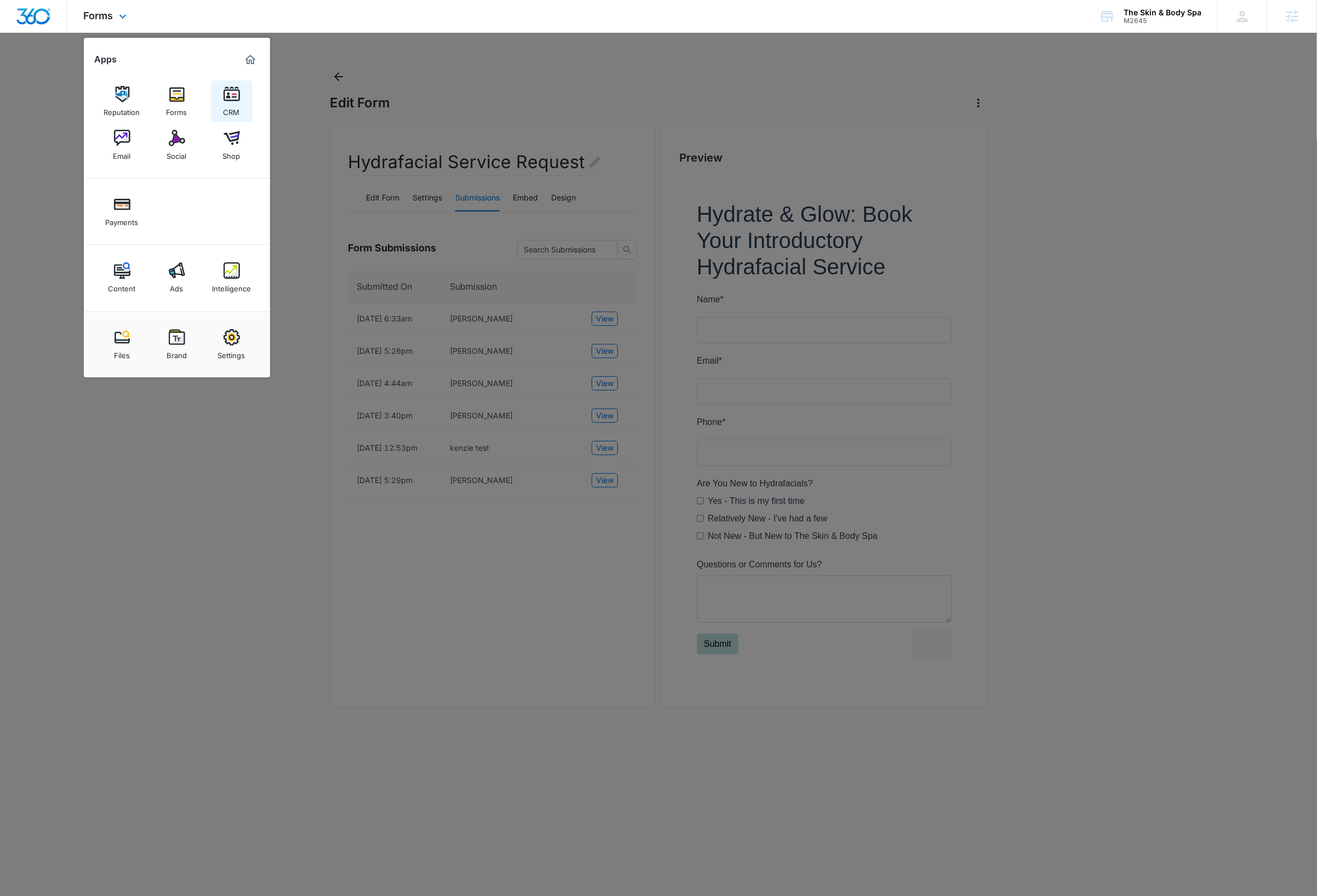
click at [233, 100] on img at bounding box center [231, 94] width 16 height 16
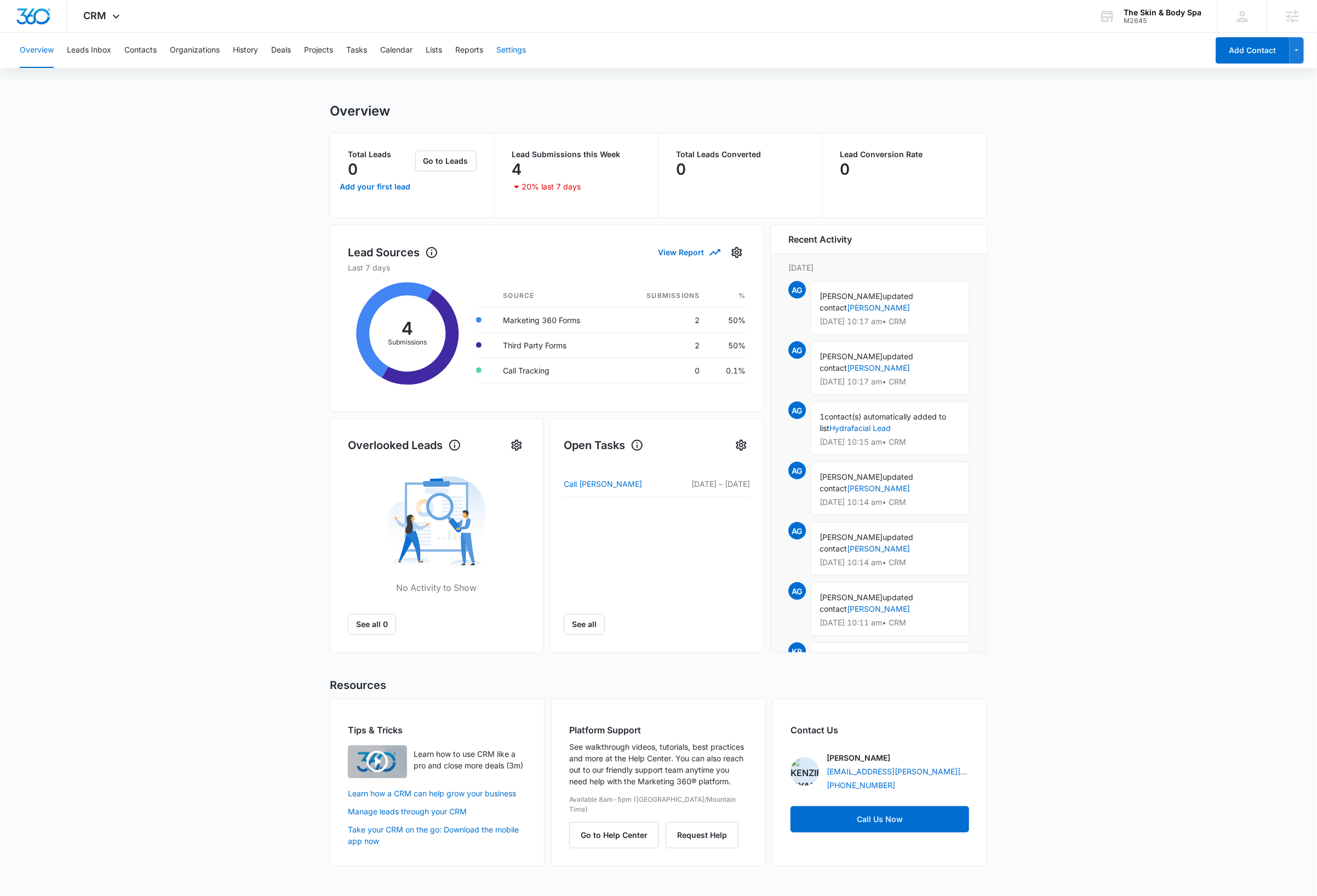
click at [510, 46] on button "Settings" at bounding box center [511, 50] width 29 height 35
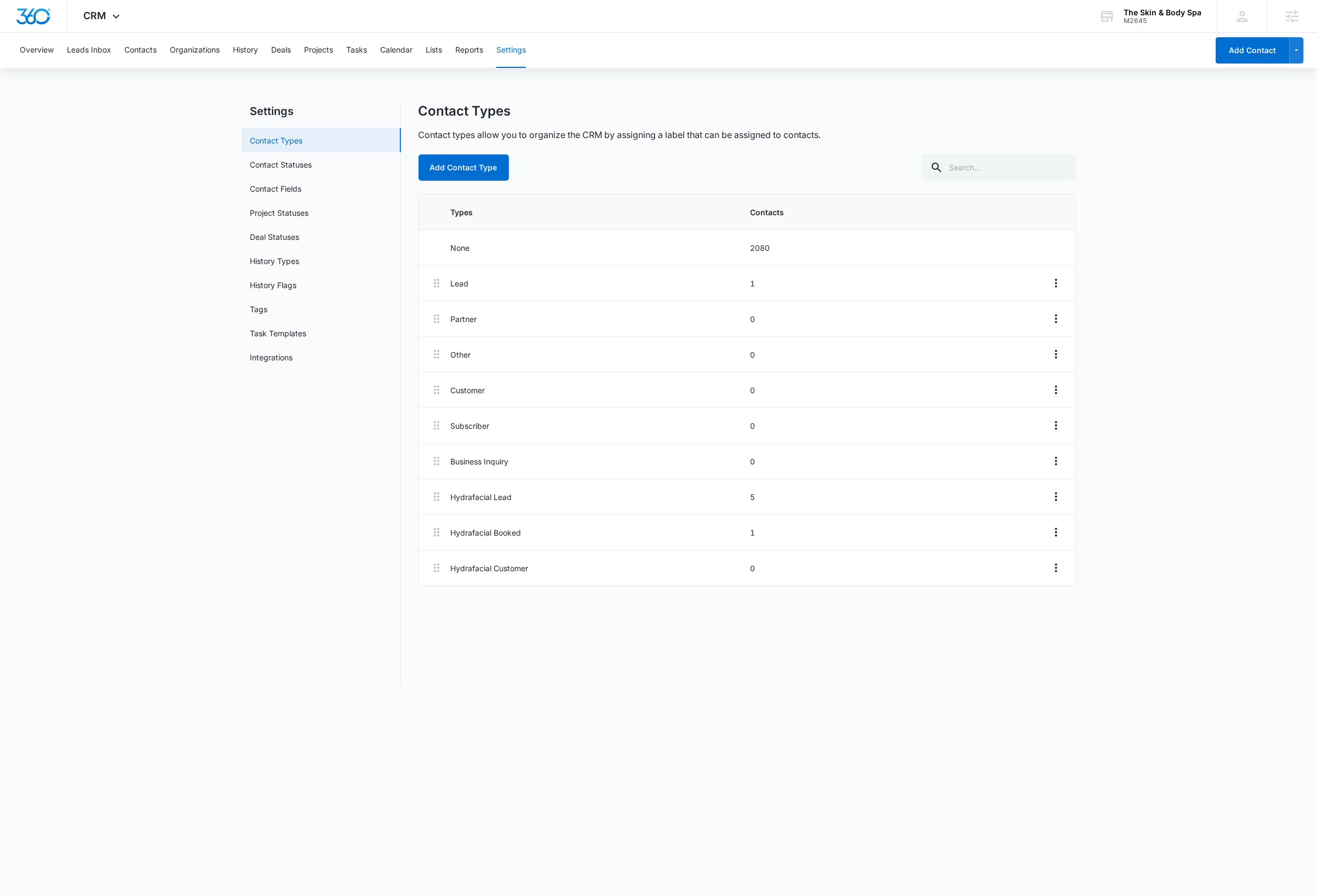
click at [290, 140] on link "Contact Types" at bounding box center [276, 140] width 52 height 11
click at [326, 571] on nav "Settings Contact Types Contact Statuses Contact Fields Project Statuses Deal St…" at bounding box center [321, 394] width 159 height 582
click at [1056, 501] on icon "Overflow Menu" at bounding box center [1056, 496] width 2 height 9
click at [1023, 529] on div "Edit" at bounding box center [1025, 529] width 23 height 8
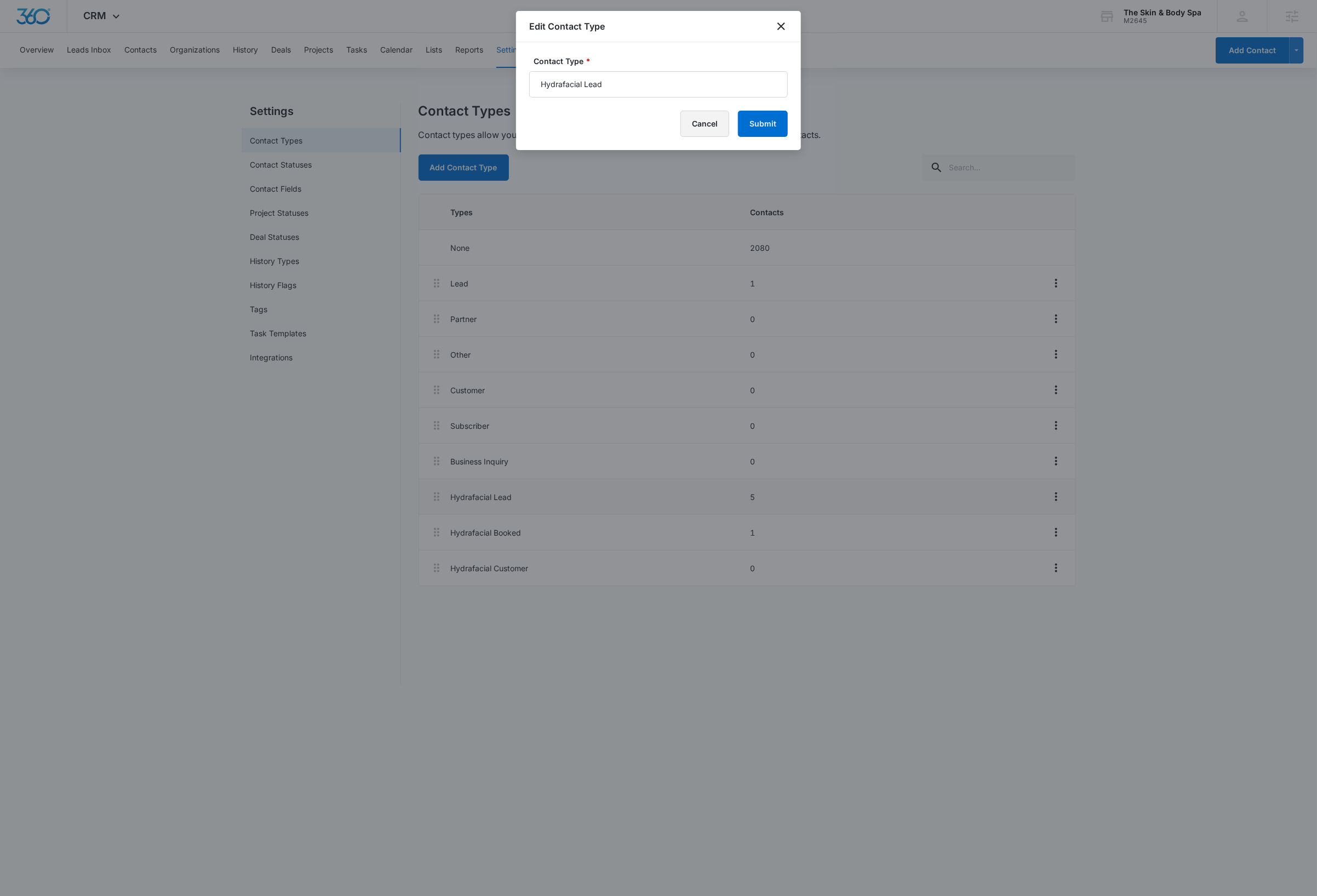
click at [699, 128] on button "Cancel" at bounding box center [704, 124] width 49 height 26
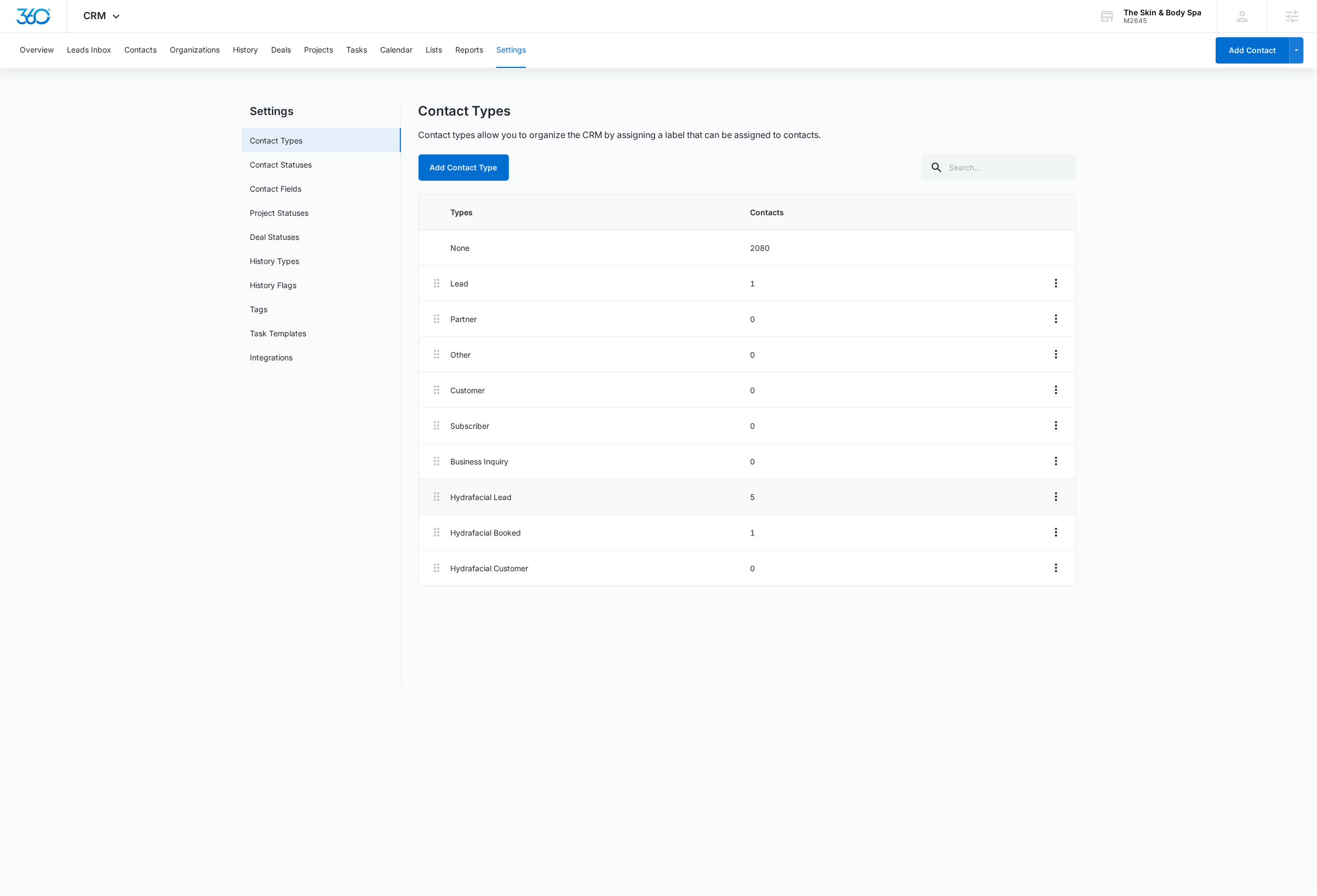
click at [132, 281] on main "Settings Contact Types Contact Statuses Contact Fields Project Statuses Deal St…" at bounding box center [658, 400] width 1317 height 596
click at [142, 49] on button "Contacts" at bounding box center [141, 50] width 32 height 35
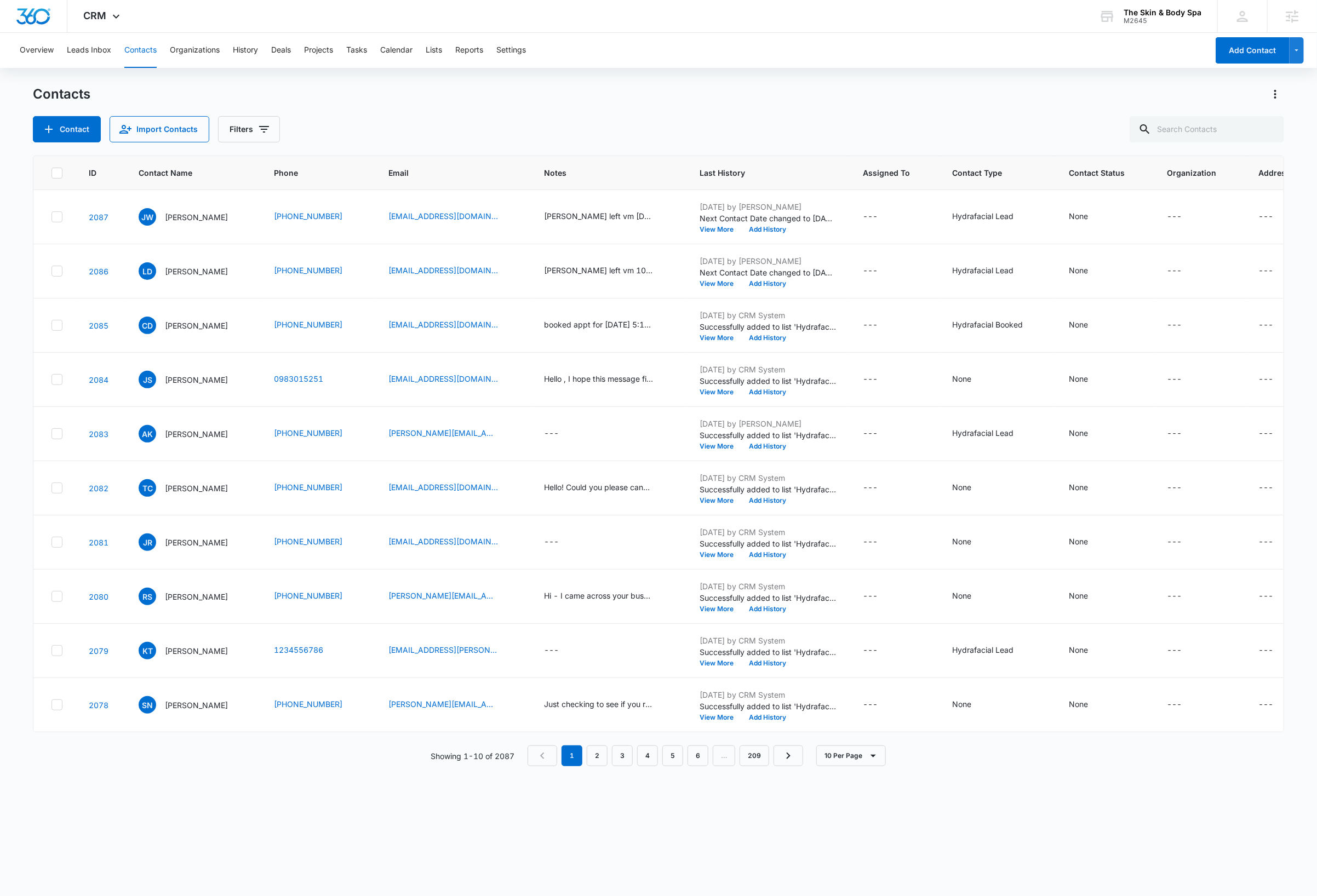
click at [543, 99] on div "Contacts" at bounding box center [658, 94] width 1251 height 17
click at [269, 131] on icon "Filters" at bounding box center [264, 129] width 13 height 13
click at [278, 258] on div "Type" at bounding box center [295, 255] width 126 height 17
click at [349, 255] on icon "Show Type filters" at bounding box center [349, 255] width 3 height 5
click at [239, 368] on icon at bounding box center [237, 370] width 10 height 10
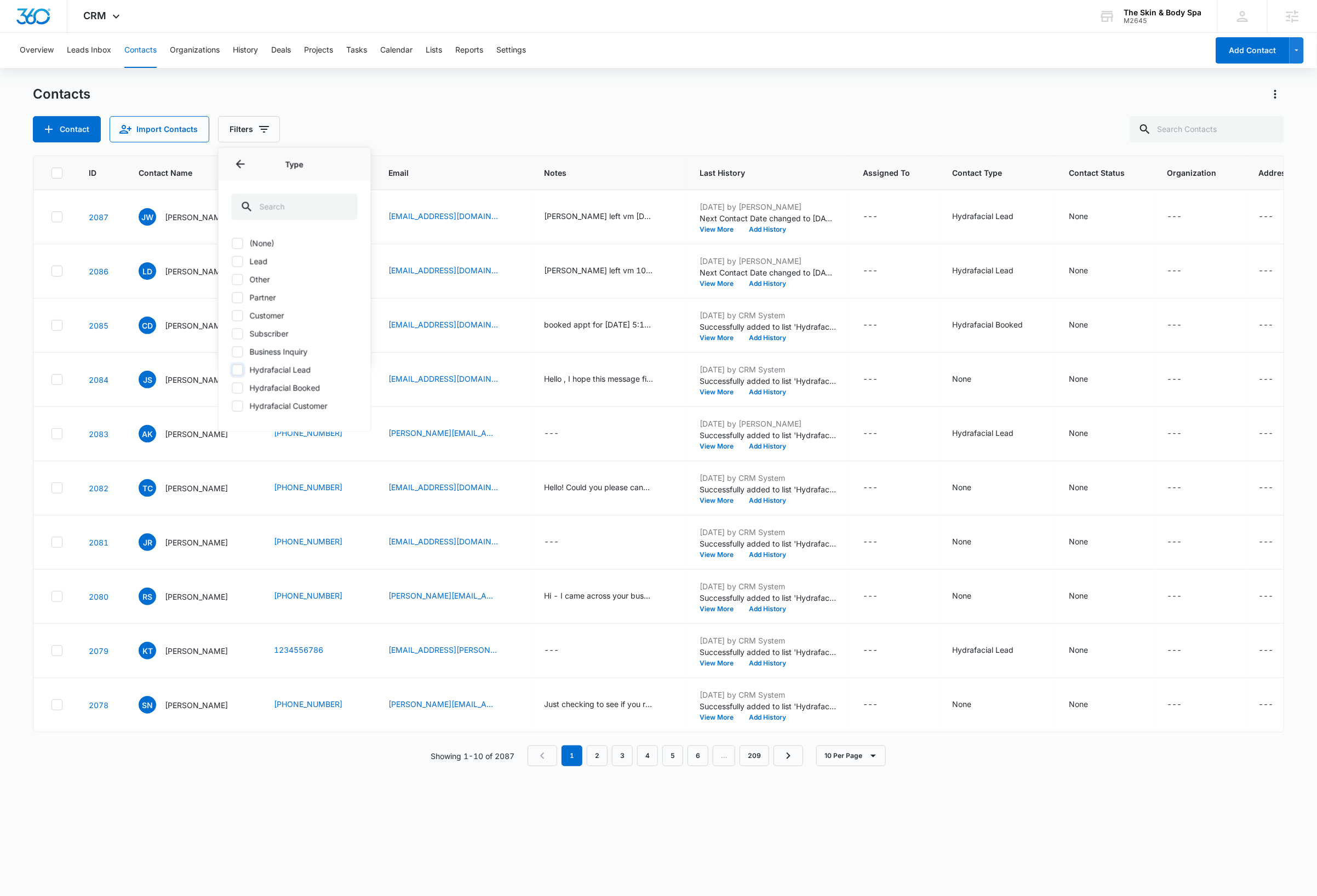
click at [232, 370] on input "Hydrafacial Lead" at bounding box center [231, 370] width 1 height 1
checkbox input "true"
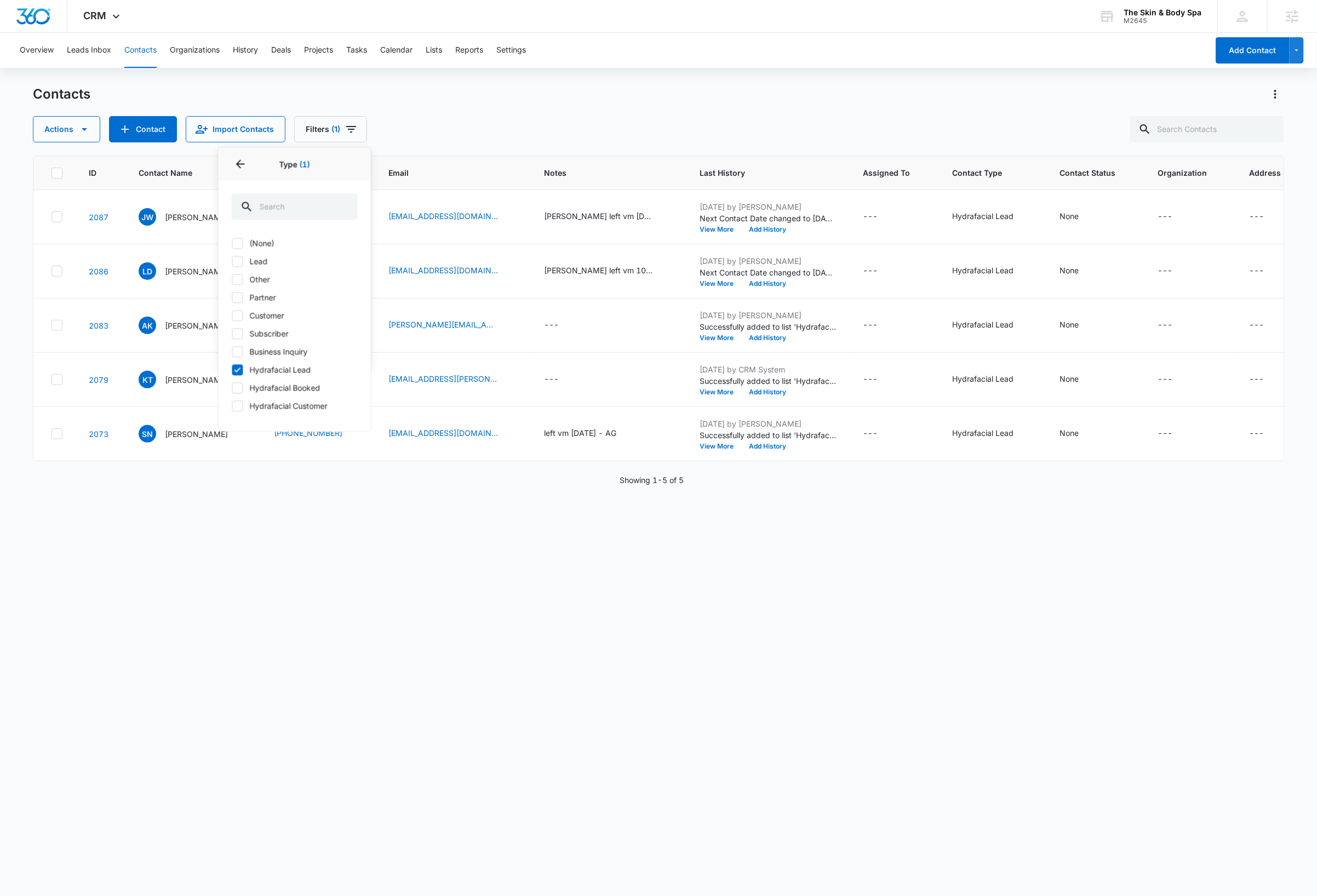
click at [617, 117] on div "Actions Contact Import Contacts Filters (1) Assigned To Sources Status Type 1 T…" at bounding box center [658, 129] width 1251 height 26
click at [453, 551] on div "ID Contact Name Phone Email Notes Last History Assigned To Contact Type Contact…" at bounding box center [658, 519] width 1251 height 726
click at [949, 624] on div "ID Contact Name Phone Email Notes Last History Assigned To Contact Type Contact…" at bounding box center [658, 519] width 1251 height 726
click at [435, 51] on button "Lists" at bounding box center [433, 50] width 16 height 35
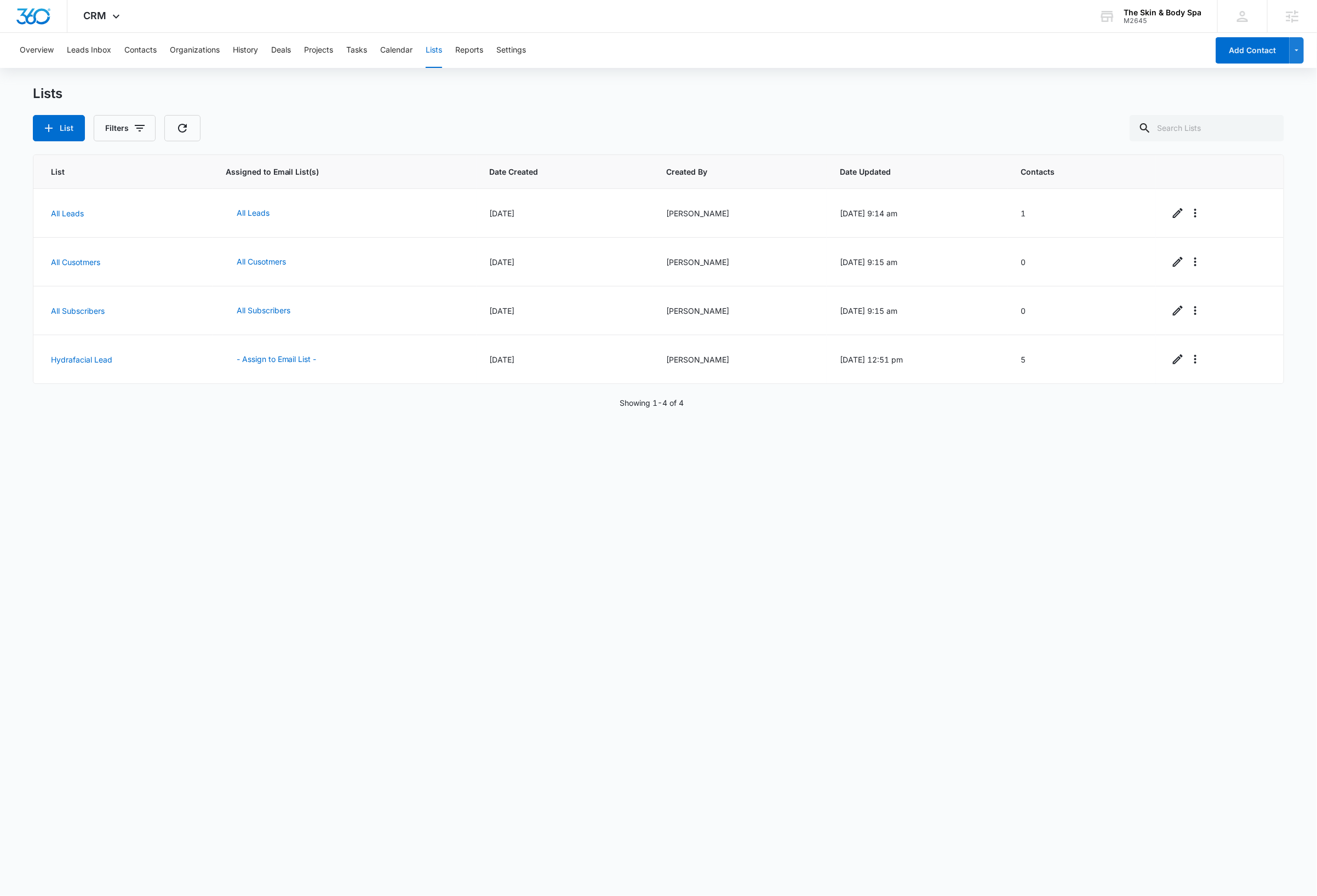
click at [105, 472] on div "List Assigned to Email List(s) Date Created Created By Date Updated Contacts Al…" at bounding box center [658, 517] width 1251 height 726
click at [84, 361] on link "Hydrafacial Lead" at bounding box center [82, 359] width 61 height 9
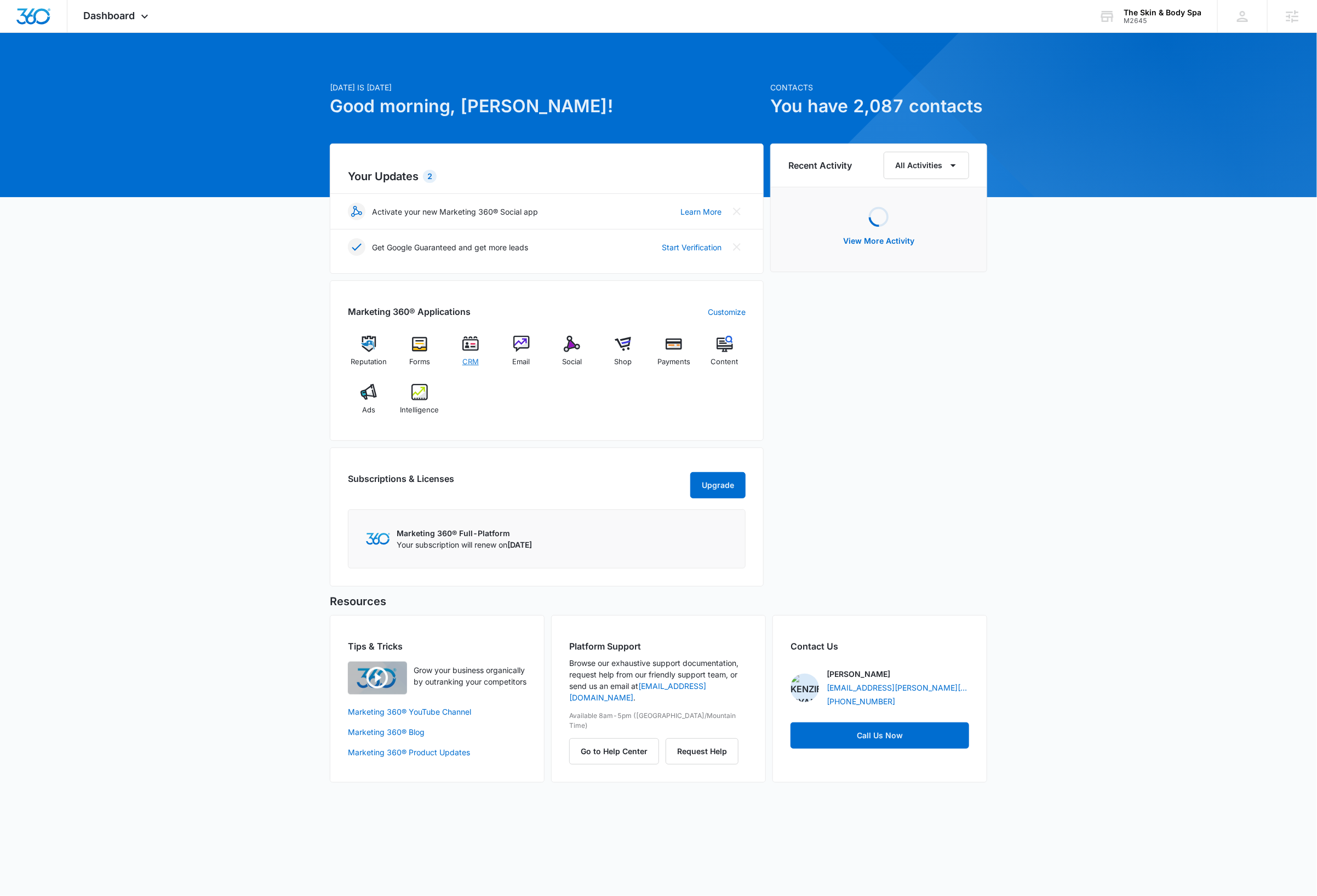
click at [470, 347] on img at bounding box center [470, 344] width 16 height 16
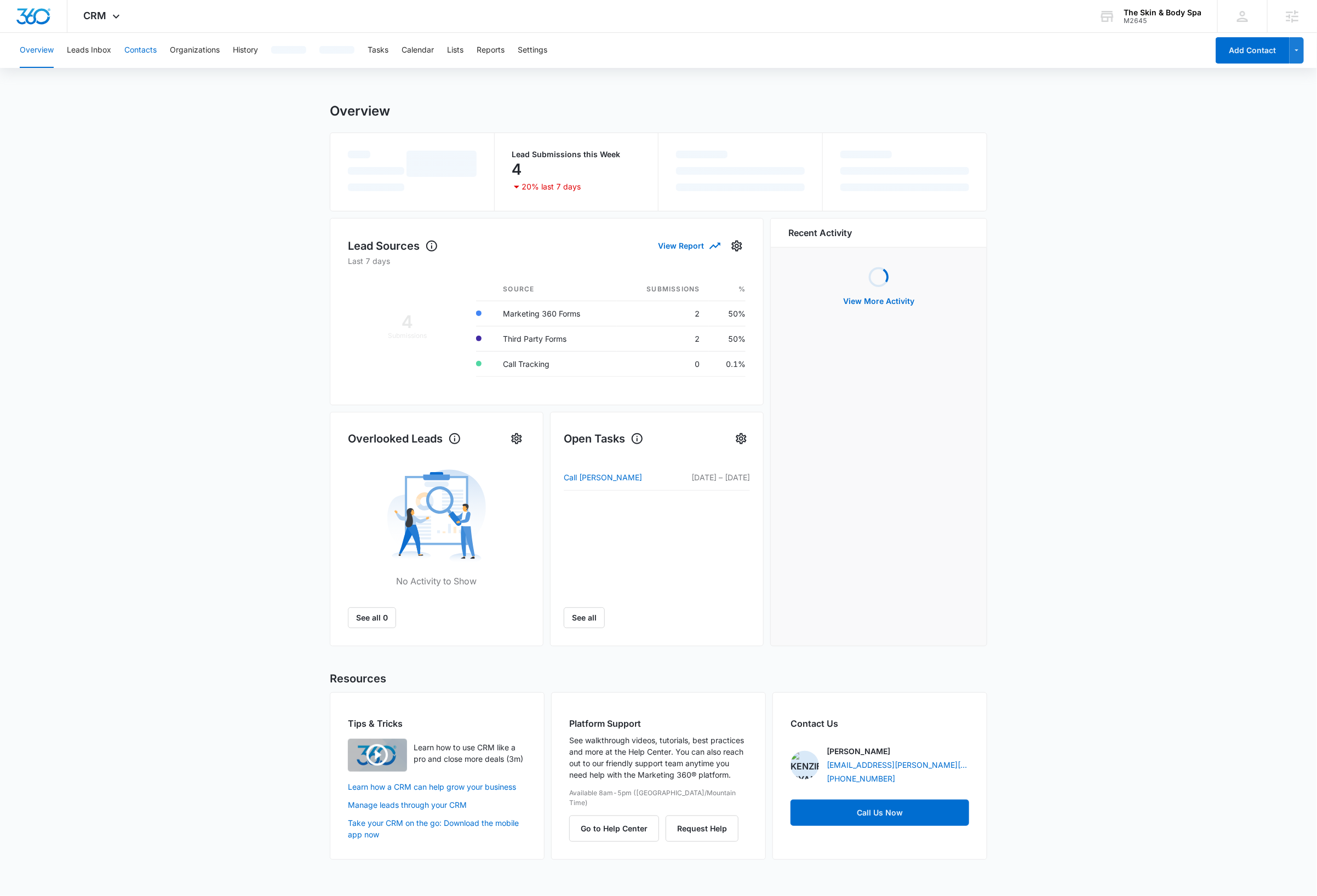
click at [142, 49] on button "Contacts" at bounding box center [141, 50] width 32 height 35
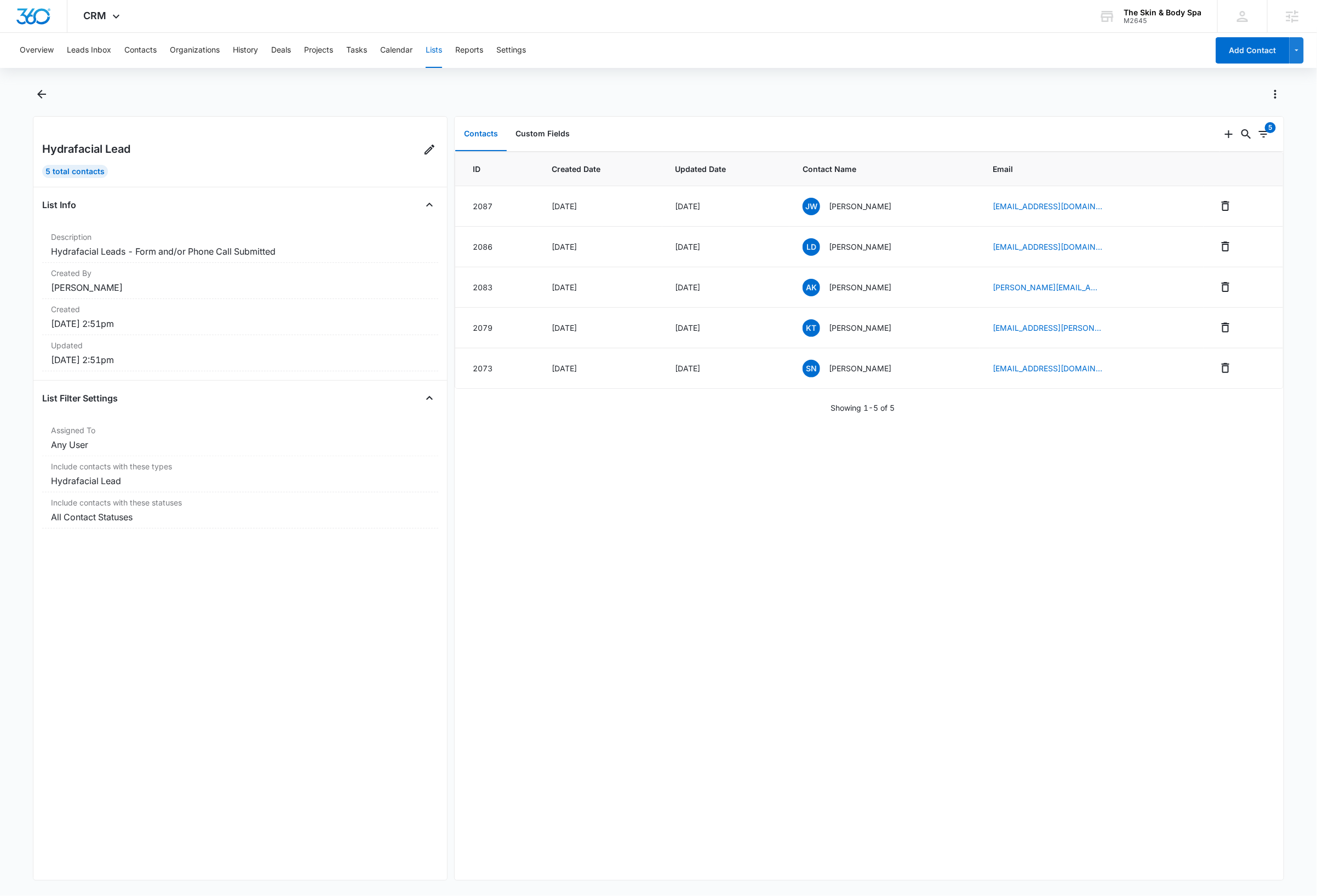
click at [756, 82] on div "Overview Leads Inbox Contacts Organizations History Deals Projects Tasks Calend…" at bounding box center [658, 463] width 1317 height 861
click at [423, 151] on icon at bounding box center [430, 150] width 13 height 13
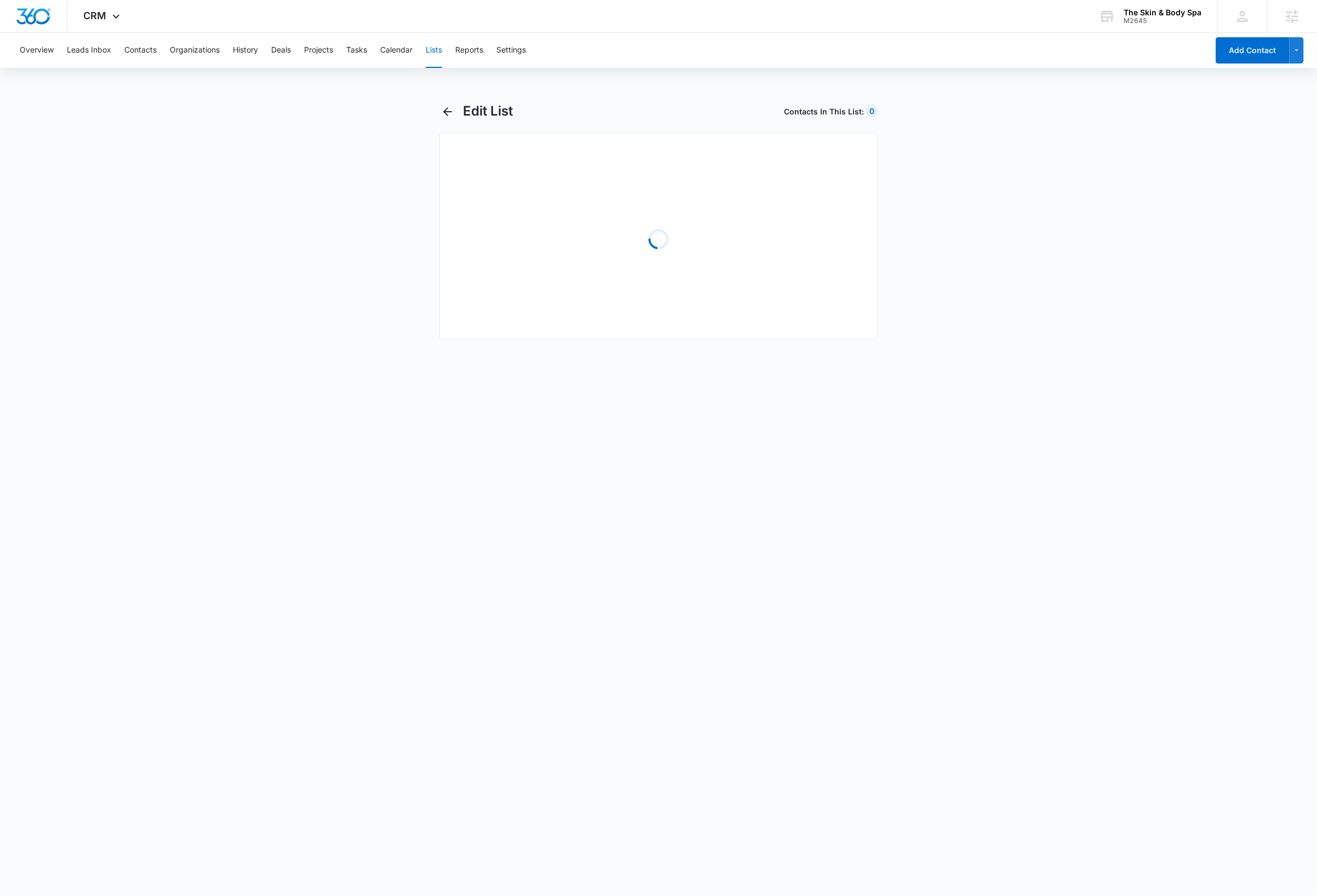
select select "31"
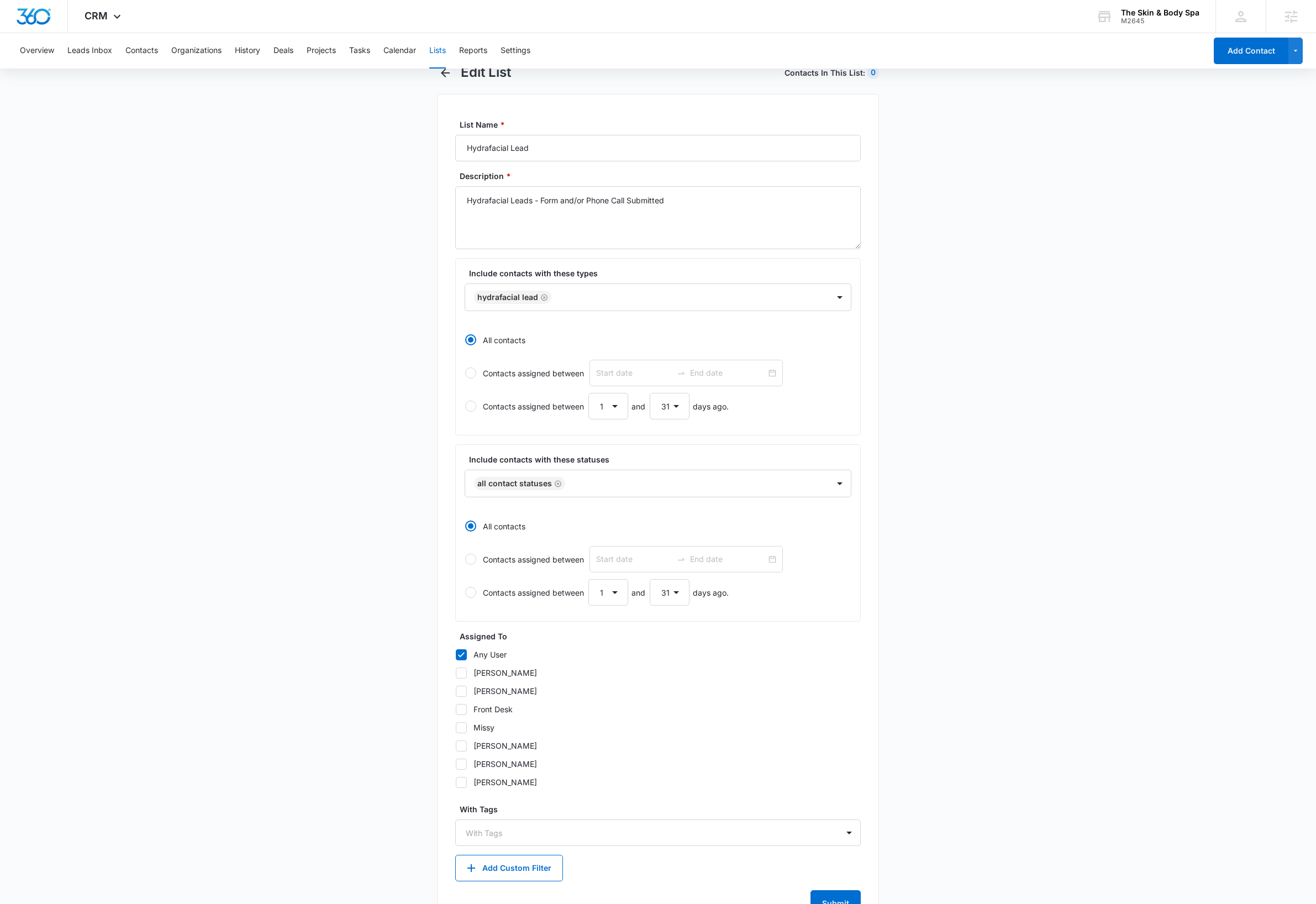
scroll to position [87, 0]
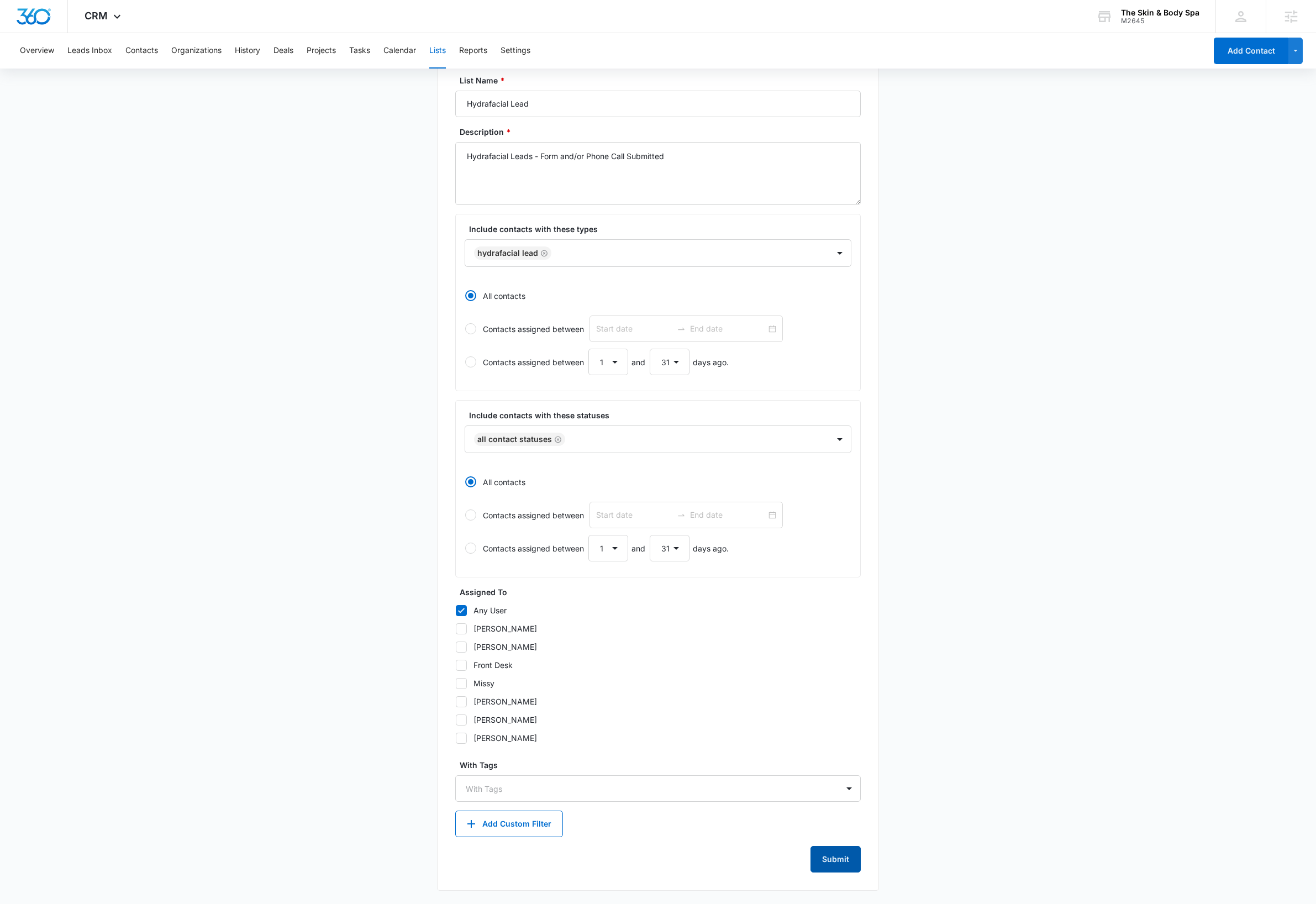
click at [837, 864] on button "Submit" at bounding box center [835, 859] width 50 height 27
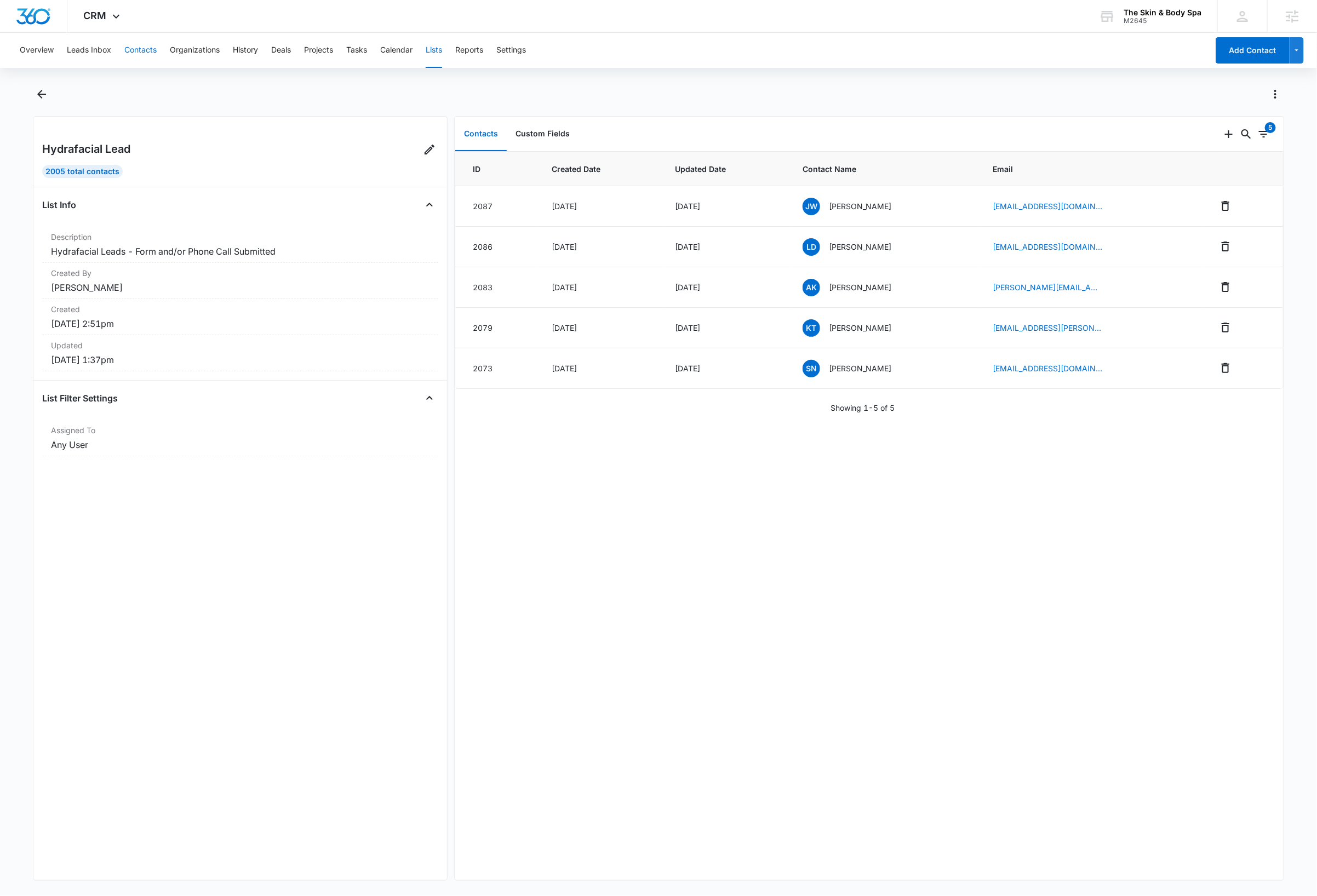
click at [140, 52] on button "Contacts" at bounding box center [141, 50] width 32 height 35
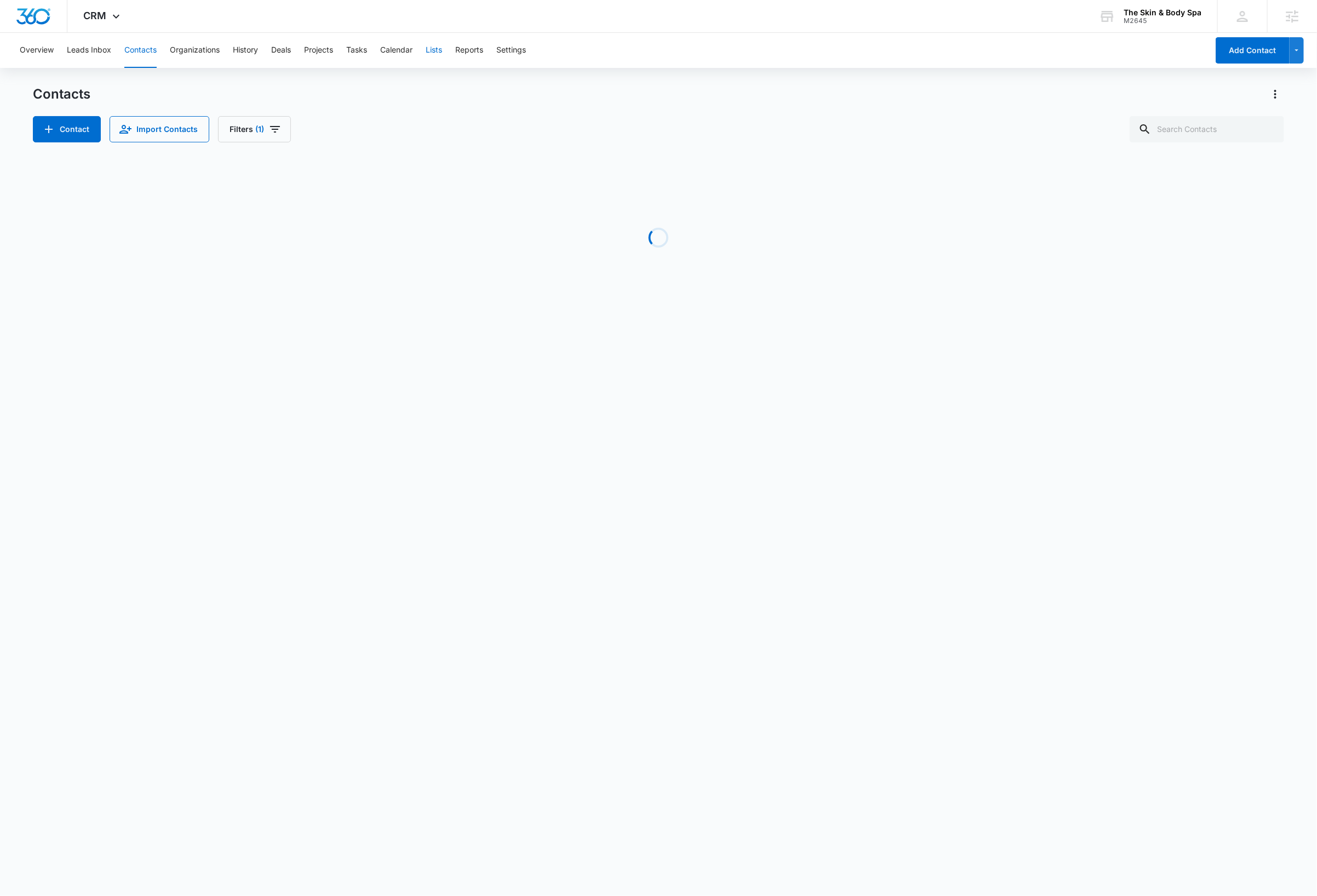
drag, startPoint x: 432, startPoint y: 52, endPoint x: 439, endPoint y: 57, distance: 8.6
click at [432, 52] on button "Lists" at bounding box center [433, 50] width 16 height 35
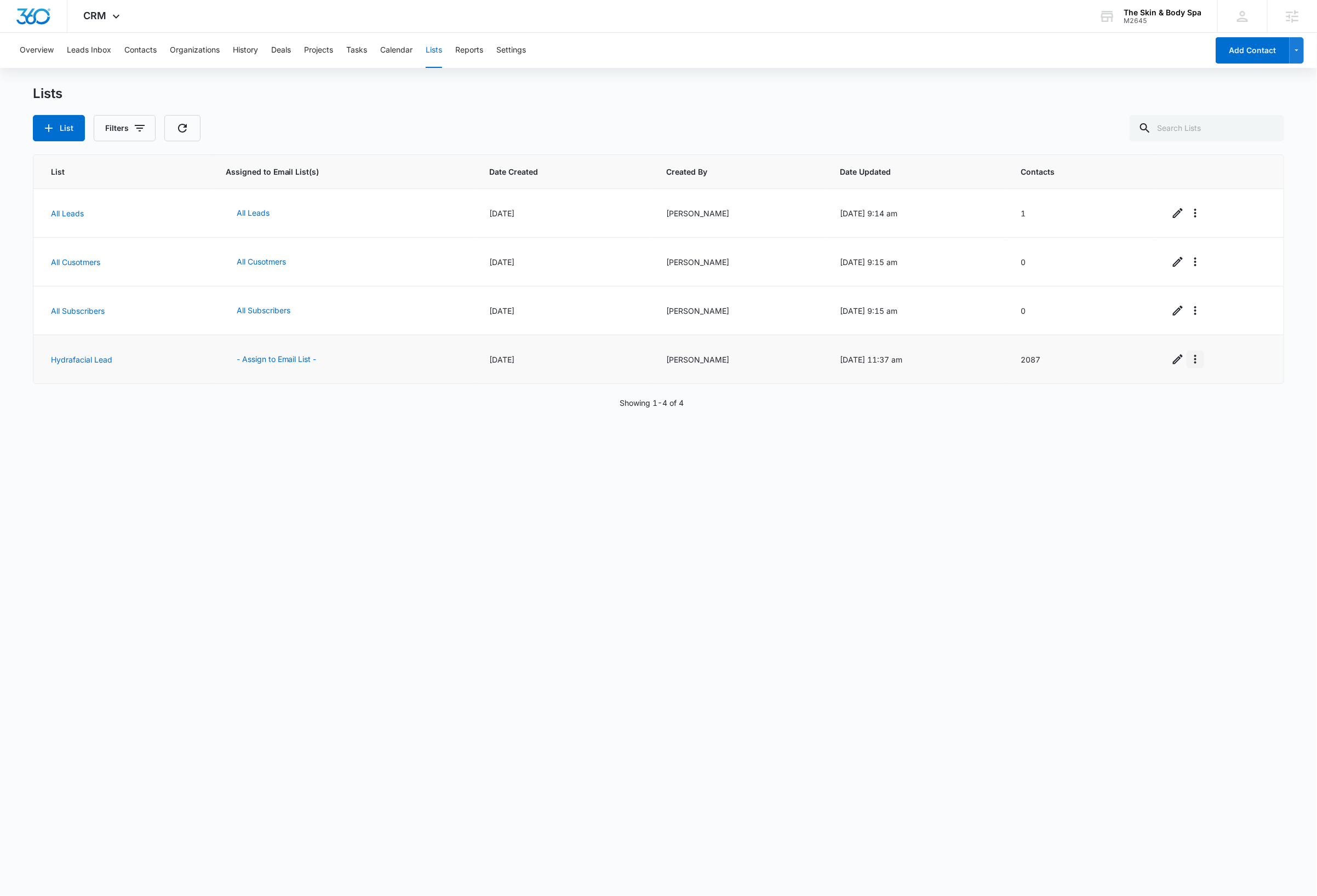
click at [1189, 362] on icon "Overflow Menu" at bounding box center [1196, 359] width 13 height 13
click at [1220, 408] on div "View List Log" at bounding box center [1217, 408] width 48 height 8
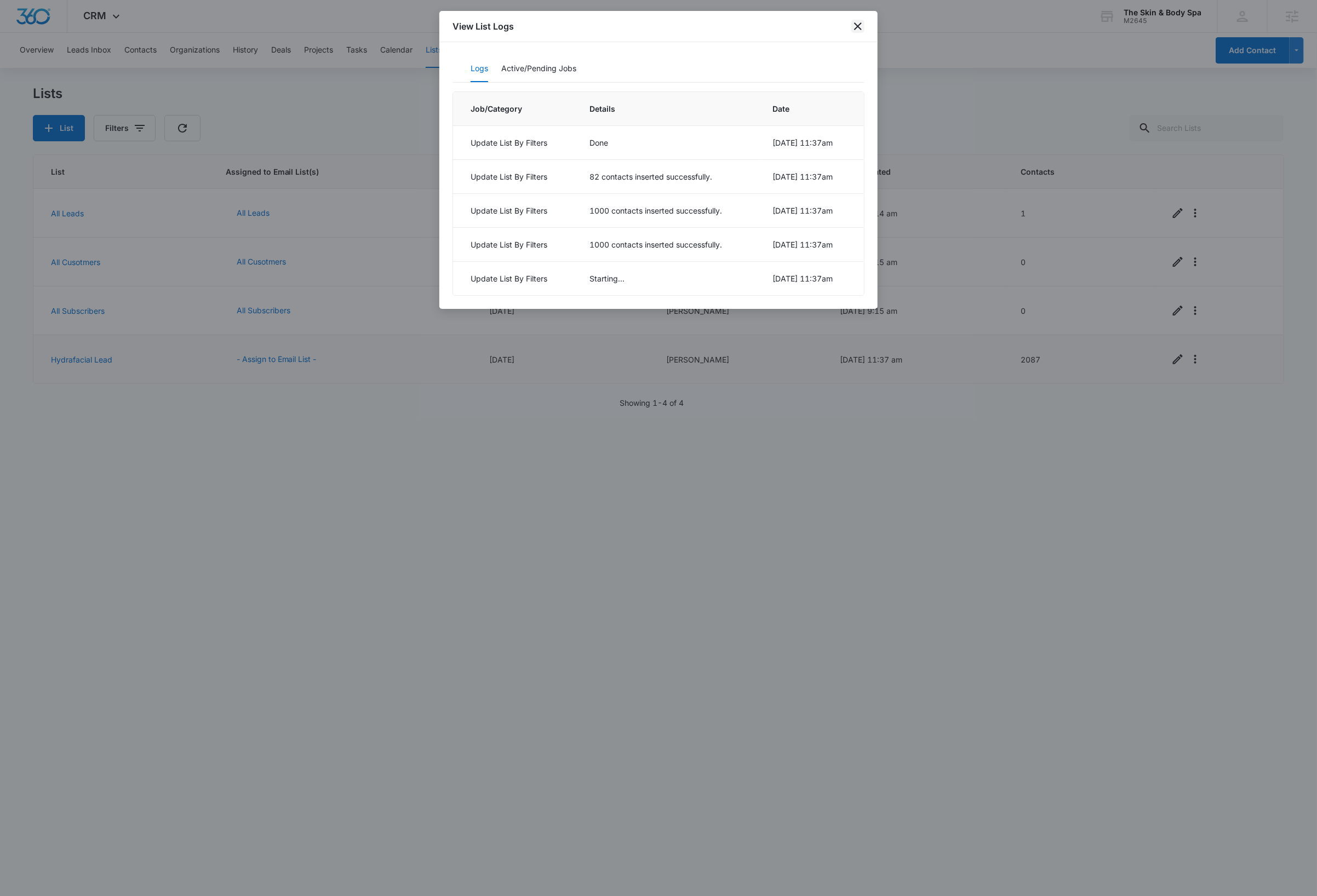
click at [861, 27] on icon "close" at bounding box center [858, 26] width 13 height 13
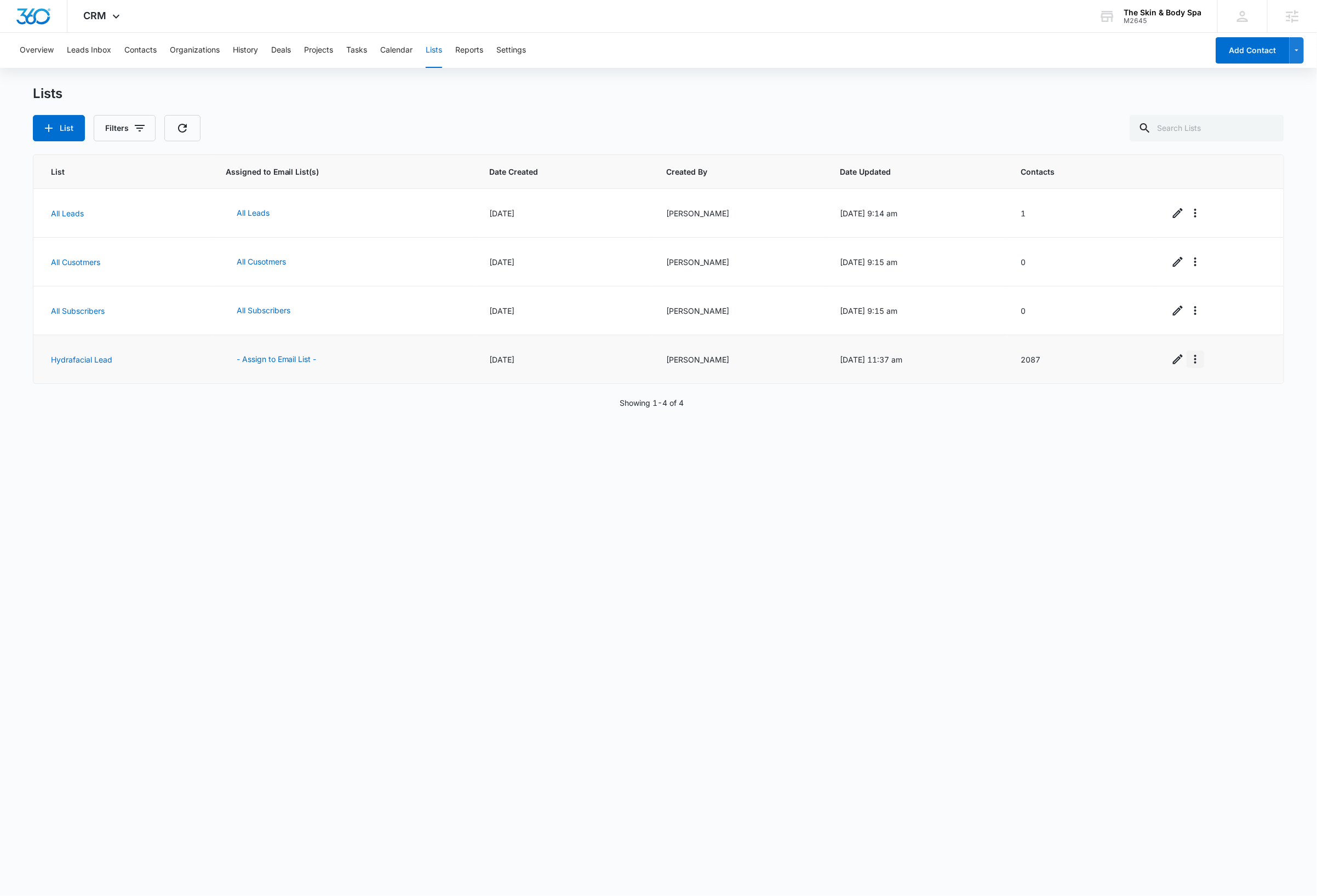
click at [1189, 364] on icon "Overflow Menu" at bounding box center [1196, 359] width 13 height 13
click at [1222, 410] on div "View List Log" at bounding box center [1217, 408] width 48 height 8
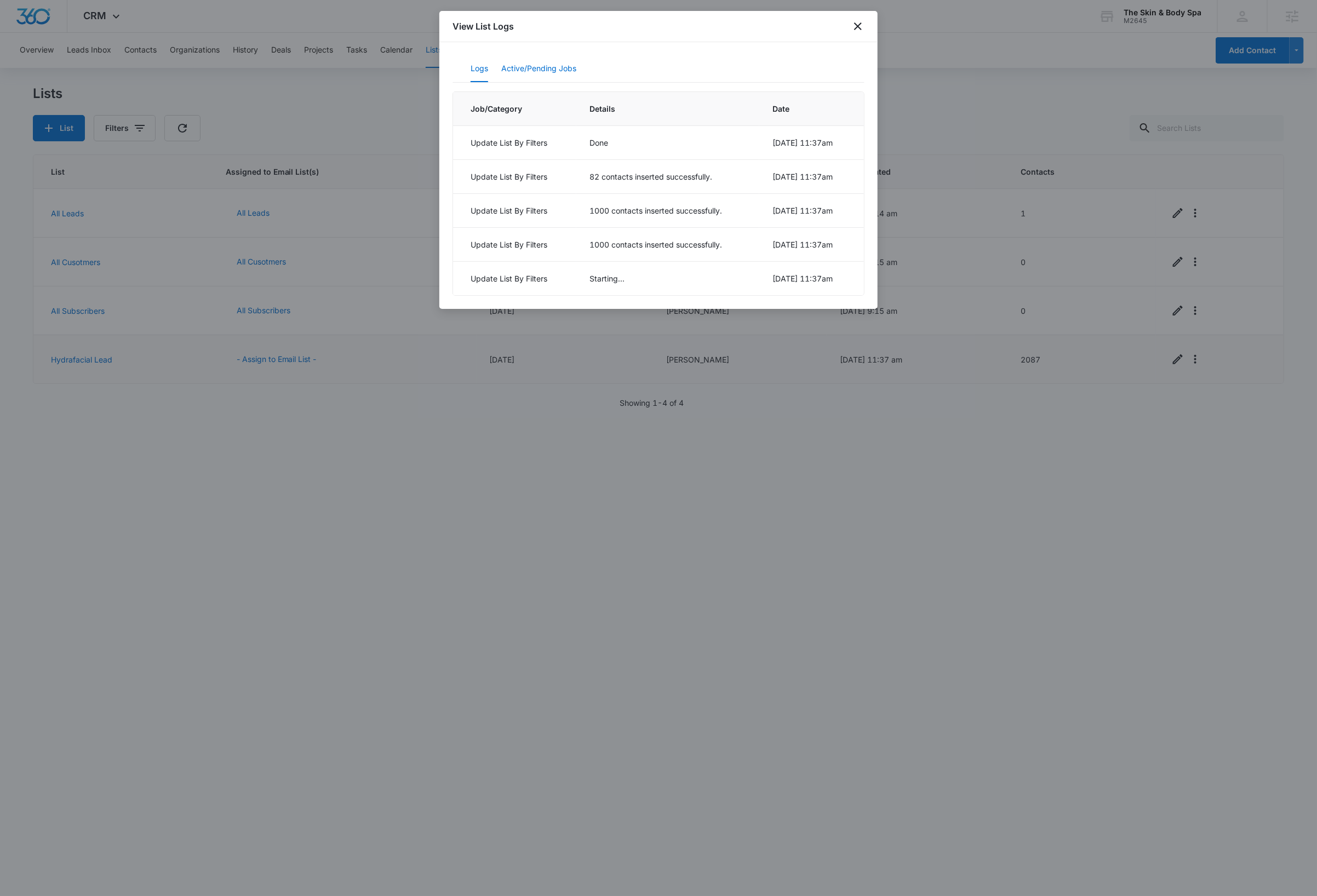
click at [554, 71] on button "Active/Pending Jobs" at bounding box center [539, 69] width 75 height 26
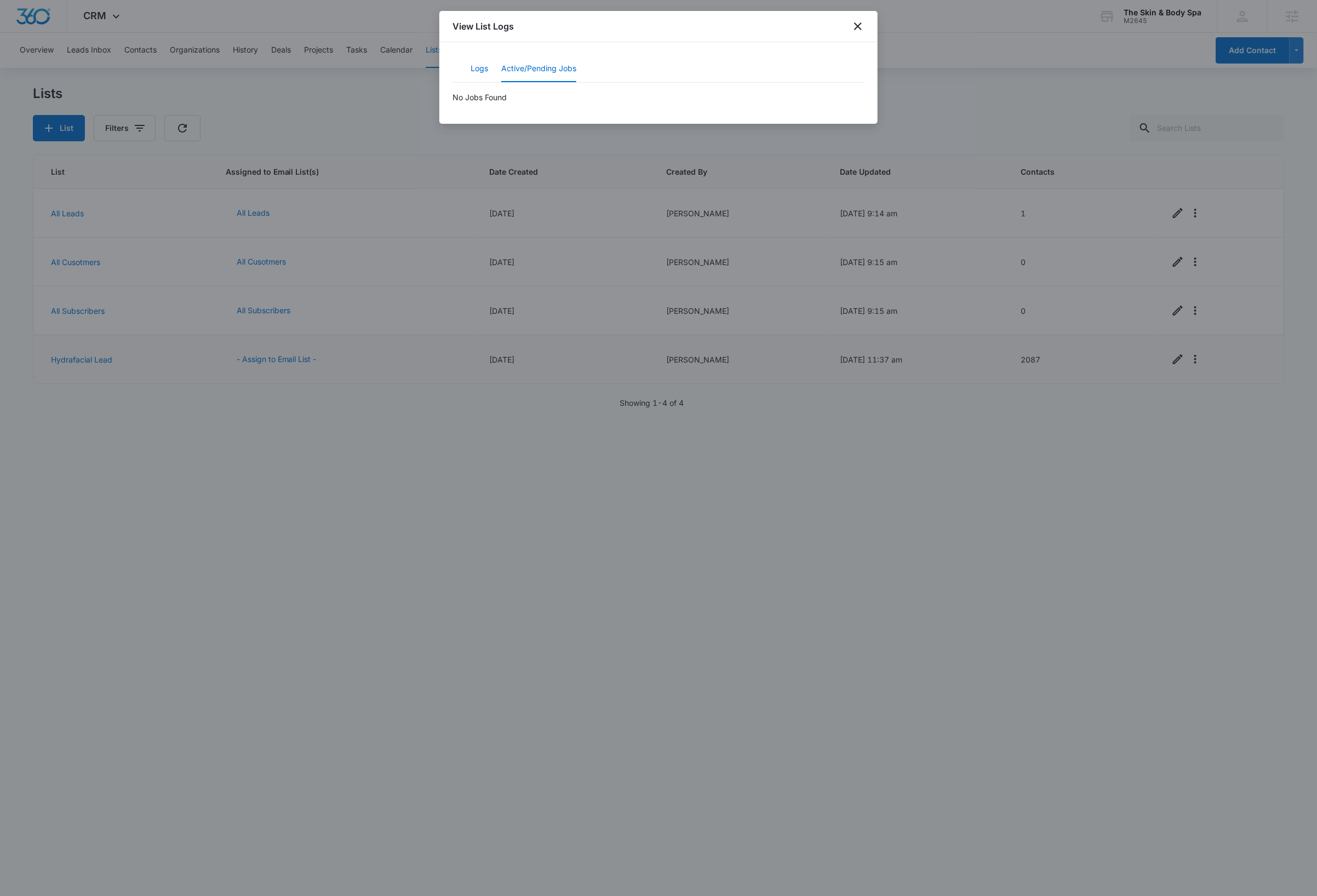
click at [473, 67] on button "Logs" at bounding box center [479, 69] width 17 height 26
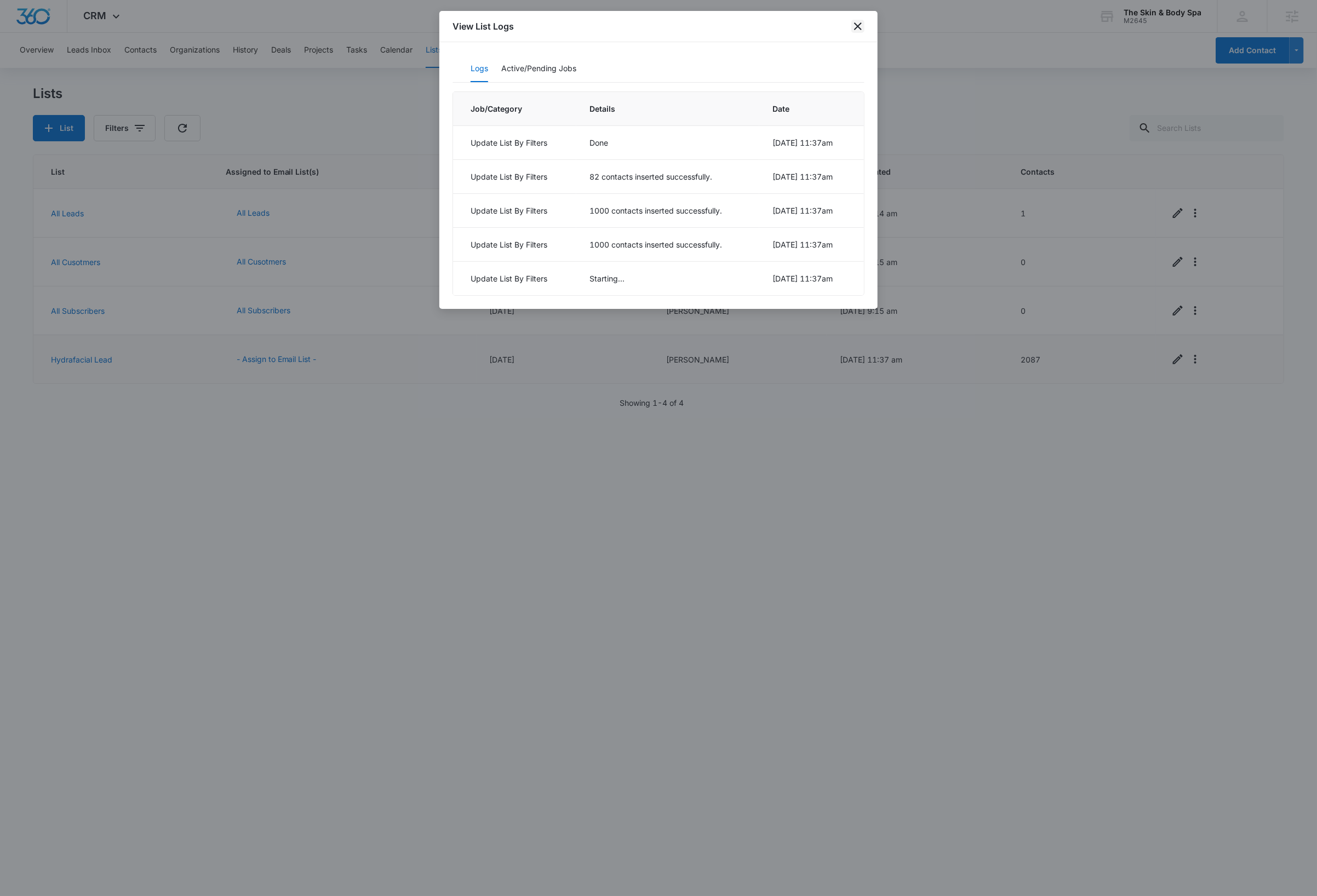
click at [858, 25] on icon "close" at bounding box center [858, 26] width 8 height 8
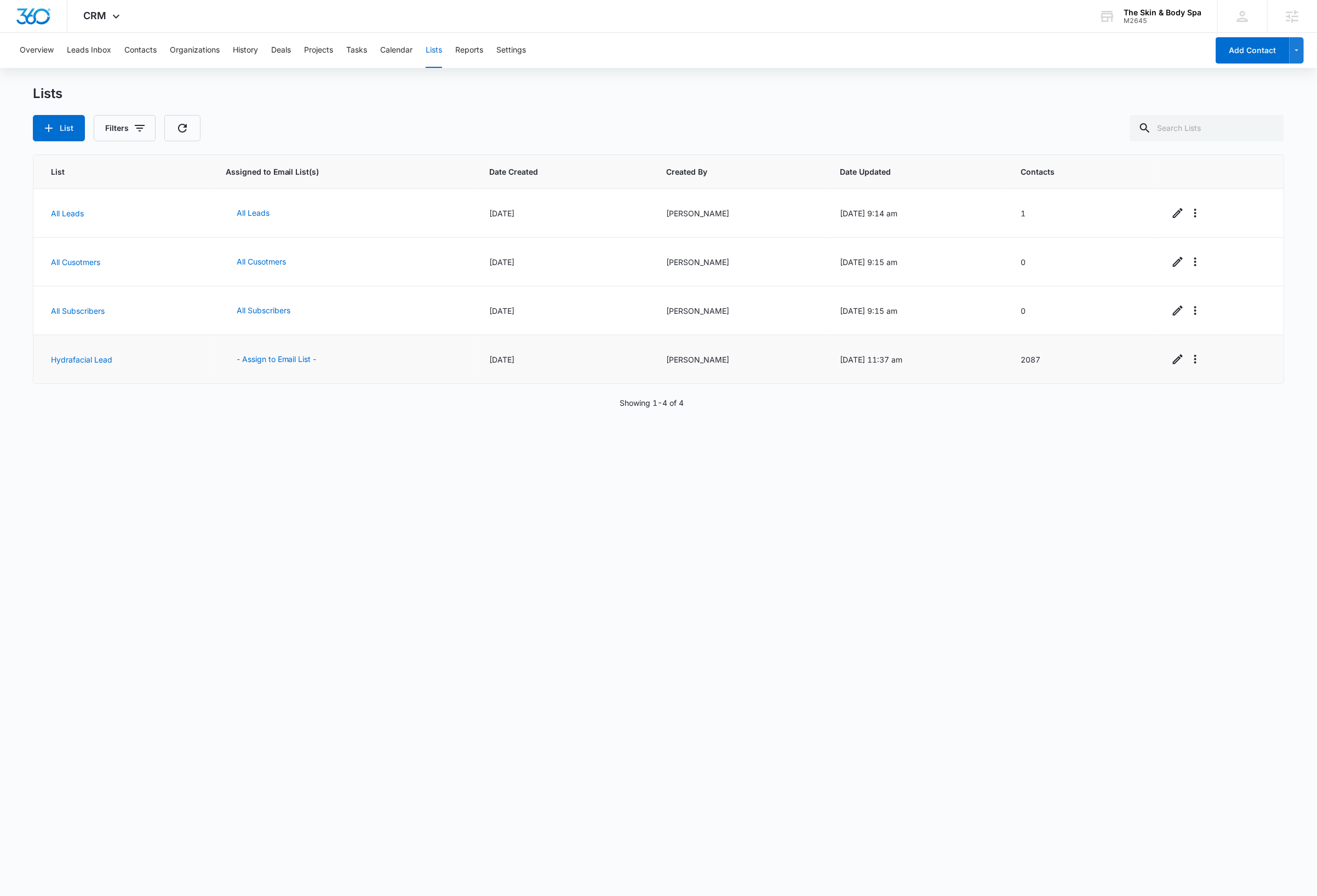
click at [1081, 450] on div "List Assigned to Email List(s) Date Created Created By Date Updated Contacts Al…" at bounding box center [658, 517] width 1251 height 726
click at [101, 358] on link "Hydrafacial Lead" at bounding box center [82, 359] width 61 height 9
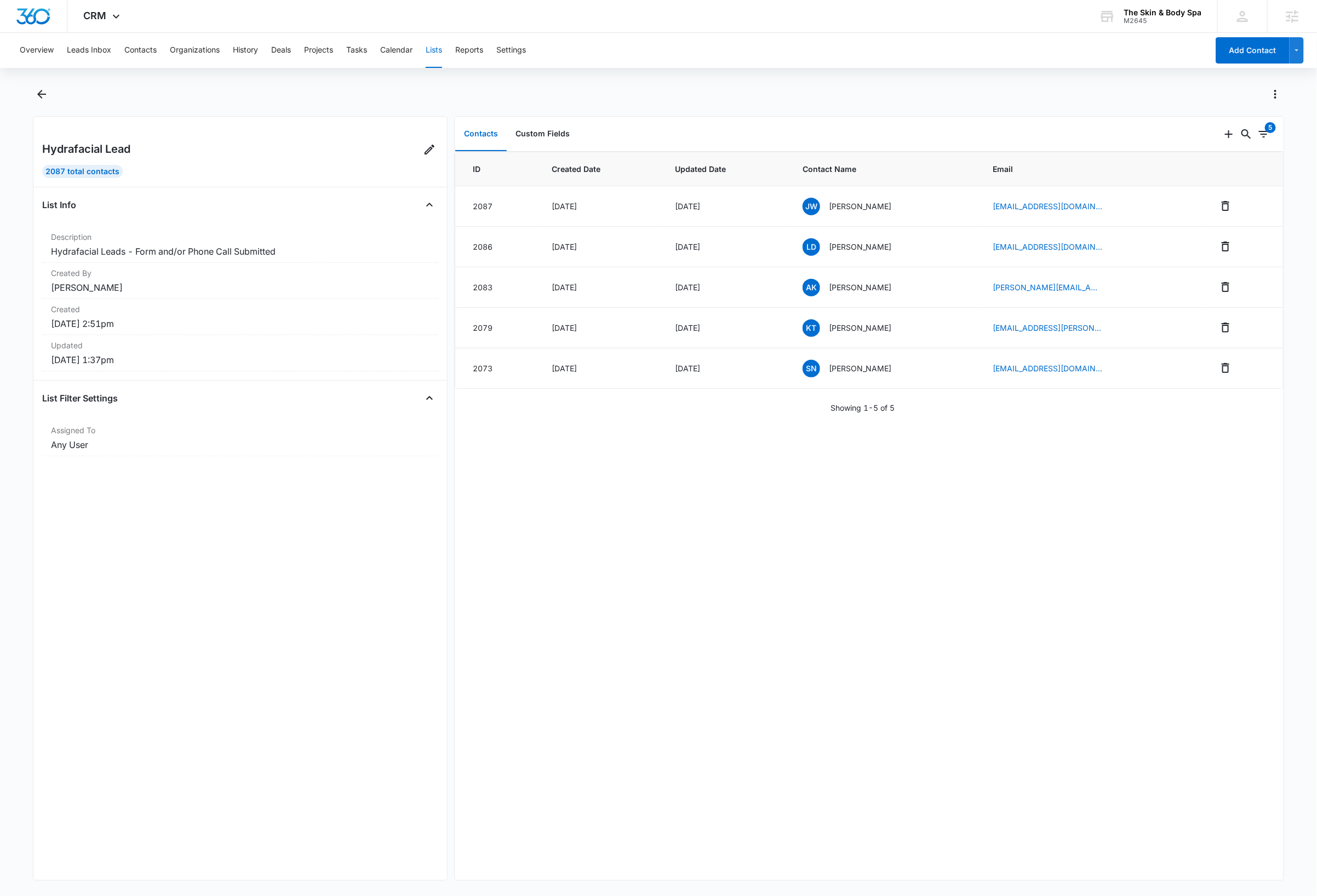
click at [436, 50] on button "Lists" at bounding box center [433, 50] width 16 height 35
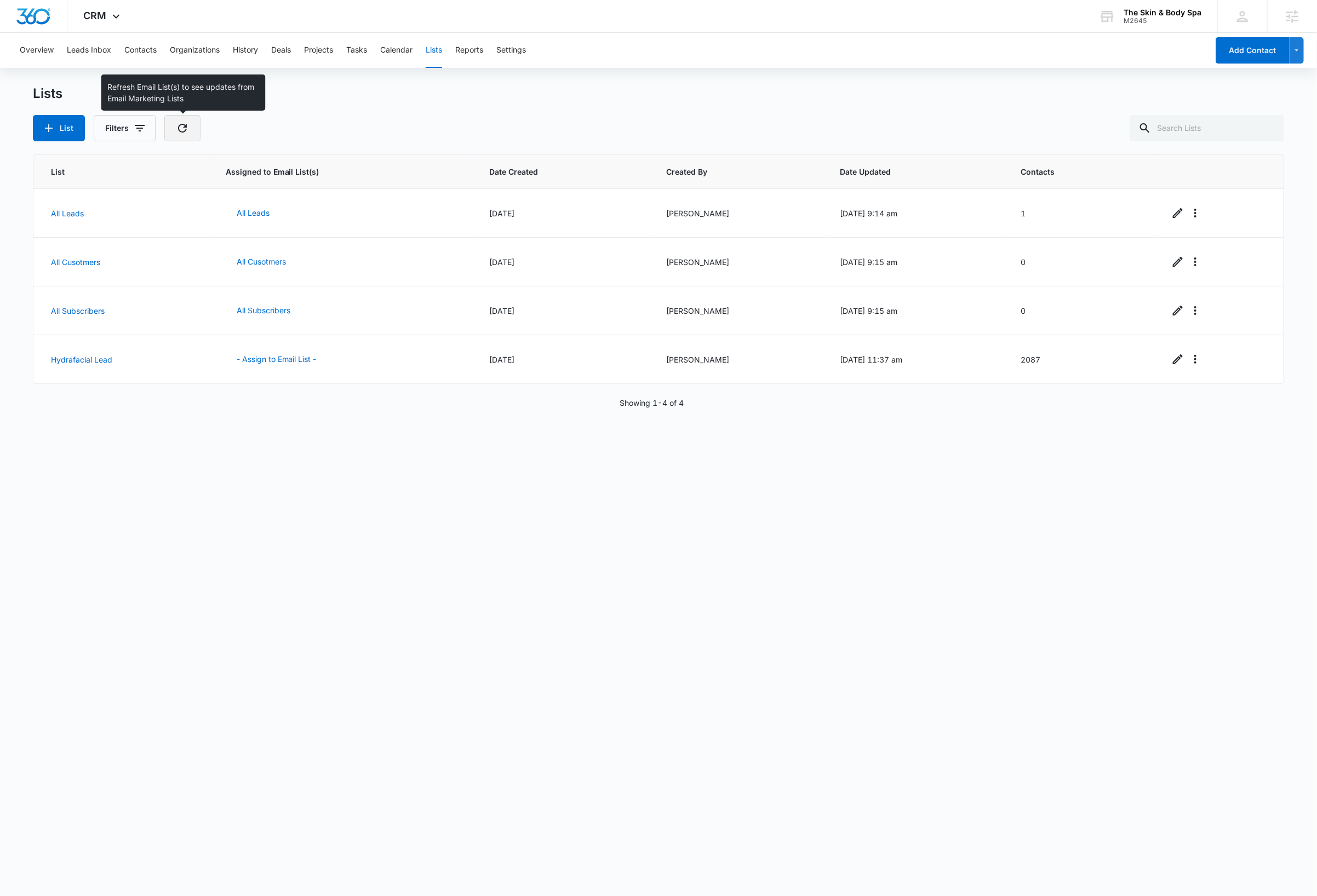
click at [182, 129] on icon "button" at bounding box center [183, 128] width 13 height 13
drag, startPoint x: 789, startPoint y: 86, endPoint x: 822, endPoint y: 83, distance: 33.1
click at [789, 86] on div "Lists" at bounding box center [658, 93] width 1251 height 16
click at [1189, 361] on icon "Overflow Menu" at bounding box center [1196, 359] width 13 height 13
click at [1235, 390] on div "Refresh List" at bounding box center [1217, 391] width 48 height 8
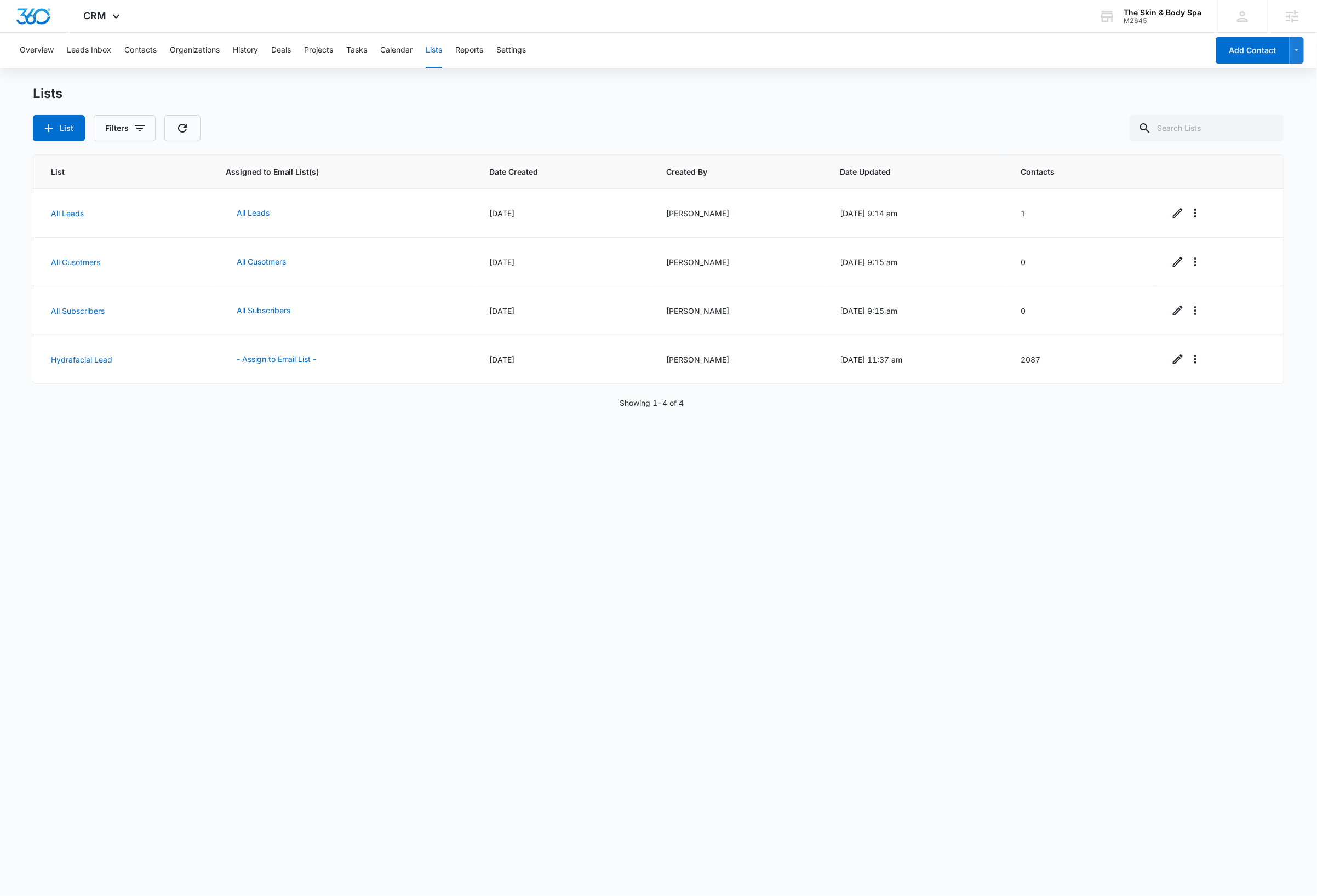
click at [701, 552] on div "List Assigned to Email List(s) Date Created Created By Date Updated Contacts Al…" at bounding box center [658, 517] width 1251 height 726
click at [608, 544] on div "List Assigned to Email List(s) Date Created Created By Date Updated Contacts Al…" at bounding box center [658, 517] width 1251 height 726
click at [102, 361] on link "Hydrafacial Lead" at bounding box center [82, 359] width 61 height 9
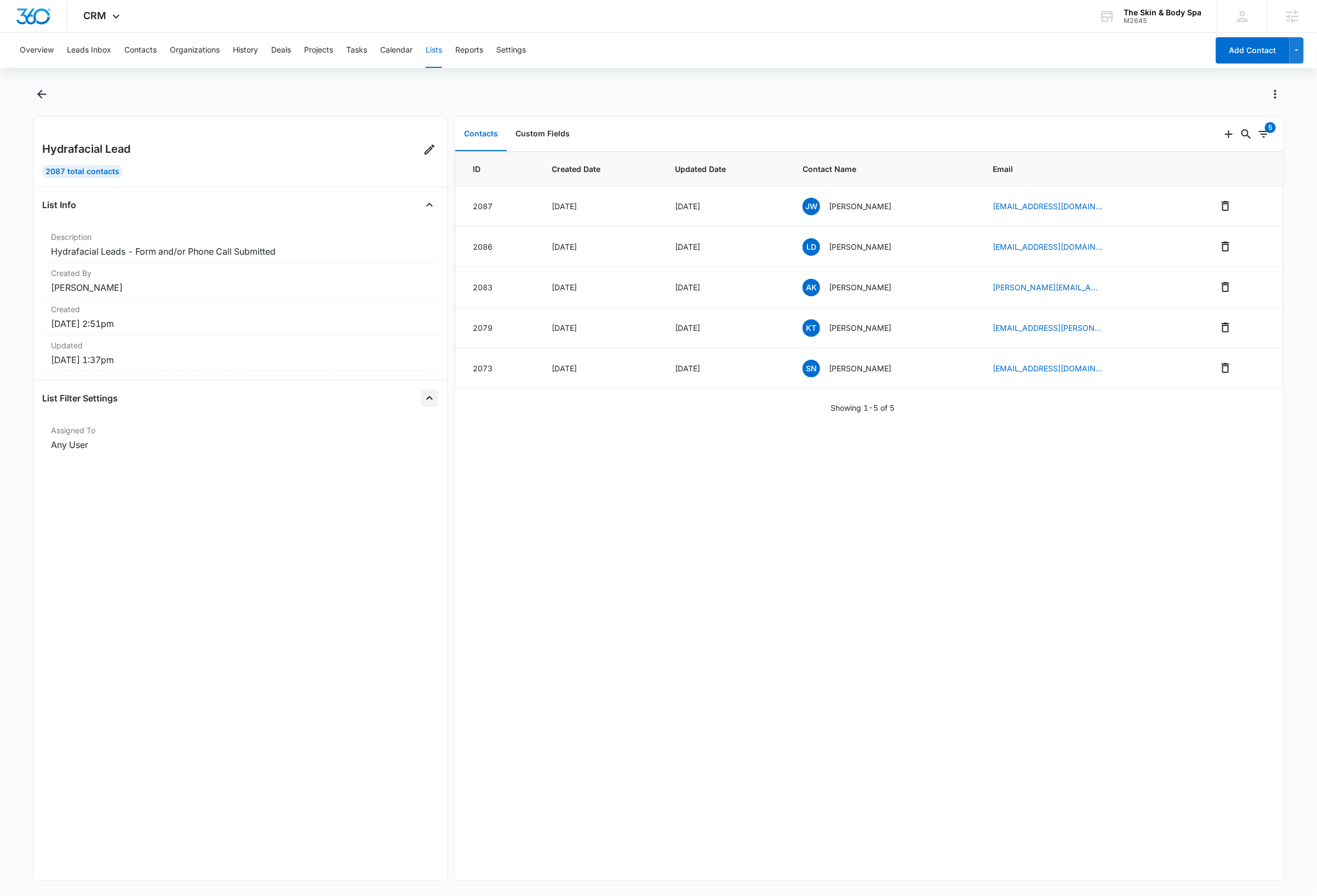
click at [426, 400] on icon "Close" at bounding box center [429, 398] width 7 height 4
click at [423, 401] on icon "Open" at bounding box center [430, 398] width 13 height 13
click at [423, 148] on icon at bounding box center [430, 150] width 13 height 13
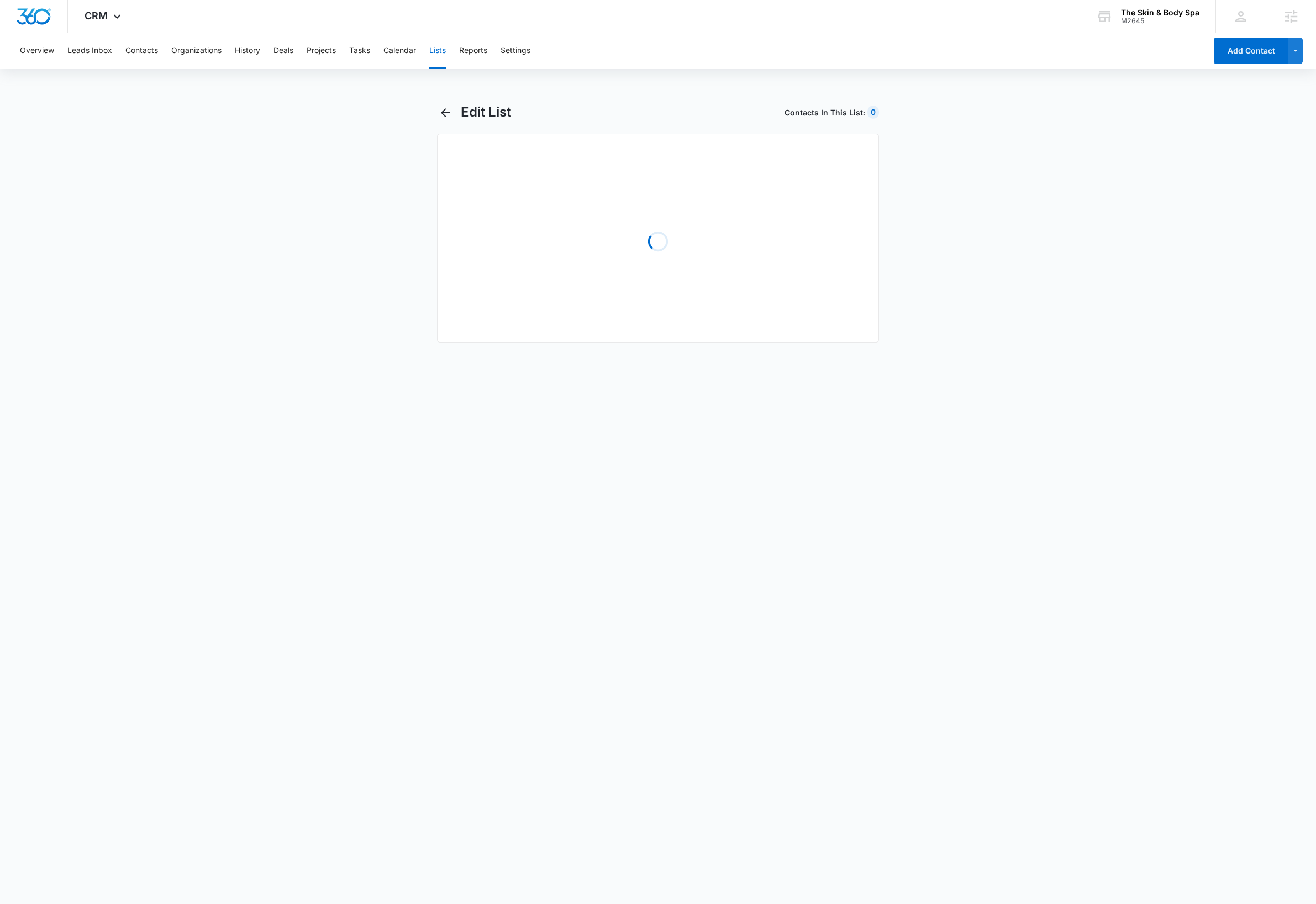
select select "31"
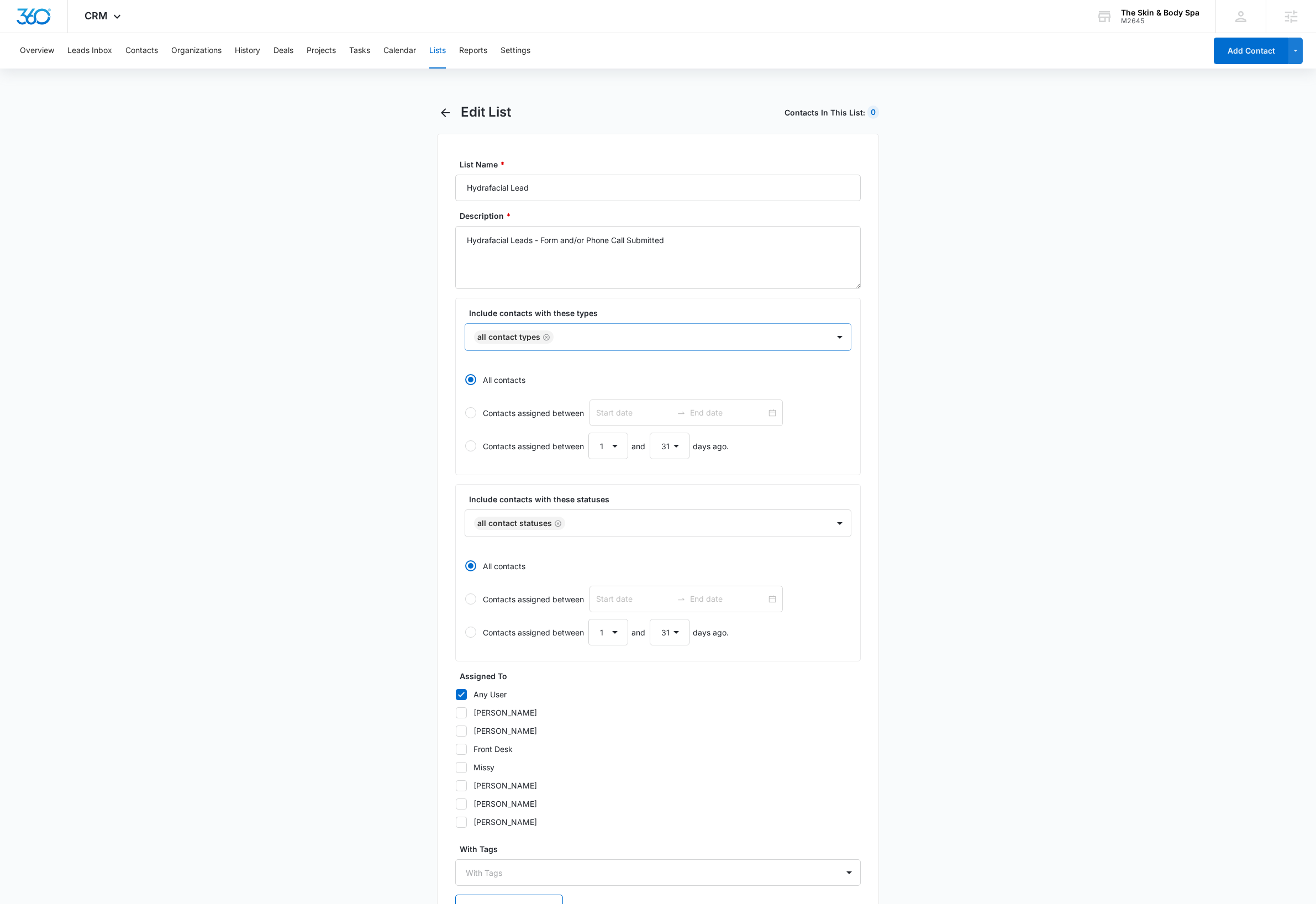
click at [546, 338] on icon "Remove All Contact Types" at bounding box center [546, 336] width 7 height 7
click at [548, 338] on div at bounding box center [645, 336] width 339 height 14
click at [523, 463] on p "Hydrafacial Lead" at bounding box center [509, 462] width 62 height 12
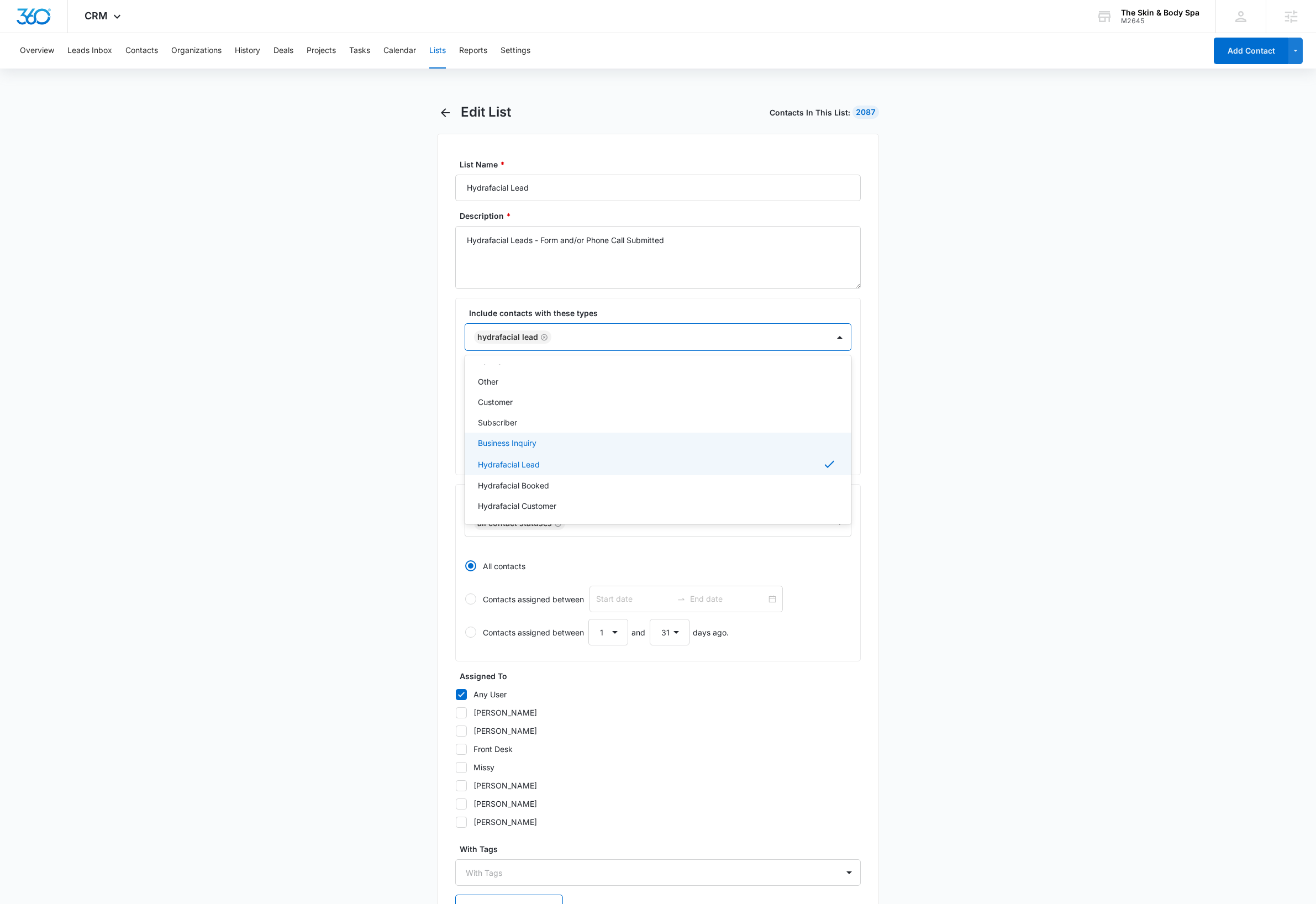
click at [1075, 370] on main "Edit List Contacts In This List : 2087 List Name * Hydrafacial Lead Description…" at bounding box center [658, 546] width 1316 height 884
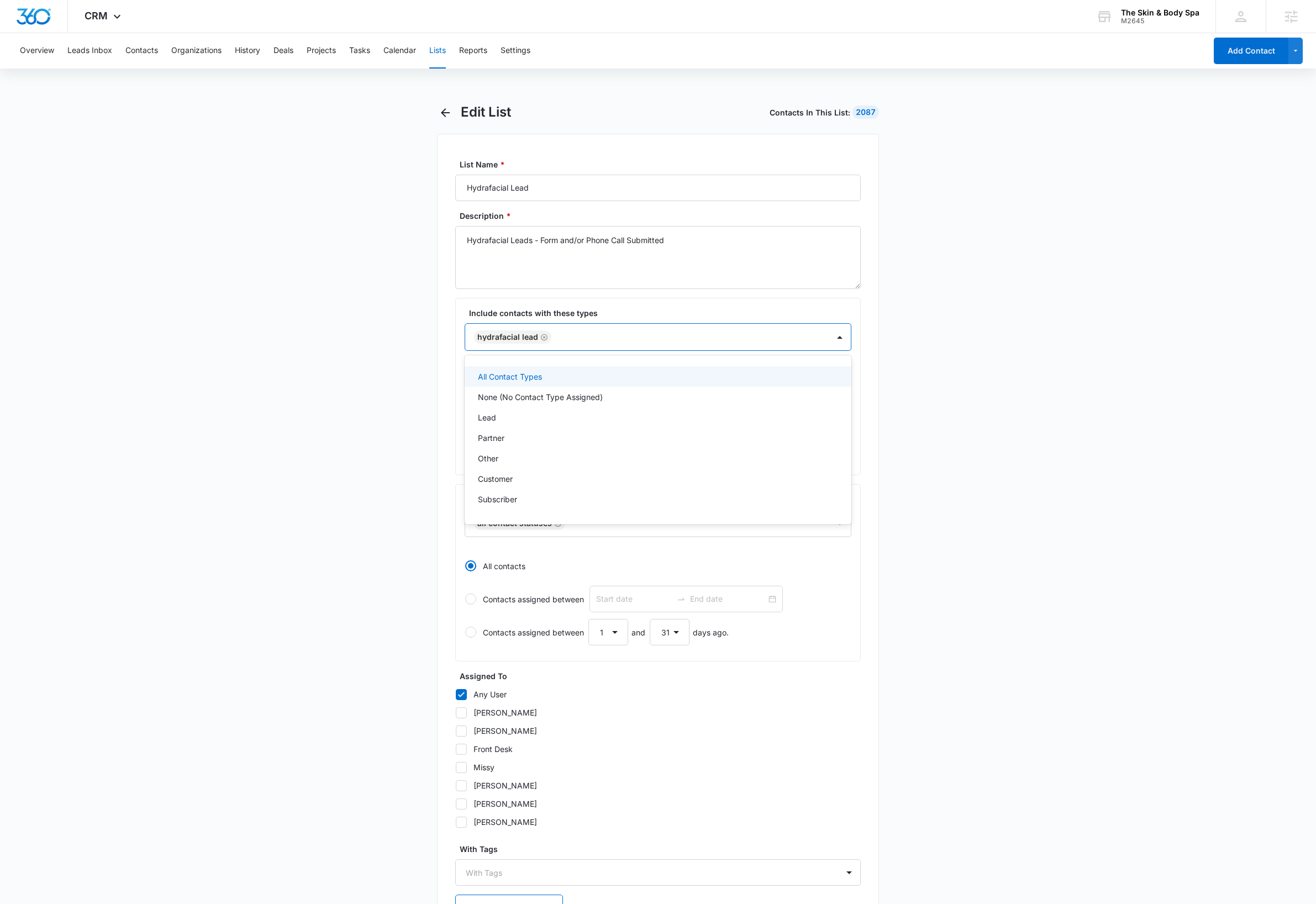
click at [680, 345] on div "Hydrafacial Lead" at bounding box center [647, 337] width 364 height 27
click at [547, 336] on icon "Remove Hydrafacial Lead" at bounding box center [544, 338] width 8 height 8
click at [547, 336] on div at bounding box center [645, 336] width 339 height 14
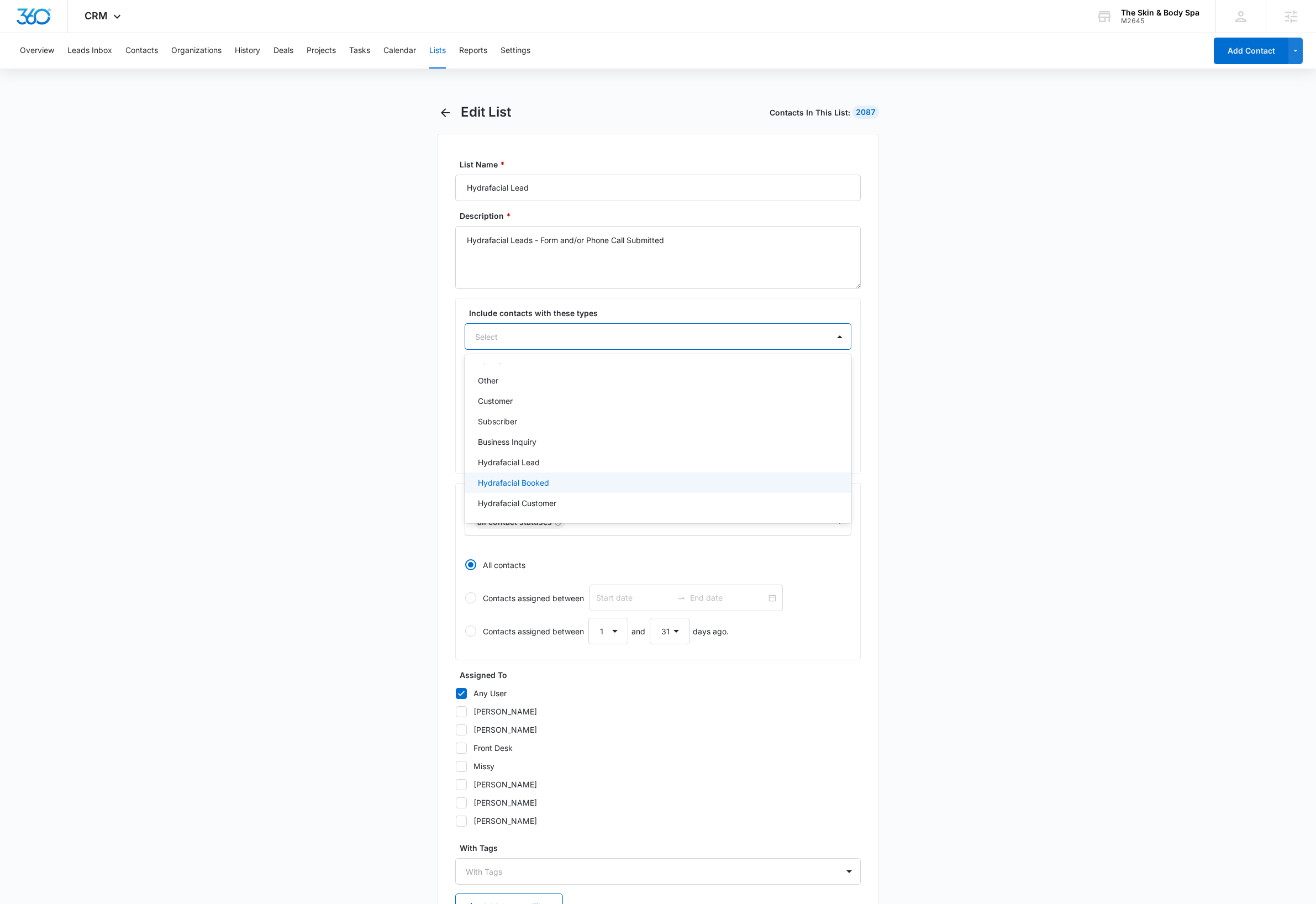
click at [534, 482] on p "Hydrafacial Booked" at bounding box center [513, 482] width 72 height 12
click at [963, 335] on main "Edit List Contacts In This List : 2087 List Name * Hydrafacial Lead Description…" at bounding box center [658, 546] width 1316 height 884
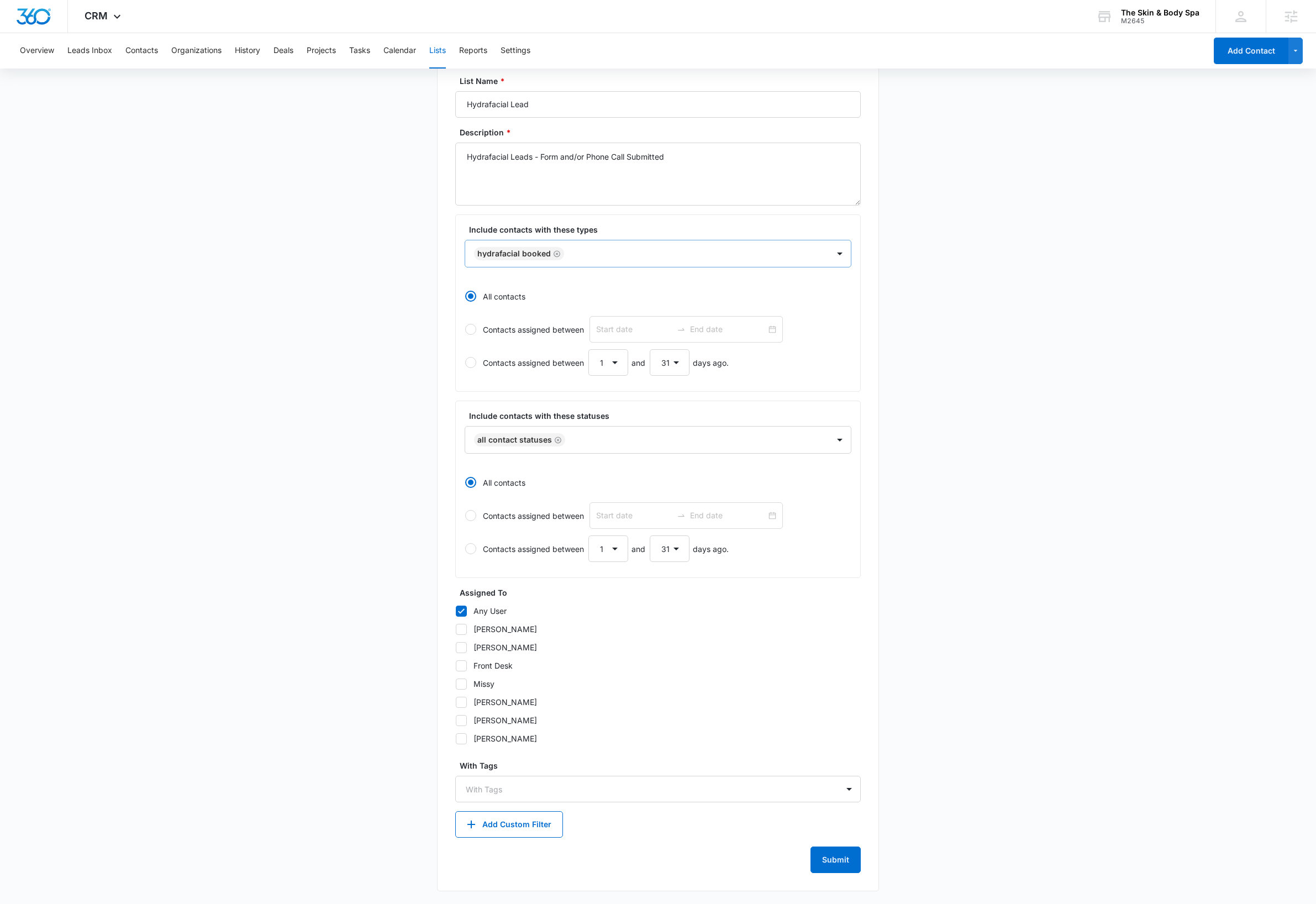
scroll to position [87, 0]
click at [840, 857] on button "Submit" at bounding box center [835, 859] width 50 height 27
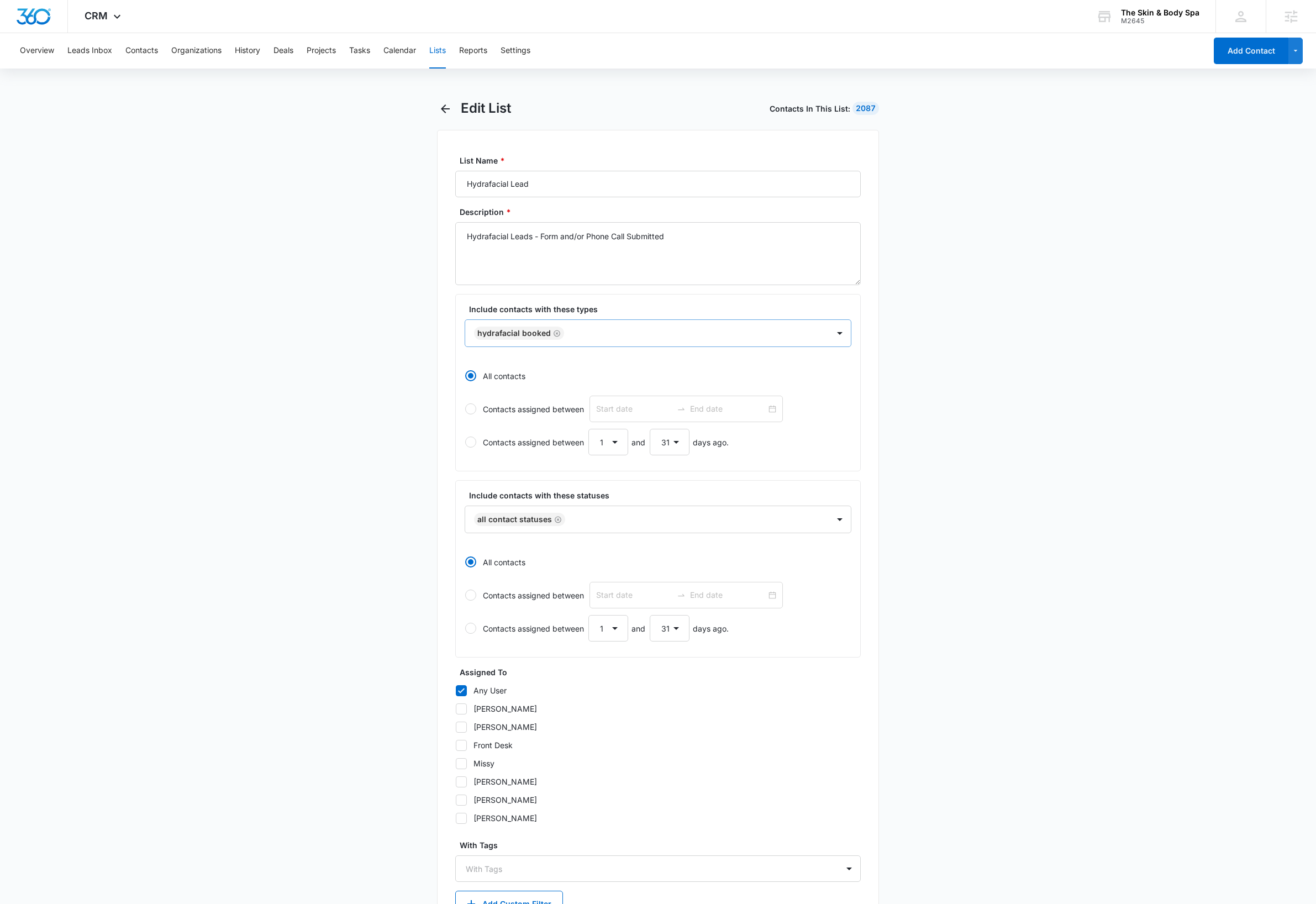
scroll to position [0, 0]
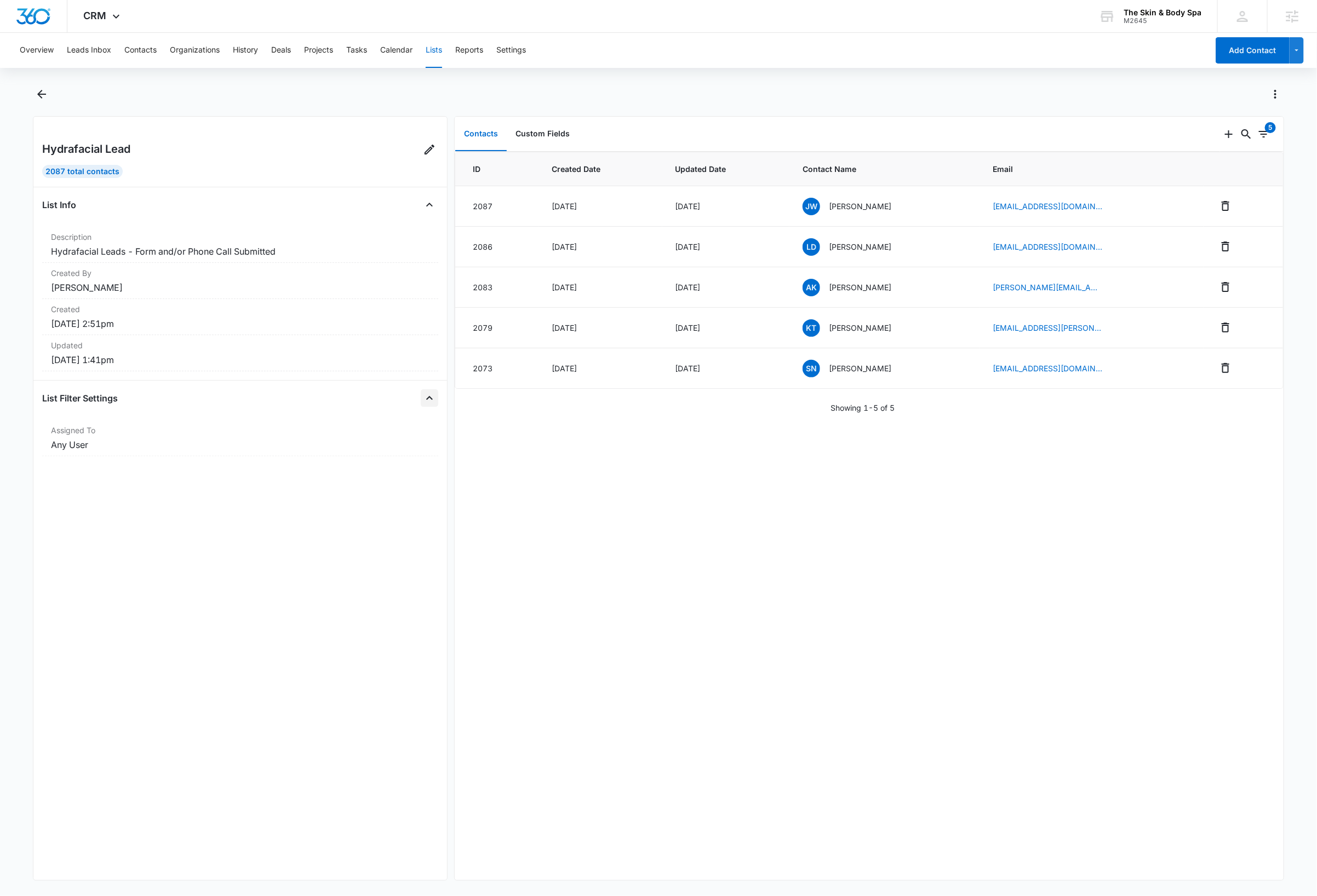
click at [423, 398] on icon "Close" at bounding box center [430, 398] width 13 height 13
click at [423, 398] on icon "Open" at bounding box center [430, 398] width 13 height 13
click at [718, 618] on div "ID Created Date Updated Date Contact Name Email 2087 Oct 13, 2025 Oct 13, 2025 …" at bounding box center [869, 516] width 829 height 728
click at [423, 401] on icon "Close" at bounding box center [430, 398] width 13 height 13
click at [423, 401] on icon "Open" at bounding box center [430, 398] width 13 height 13
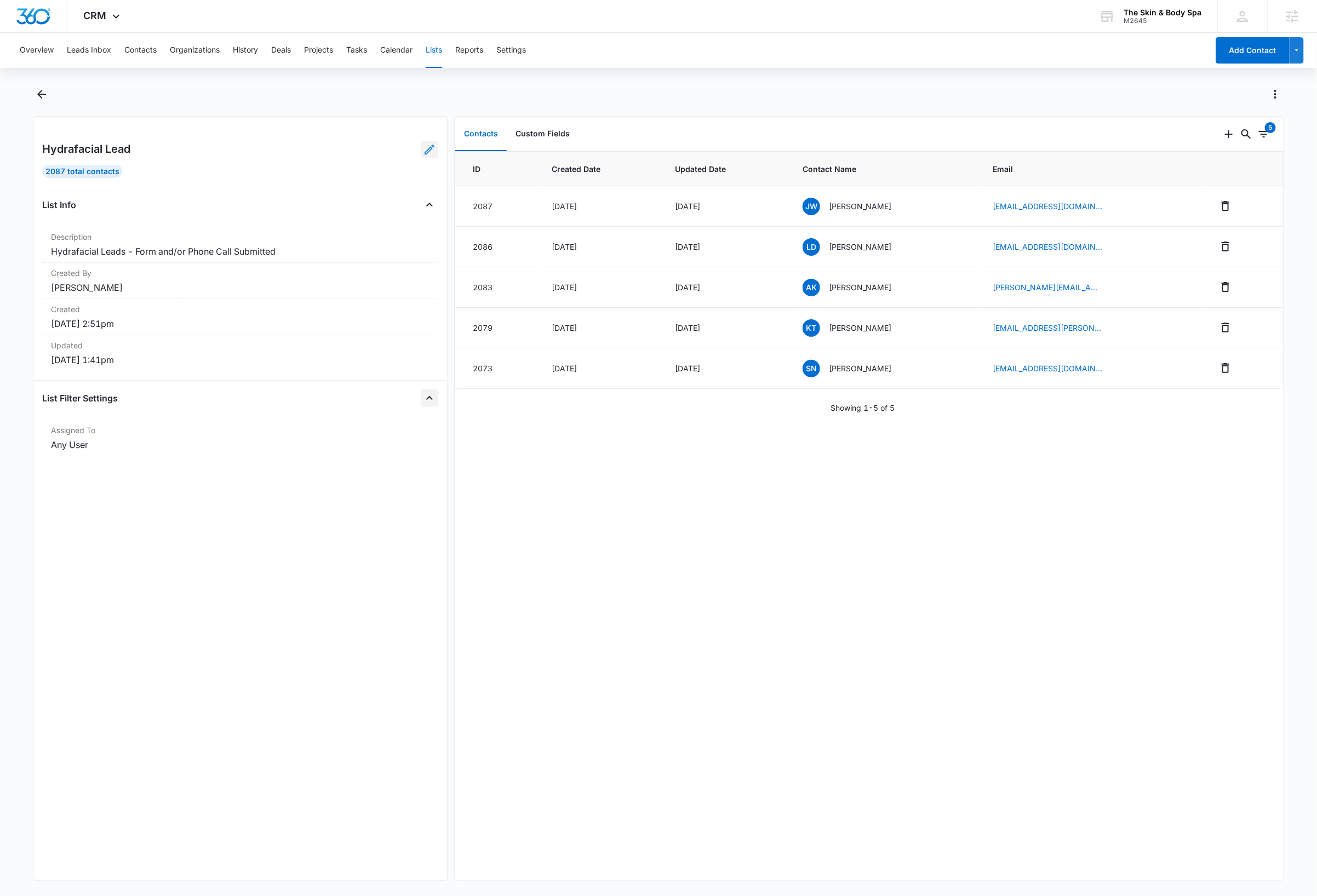
click at [423, 144] on icon at bounding box center [430, 150] width 13 height 13
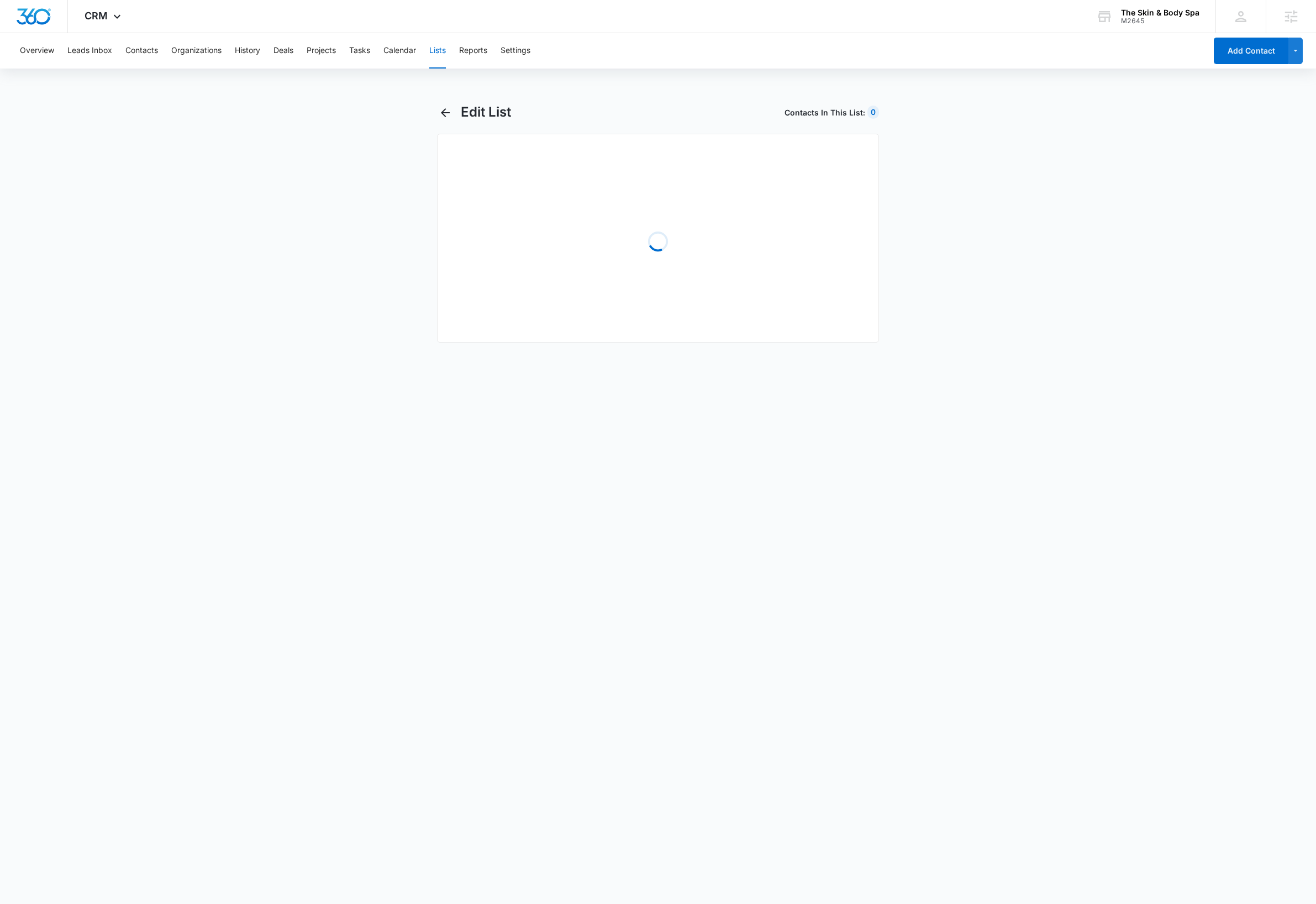
select select "31"
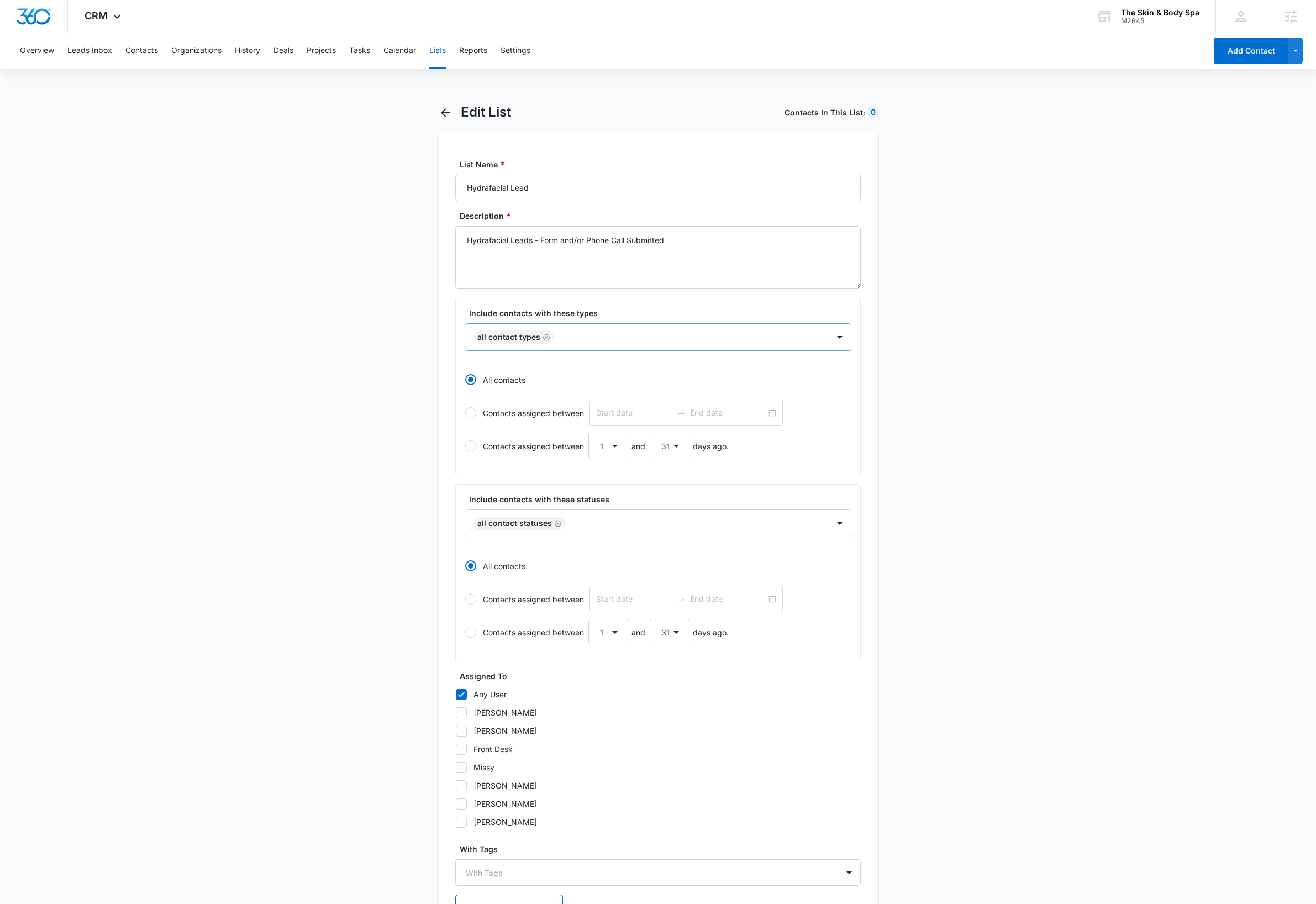
click at [547, 339] on icon "Remove All Contact Types" at bounding box center [546, 338] width 8 height 8
click at [547, 339] on div at bounding box center [645, 336] width 339 height 14
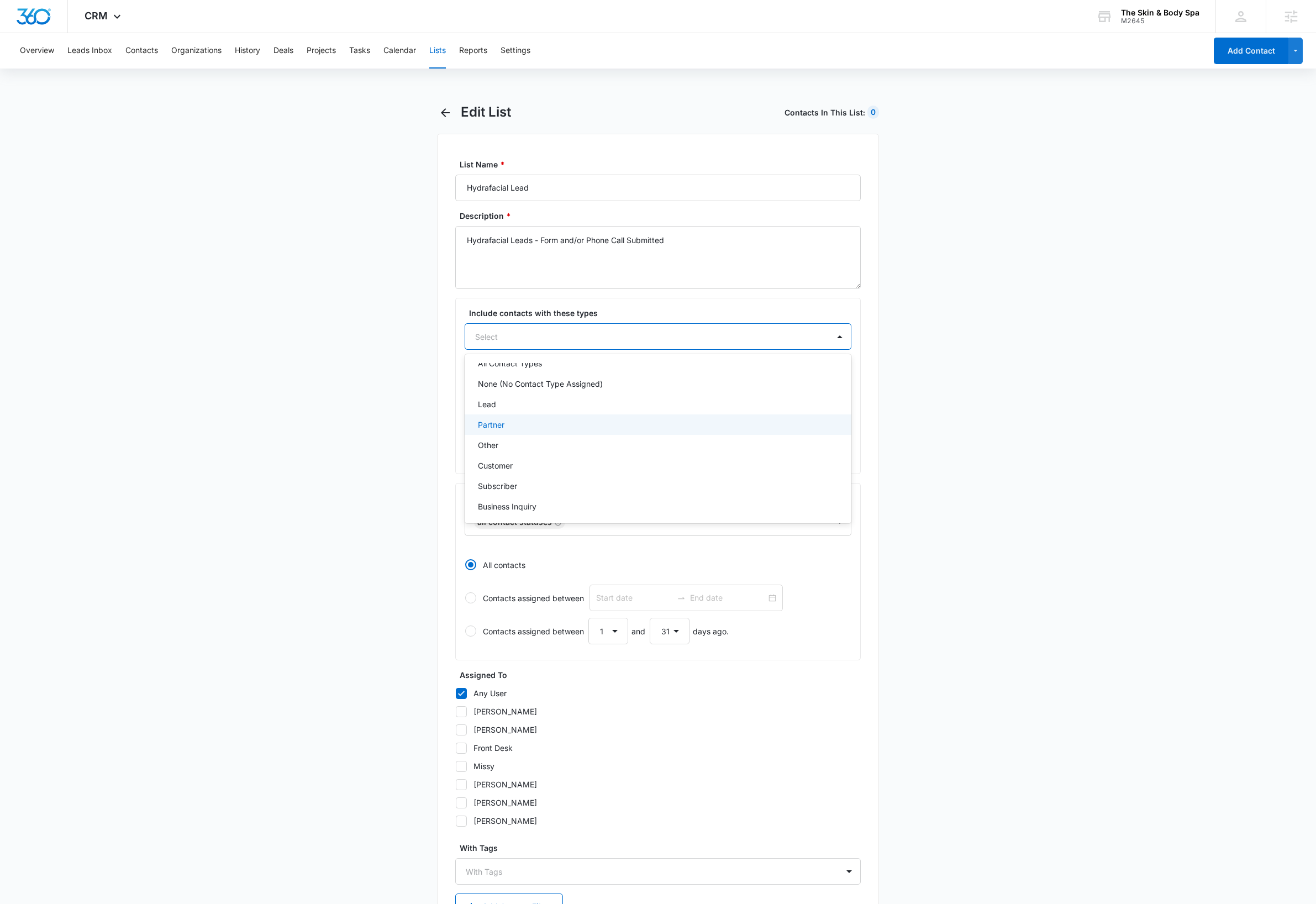
scroll to position [77, 0]
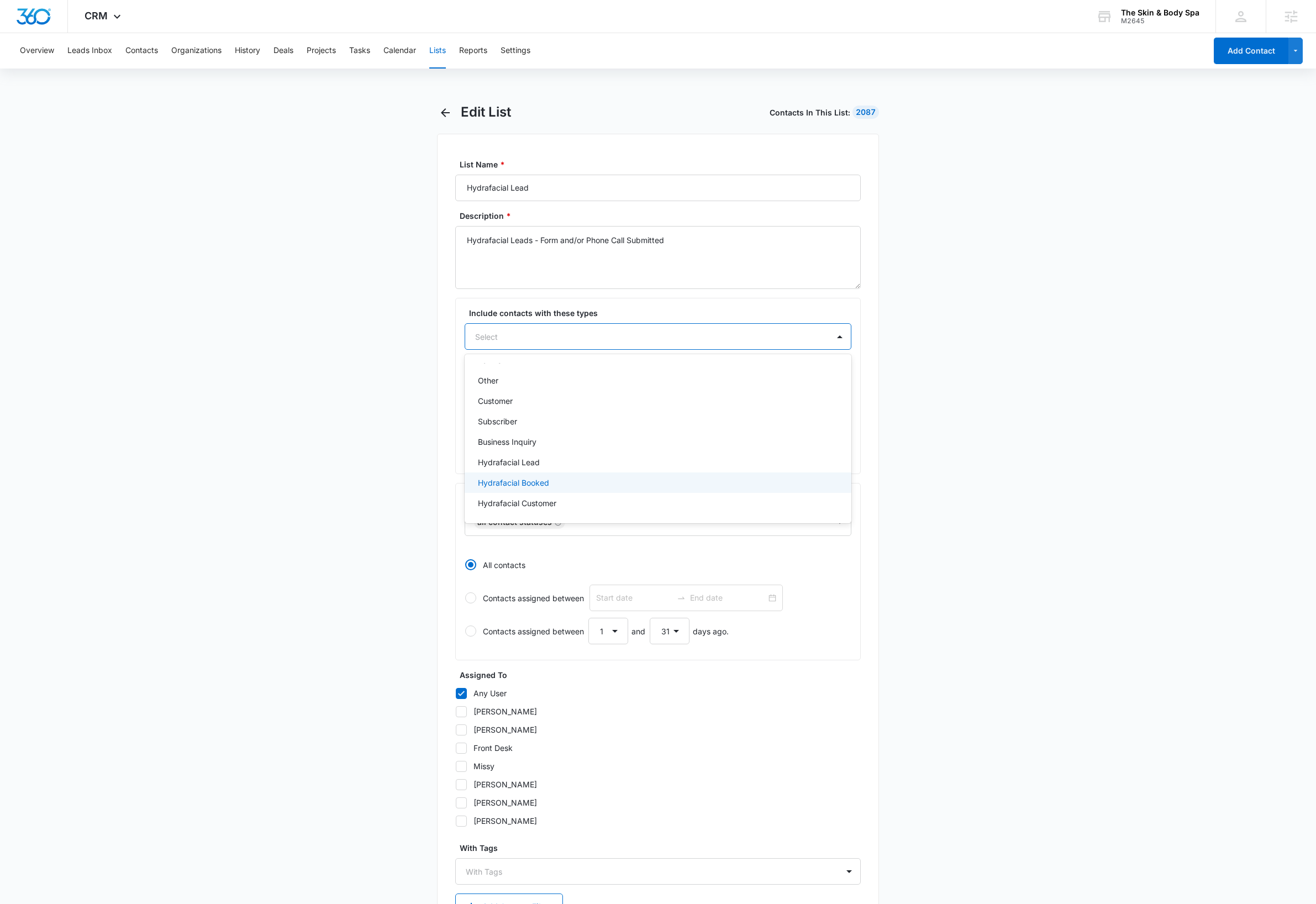
click at [556, 484] on div "Hydrafacial Booked" at bounding box center [656, 482] width 358 height 12
click at [1023, 375] on main "Edit List Contacts In This List : 2087 List Name * Hydrafacial Lead Description…" at bounding box center [658, 546] width 1316 height 884
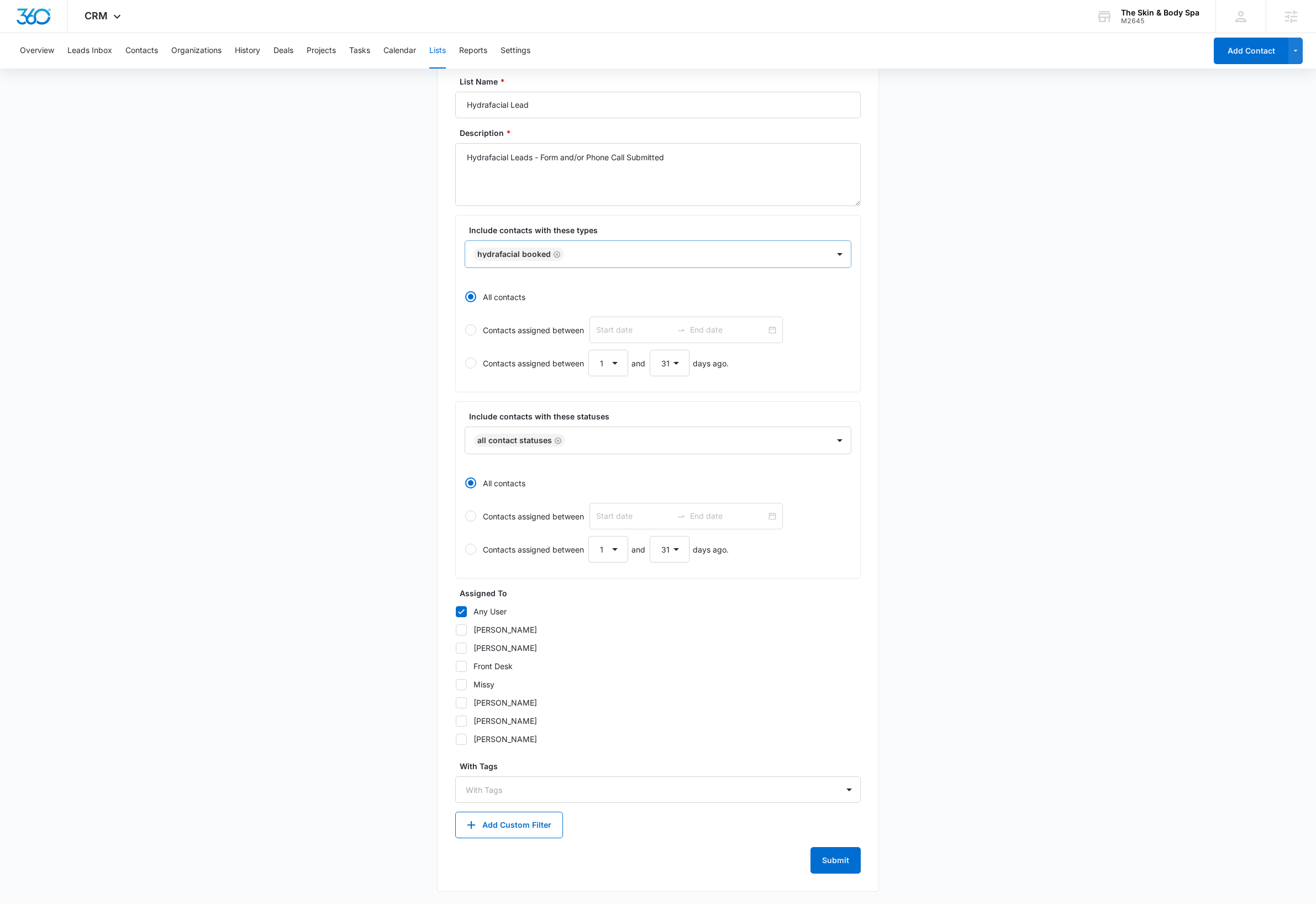
scroll to position [87, 0]
click at [844, 863] on button "Submit" at bounding box center [835, 859] width 50 height 27
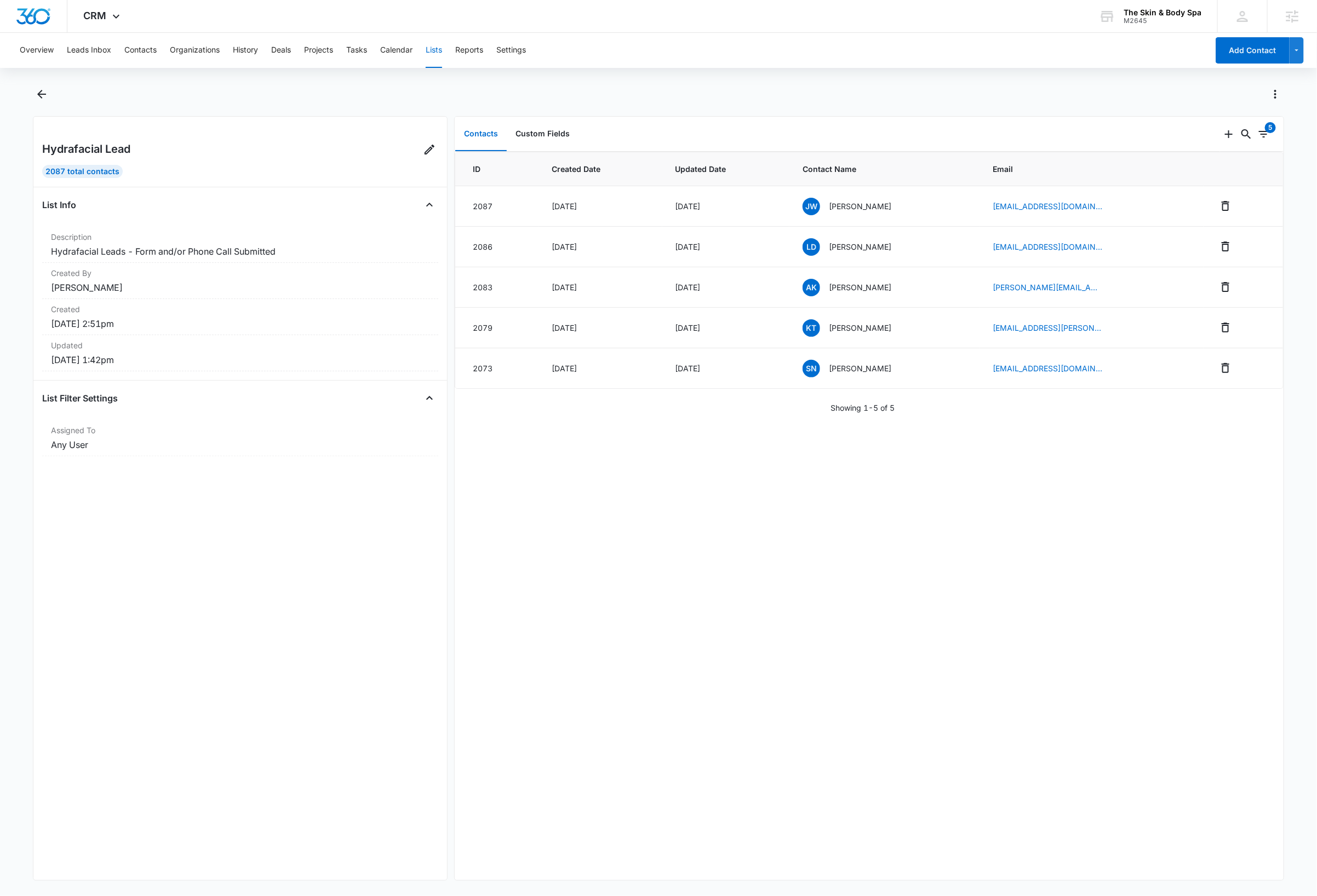
click at [495, 101] on div at bounding box center [670, 94] width 1227 height 17
click at [719, 529] on div "ID Created Date Updated Date Contact Name Email 2087 Oct 13, 2025 Oct 13, 2025 …" at bounding box center [869, 516] width 829 height 728
click at [689, 644] on div "ID Created Date Updated Date Contact Name Email 2087 Oct 13, 2025 Oct 13, 2025 …" at bounding box center [869, 516] width 829 height 728
click at [731, 78] on div "Overview Leads Inbox Contacts Organizations History Deals Projects Tasks Calend…" at bounding box center [658, 463] width 1317 height 861
click at [532, 133] on button "Custom Fields" at bounding box center [542, 134] width 72 height 34
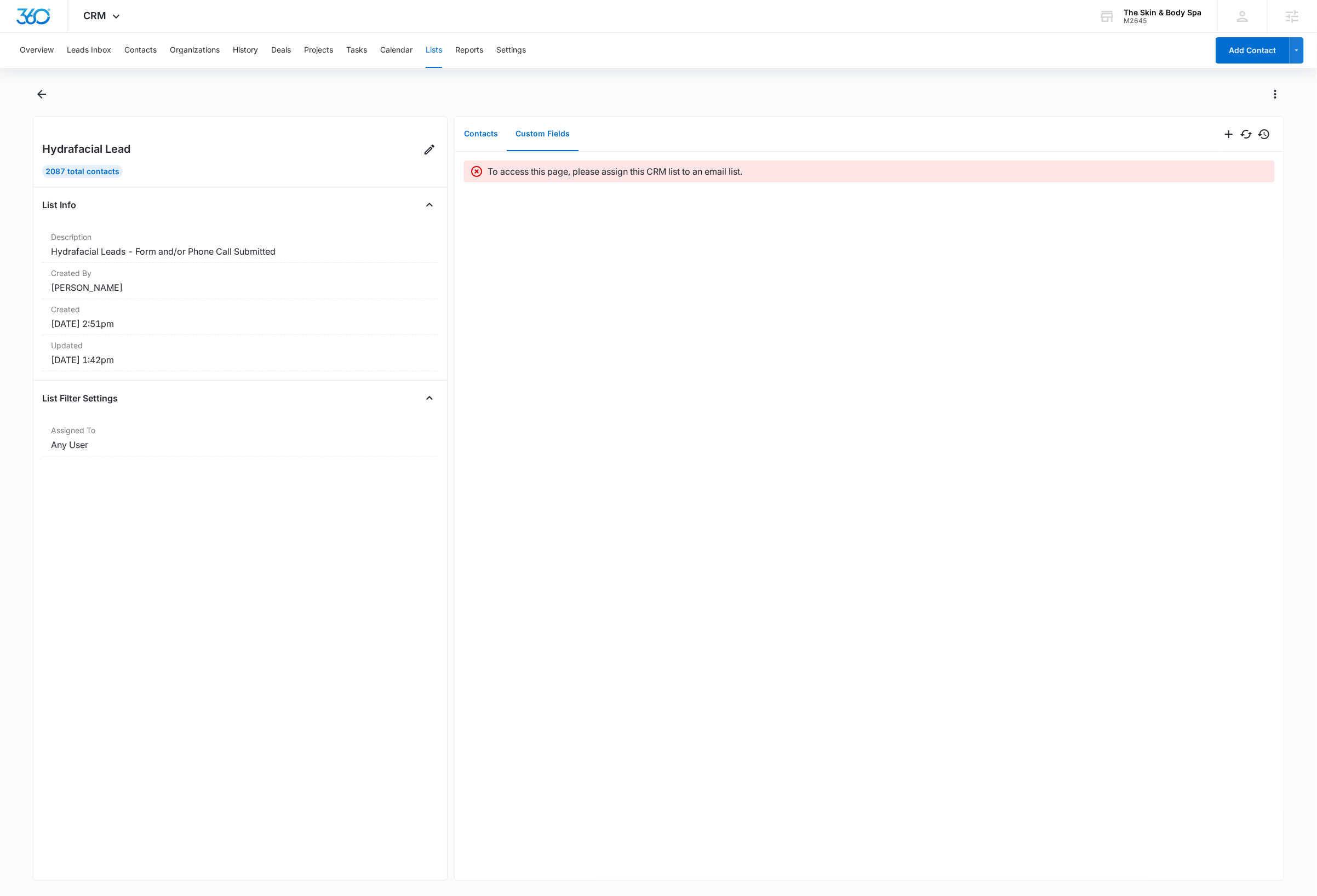
click at [481, 135] on button "Contacts" at bounding box center [481, 134] width 52 height 34
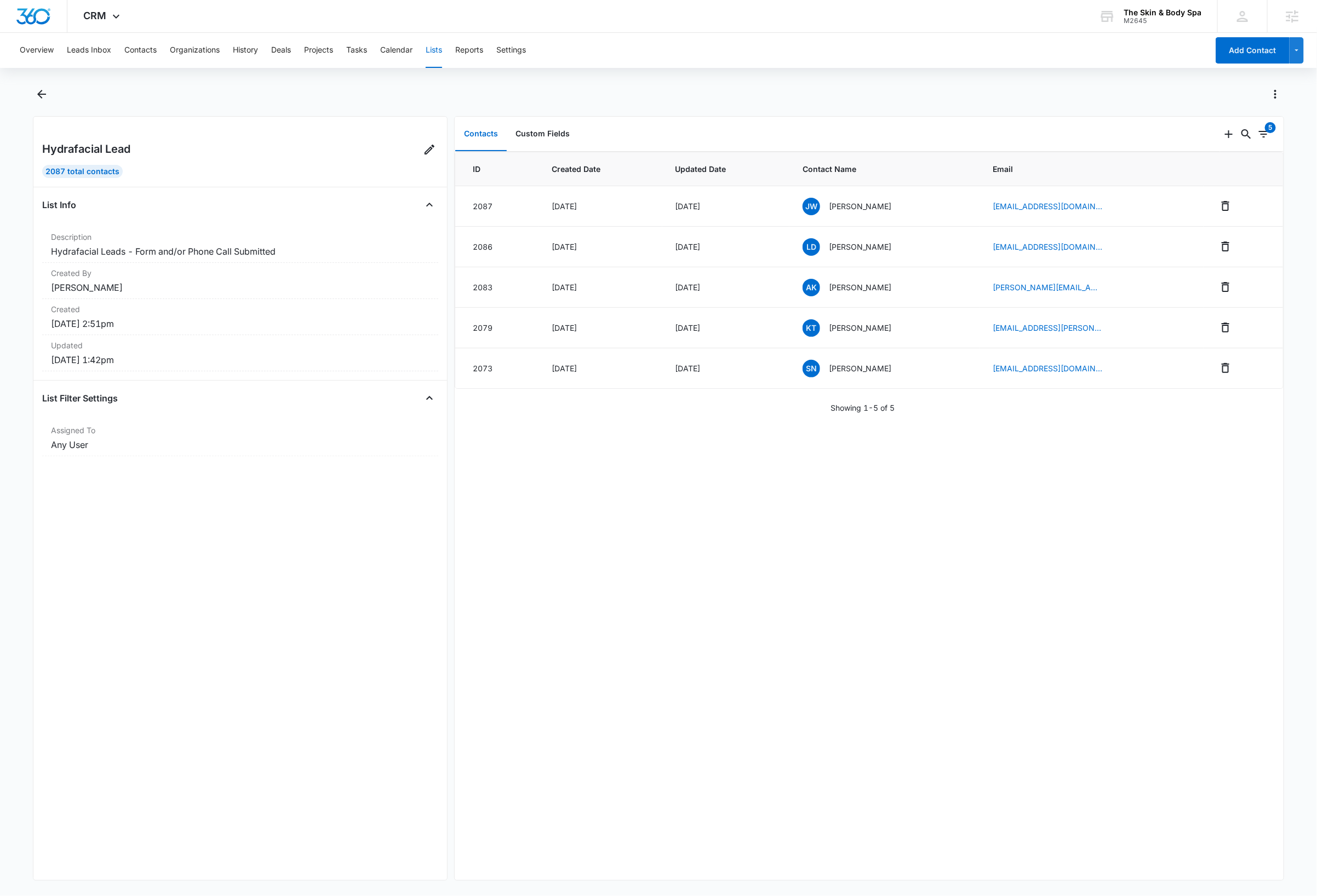
click at [325, 754] on div "Hydrafacial Lead 2087 Total Contacts List Info Description Hydrafacial Leads - …" at bounding box center [240, 498] width 415 height 764
click at [142, 47] on button "Contacts" at bounding box center [141, 50] width 32 height 35
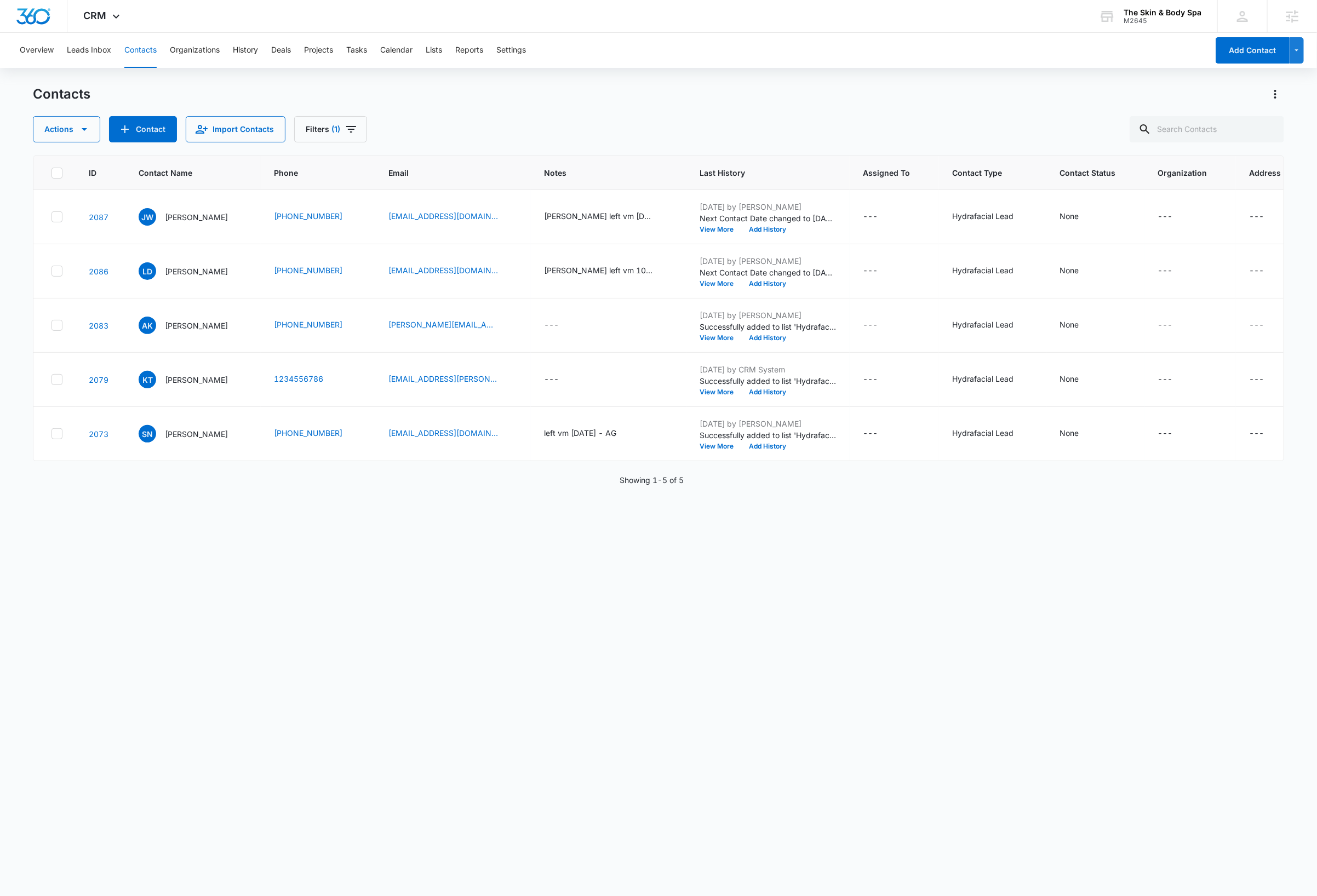
click at [507, 663] on div "ID Contact Name Phone Email Notes Last History Assigned To Contact Type Contact…" at bounding box center [658, 519] width 1251 height 726
click at [625, 749] on div "ID Contact Name Phone Email Notes Last History Assigned To Contact Type Contact…" at bounding box center [658, 519] width 1251 height 726
click at [1172, 9] on div "The Skin & Body Spa" at bounding box center [1162, 13] width 78 height 9
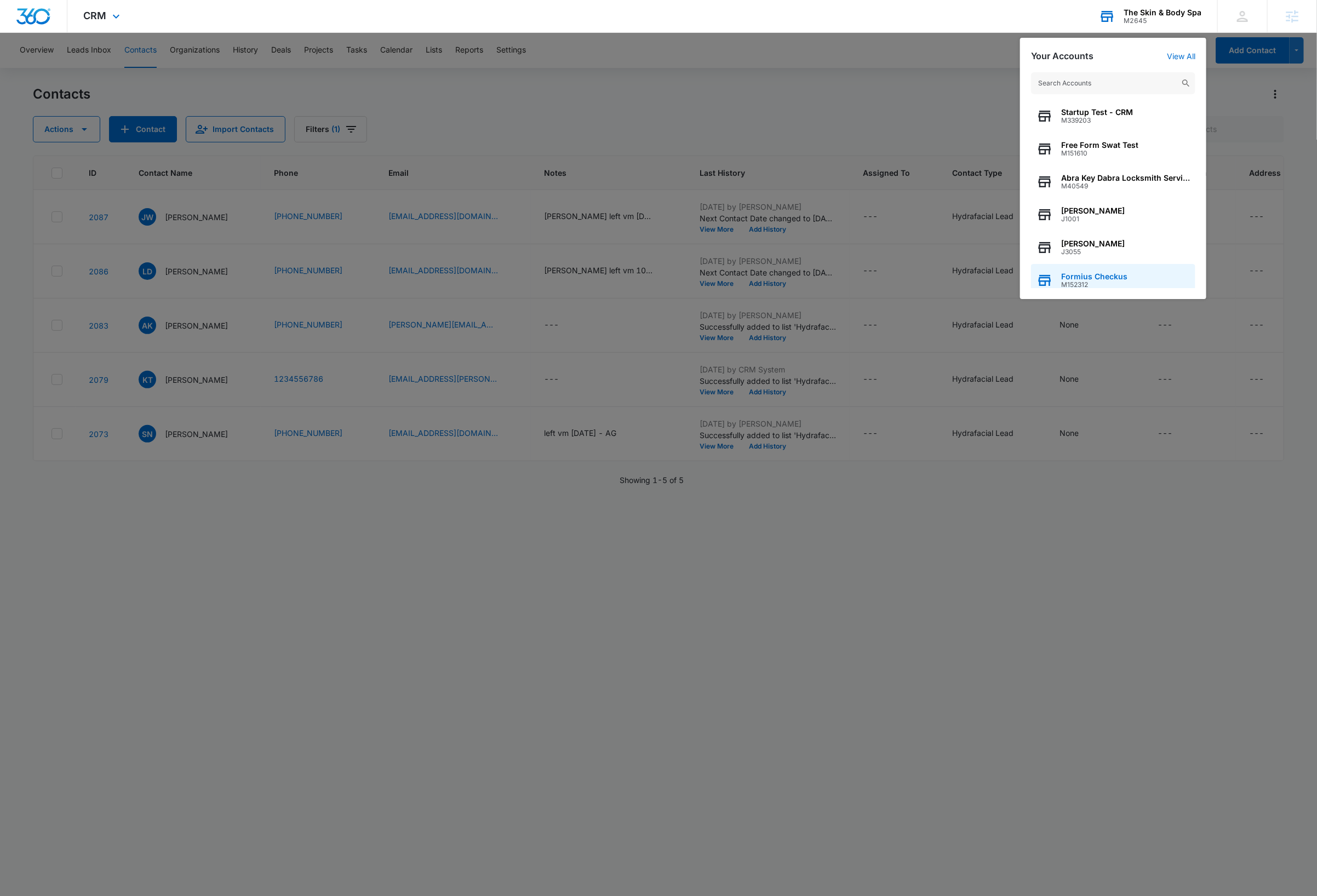
click at [1140, 282] on div "Formius Checkus M152312" at bounding box center [1113, 280] width 164 height 33
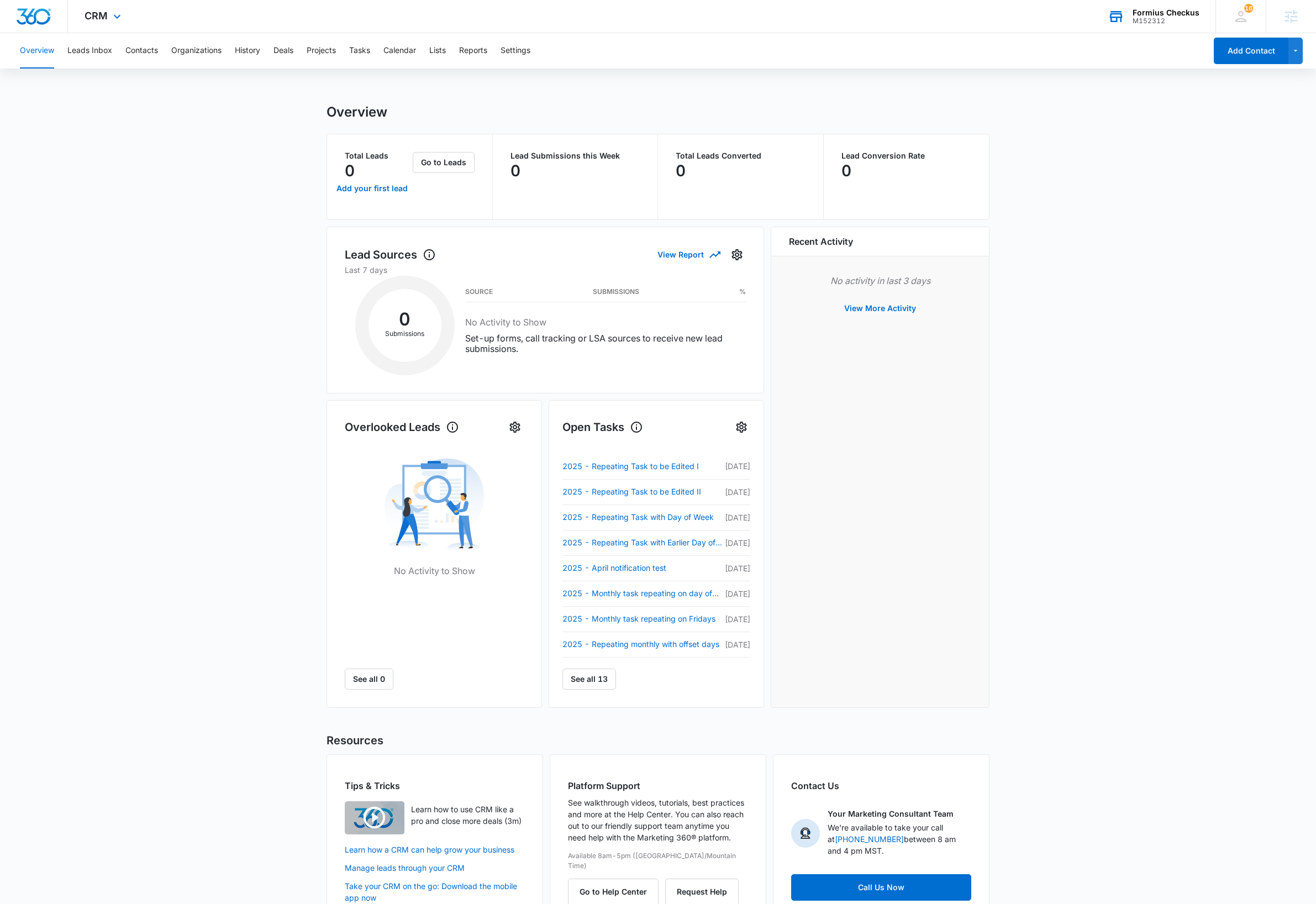
drag, startPoint x: 182, startPoint y: 176, endPoint x: 265, endPoint y: 115, distance: 103.0
click at [182, 176] on main "Overview Total Leads 0 Add your first lead Go to Leads Lead Submissions this We…" at bounding box center [658, 520] width 1316 height 832
click at [444, 47] on button "Lists" at bounding box center [437, 51] width 16 height 35
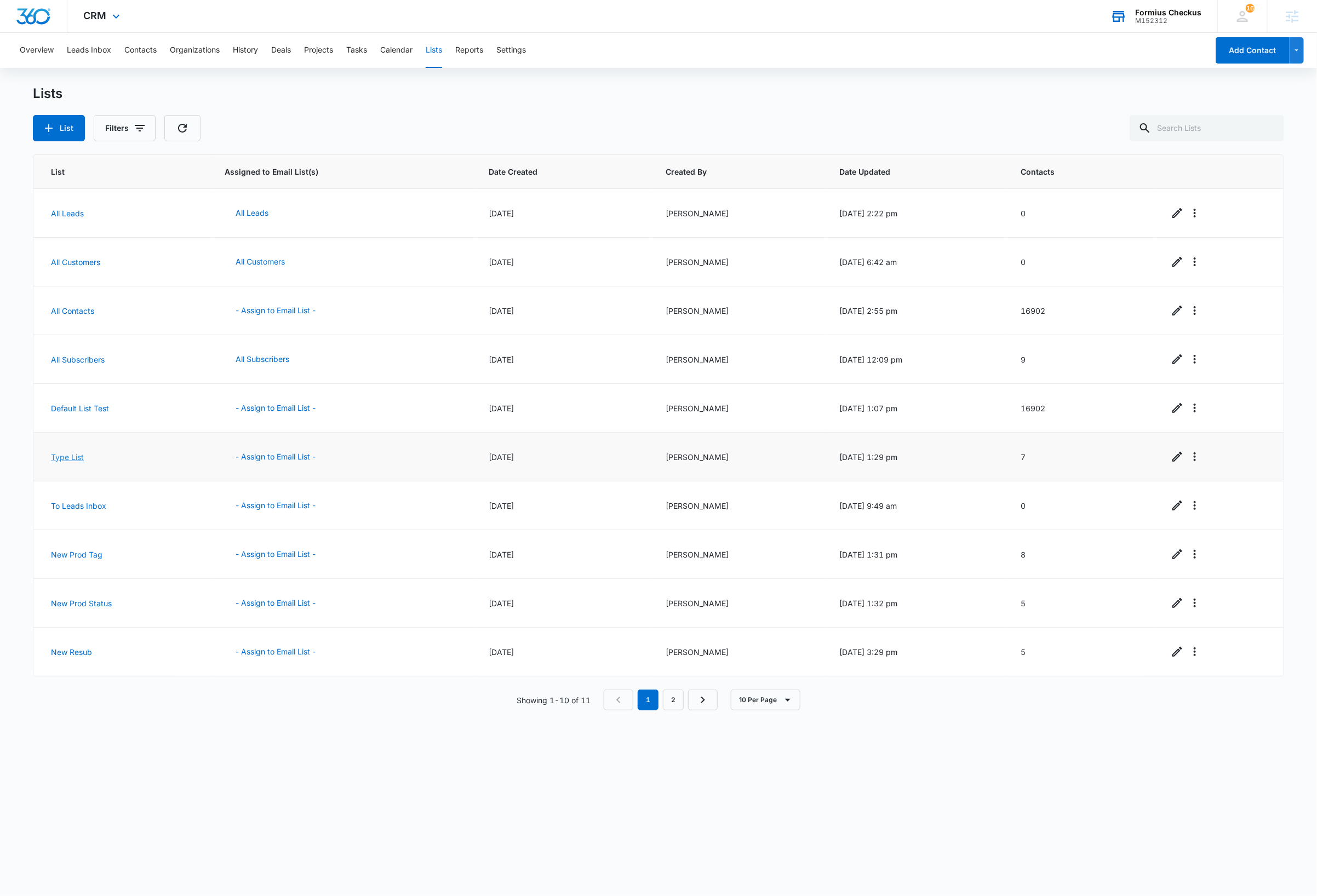
click at [62, 459] on link "Type List" at bounding box center [67, 457] width 33 height 9
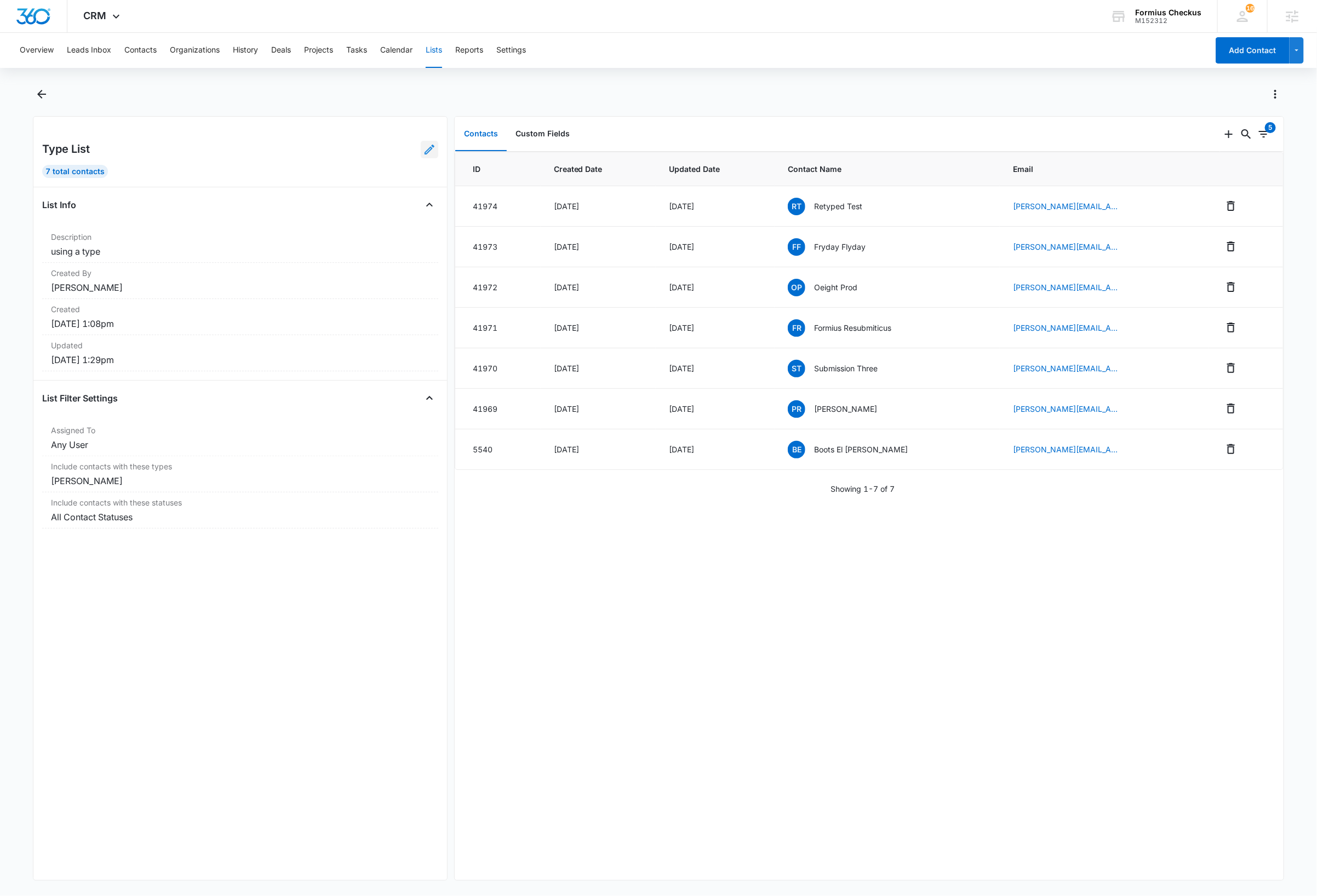
click at [423, 154] on icon at bounding box center [430, 150] width 13 height 13
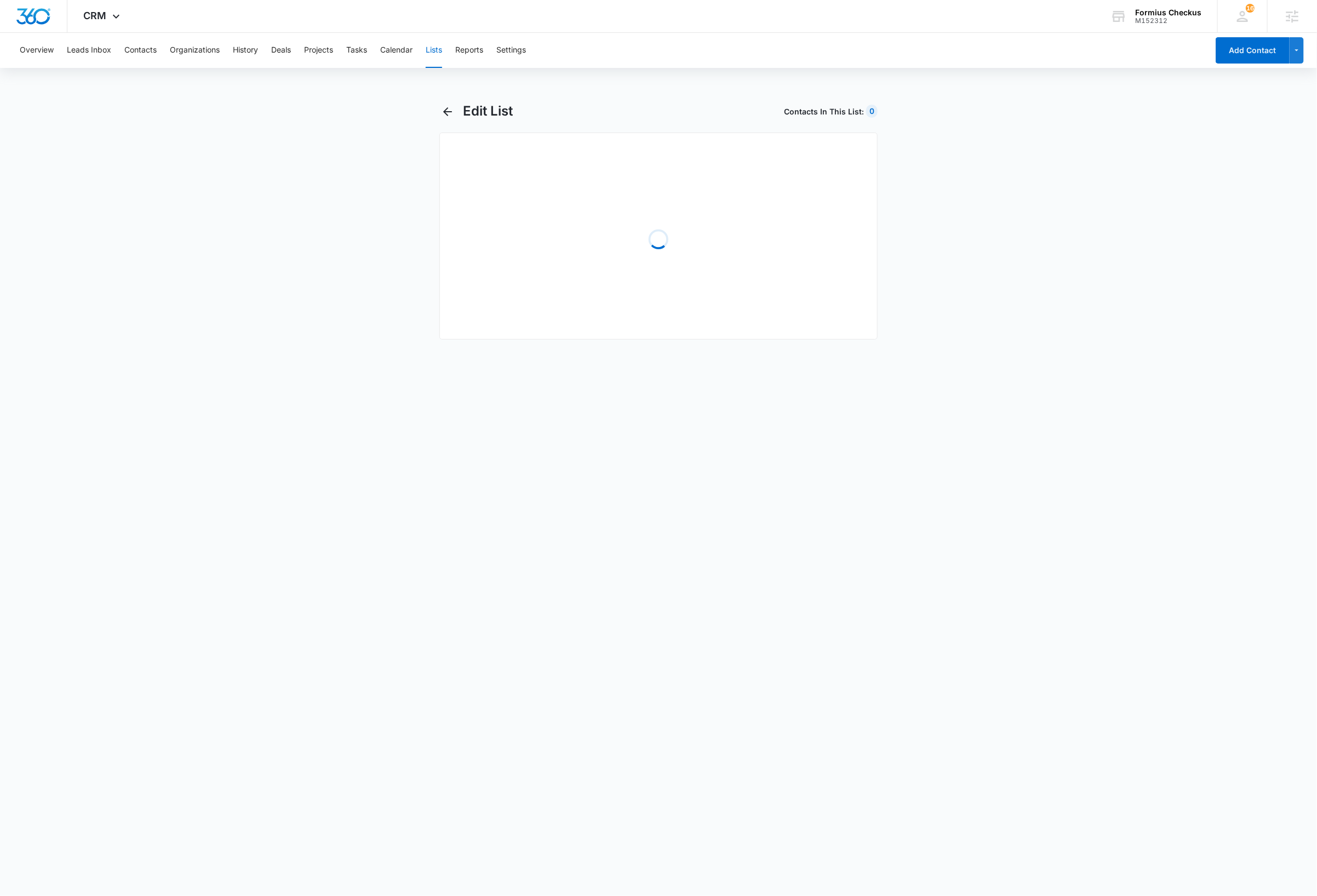
select select "31"
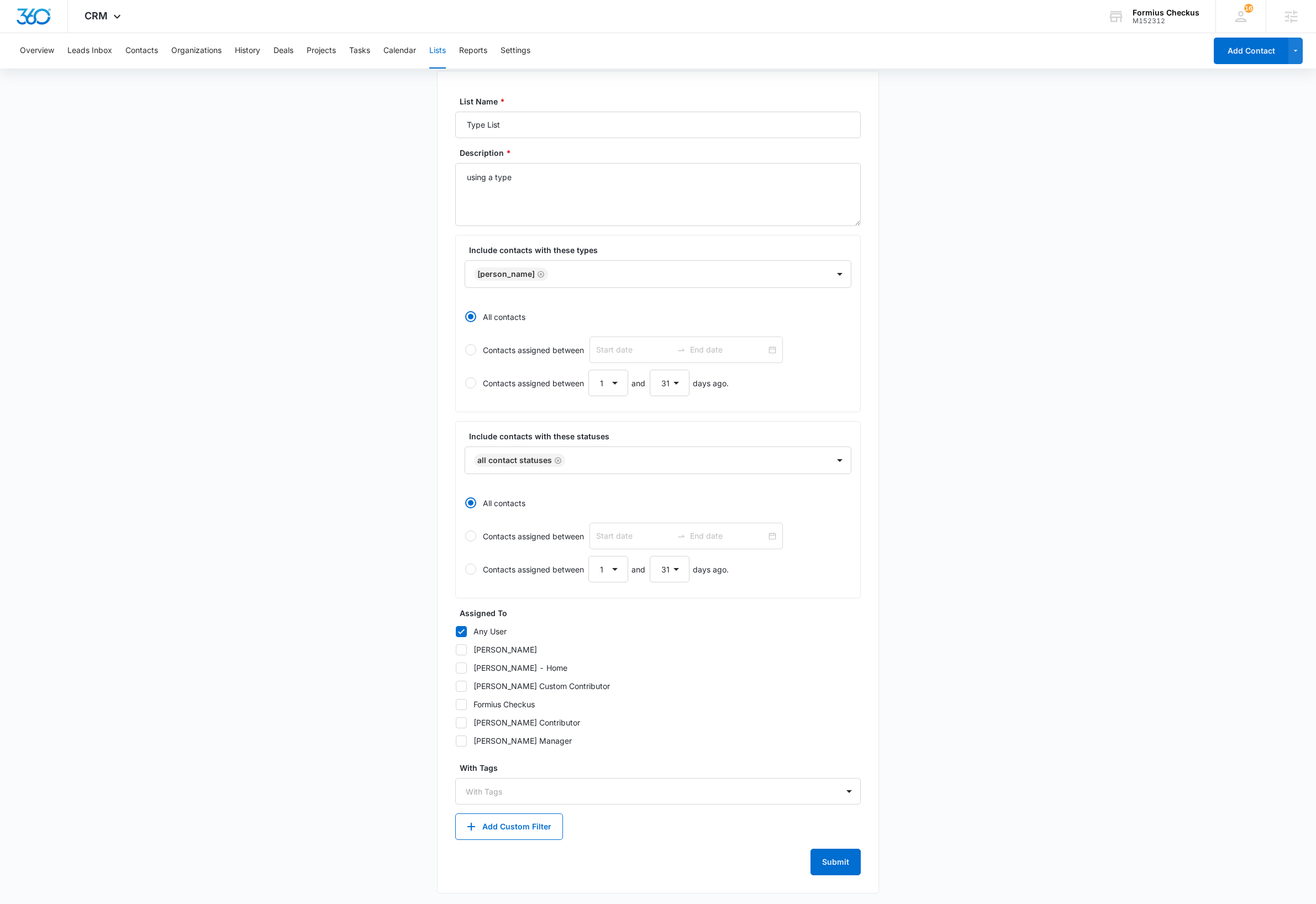
scroll to position [69, 0]
click at [840, 860] on button "Submit" at bounding box center [835, 859] width 50 height 27
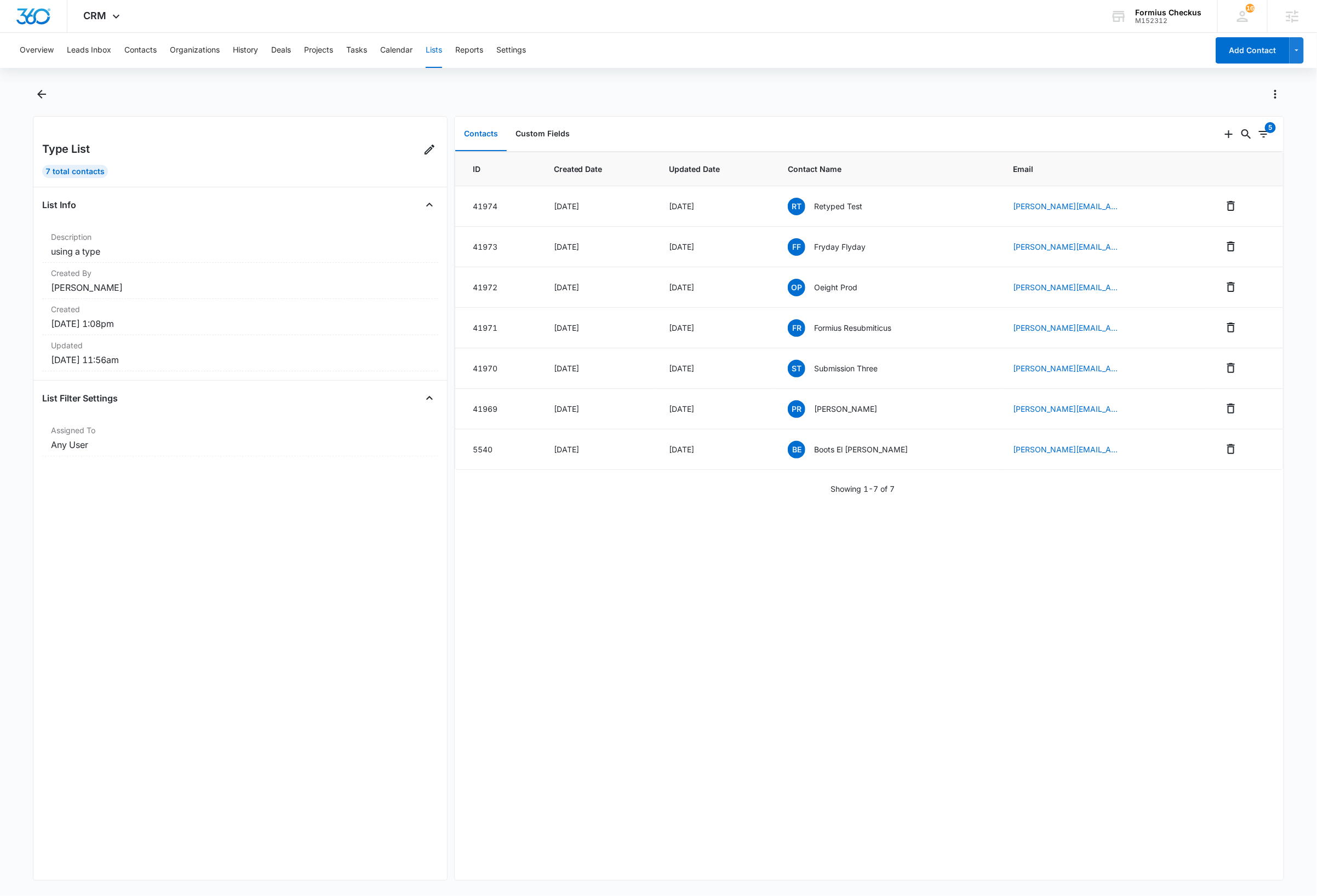
click at [433, 50] on button "Lists" at bounding box center [433, 50] width 16 height 35
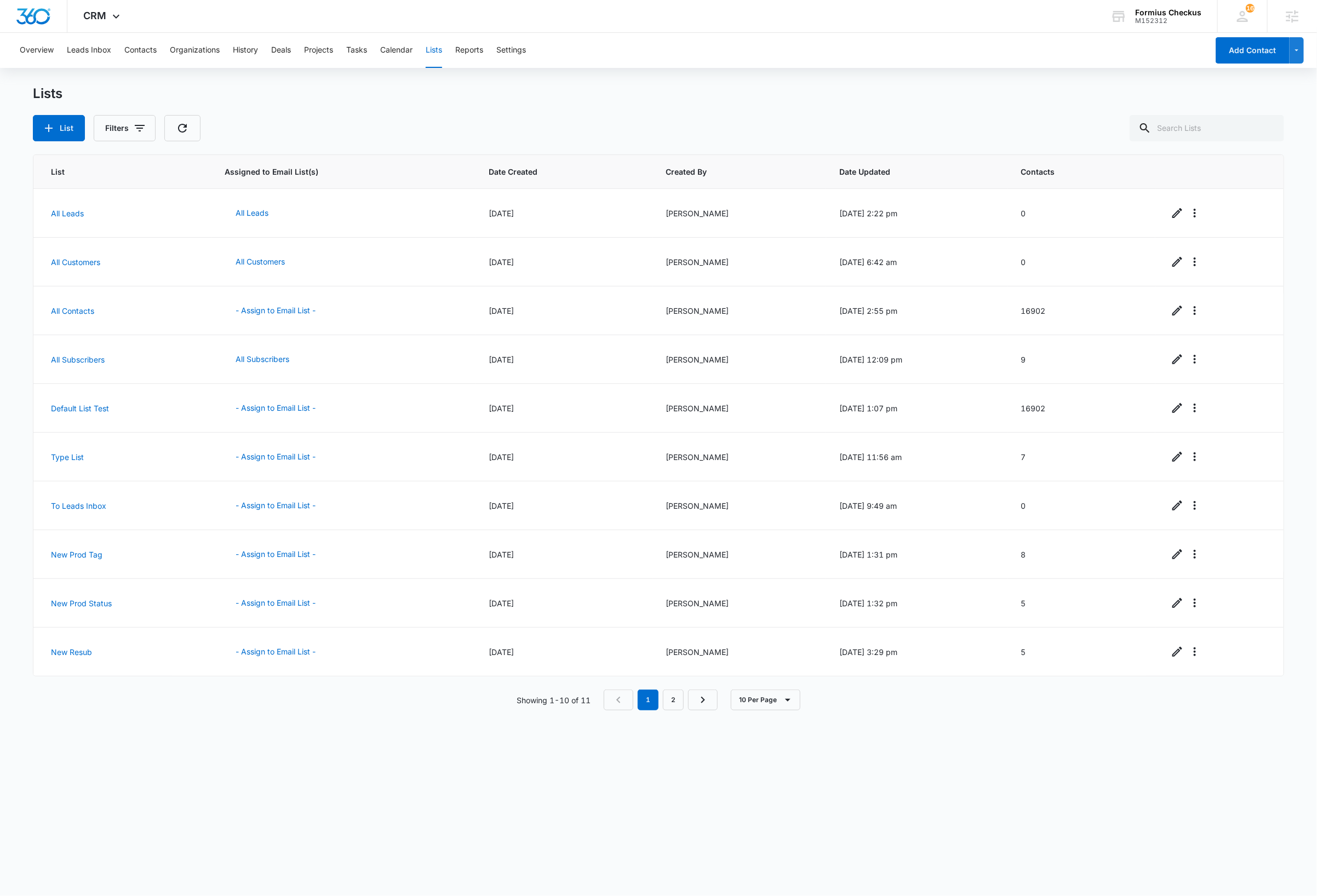
click at [897, 797] on div "List Assigned to Email List(s) Date Created Created By Date Updated Contacts Al…" at bounding box center [658, 517] width 1251 height 726
click at [66, 461] on link "Type List" at bounding box center [67, 457] width 33 height 9
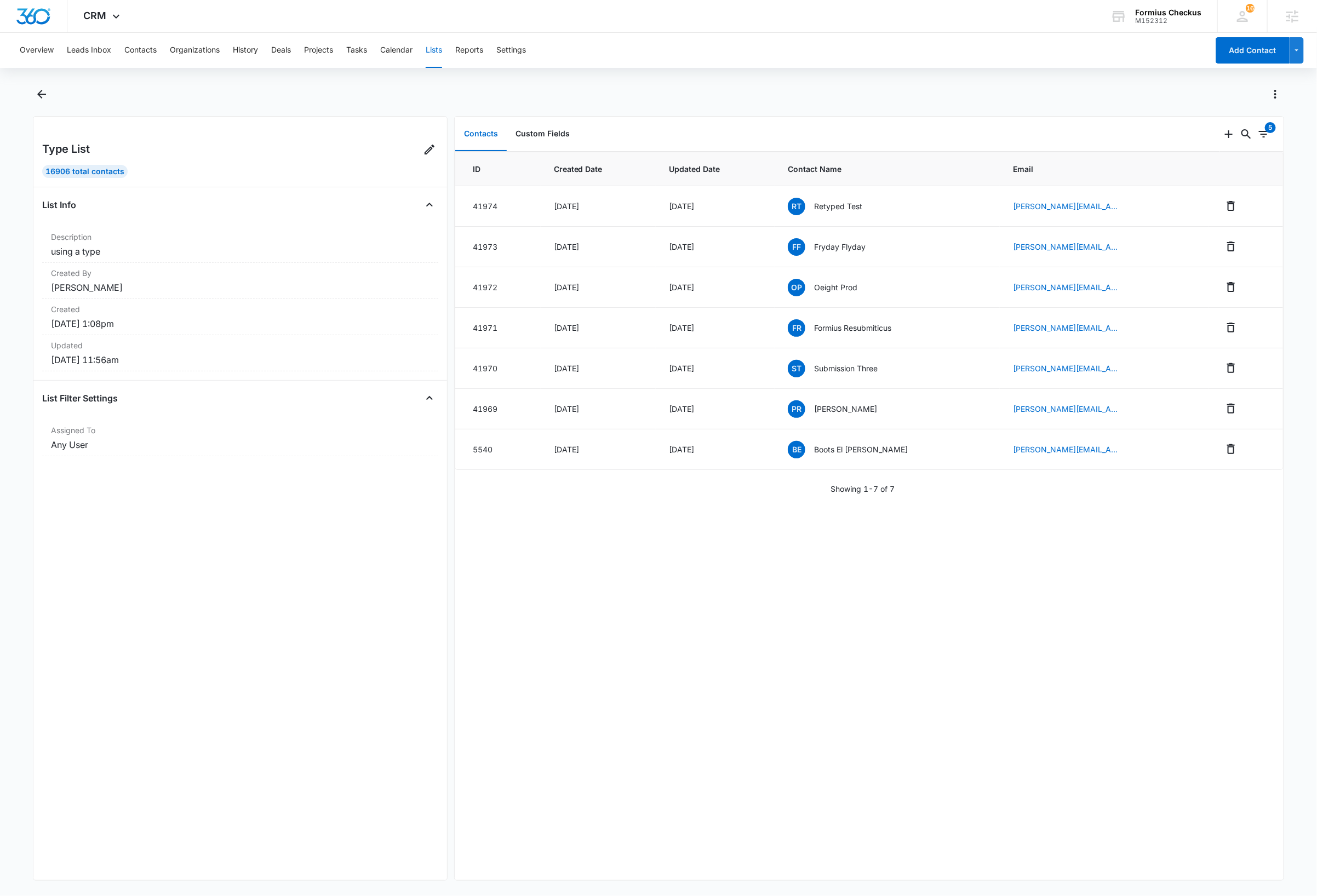
click at [438, 52] on button "Lists" at bounding box center [433, 50] width 16 height 35
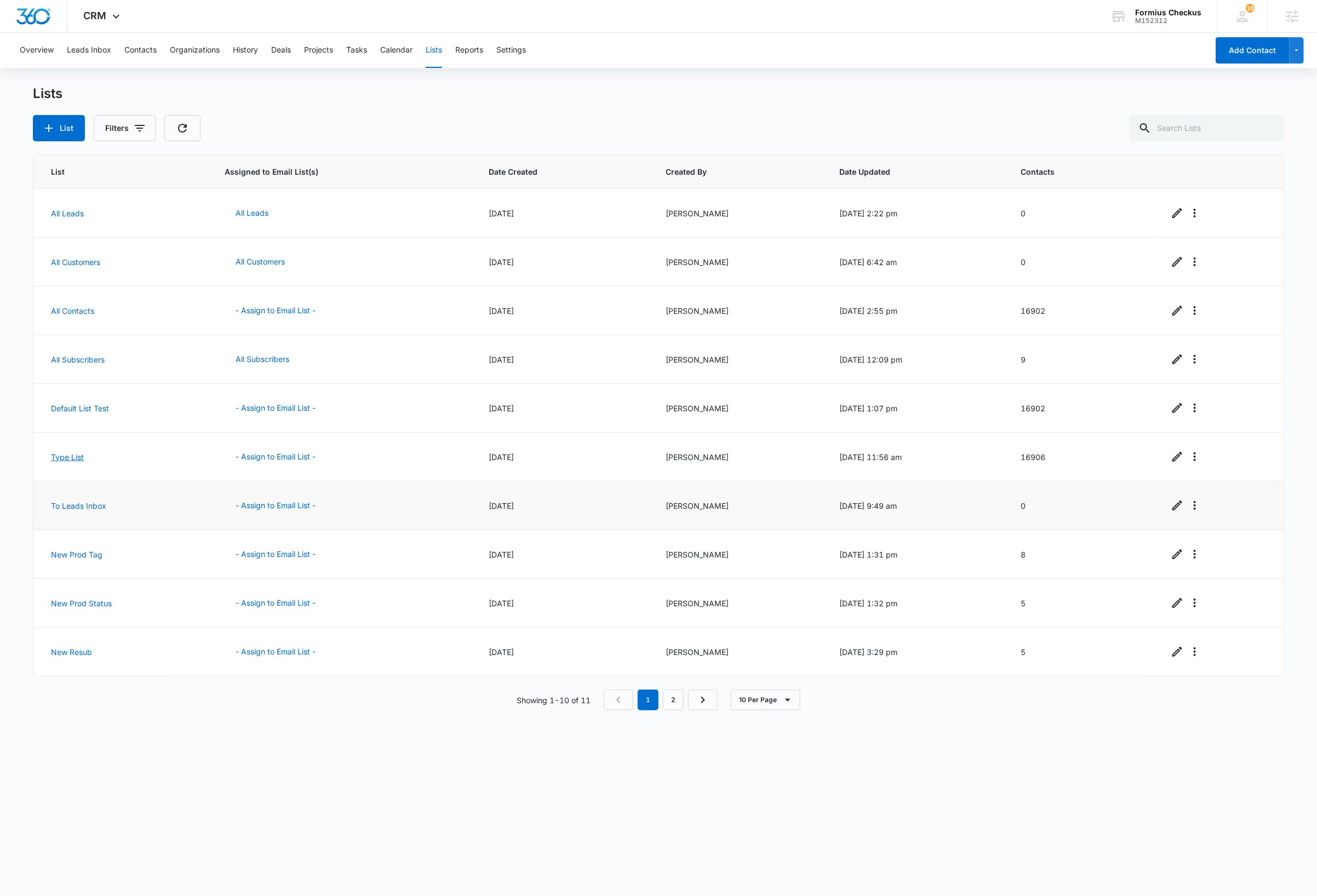
drag, startPoint x: 77, startPoint y: 458, endPoint x: 150, endPoint y: 491, distance: 80.1
click at [77, 458] on link "Type List" at bounding box center [67, 457] width 33 height 9
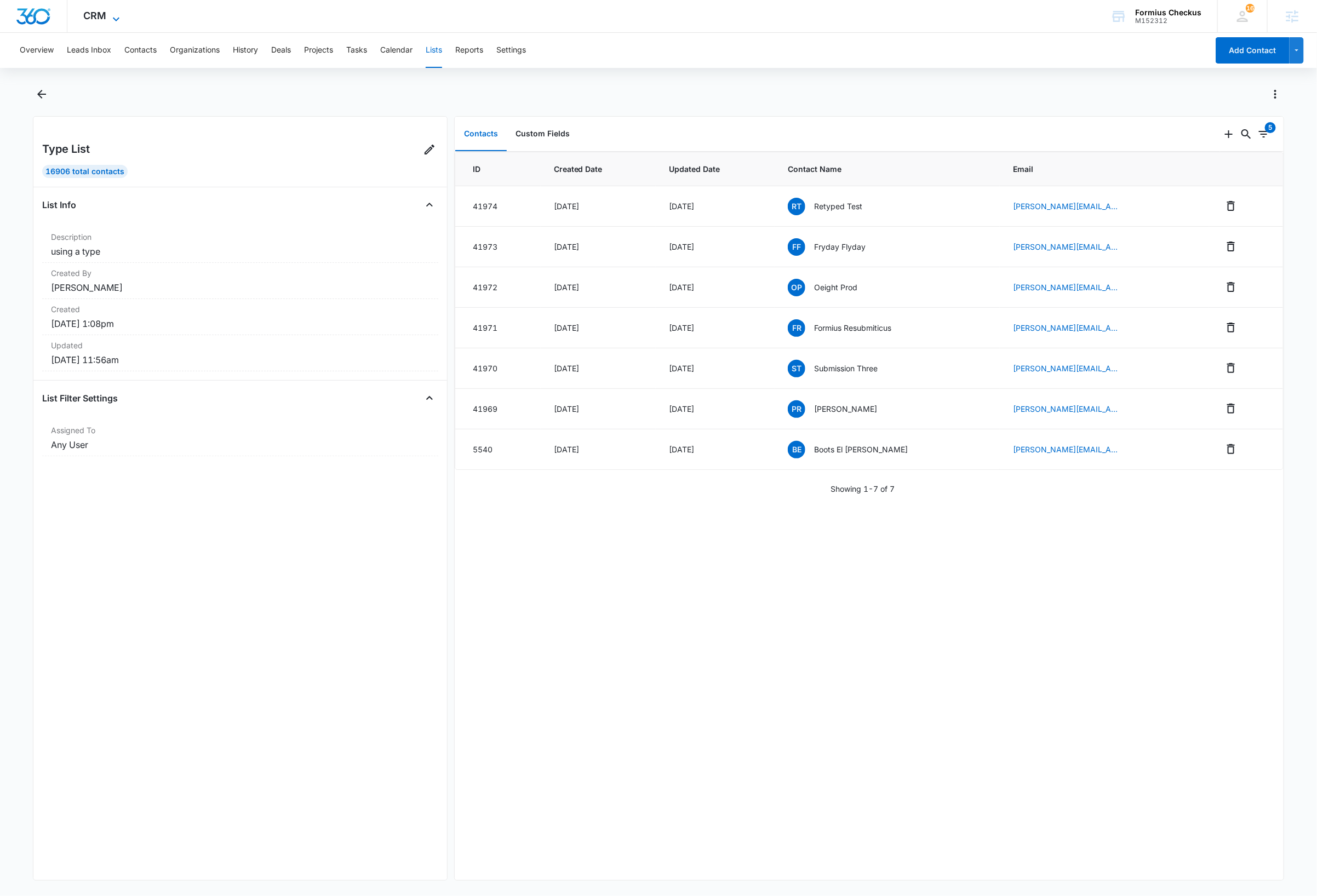
click at [102, 16] on span "CRM" at bounding box center [95, 15] width 23 height 11
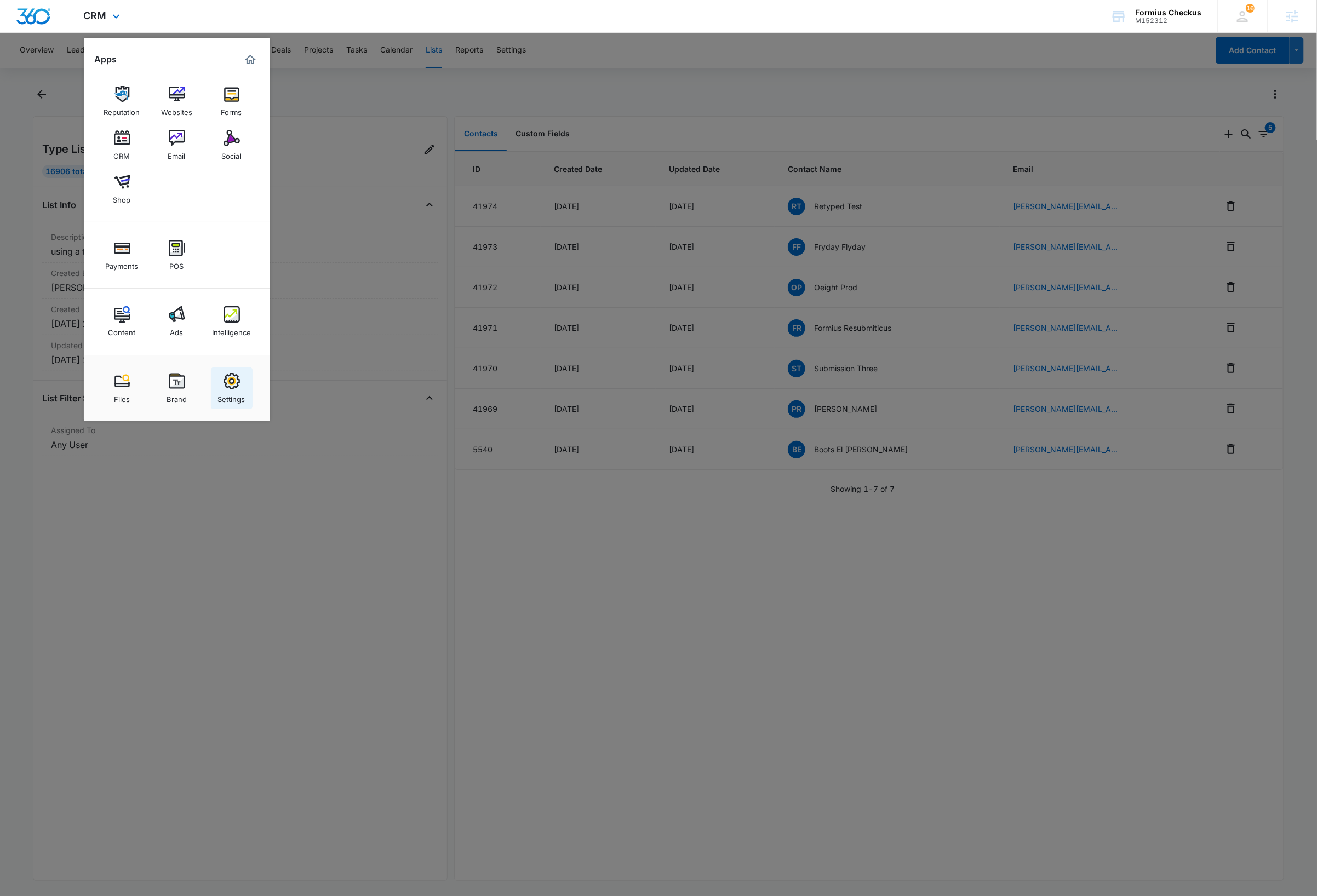
click at [237, 391] on div "Settings" at bounding box center [232, 397] width 28 height 14
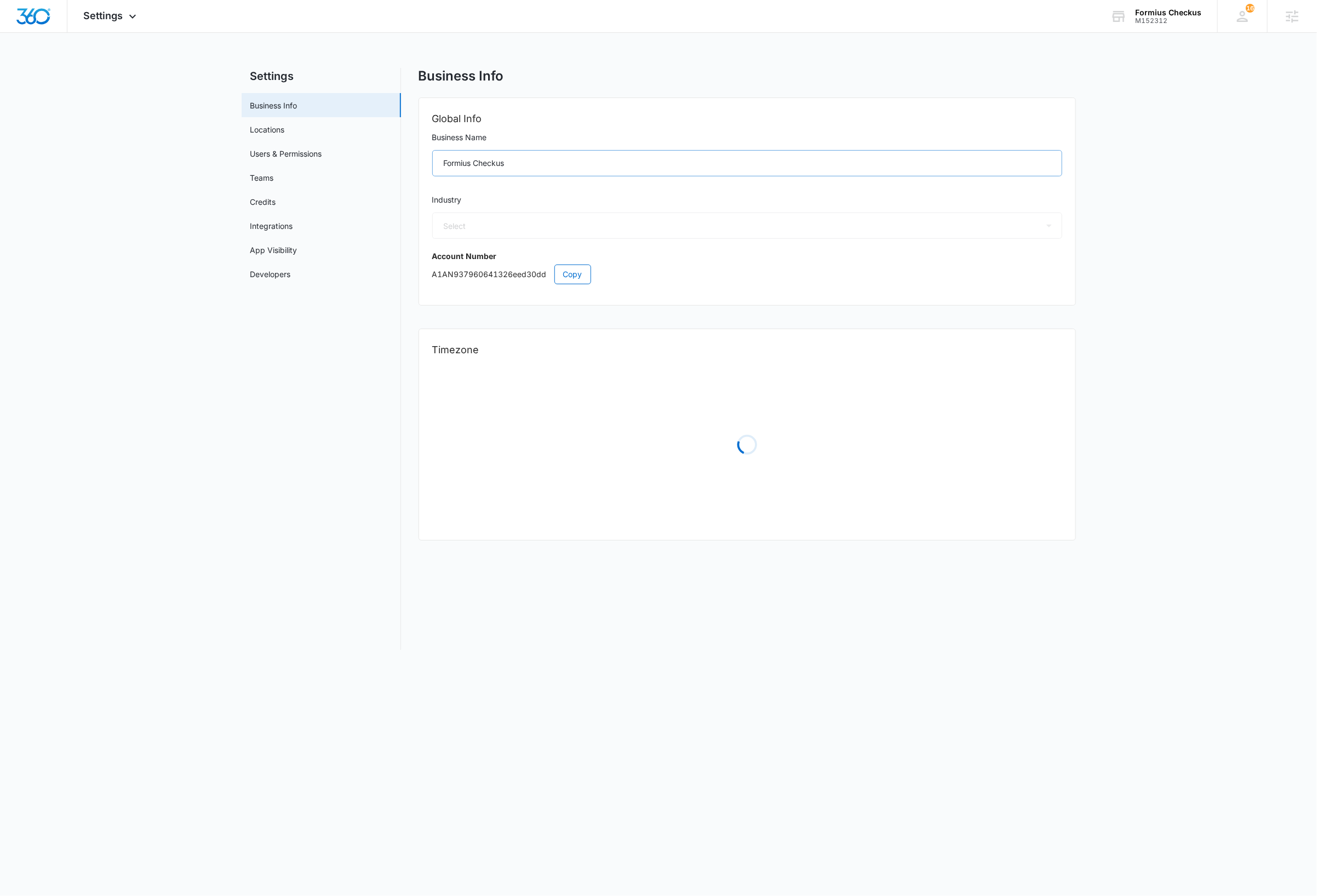
select select "44"
select select "US"
select select "America/[GEOGRAPHIC_DATA]"
click at [567, 276] on span "Copy" at bounding box center [573, 275] width 19 height 12
click at [28, 15] on img "Dashboard" at bounding box center [33, 16] width 35 height 16
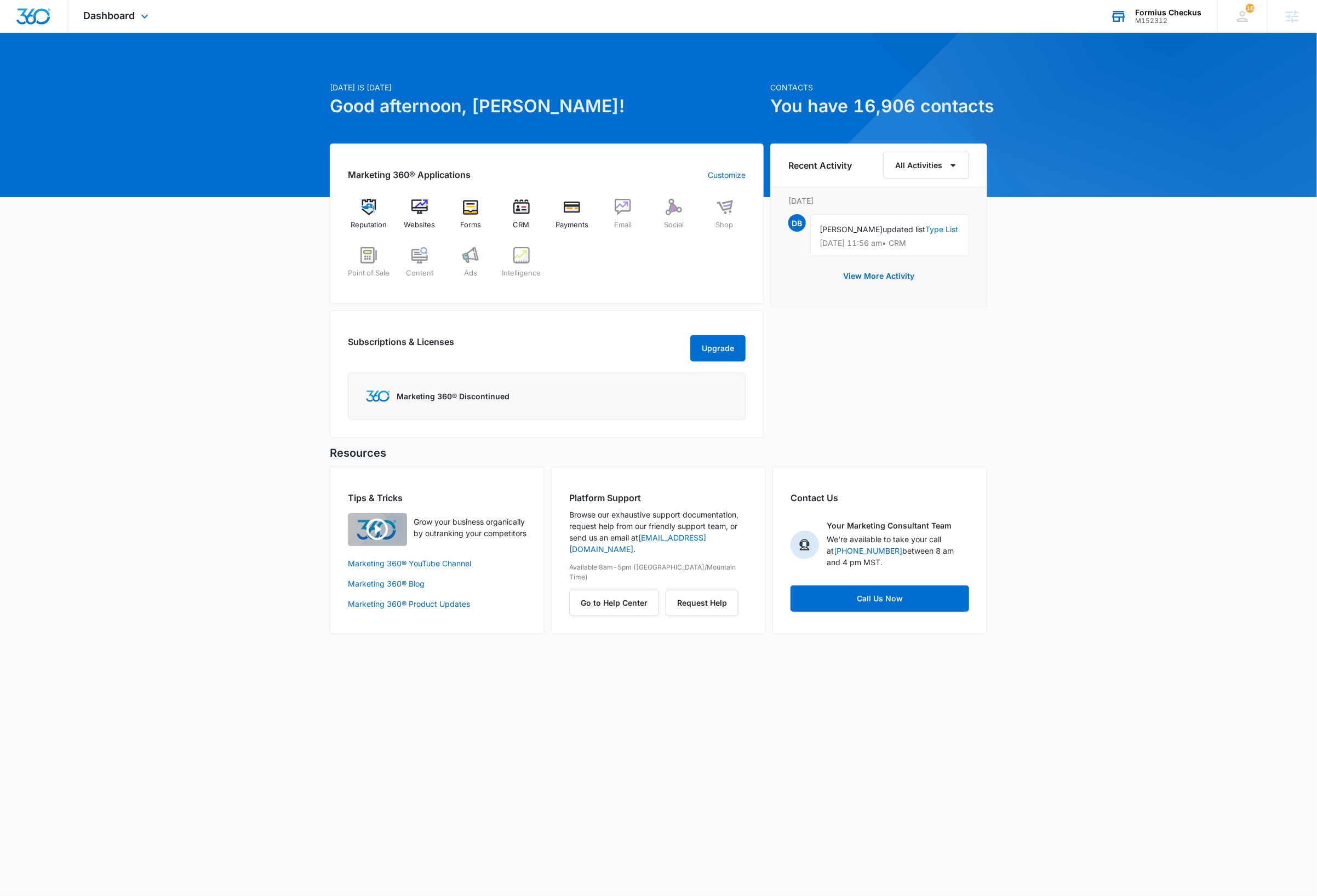
click at [1193, 12] on div "Formius Checkus" at bounding box center [1168, 13] width 66 height 9
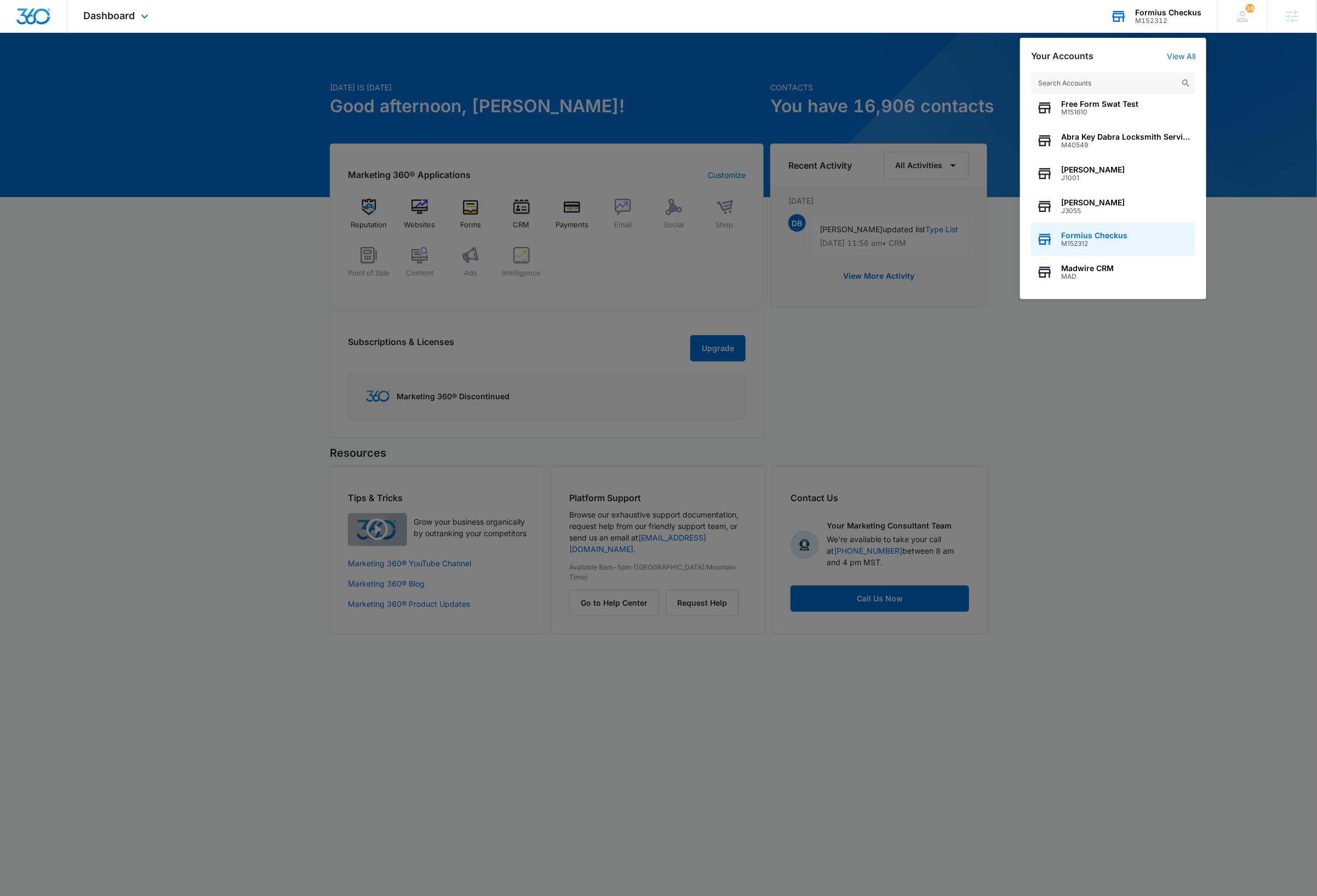
scroll to position [41, 0]
click at [1089, 267] on span "Madwire CRM" at bounding box center [1087, 267] width 52 height 9
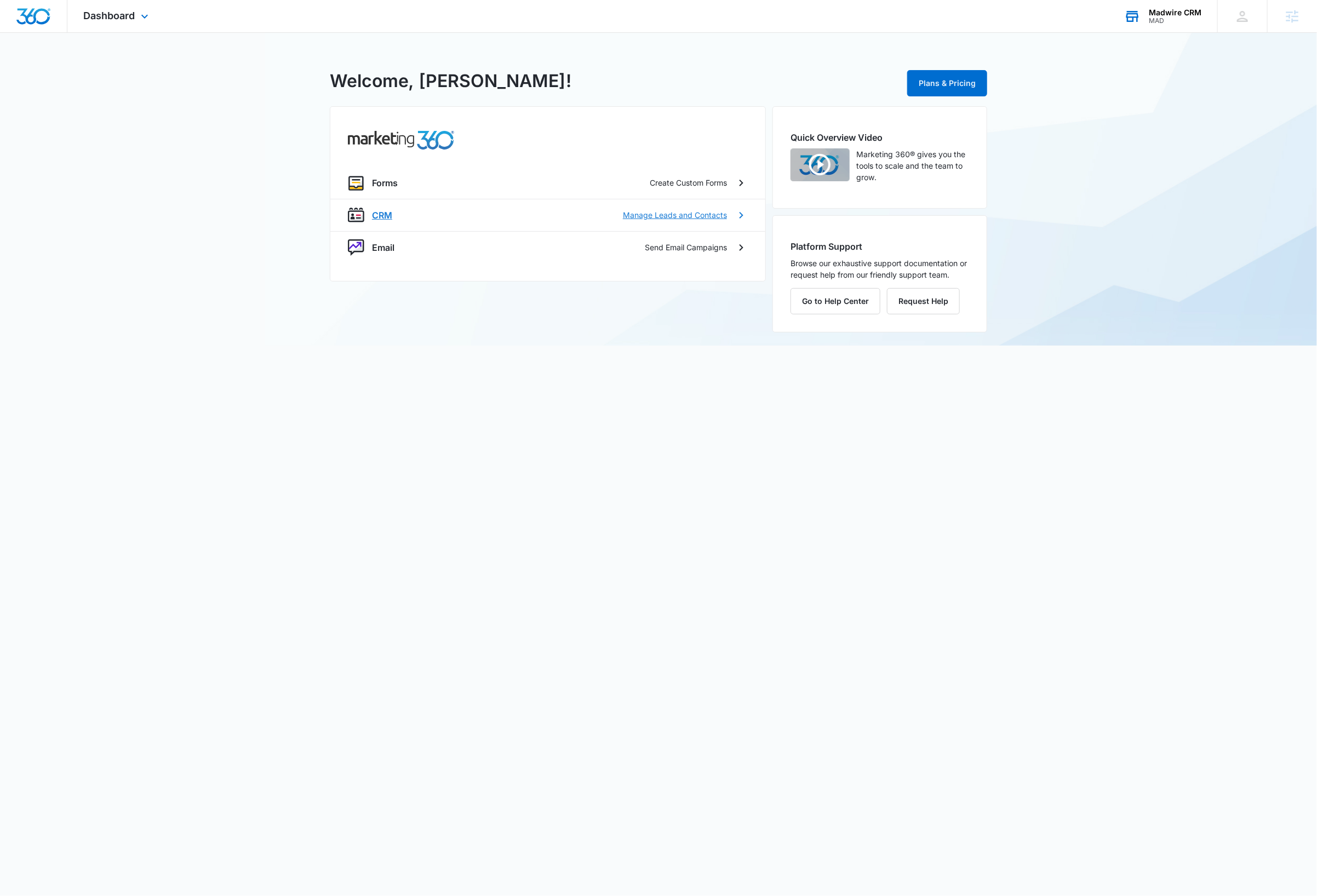
click at [377, 214] on p "CRM" at bounding box center [382, 215] width 20 height 13
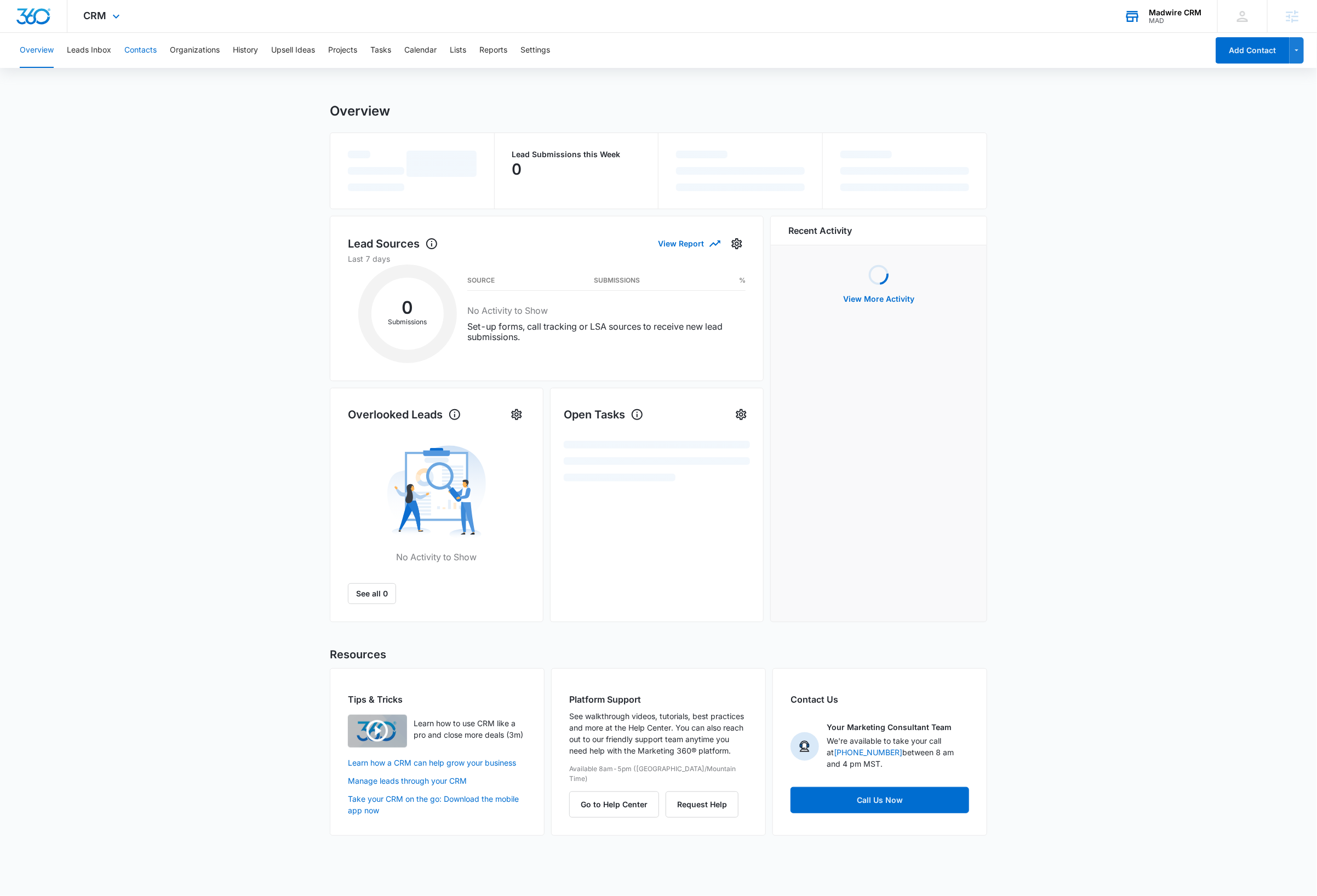
click at [138, 47] on button "Contacts" at bounding box center [141, 50] width 32 height 35
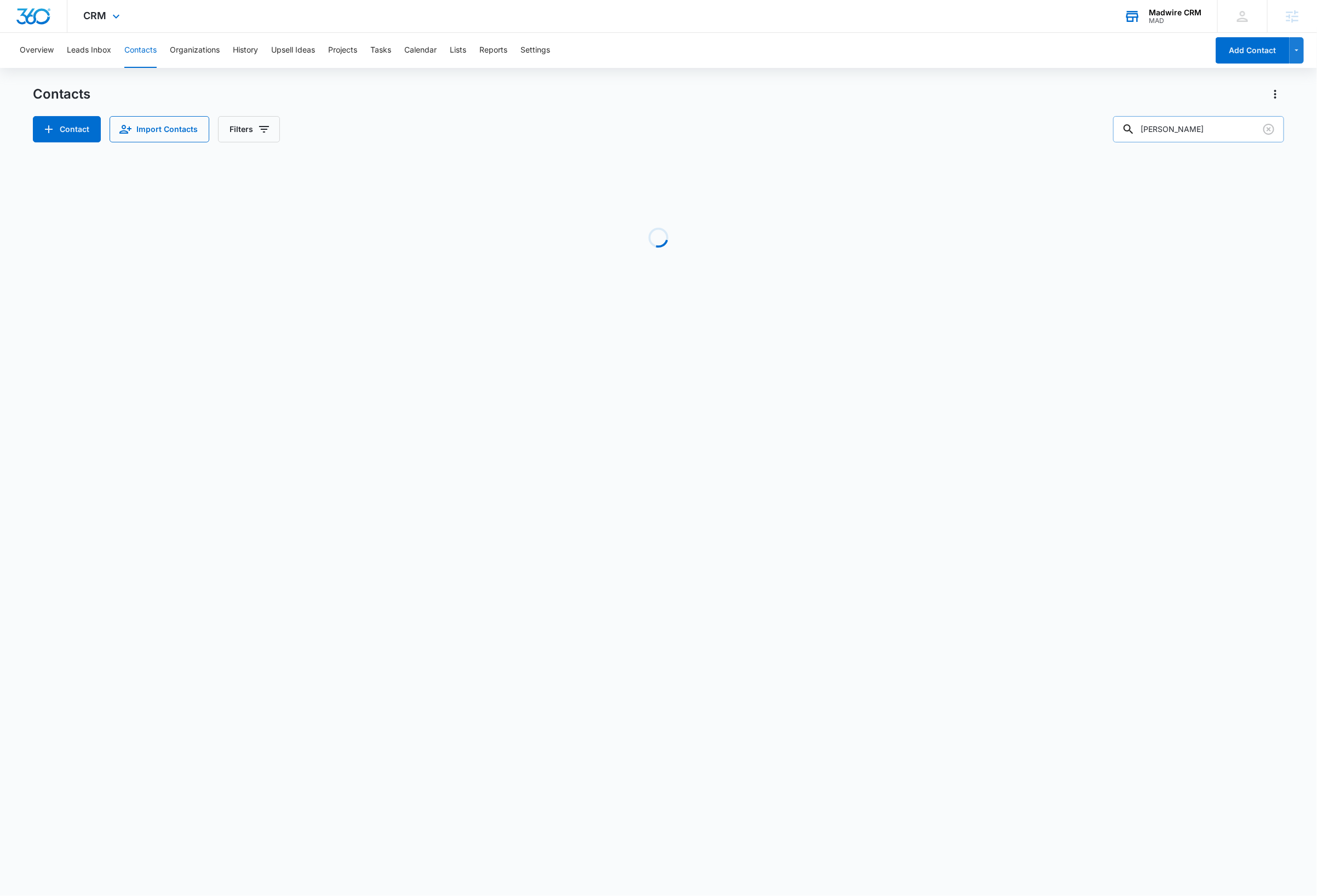
click at [1232, 127] on input "richard black" at bounding box center [1199, 129] width 171 height 26
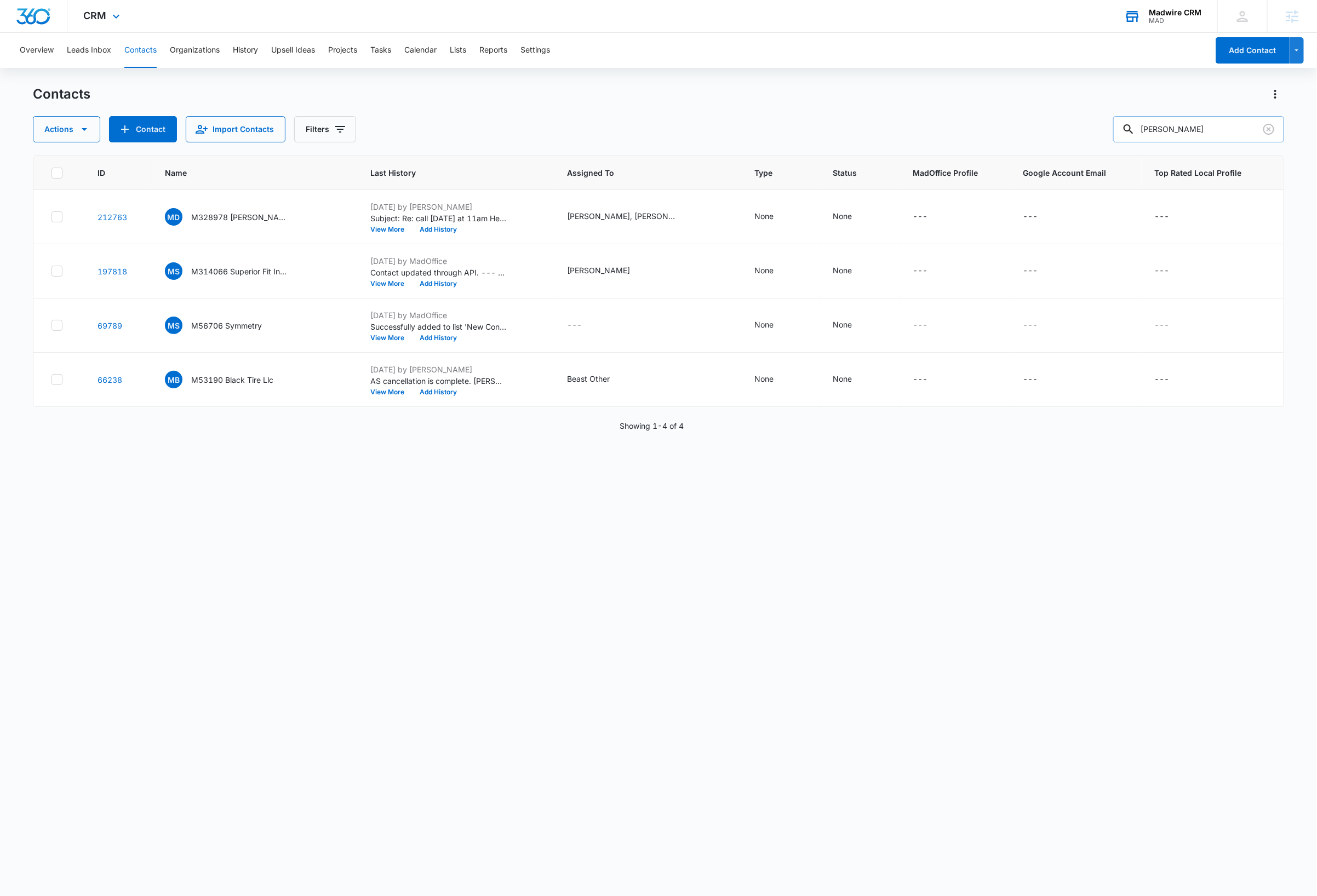
type input "[PERSON_NAME]"
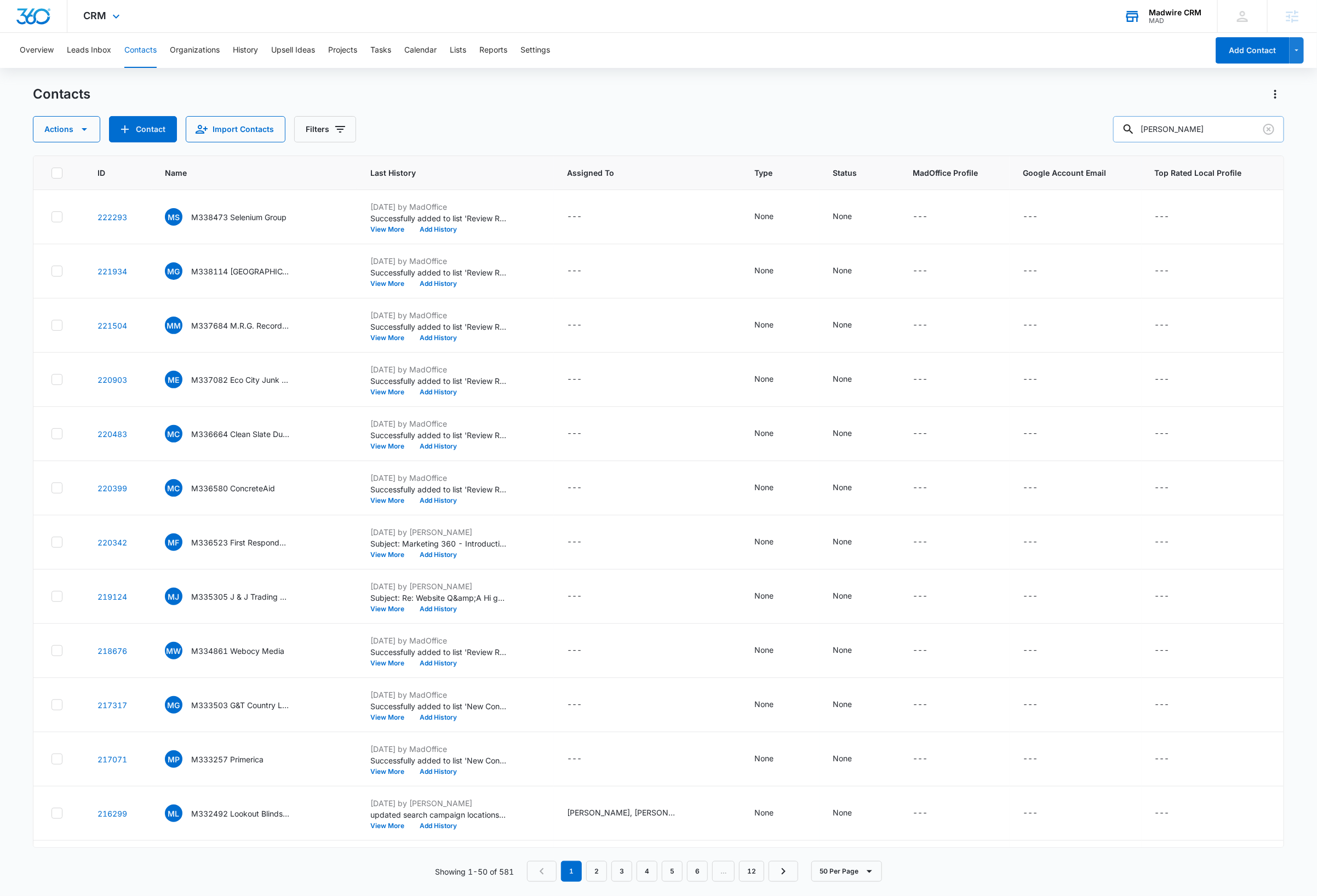
click at [1217, 131] on input "[PERSON_NAME]" at bounding box center [1199, 129] width 171 height 26
click at [1217, 131] on input "greg silva" at bounding box center [1199, 129] width 171 height 26
paste input "greg silva"
type input "g"
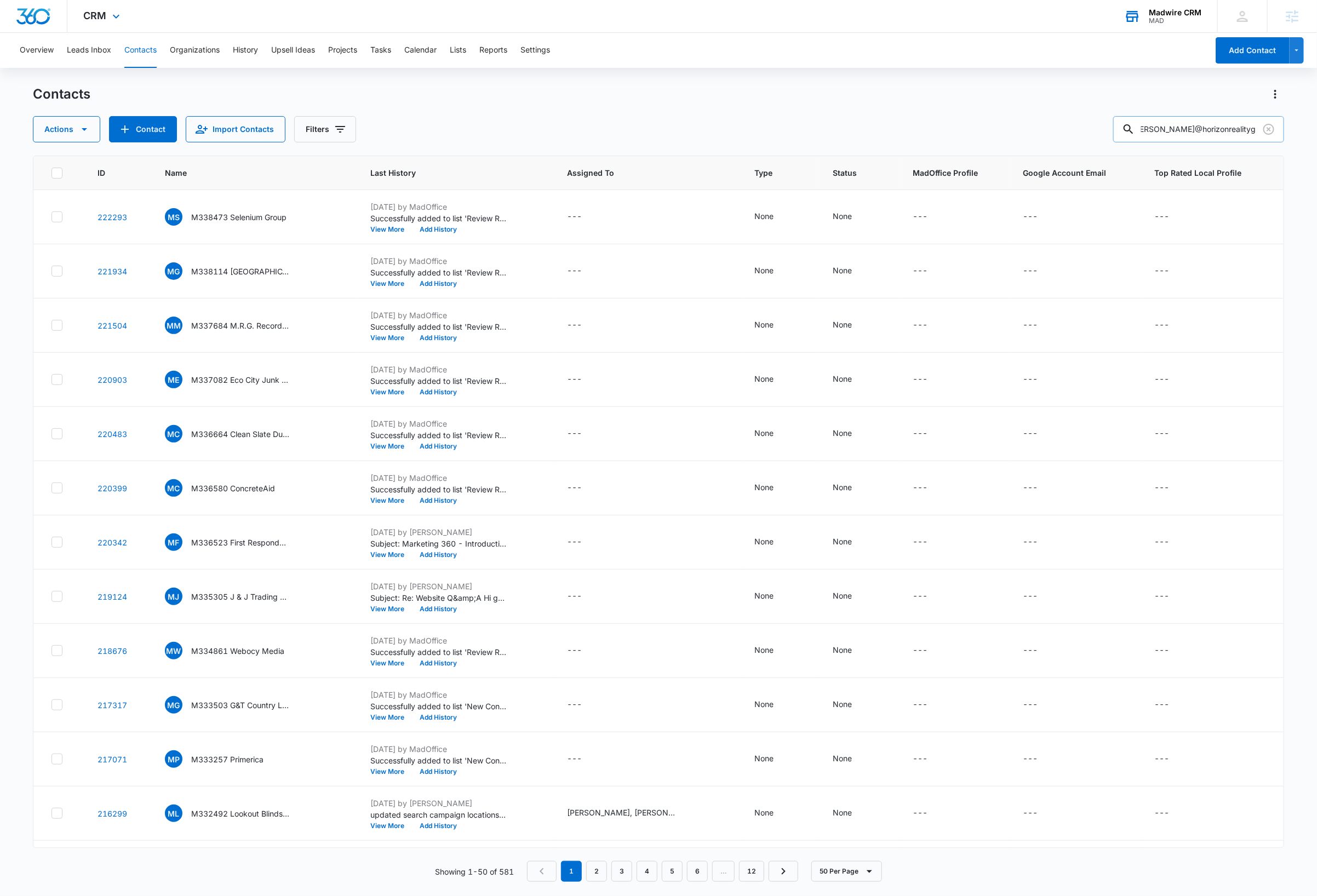
scroll to position [0, 25]
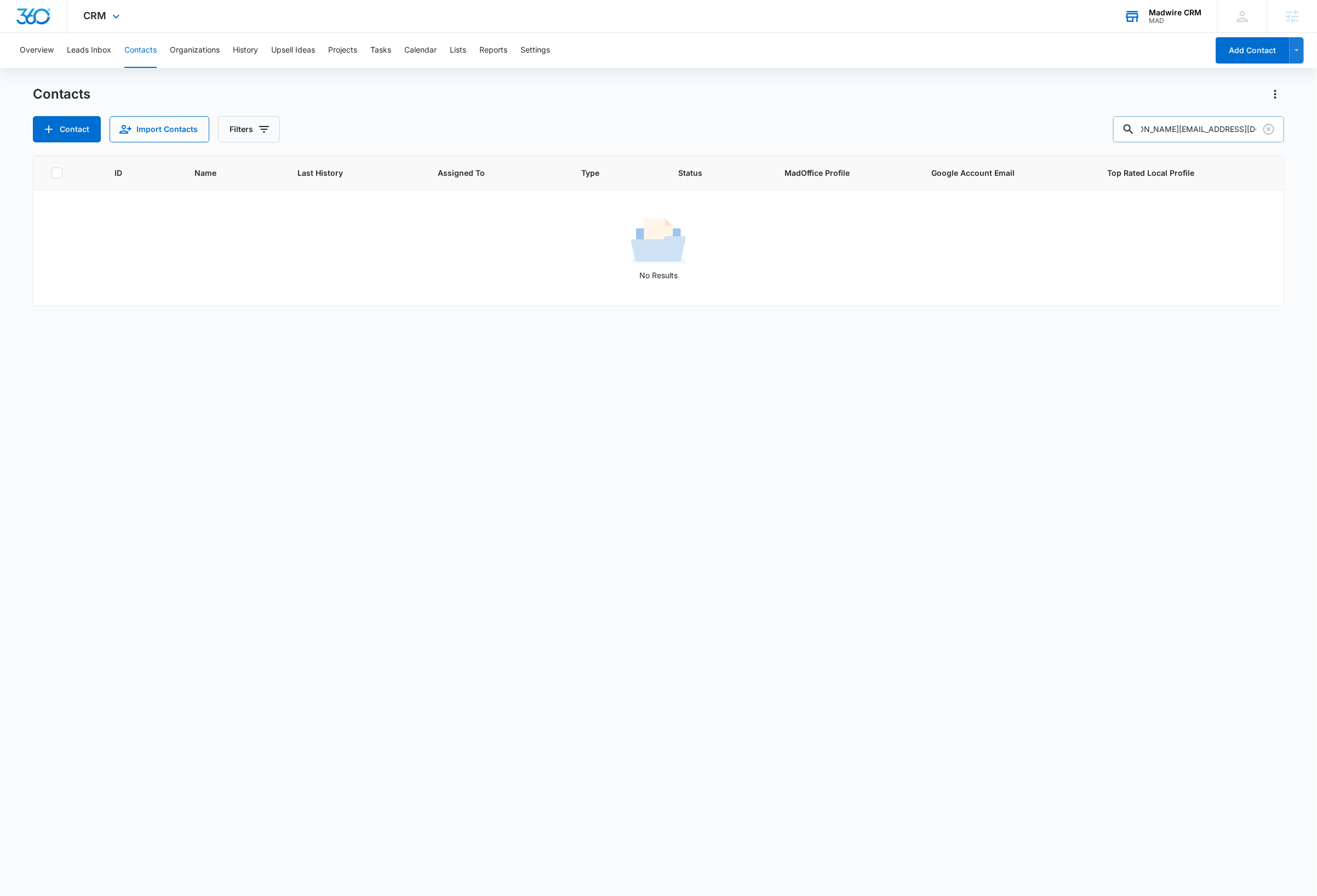
click at [1213, 133] on input "greg@horizonrealitygroup.com" at bounding box center [1199, 129] width 171 height 26
type input "greg@horizonreaitygroup.com"
click at [1222, 128] on input "greg@horizonreaitygroup.com" at bounding box center [1199, 129] width 171 height 26
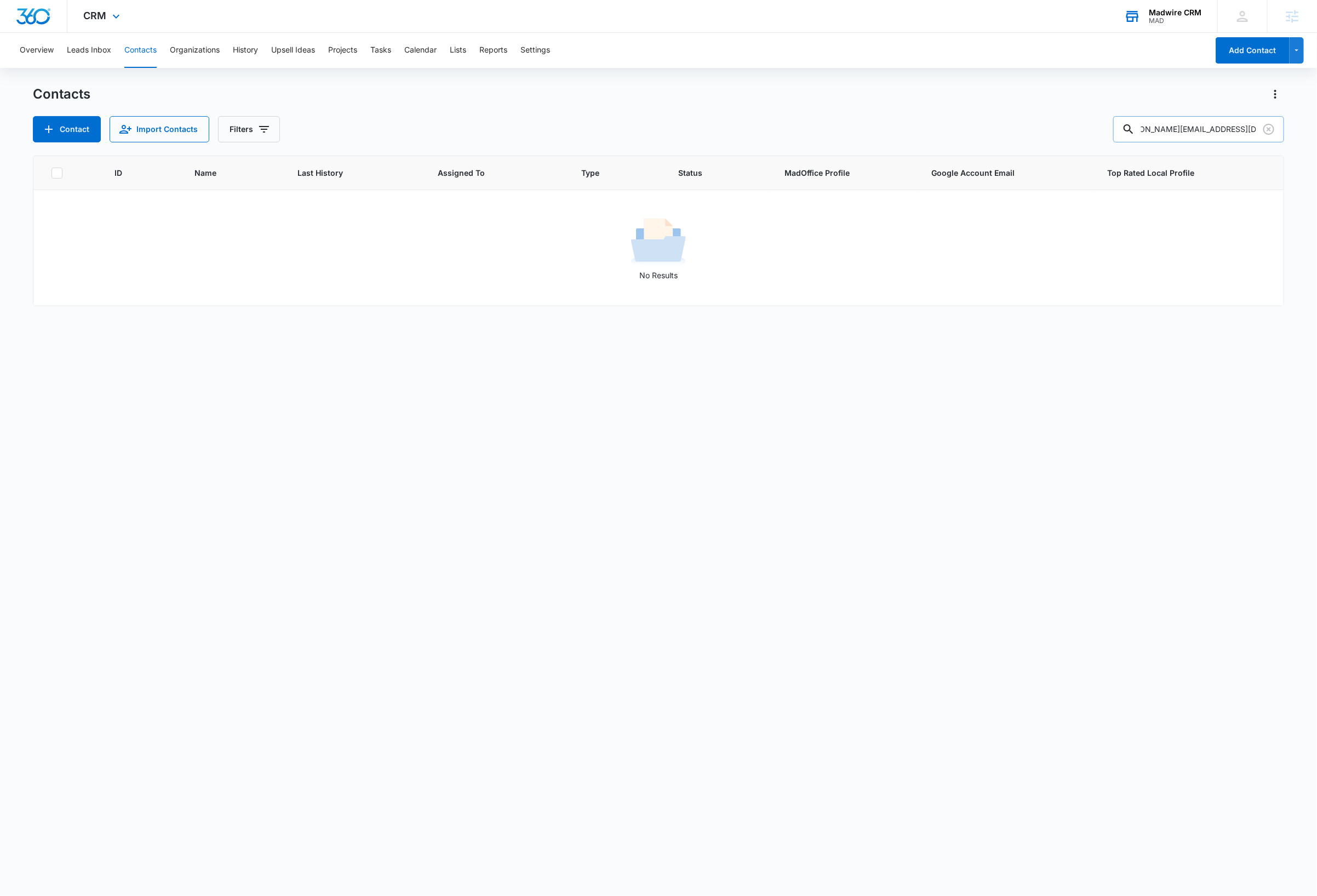
click at [1222, 128] on input "greg@horizonreaitygroup.com" at bounding box center [1199, 129] width 171 height 26
type input "greg@horizon"
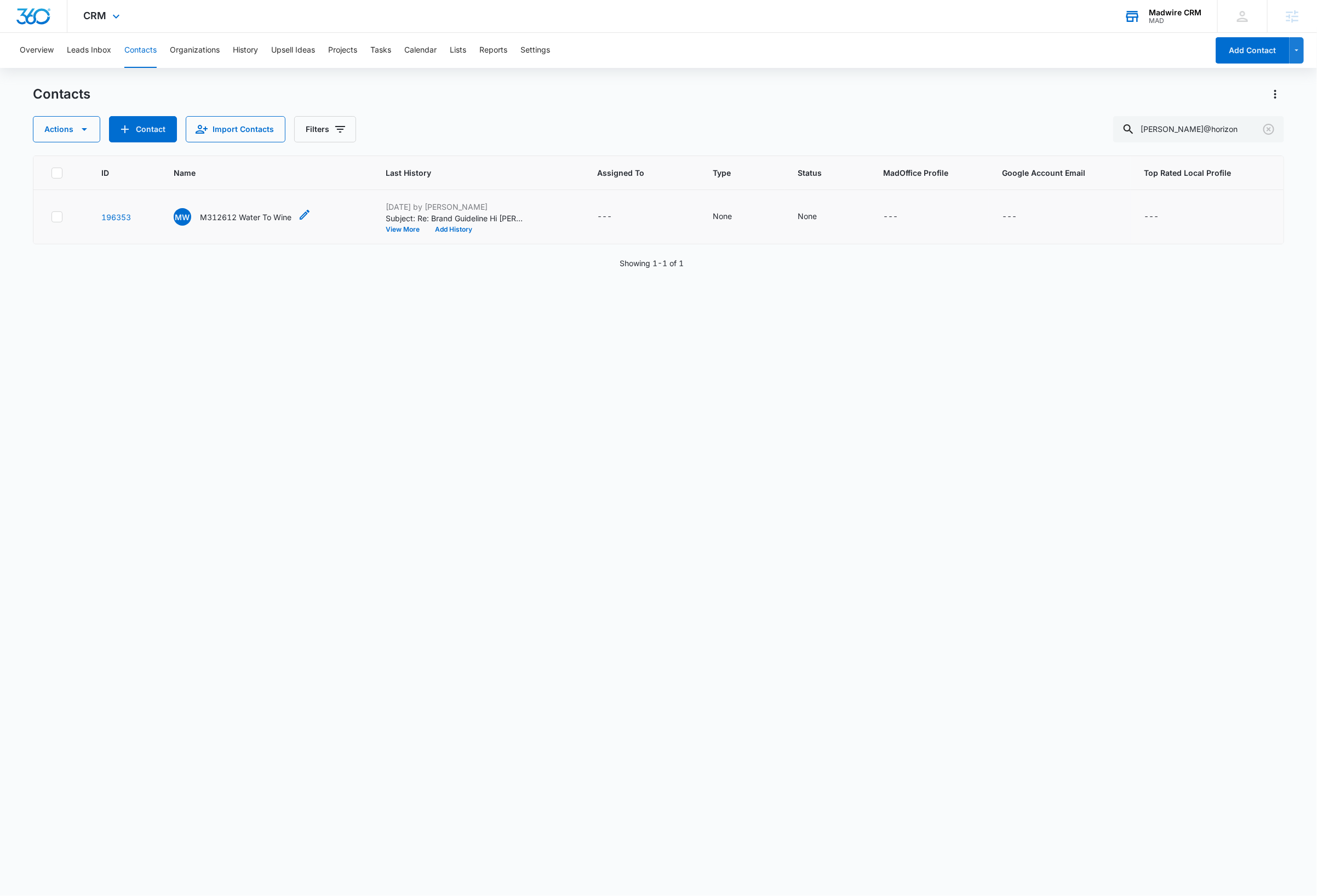
click at [251, 219] on p "M312612 Water To Wine" at bounding box center [246, 217] width 91 height 11
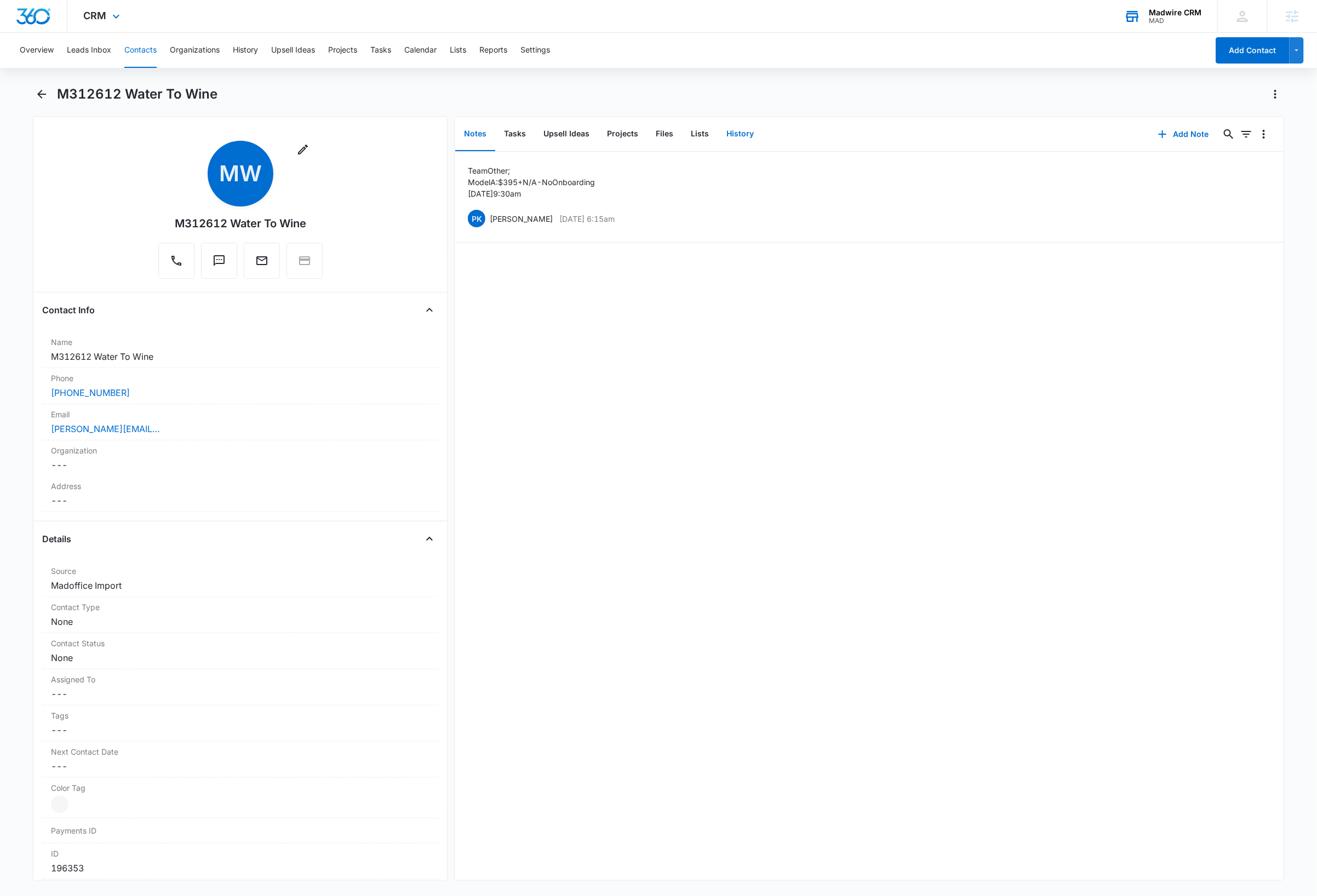
click at [727, 136] on button "History" at bounding box center [740, 134] width 45 height 34
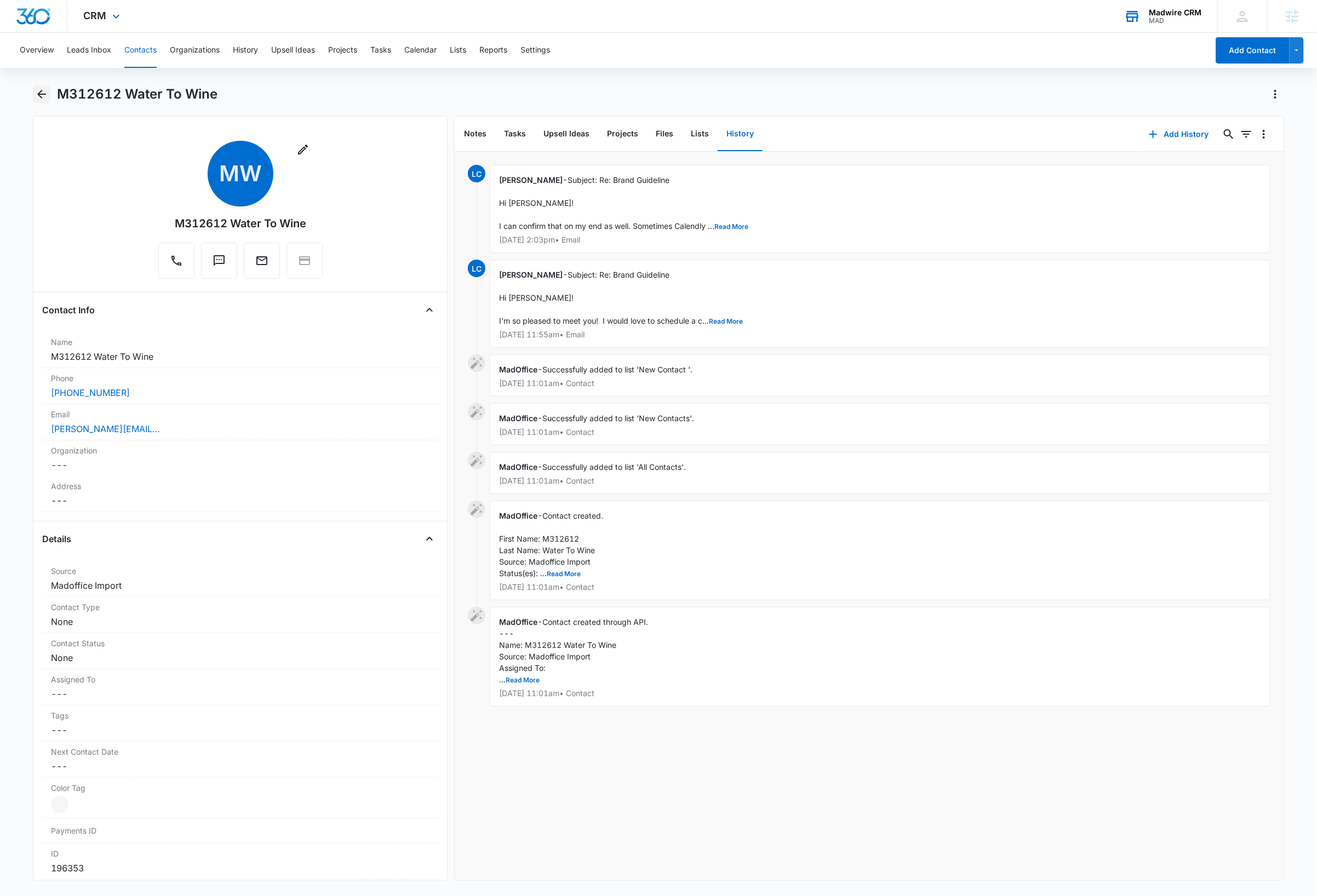
drag, startPoint x: 44, startPoint y: 98, endPoint x: 76, endPoint y: 112, distance: 34.9
click at [44, 97] on icon "Back" at bounding box center [41, 94] width 13 height 13
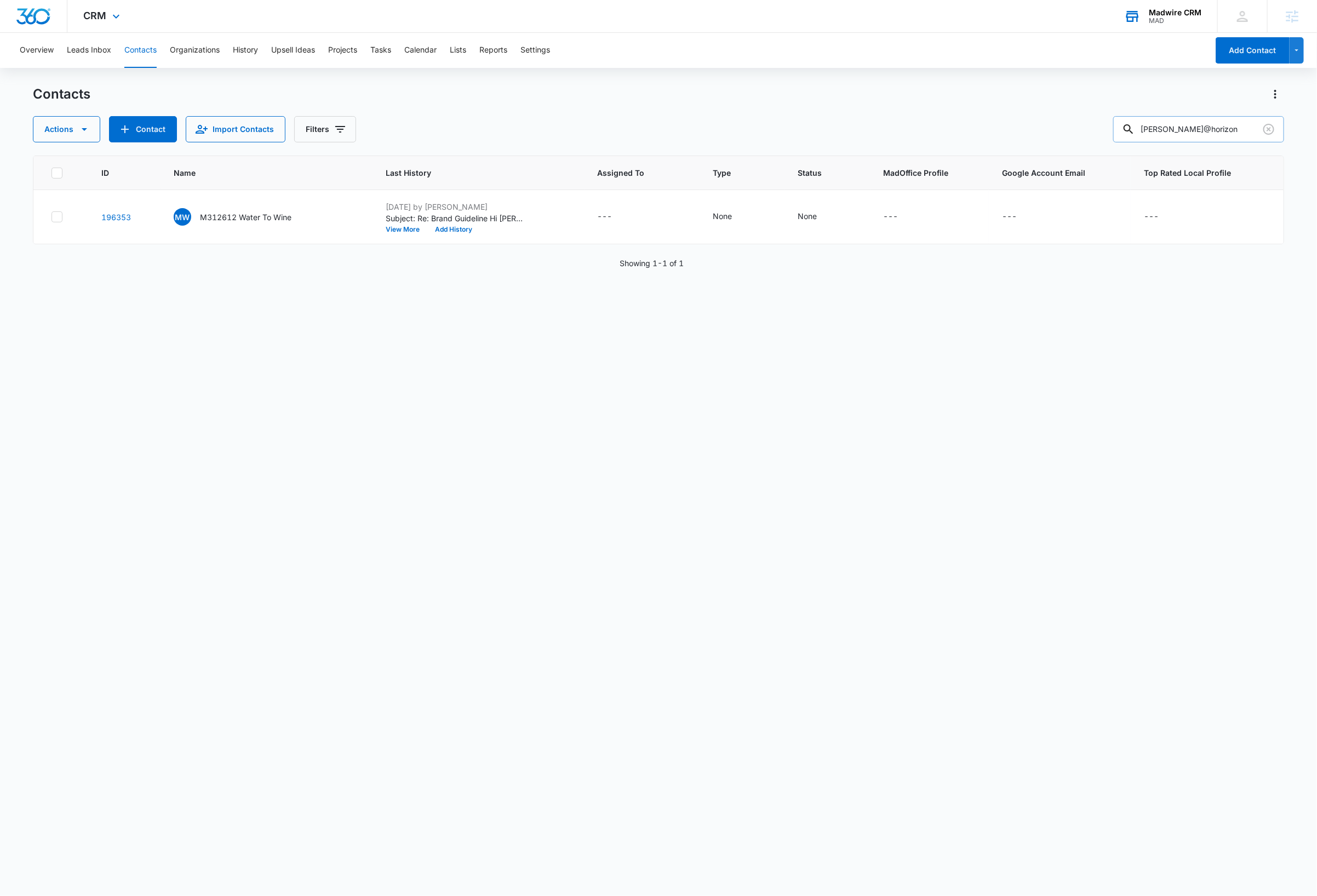
click at [1239, 125] on input "greg@horizon" at bounding box center [1199, 129] width 171 height 26
paste input "realtygroupdanville.com"
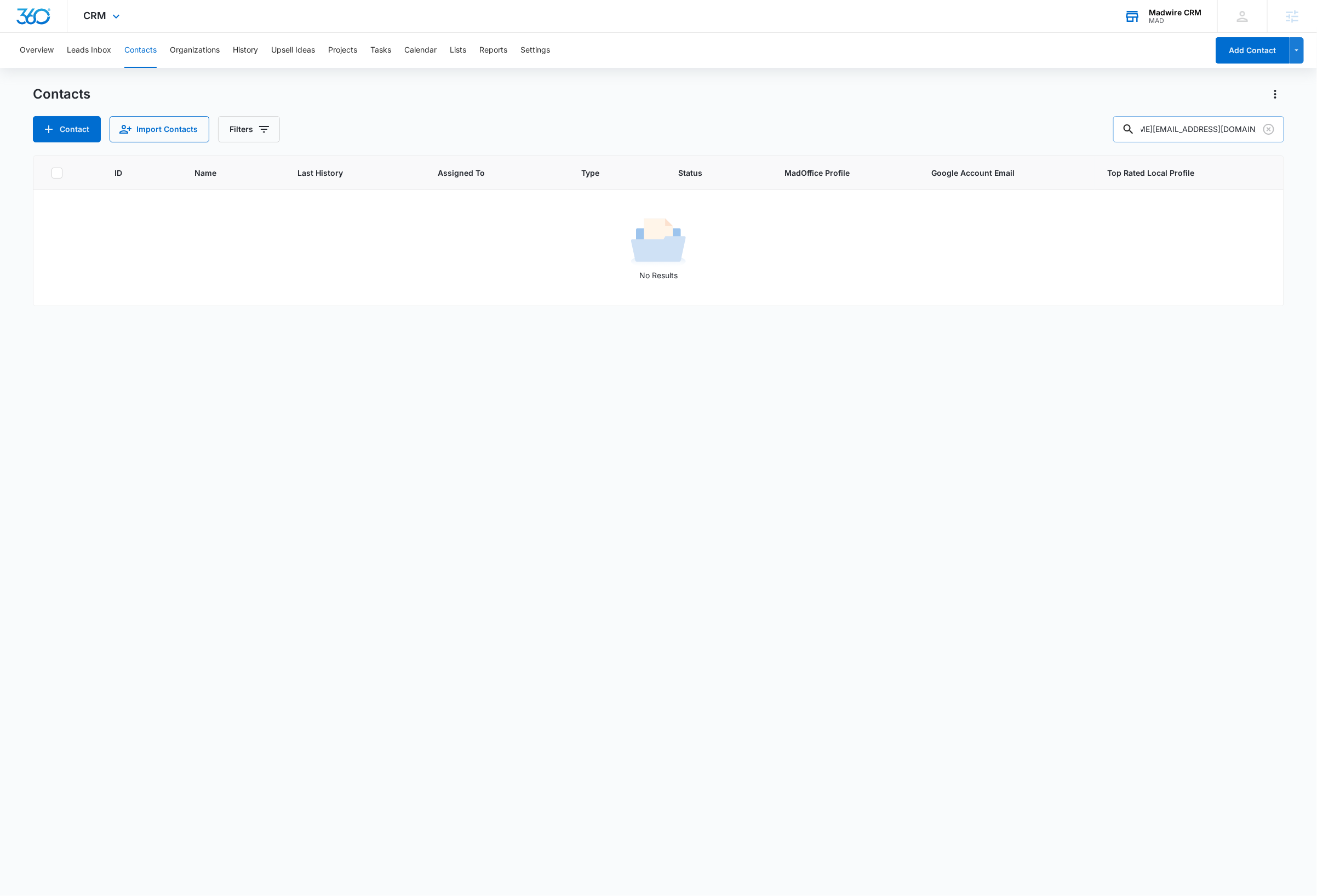
click at [1230, 125] on input "greg@horizonrealtygroupdanville.com" at bounding box center [1199, 129] width 171 height 26
click at [1194, 130] on input "horizonrealtygroup" at bounding box center [1199, 129] width 171 height 26
type input "horizon realty group"
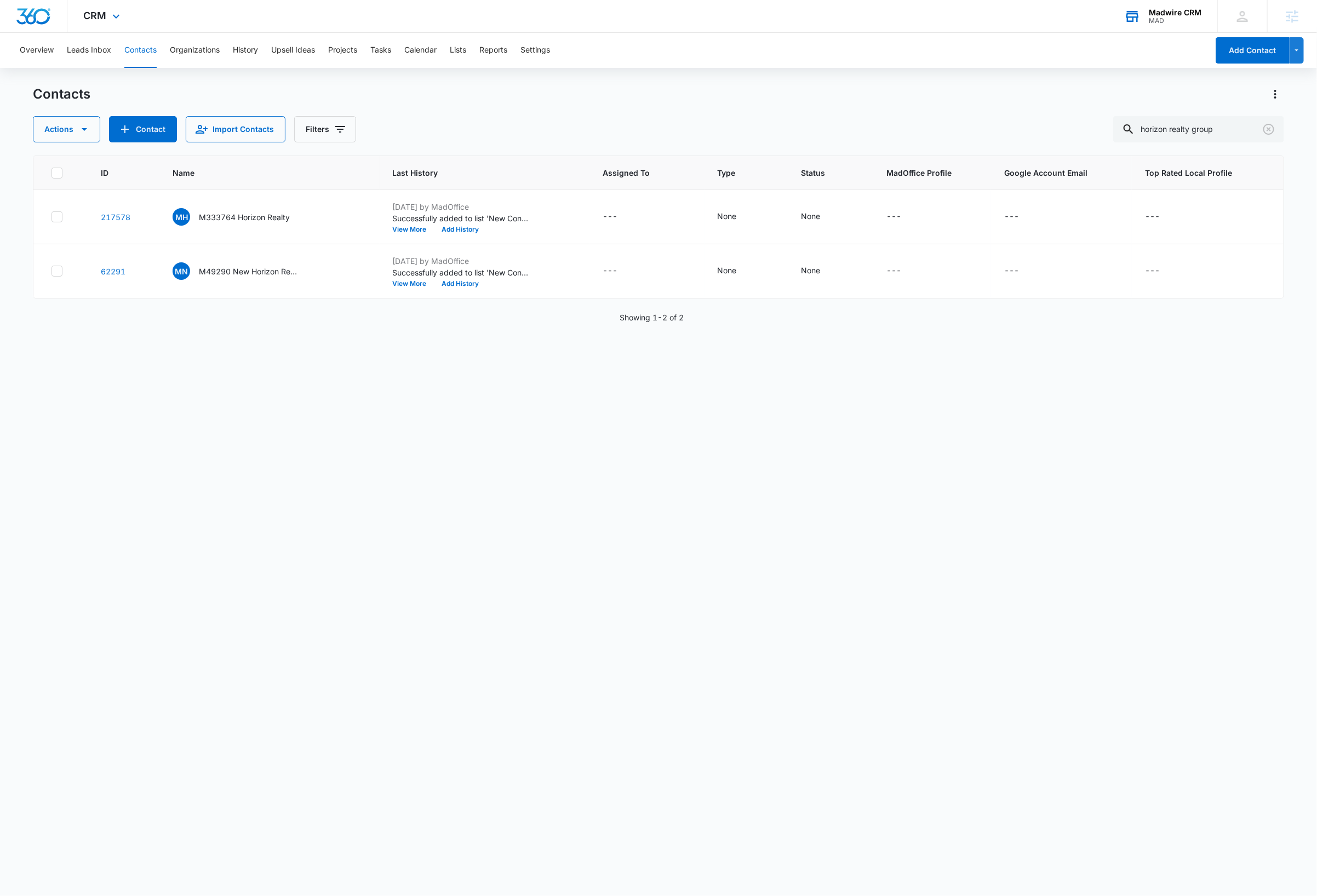
click at [250, 402] on div "ID Name Last History Assigned To Type Status MadOffice Profile Google Account E…" at bounding box center [658, 519] width 1251 height 726
click at [1244, 129] on input "horizon realty group" at bounding box center [1199, 129] width 171 height 26
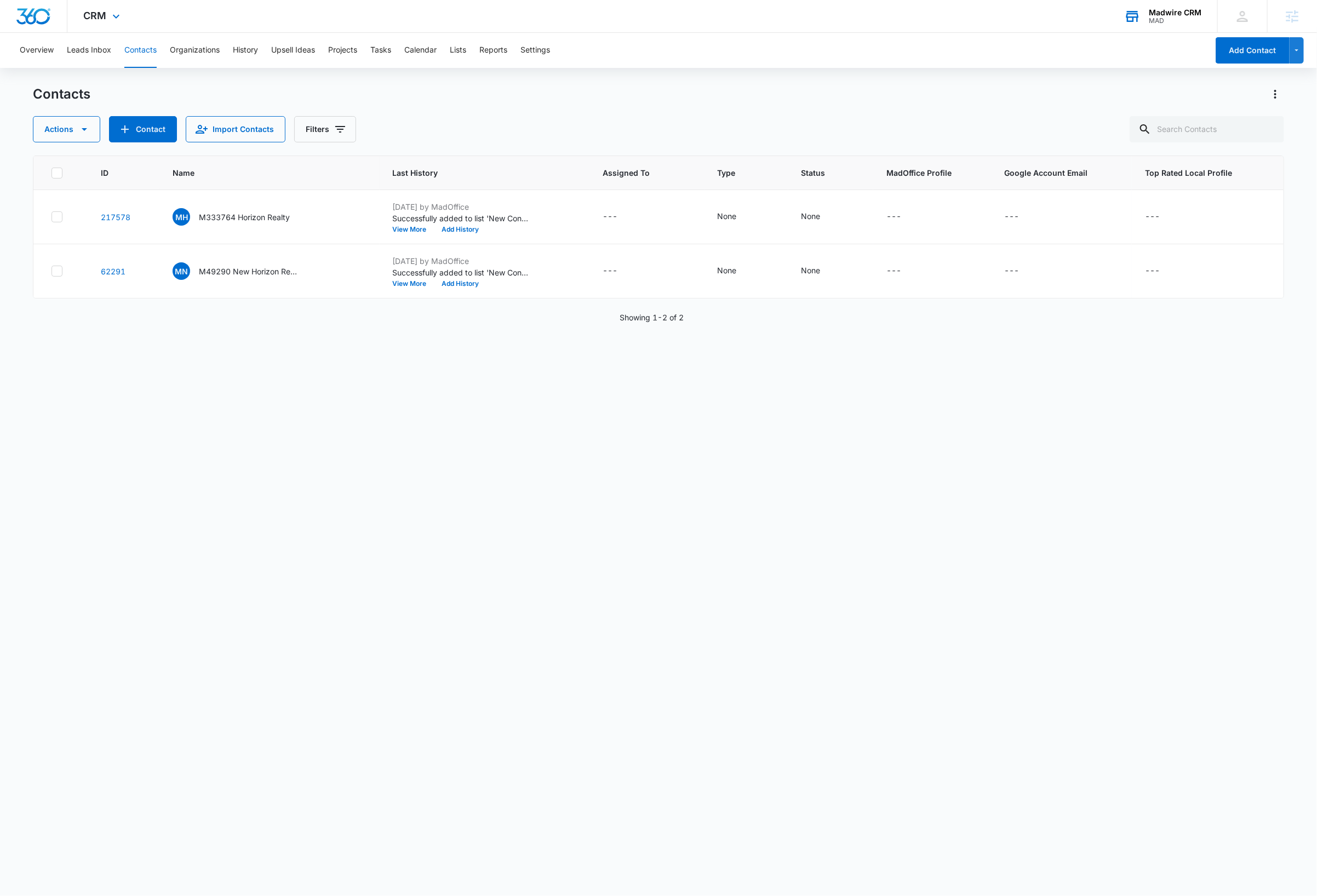
click at [517, 96] on div "Contacts" at bounding box center [658, 94] width 1251 height 17
click at [1240, 126] on input "text" at bounding box center [1206, 129] width 154 height 26
paste input "greg@horizonrealtygroupdanville.com"
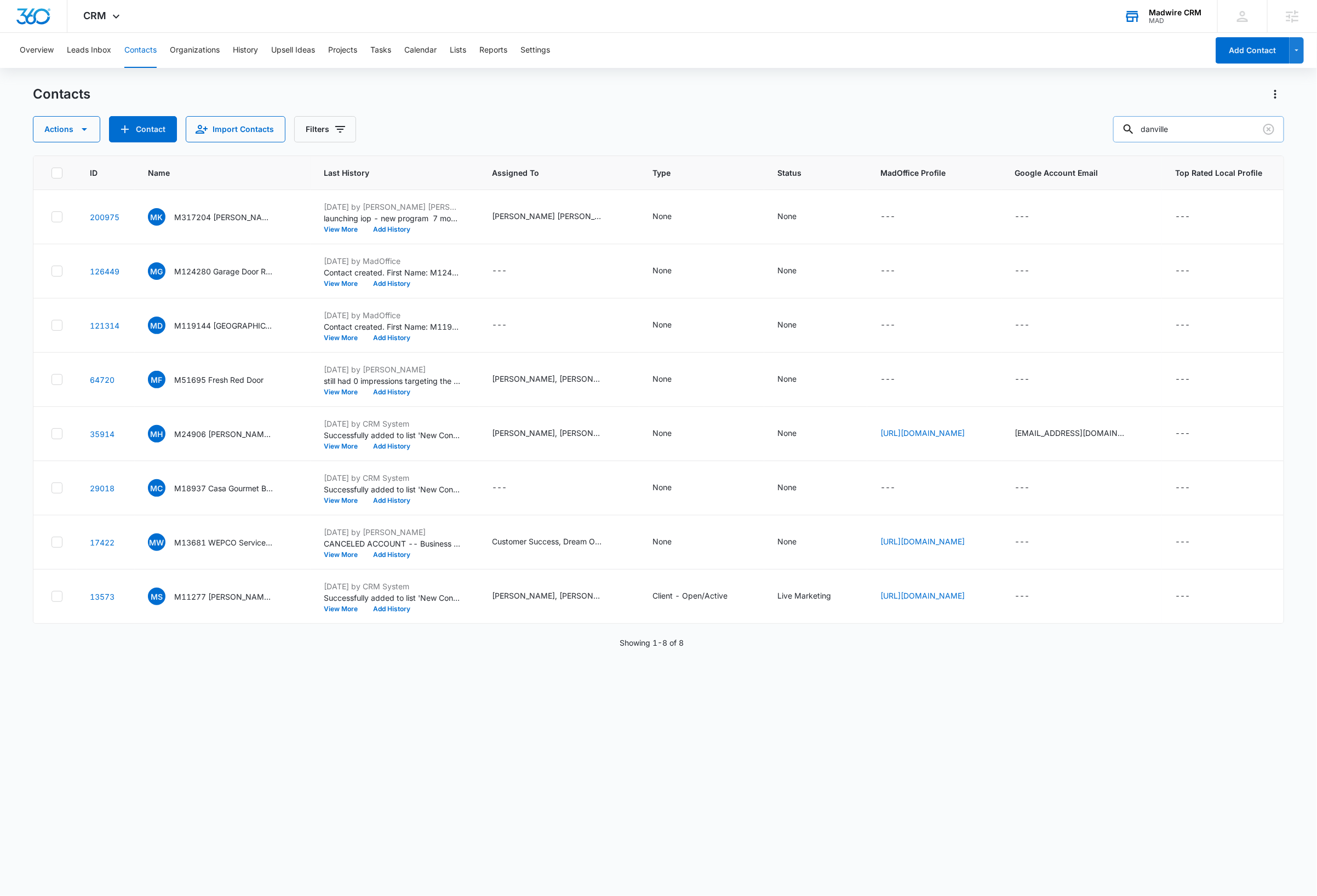
click at [1168, 128] on input "danville" at bounding box center [1199, 129] width 171 height 26
type input "horizon danville"
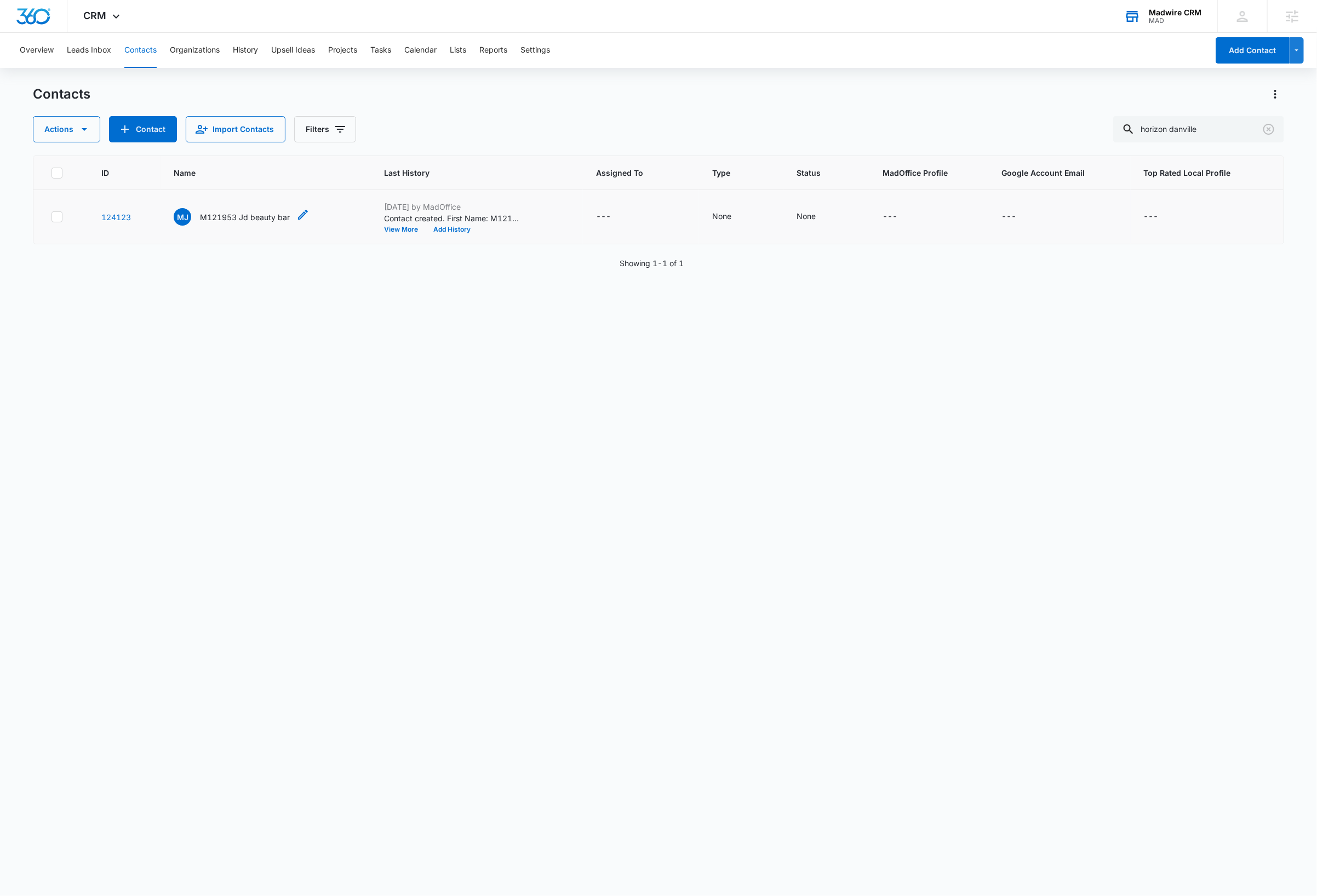
click at [239, 218] on p "M121953 Jd beauty bar" at bounding box center [245, 217] width 90 height 11
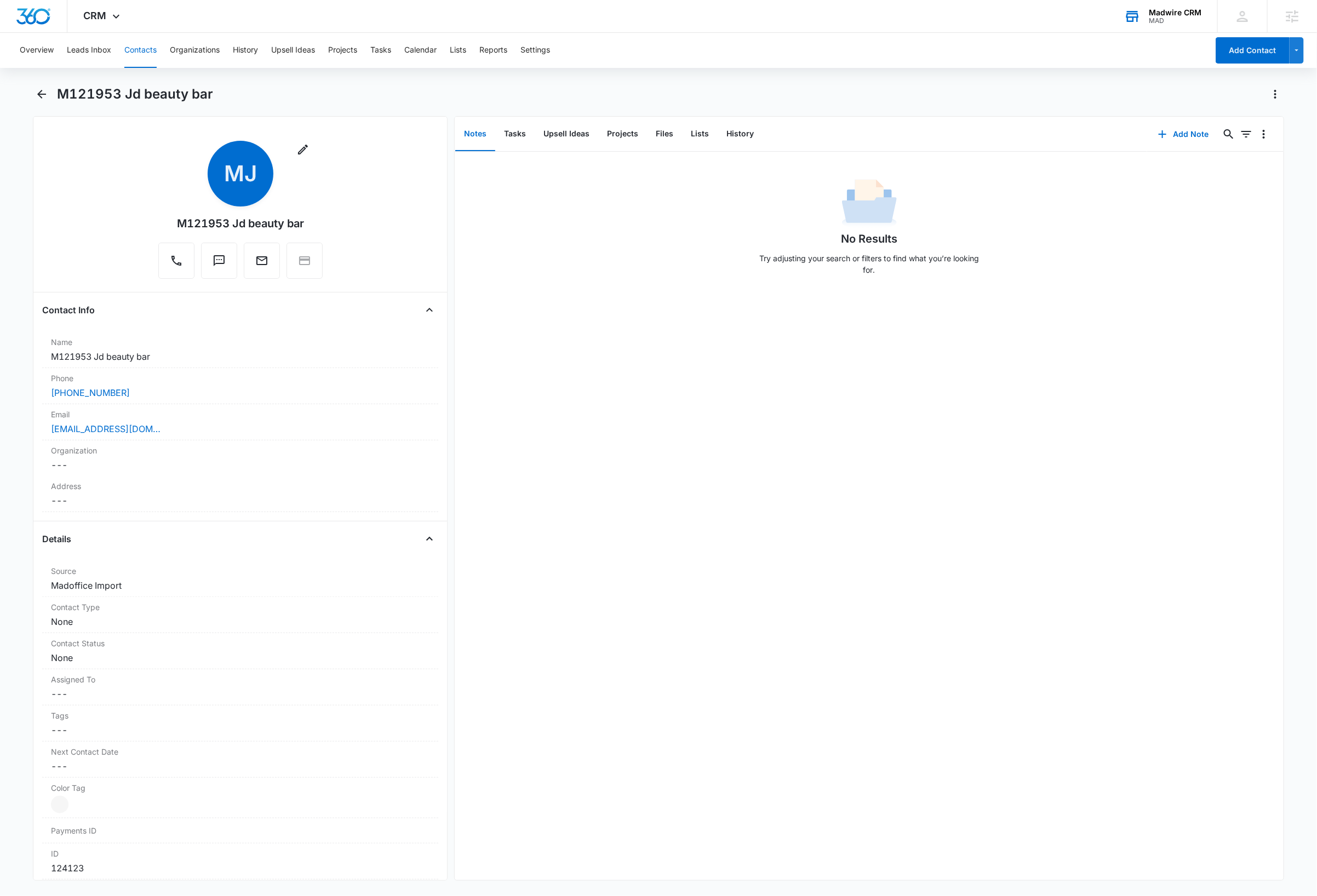
click at [148, 50] on button "Contacts" at bounding box center [141, 50] width 32 height 35
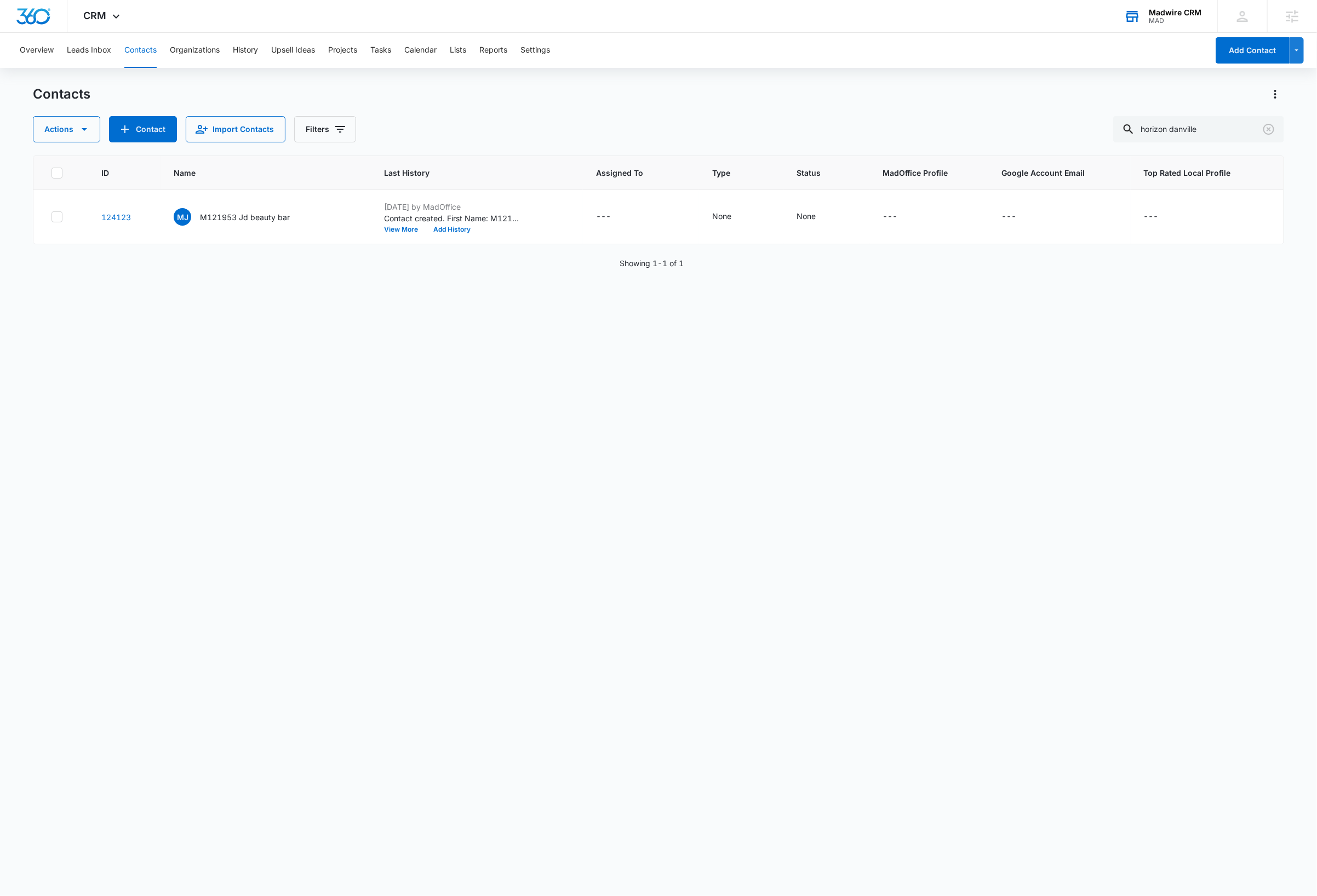
click at [765, 97] on div "Contacts" at bounding box center [658, 94] width 1251 height 17
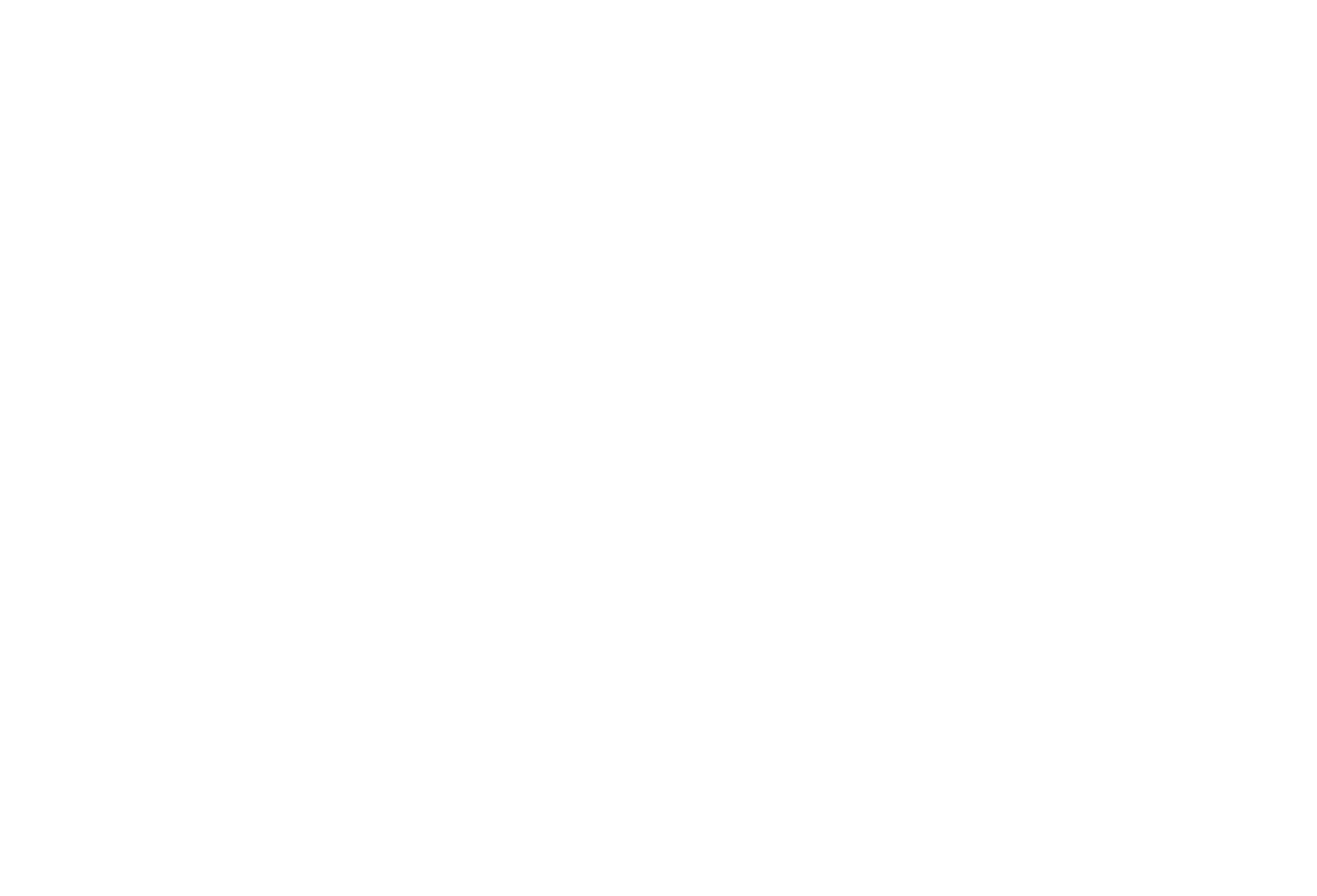
type input "[PERSON_NAME][EMAIL_ADDRESS][DOMAIN_NAME]"
click at [0, 0] on input "Sign In" at bounding box center [0, 0] width 0 height 0
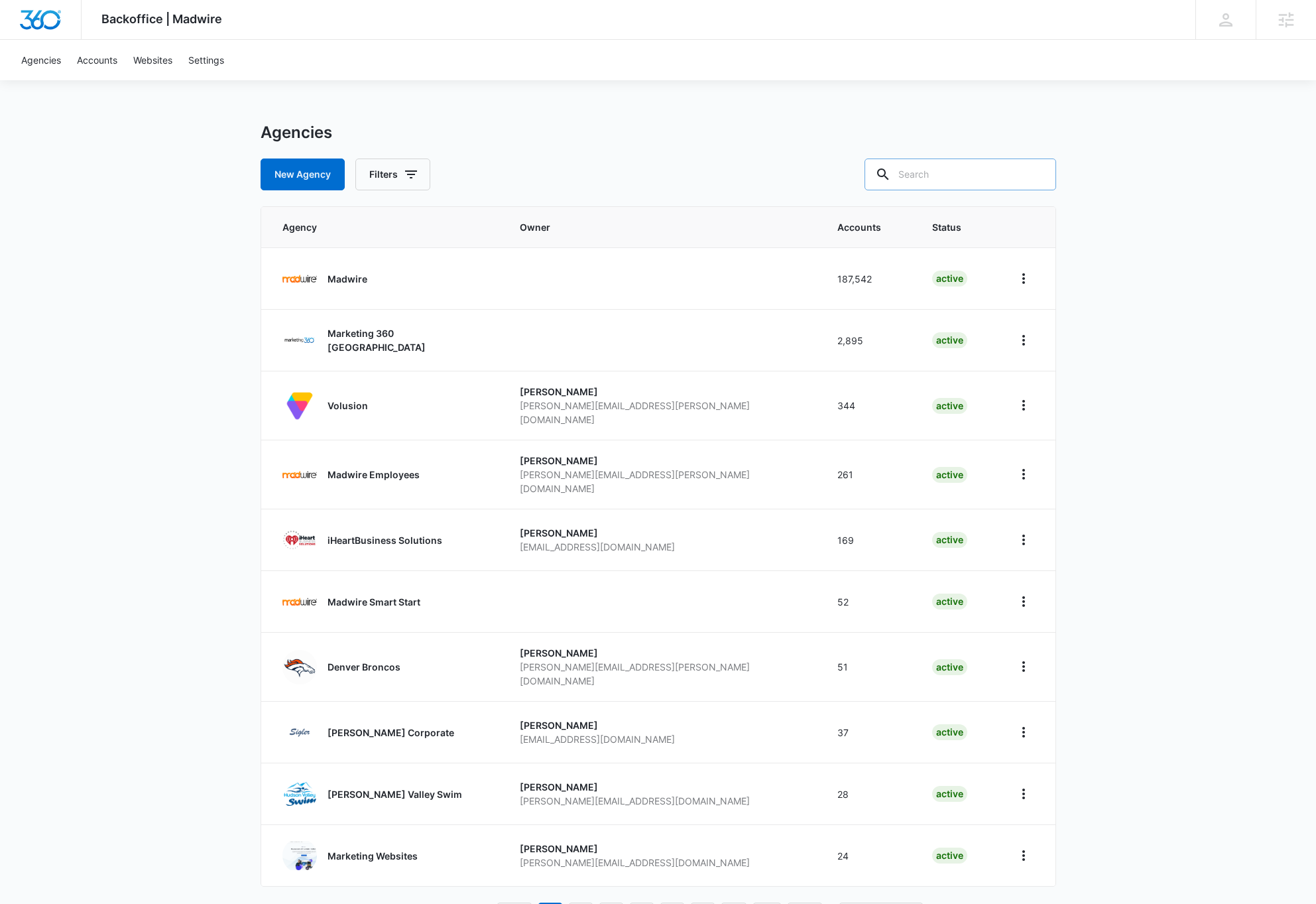
click at [1001, 172] on input "text" at bounding box center [960, 175] width 191 height 32
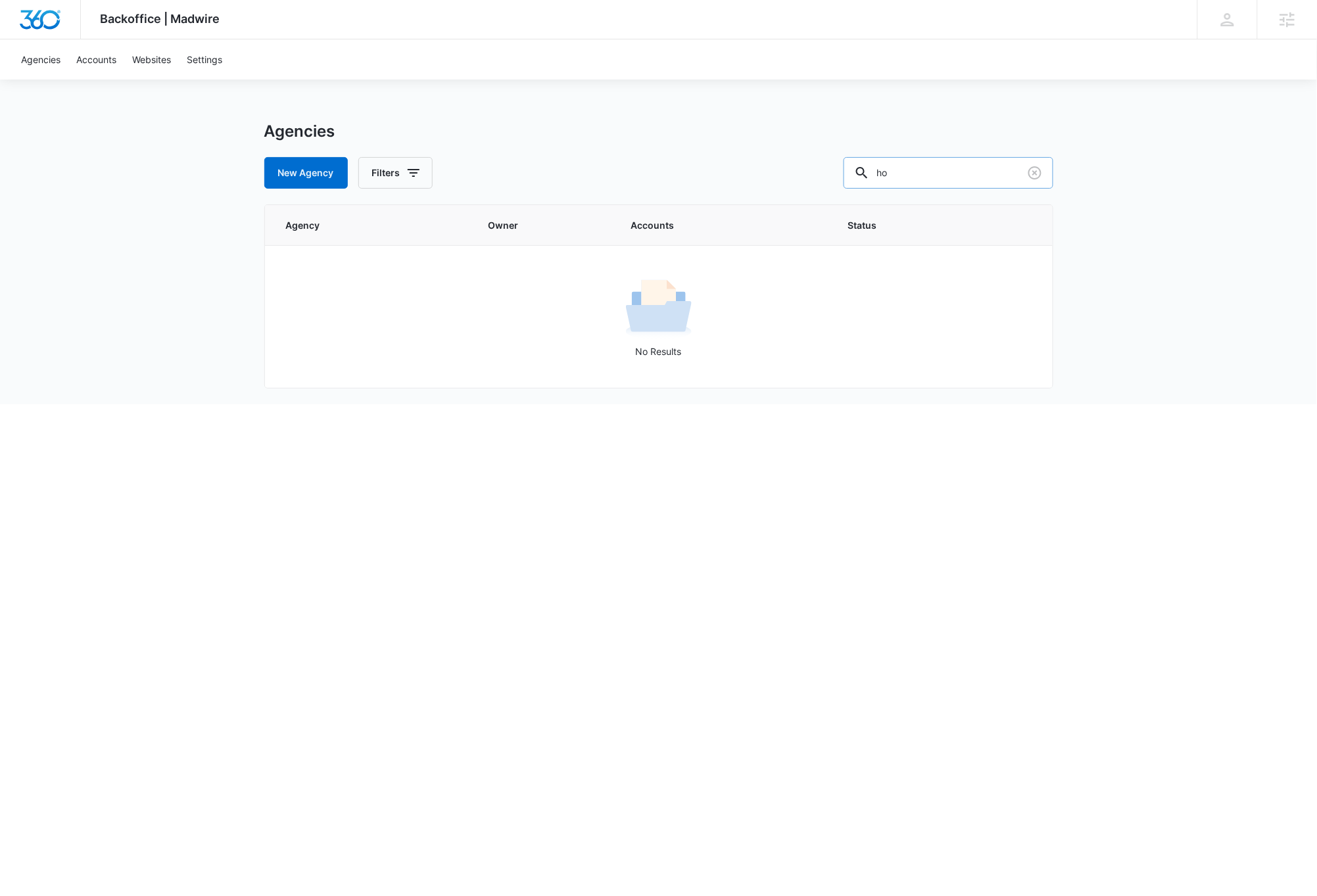
type input "h"
click at [144, 252] on div "Backoffice | Madwire Apps Settings DB [PERSON_NAME] [PERSON_NAME][EMAIL_ADDRESS…" at bounding box center [658, 202] width 1317 height 404
click at [54, 56] on link "Agencies" at bounding box center [40, 60] width 56 height 40
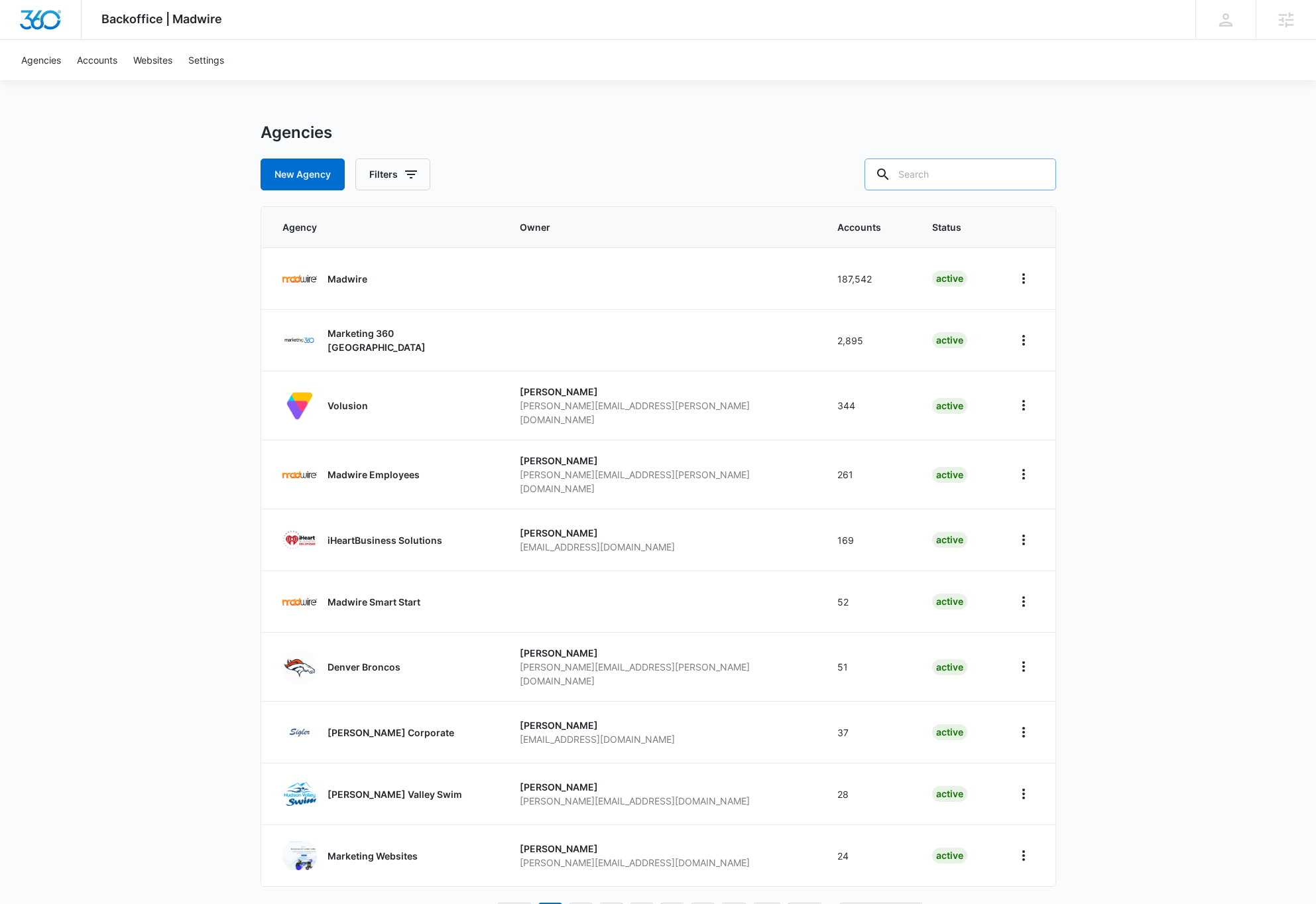
click at [992, 173] on input "text" at bounding box center [960, 175] width 191 height 32
type input "[PERSON_NAME]"
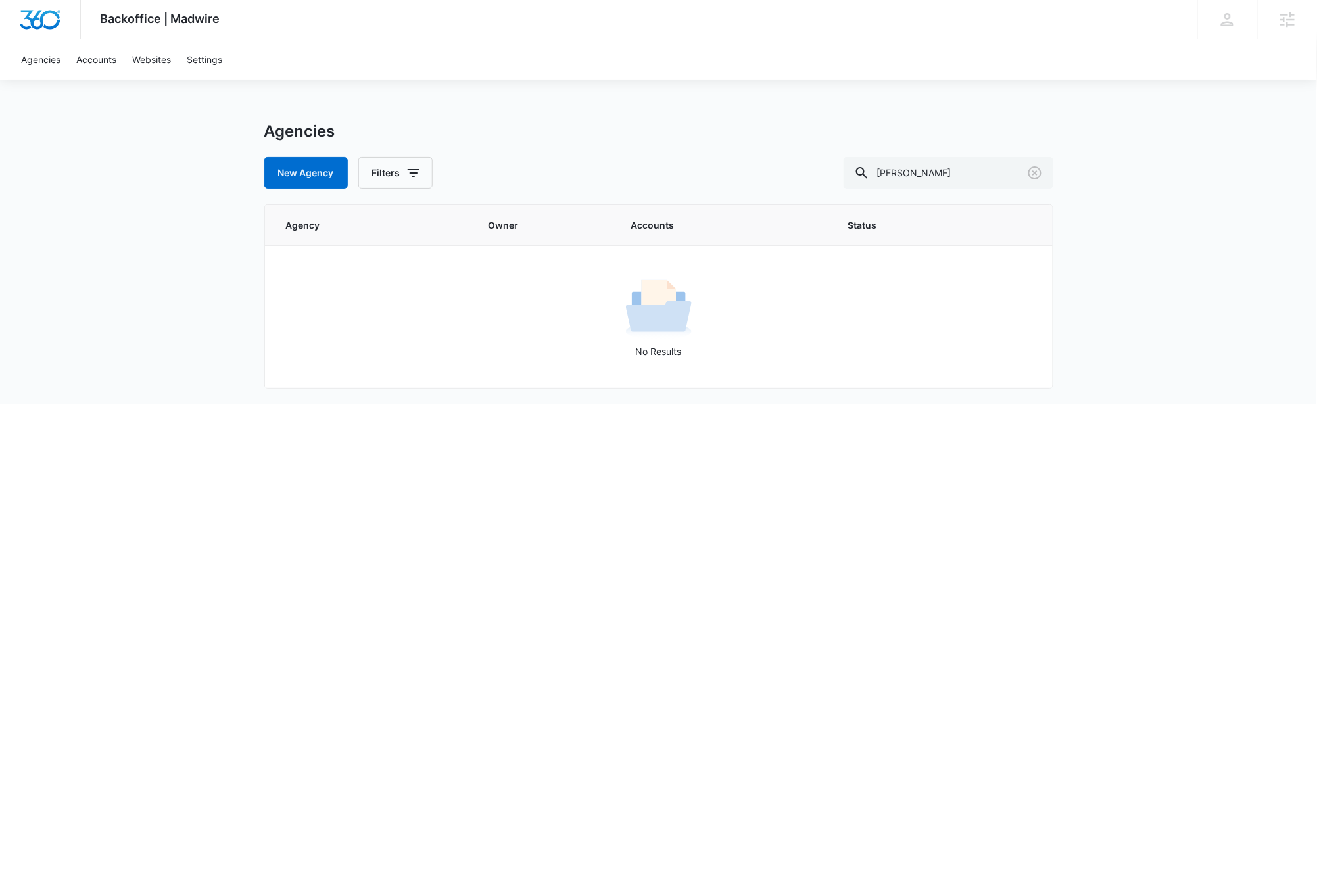
click at [66, 178] on div "Backoffice | Madwire Apps Settings DB [PERSON_NAME] [PERSON_NAME][EMAIL_ADDRESS…" at bounding box center [658, 202] width 1317 height 404
click at [48, 60] on link "Agencies" at bounding box center [40, 60] width 56 height 40
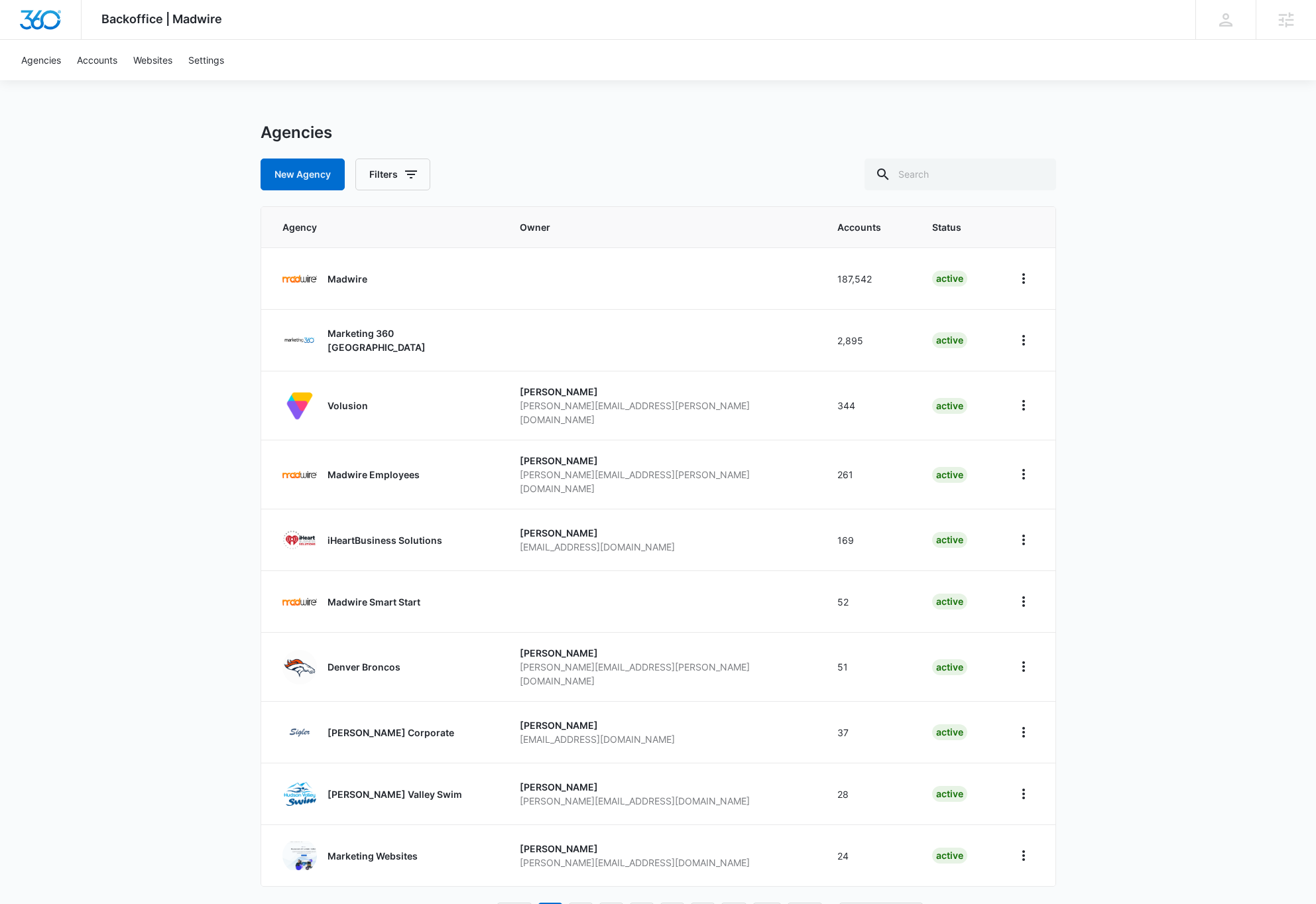
click at [663, 119] on div "Backoffice | Madwire Apps Settings DB Dave Bettger dave@madwire.com My Profile …" at bounding box center [658, 480] width 1316 height 960
click at [350, 275] on p "Madwire" at bounding box center [347, 279] width 40 height 14
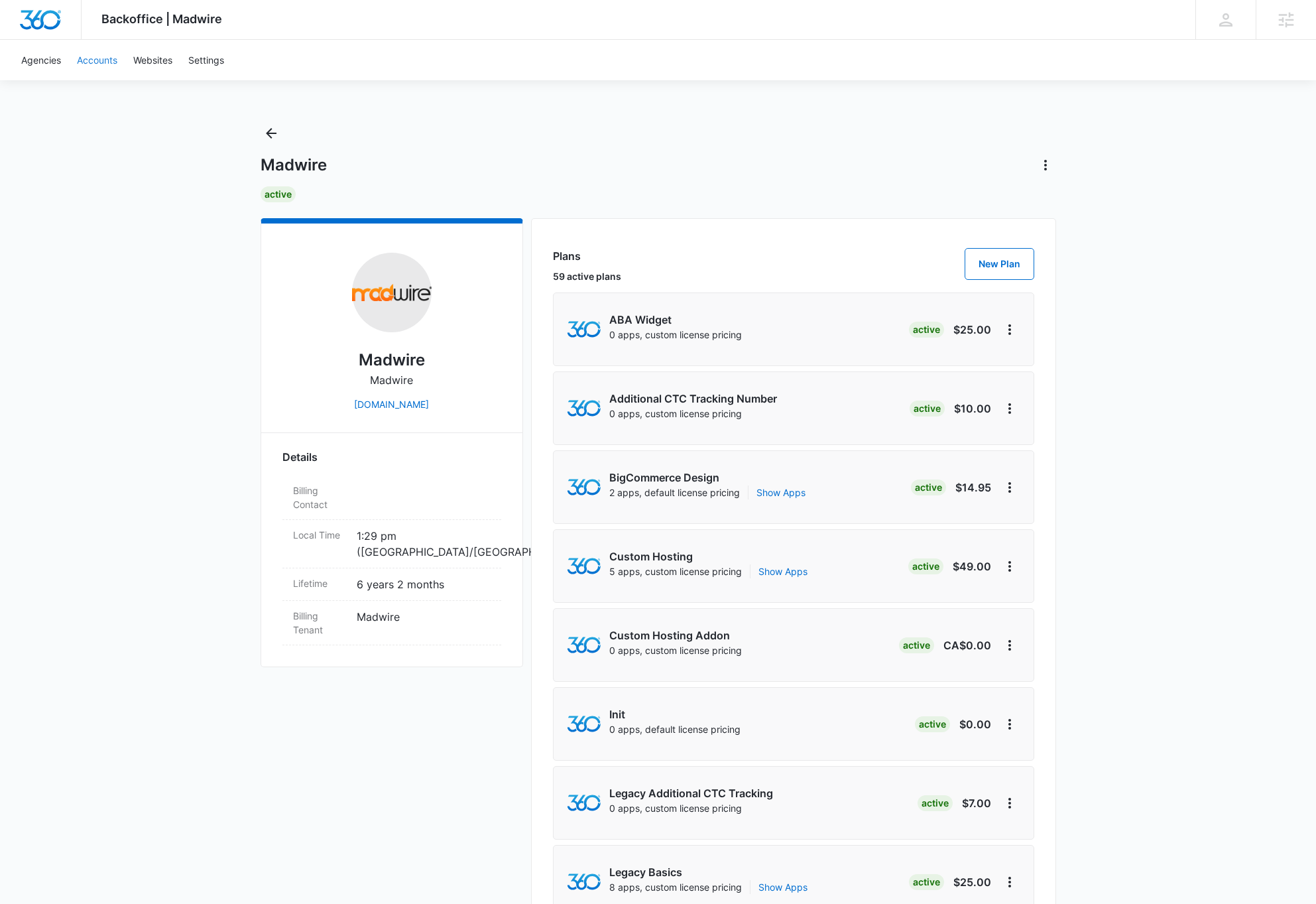
click at [101, 59] on link "Accounts" at bounding box center [97, 60] width 56 height 41
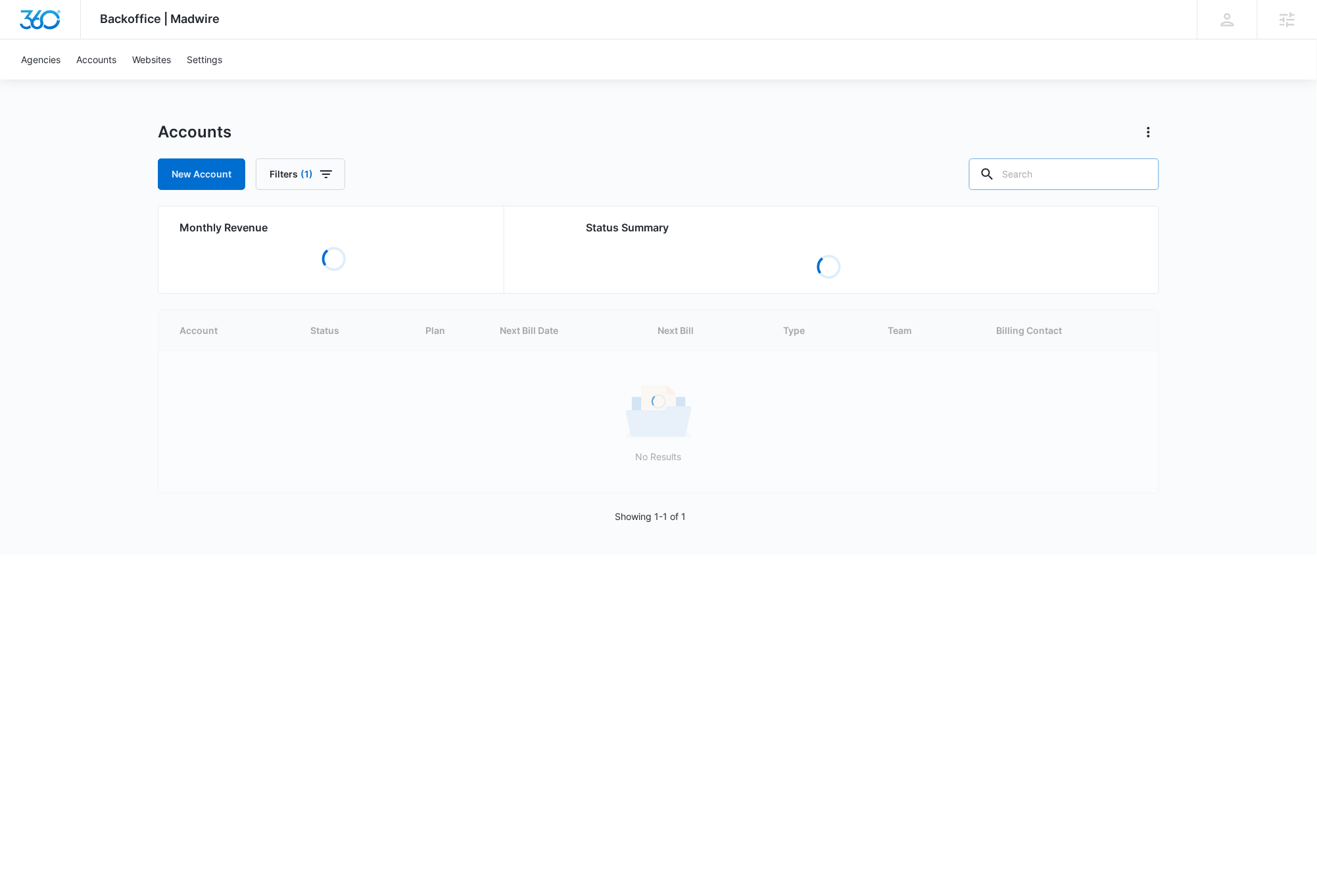
click at [1093, 172] on input "text" at bounding box center [1064, 175] width 190 height 32
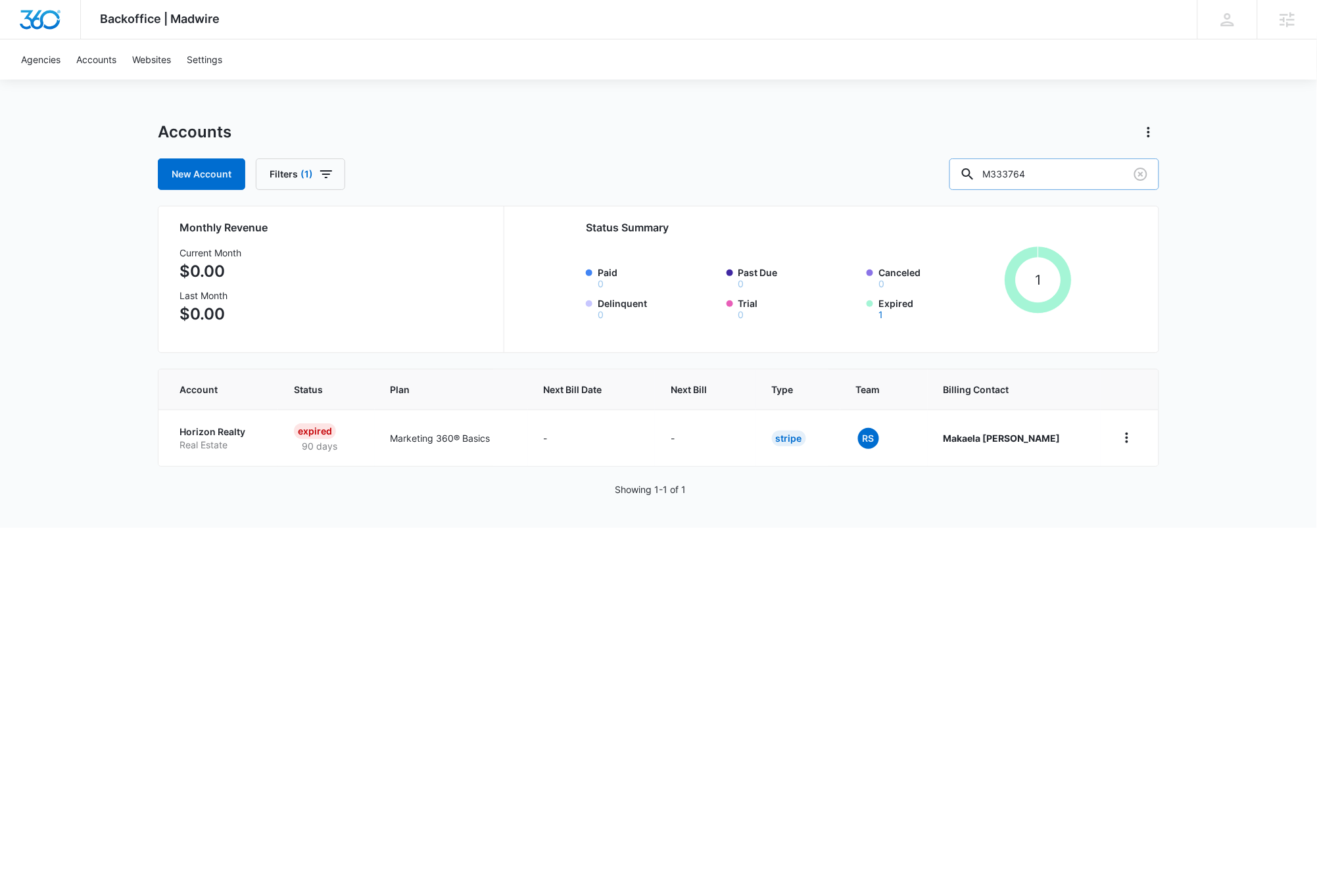
click at [1079, 176] on input "M333764" at bounding box center [1054, 175] width 210 height 32
type input "M49290"
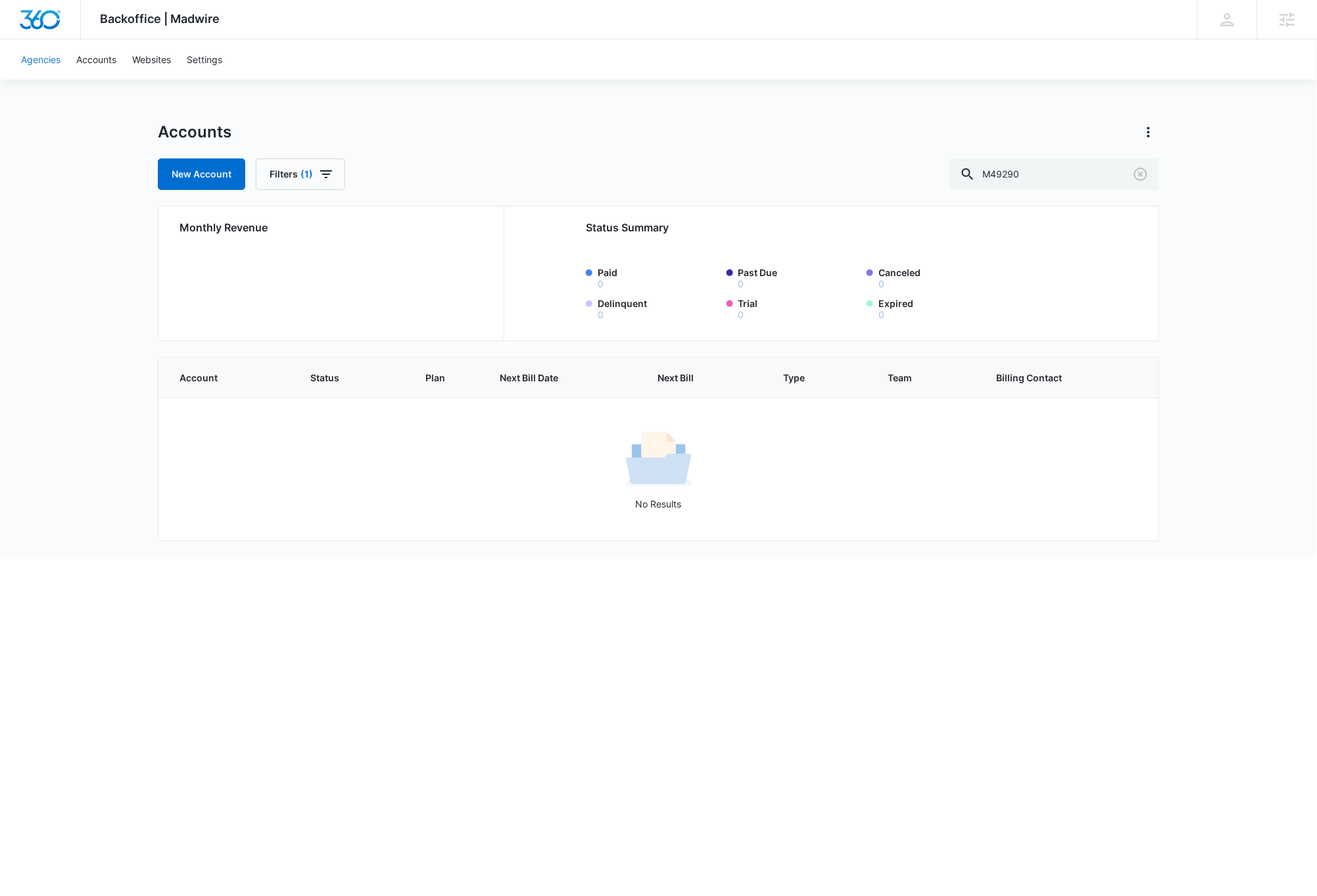
click at [51, 60] on link "Agencies" at bounding box center [40, 60] width 56 height 40
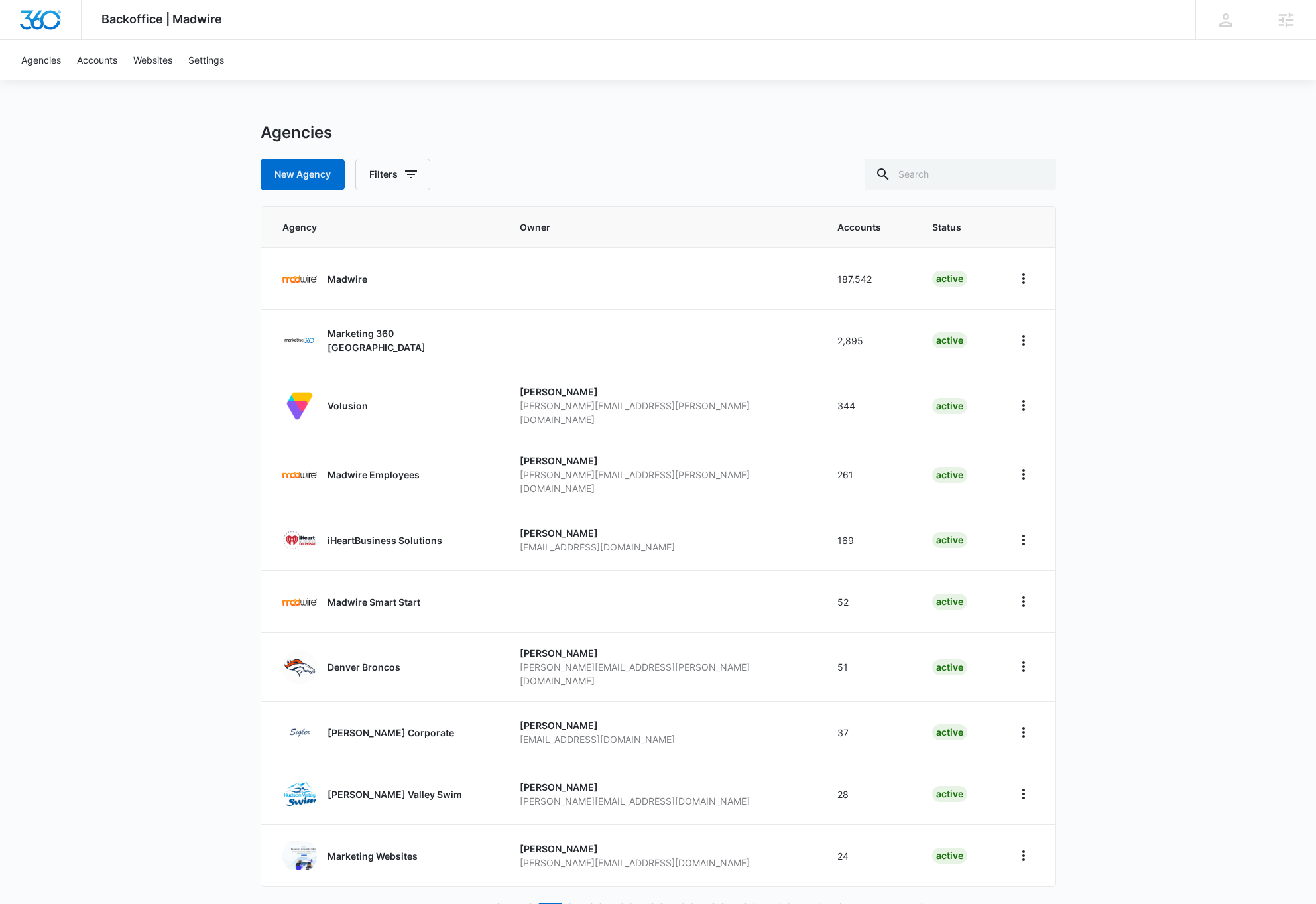
click at [140, 378] on div "Backoffice | Madwire Apps Settings DB Dave Bettger dave@madwire.com My Profile …" at bounding box center [658, 480] width 1316 height 960
click at [351, 403] on p "Volusion" at bounding box center [348, 405] width 41 height 14
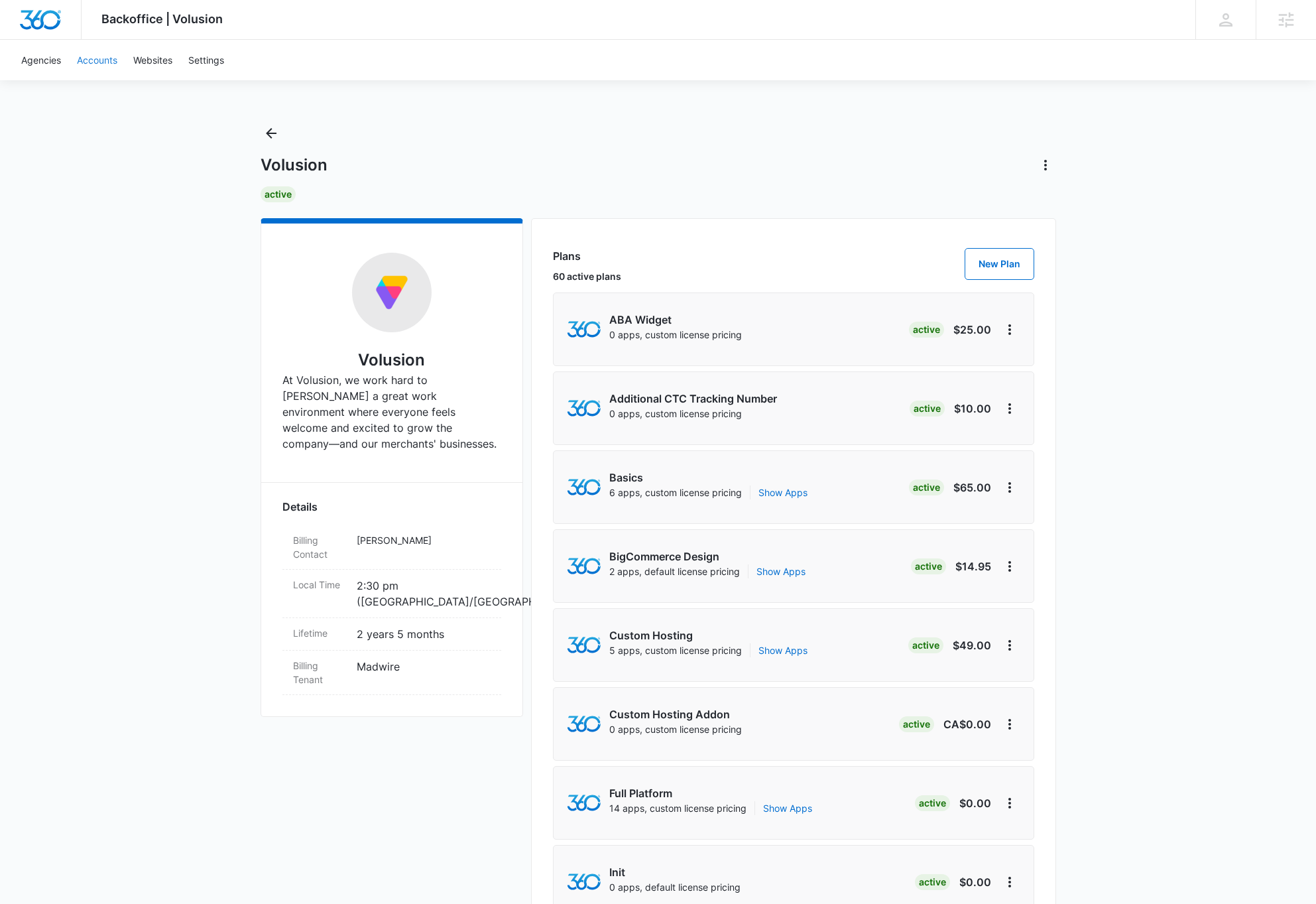
click at [105, 61] on link "Accounts" at bounding box center [97, 60] width 56 height 41
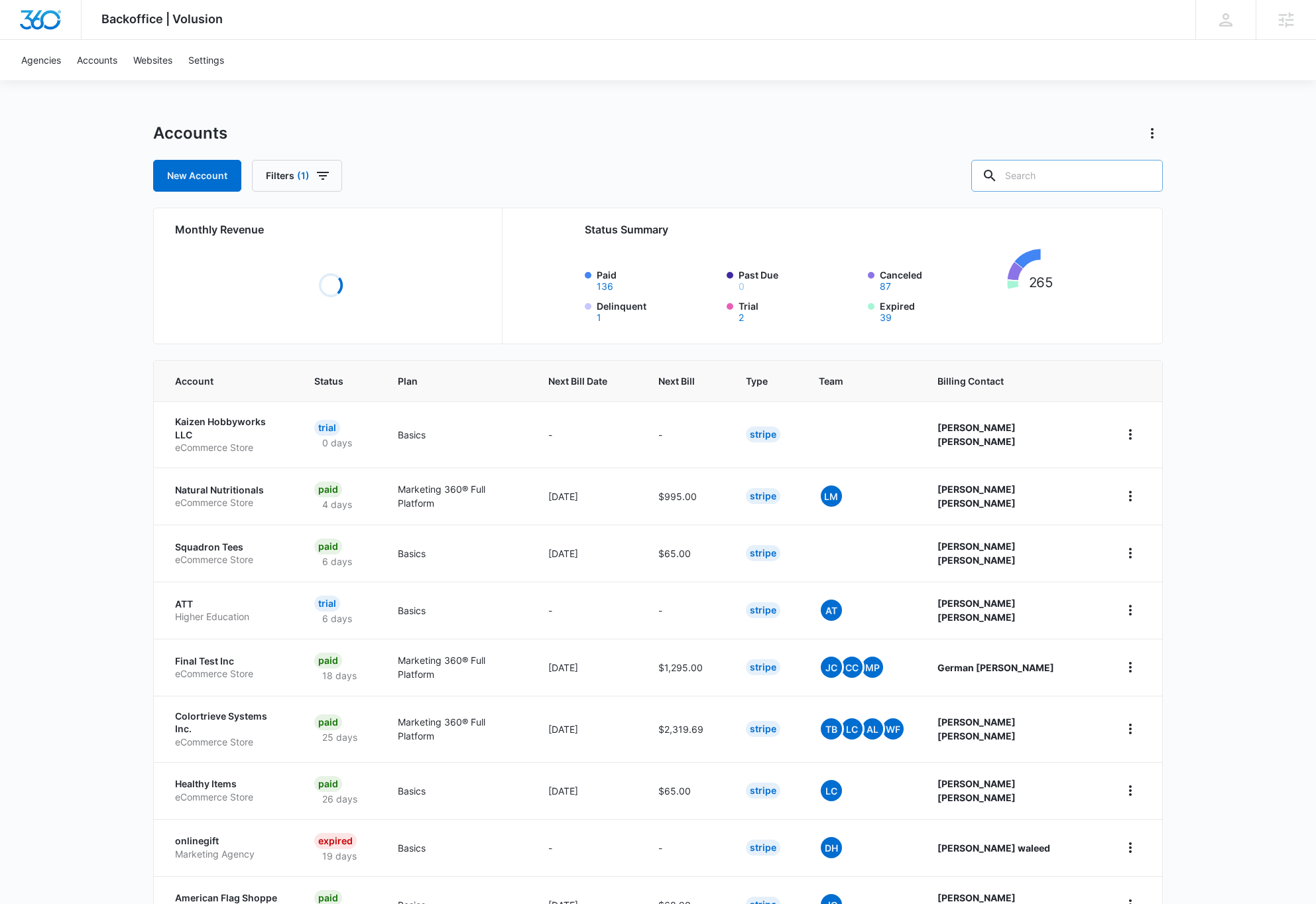
click at [1091, 165] on input "text" at bounding box center [1066, 176] width 191 height 32
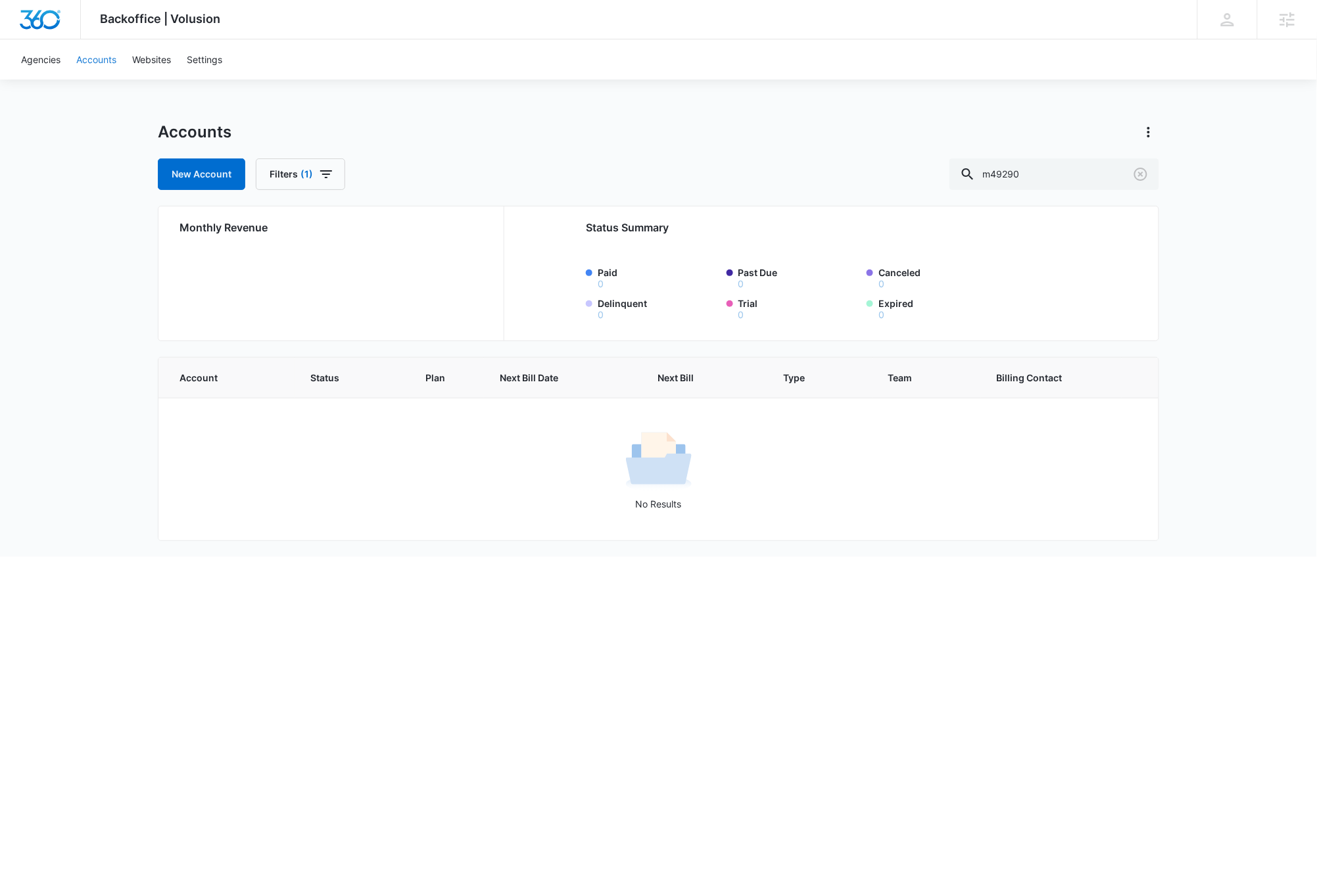
drag, startPoint x: 87, startPoint y: 58, endPoint x: 100, endPoint y: 154, distance: 96.9
click at [87, 58] on link "Accounts" at bounding box center [96, 60] width 56 height 40
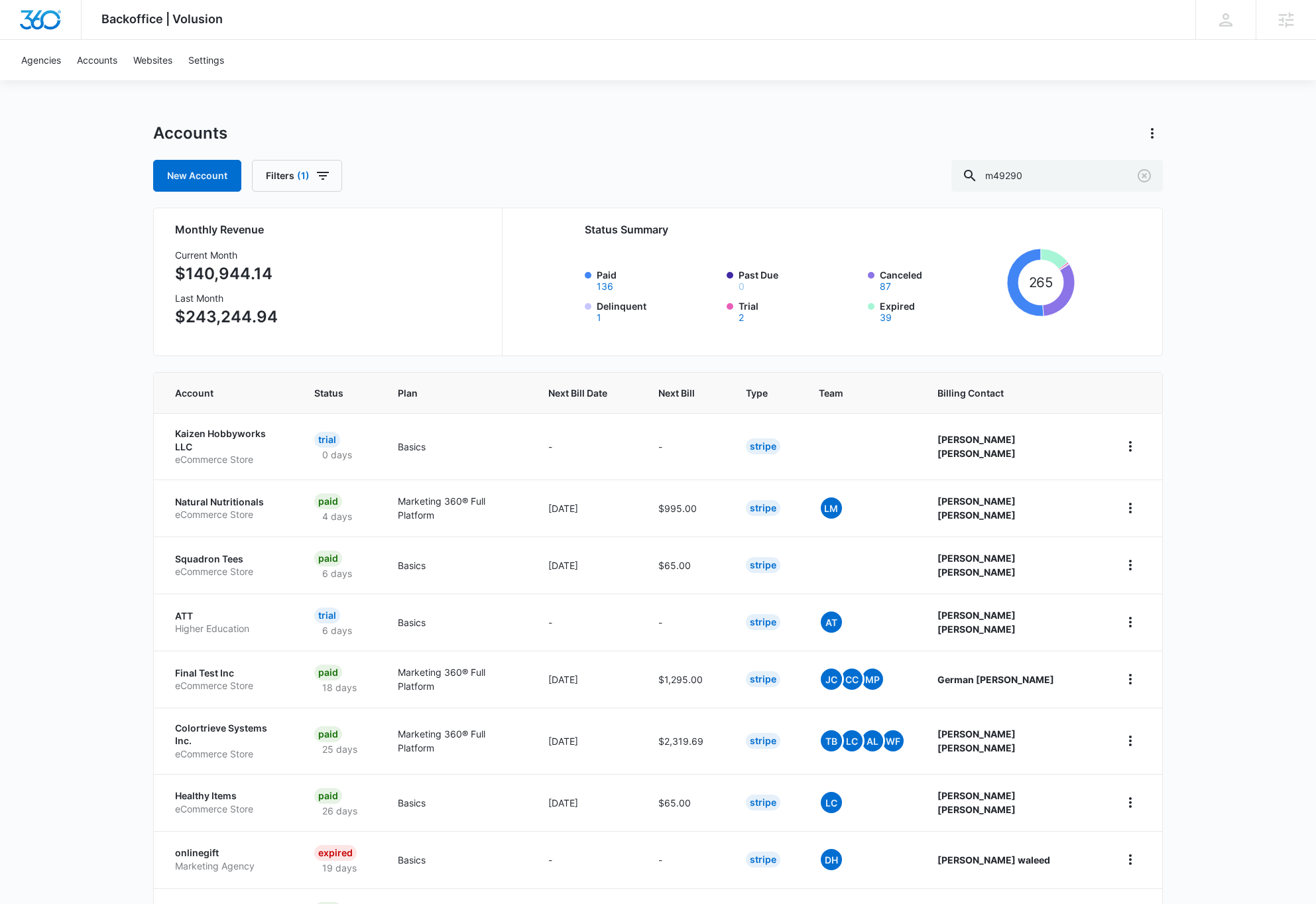
click at [645, 128] on div "Accounts" at bounding box center [658, 133] width 1010 height 21
click at [1240, 337] on div "Backoffice | Volusion Apps Settings DB Dave Bettger dave@madwire.com My Profile…" at bounding box center [658, 544] width 1316 height 1090
click at [1074, 176] on input "m49290" at bounding box center [1057, 176] width 212 height 32
type input "m333764"
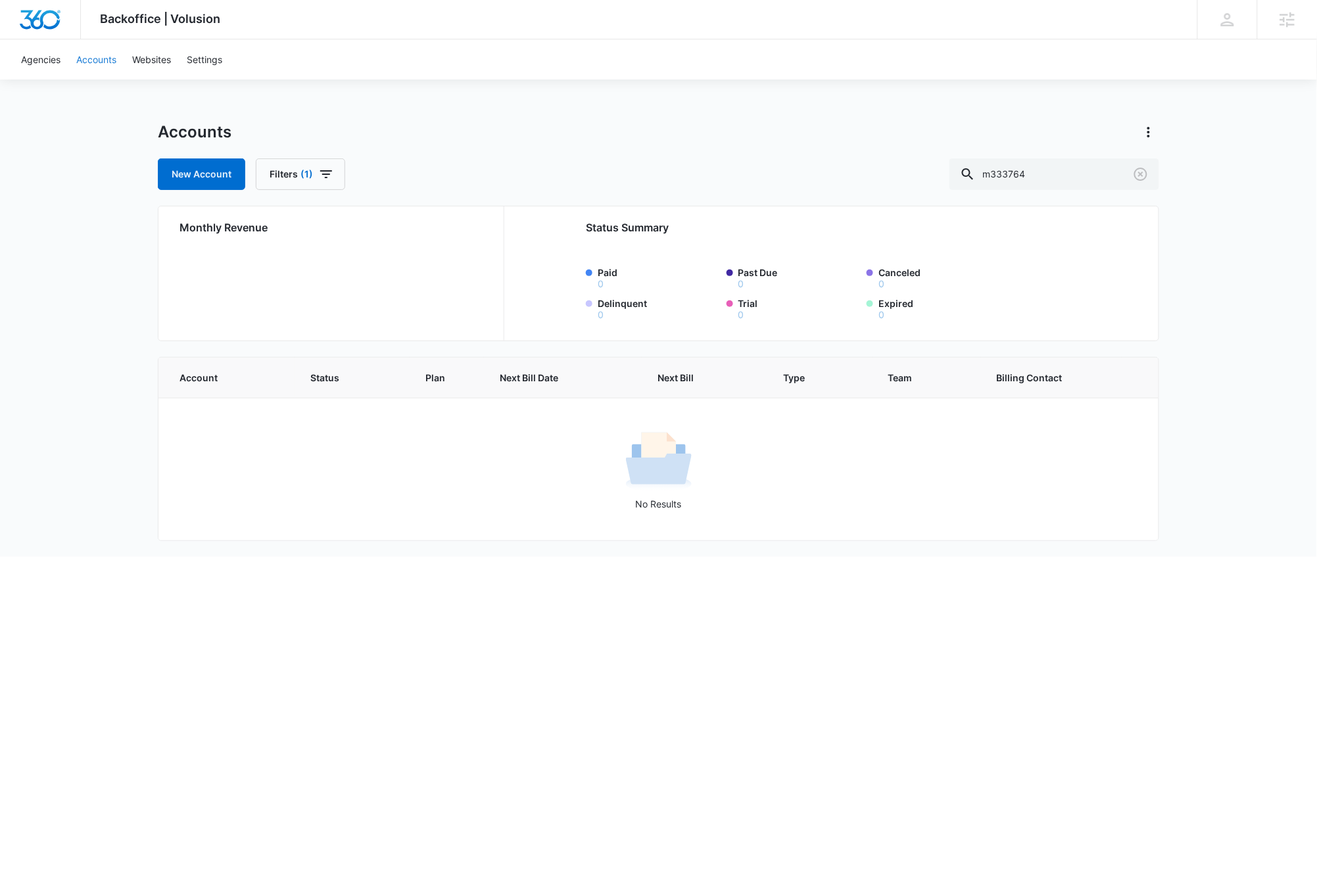
click at [102, 58] on link "Accounts" at bounding box center [96, 60] width 56 height 40
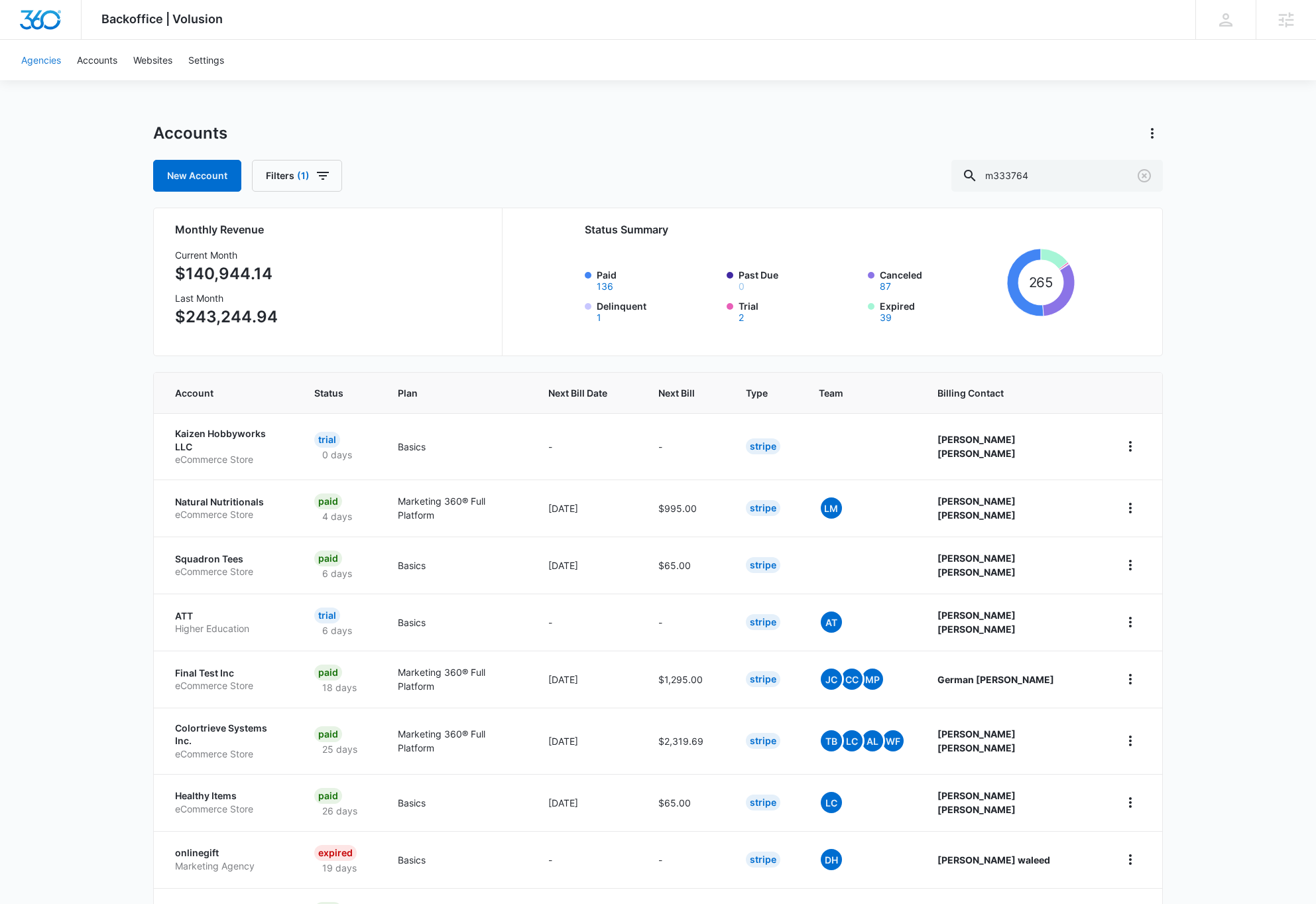
click at [56, 63] on link "Agencies" at bounding box center [41, 60] width 56 height 41
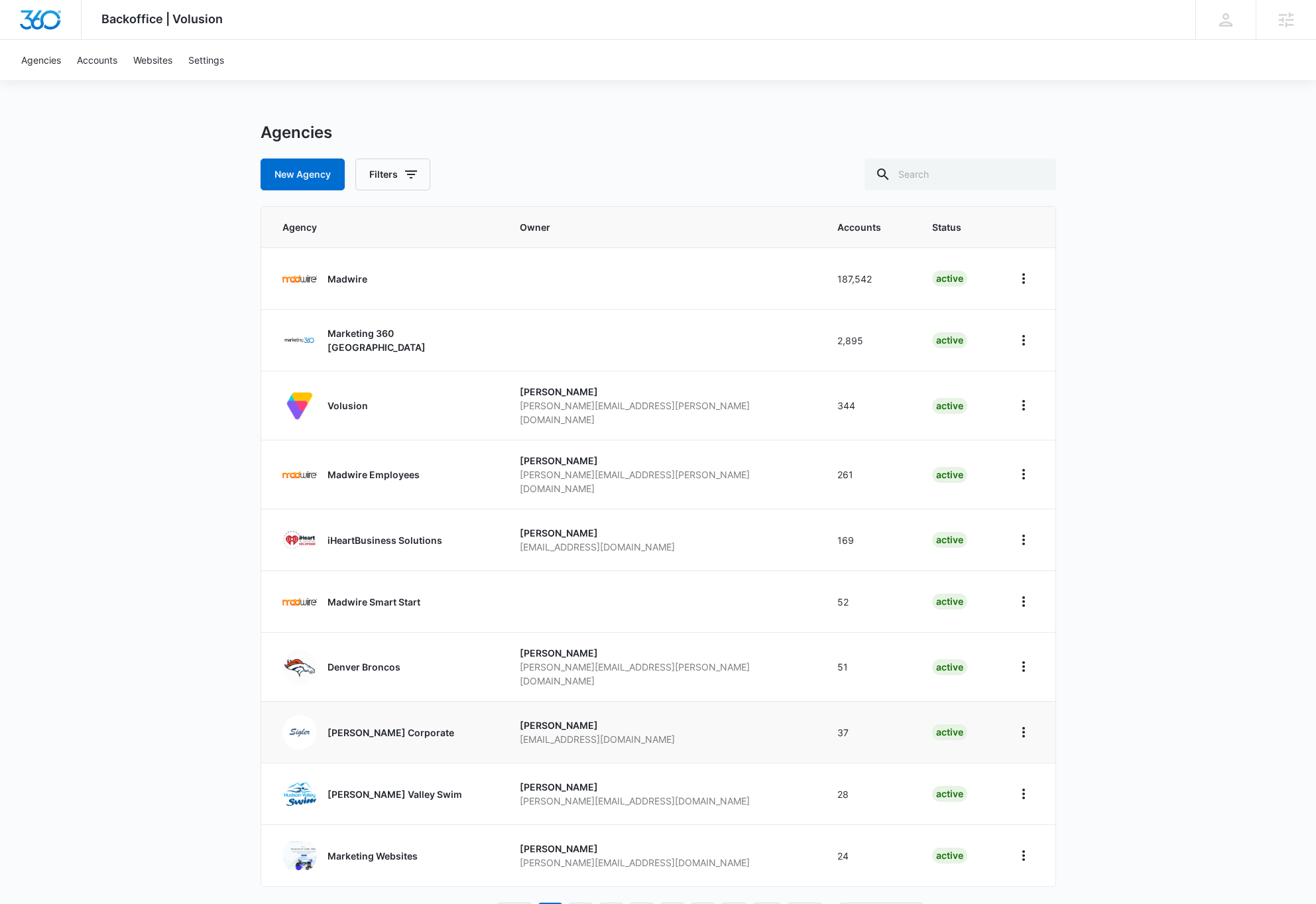
click at [342, 726] on p "Sigler Corporate" at bounding box center [391, 732] width 127 height 14
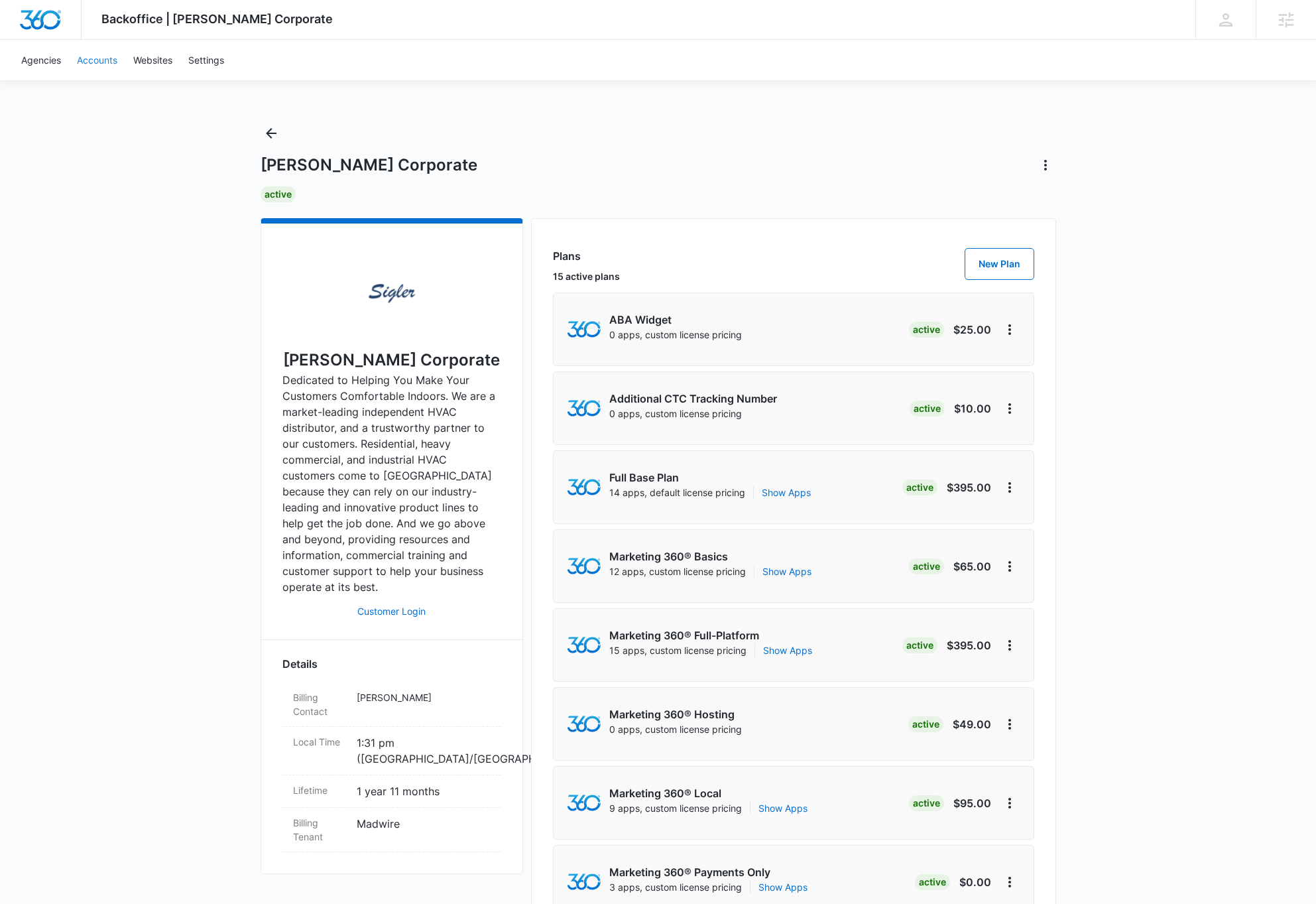
click at [95, 59] on link "Accounts" at bounding box center [97, 60] width 56 height 41
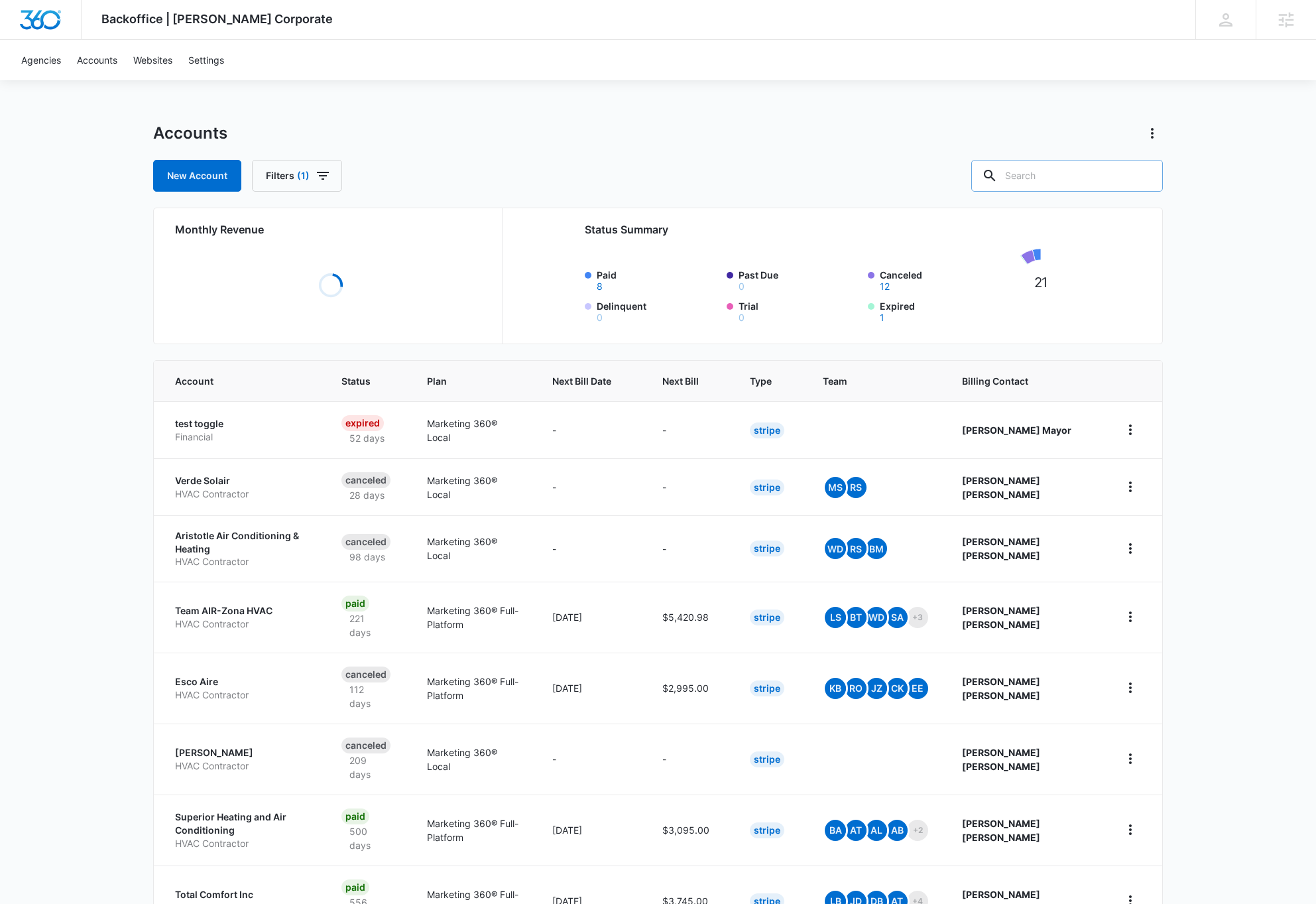
click at [1118, 176] on input "text" at bounding box center [1066, 176] width 191 height 32
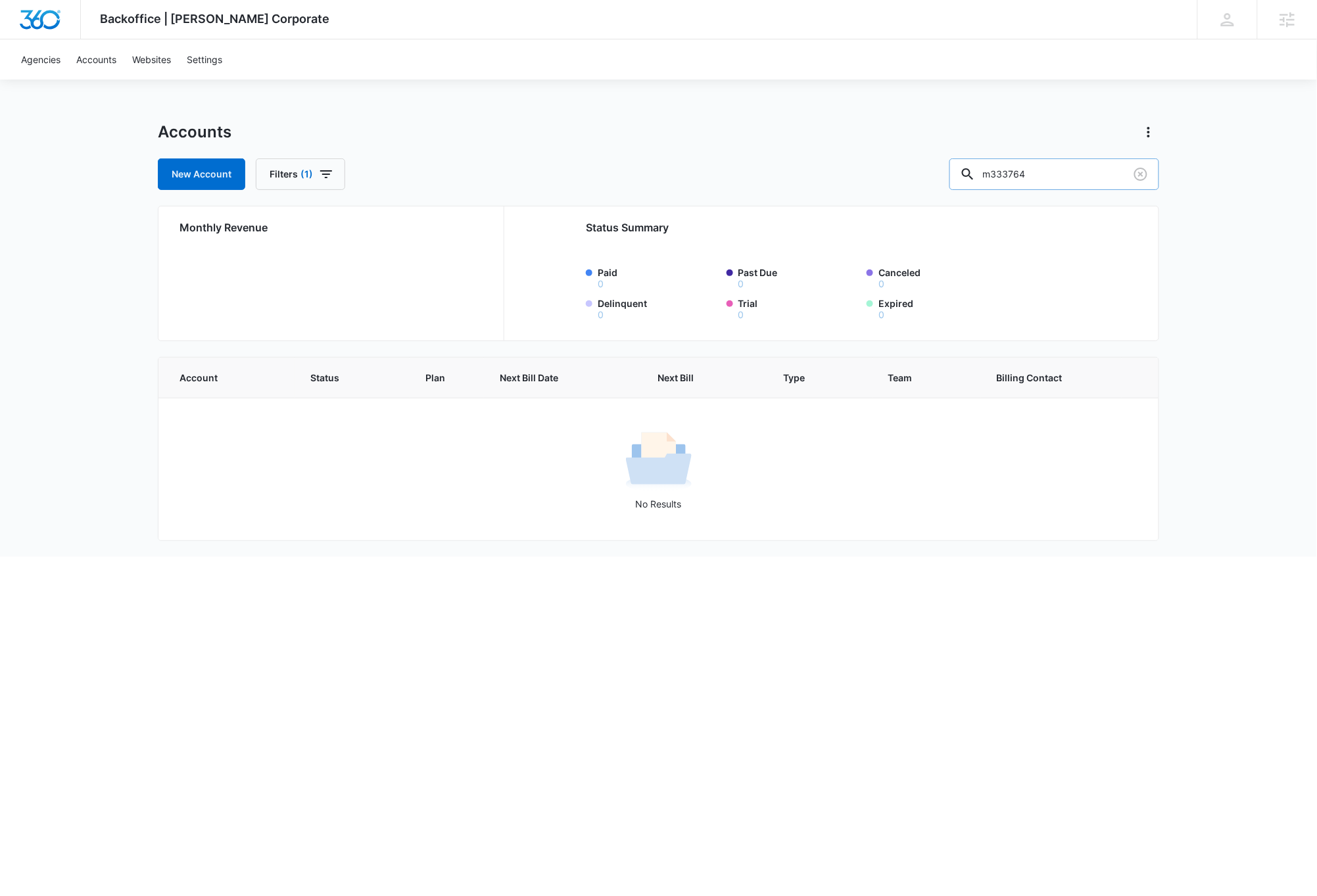
click at [1078, 175] on input "m333764" at bounding box center [1054, 175] width 210 height 32
type input "m49290"
click at [66, 351] on div "Backoffice | Sigler Corporate Apps Settings DB Dave Bettger dave@madwire.com My…" at bounding box center [658, 278] width 1317 height 557
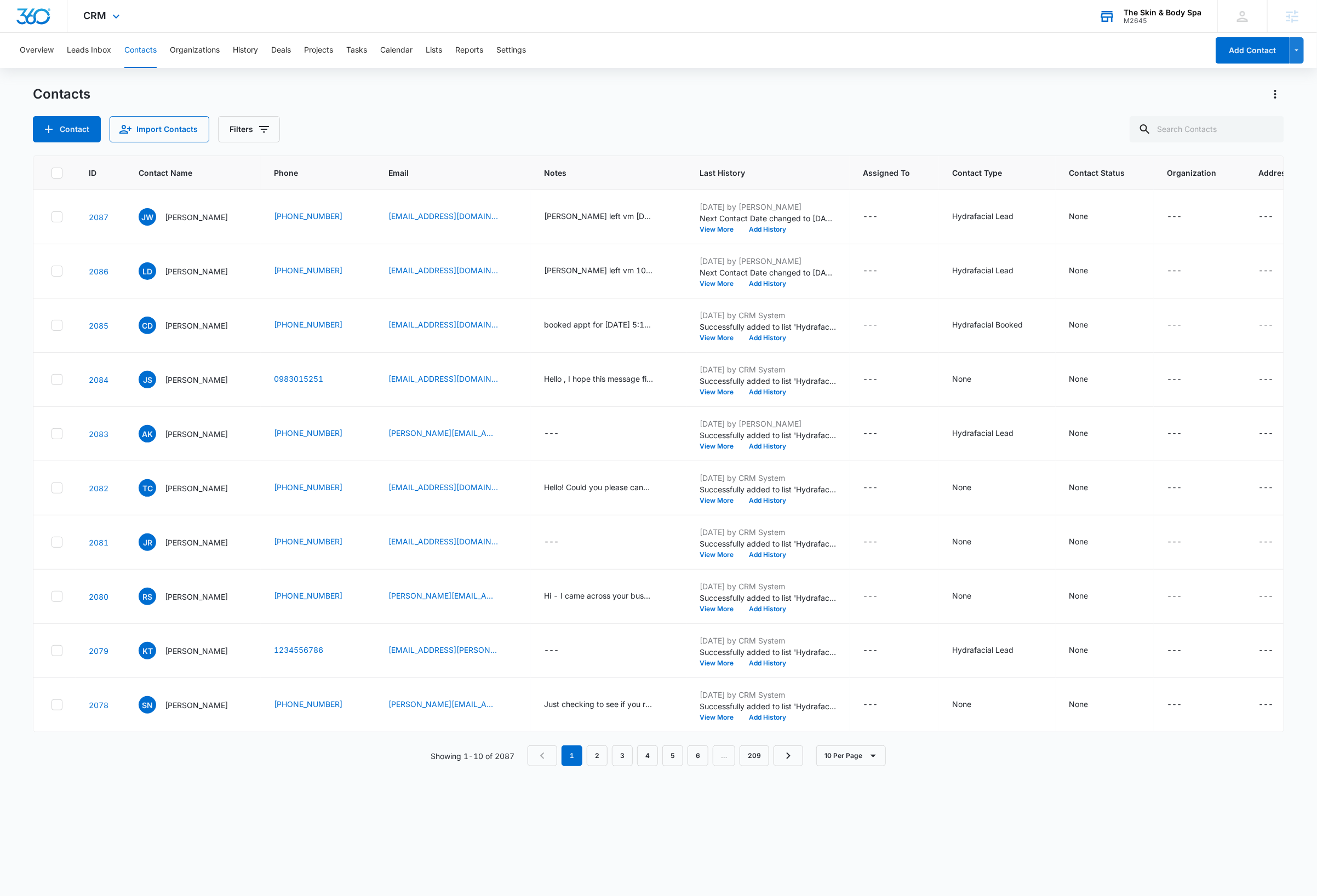
click at [1170, 18] on div "M2645" at bounding box center [1162, 20] width 78 height 8
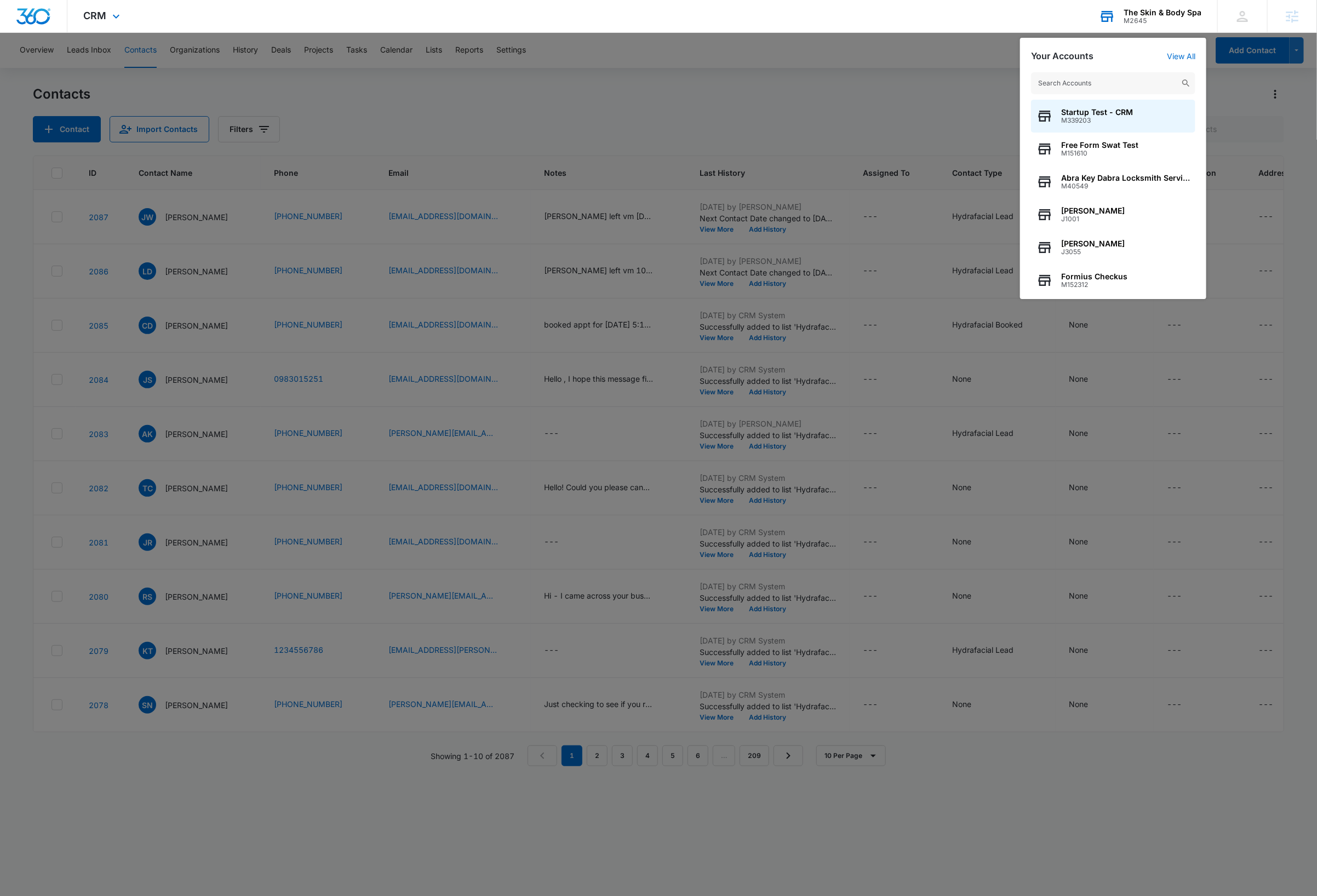
click at [1099, 80] on input "text" at bounding box center [1113, 83] width 164 height 22
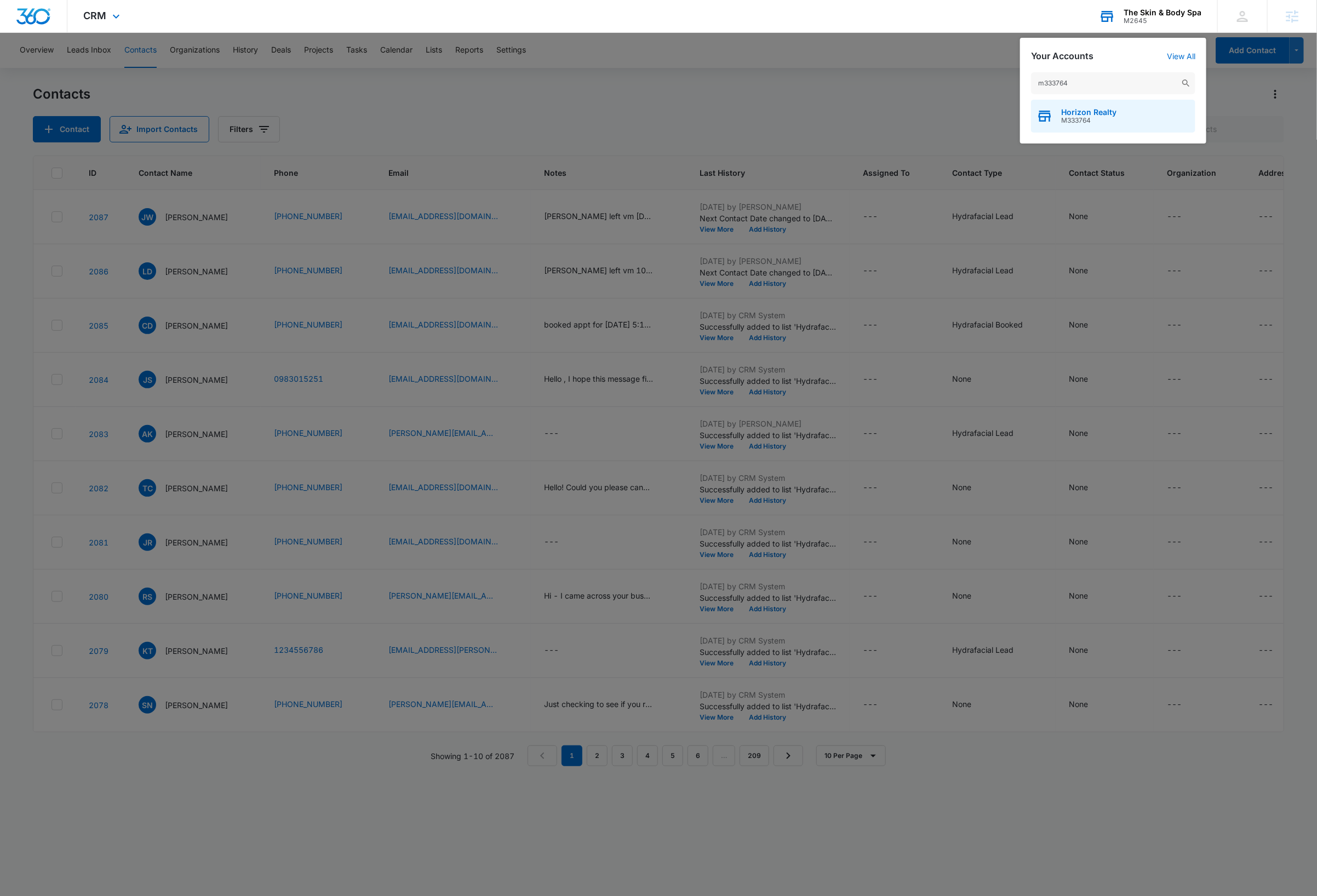
type input "m333764"
click at [1094, 108] on span "Horizon Realty" at bounding box center [1089, 112] width 55 height 9
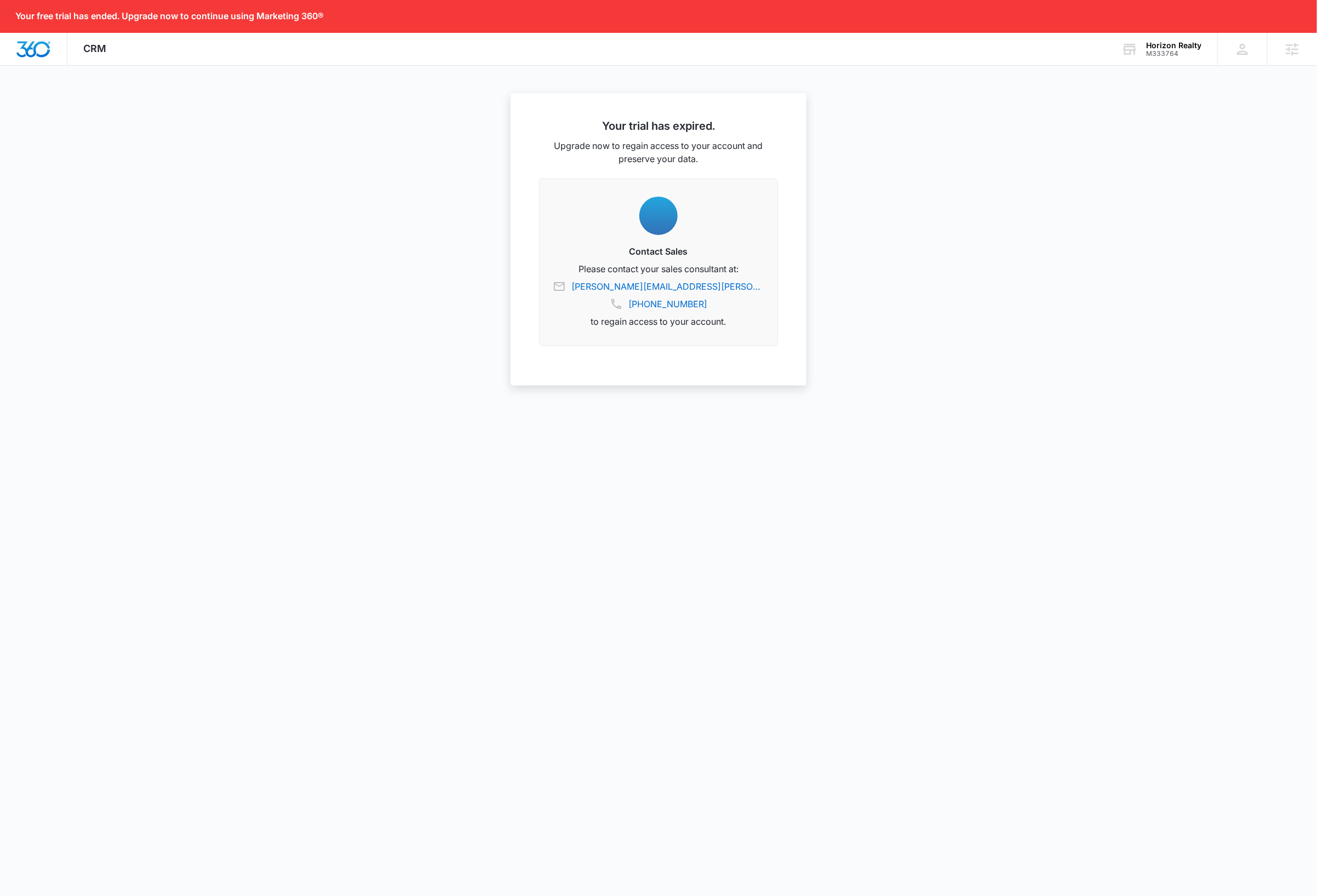
click at [269, 216] on div at bounding box center [658, 448] width 1317 height 896
click at [1178, 52] on div "M333764" at bounding box center [1174, 53] width 55 height 8
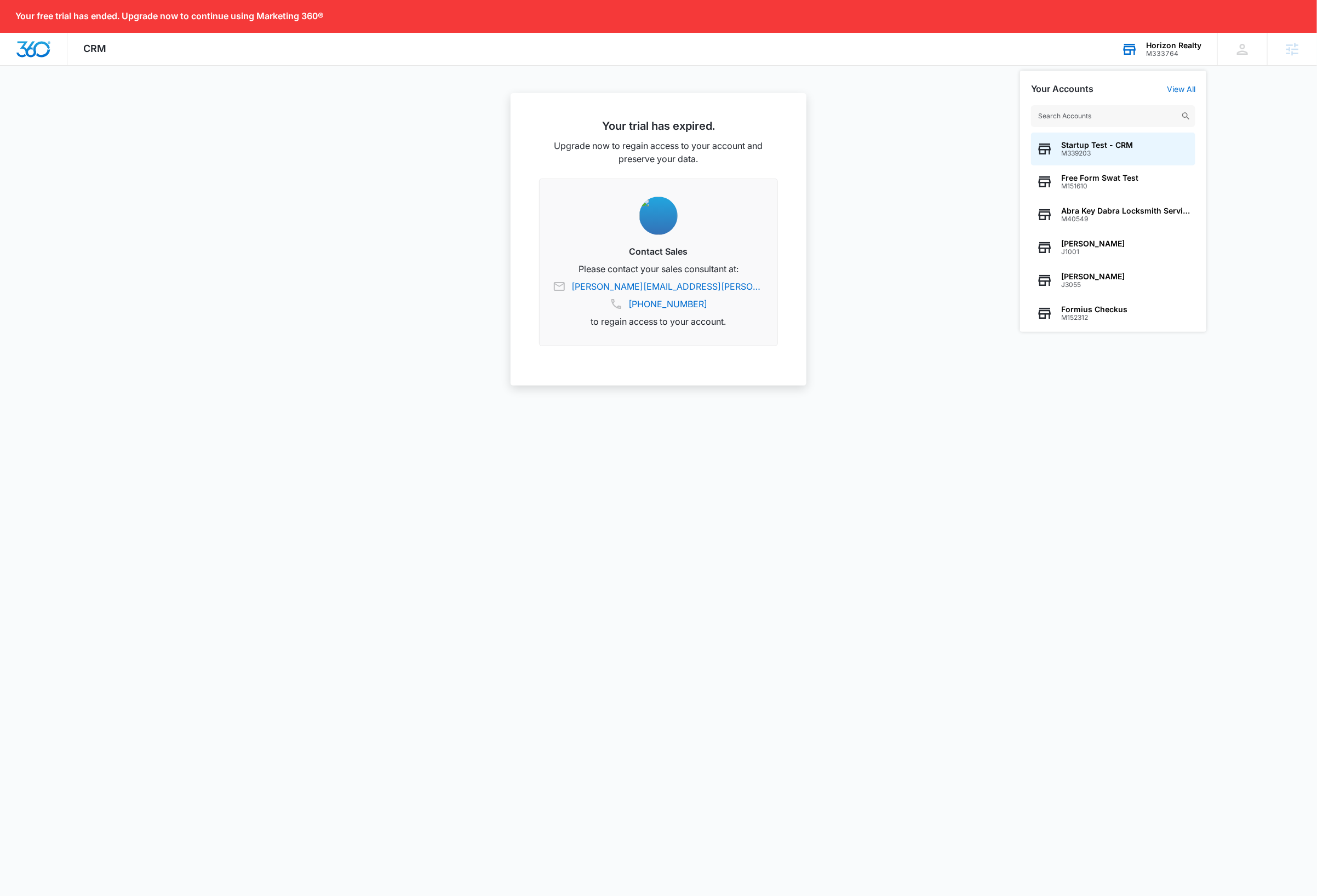
click at [1113, 114] on input "text" at bounding box center [1113, 116] width 164 height 22
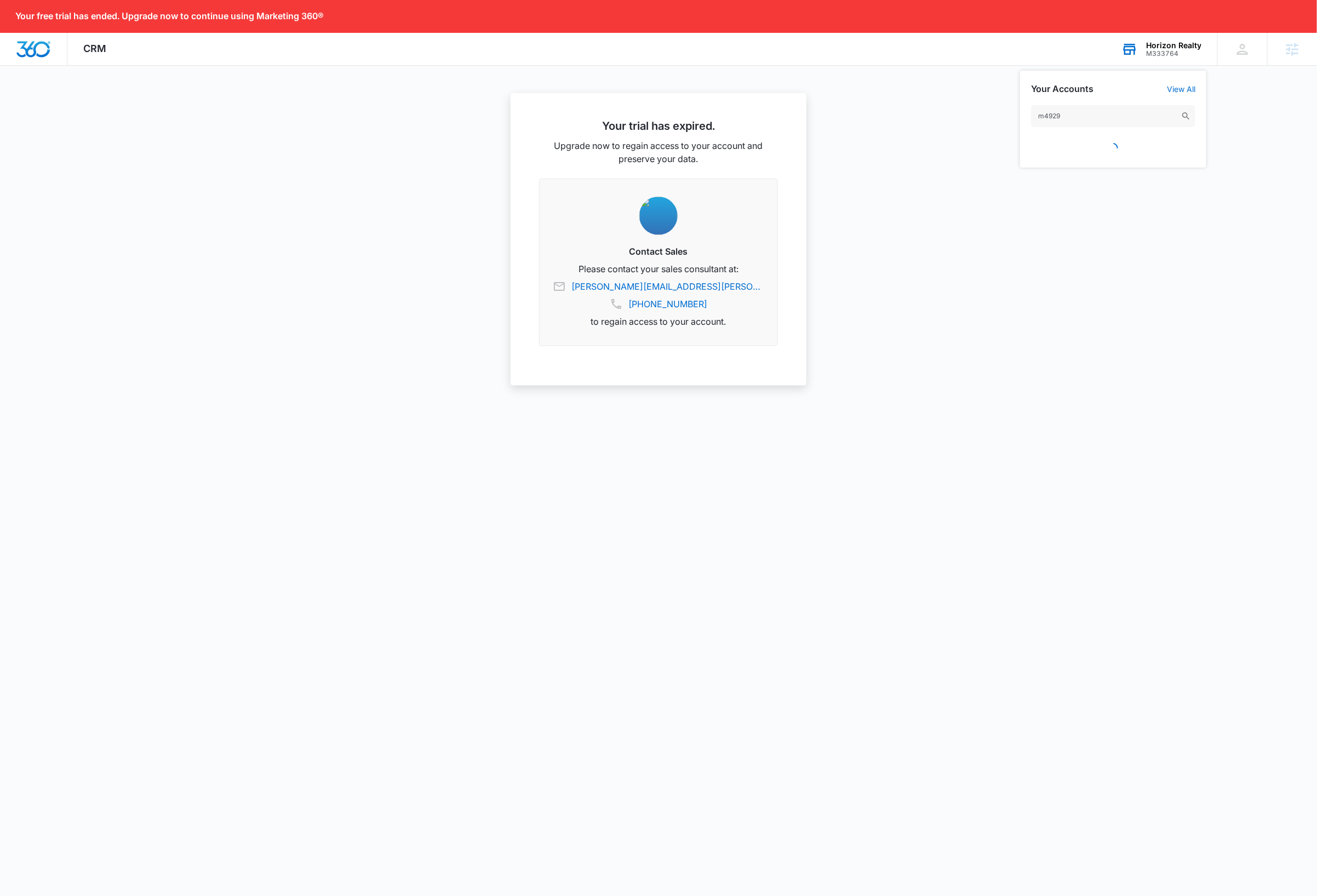
type input "m49290"
drag, startPoint x: 1171, startPoint y: 52, endPoint x: 1164, endPoint y: 63, distance: 13.0
click at [1171, 52] on div "M333764" at bounding box center [1174, 53] width 55 height 8
click at [1108, 120] on input "text" at bounding box center [1113, 116] width 164 height 22
click at [1090, 113] on input "m49290" at bounding box center [1113, 116] width 164 height 22
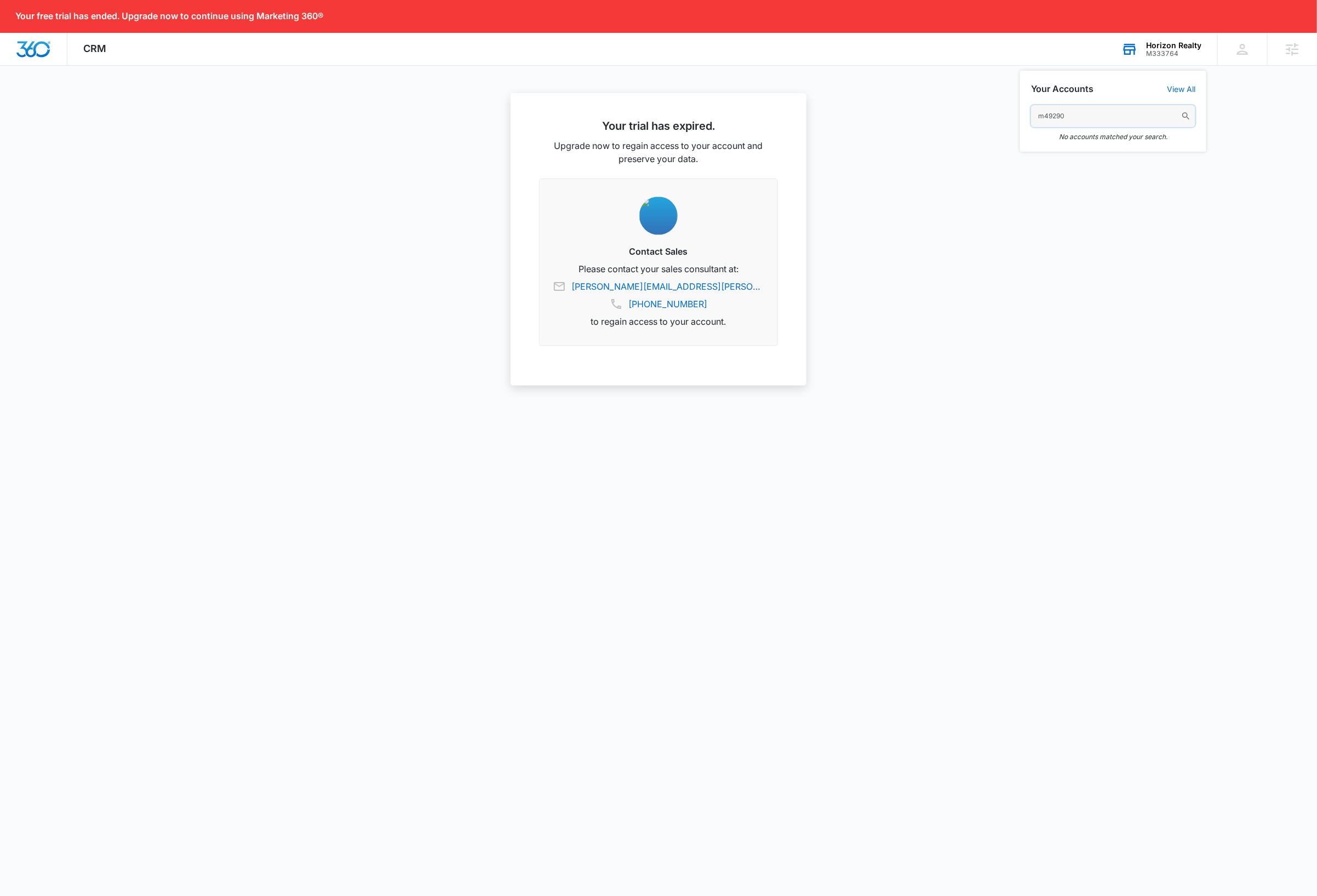
click at [1090, 113] on input "m49290" at bounding box center [1113, 116] width 164 height 22
type input "m11277"
click at [1129, 151] on span "M112771" at bounding box center [1124, 153] width 127 height 8
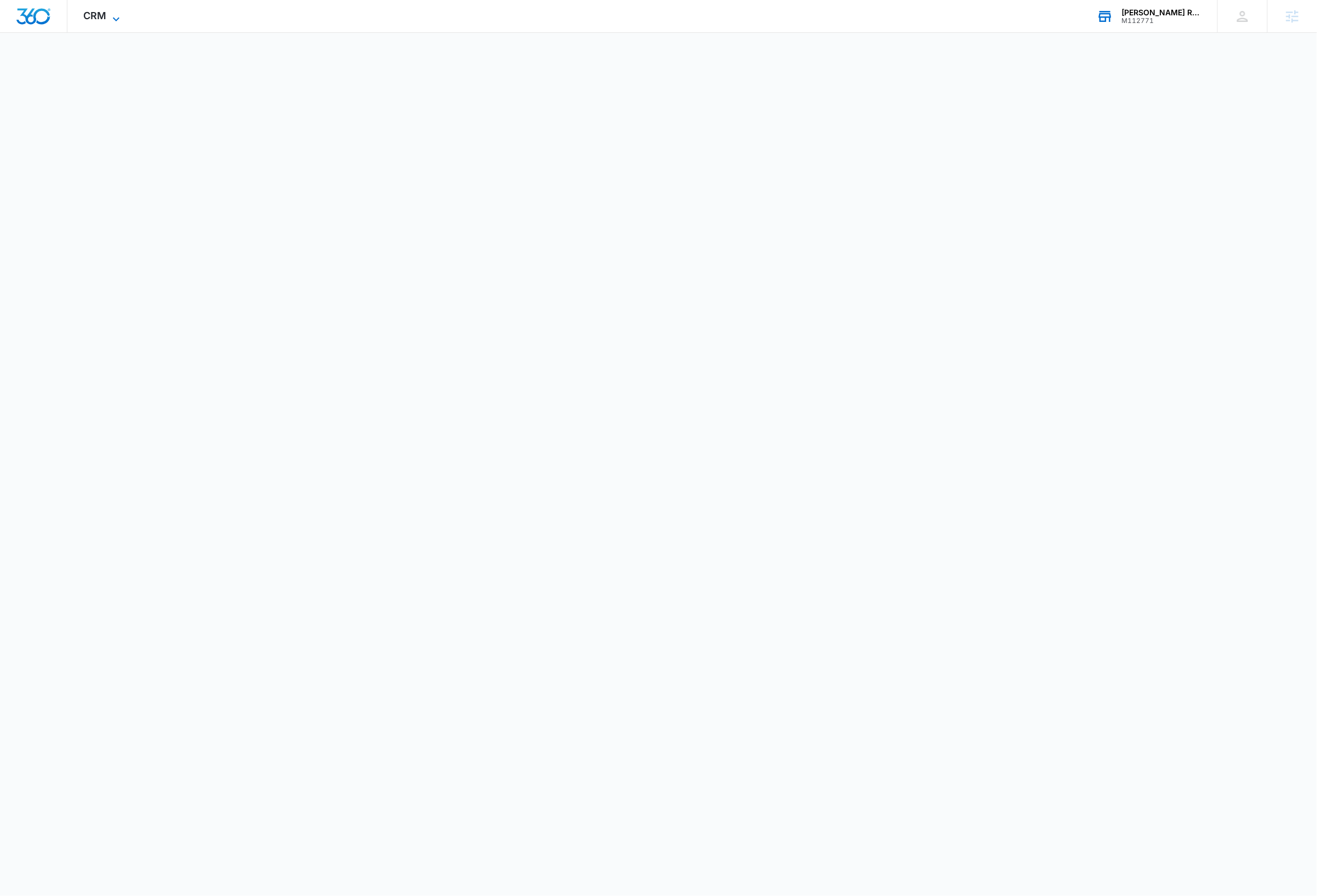
click at [118, 11] on div "CRM Apps Reputation Websites Forms CRM Email Social Shop Payments Content Ads I…" at bounding box center [103, 16] width 72 height 32
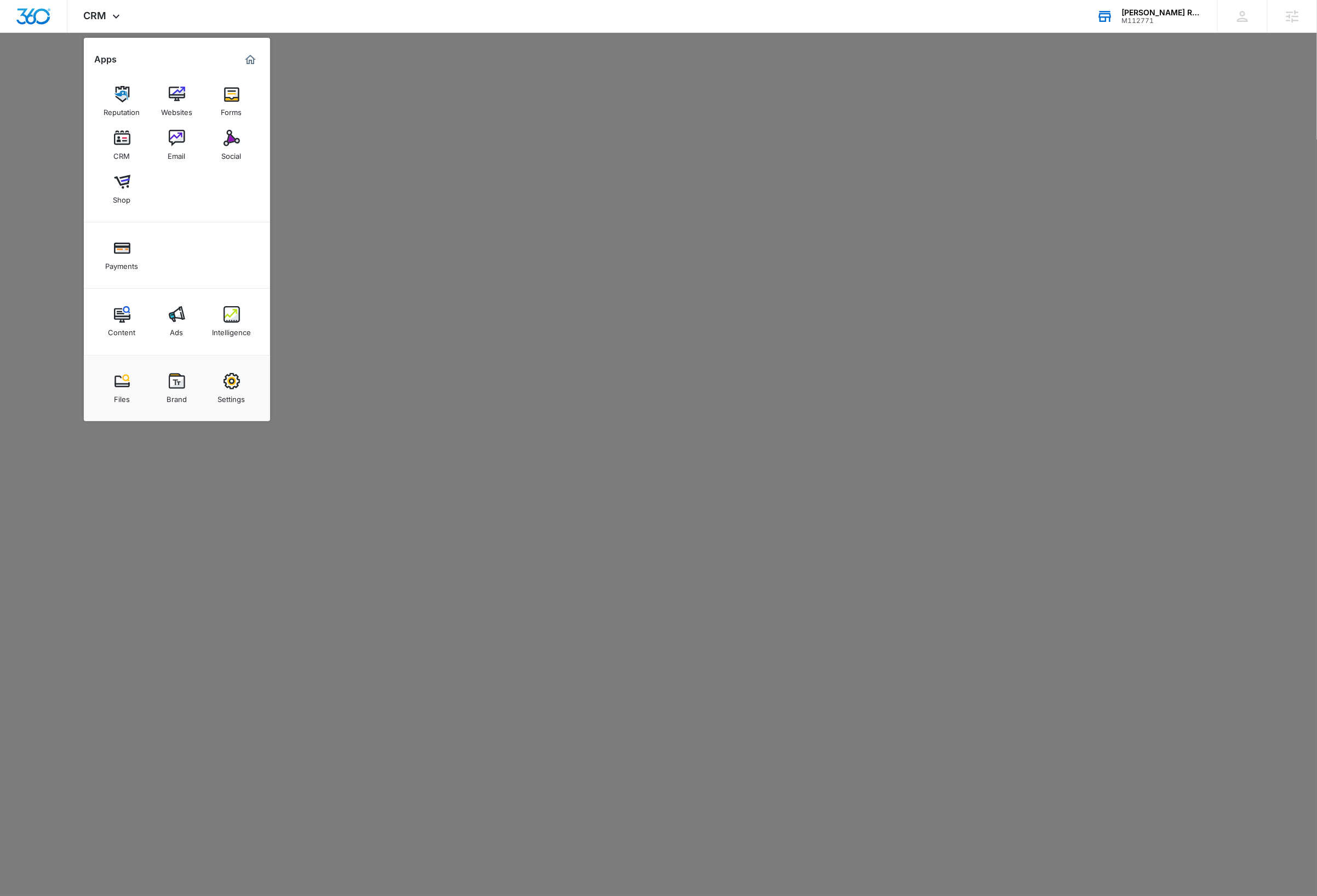
click at [235, 398] on div "Settings" at bounding box center [232, 397] width 28 height 14
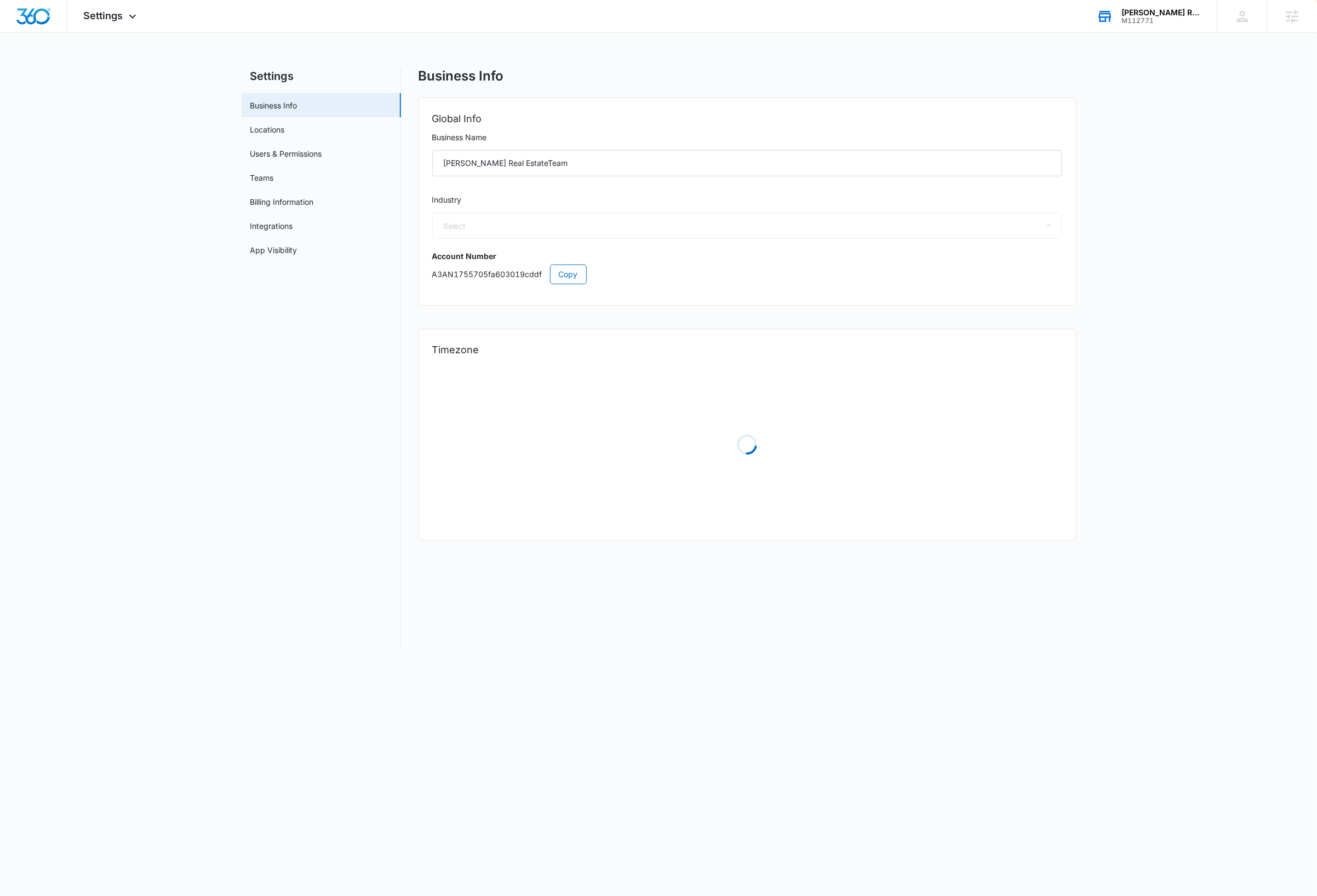
select select "35"
select select "US"
select select "America/New_York"
click at [320, 157] on link "Users & Permissions" at bounding box center [286, 153] width 72 height 11
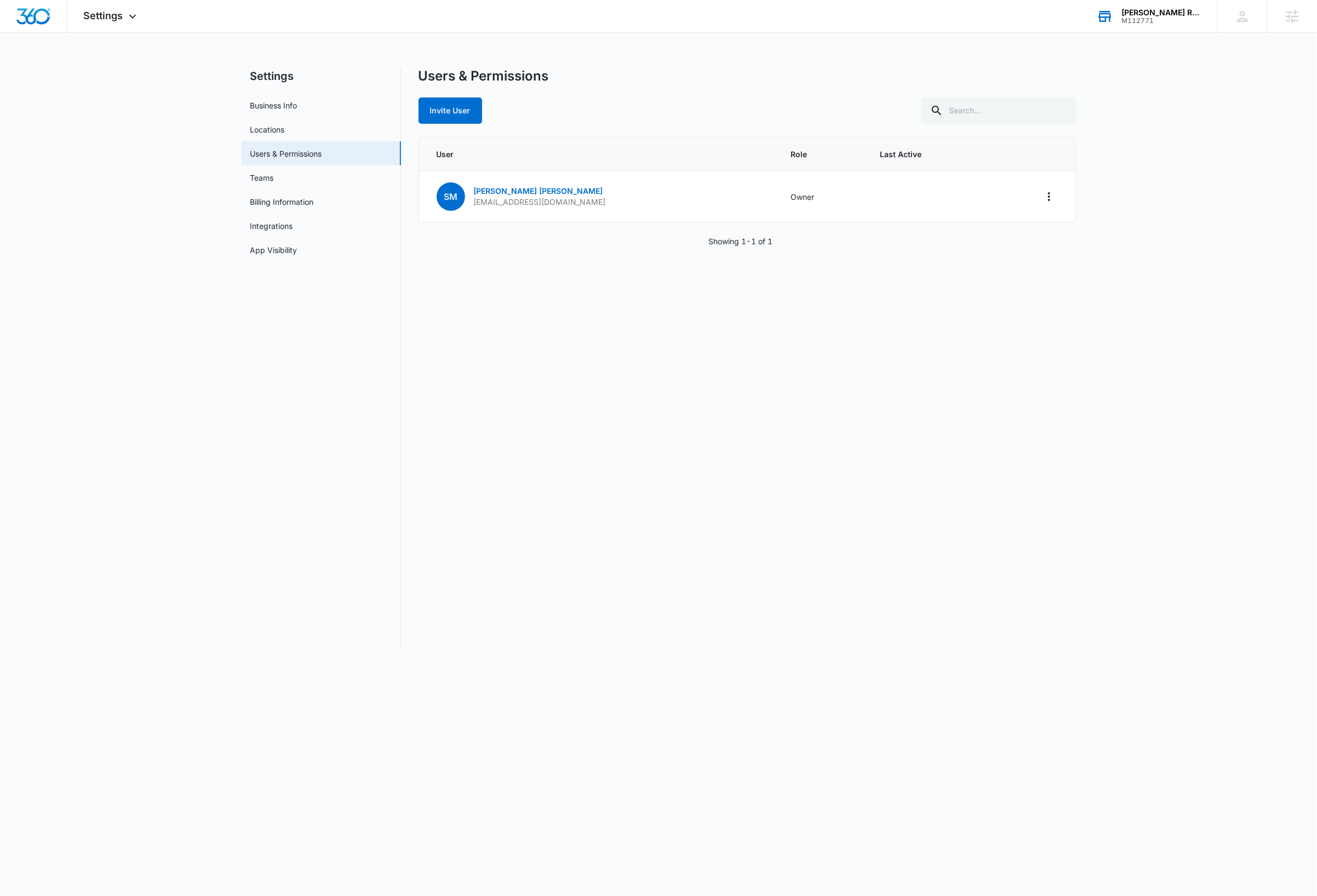
click at [607, 442] on div "Users & Permissions Invite User User Role Last Active SM [PERSON_NAME] [EMAIL_A…" at bounding box center [747, 359] width 658 height 582
click at [1054, 423] on div "Users & Permissions Invite User User Role Last Active SM [PERSON_NAME] [EMAIL_A…" at bounding box center [747, 359] width 658 height 582
click at [35, 16] on img "Dashboard" at bounding box center [33, 16] width 35 height 16
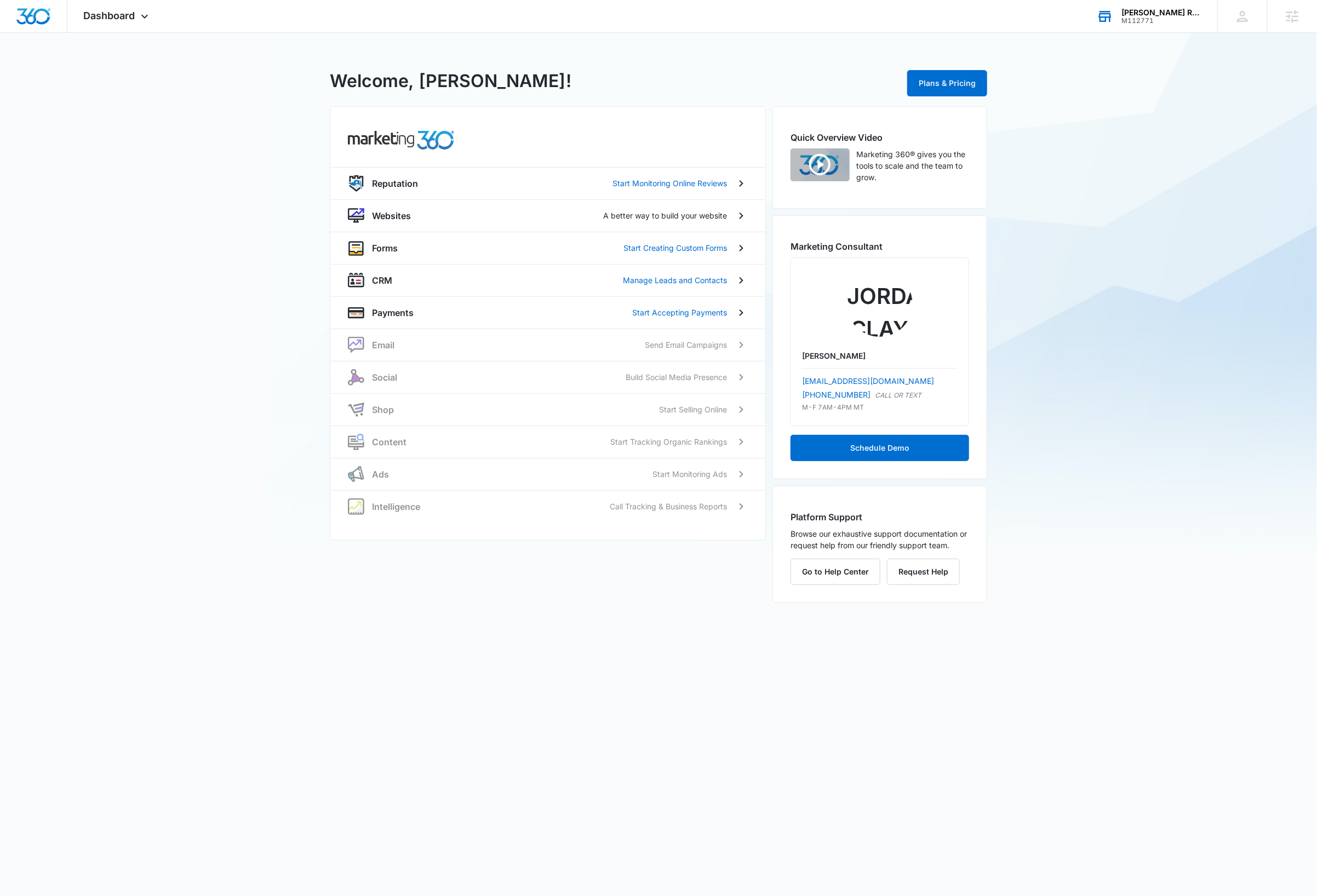
click at [1141, 219] on div "M112771 - [PERSON_NAME] Real EstateTeam Welcome, [PERSON_NAME]! Plans & Pricing…" at bounding box center [658, 325] width 1317 height 584
